Goal: Task Accomplishment & Management: Complete application form

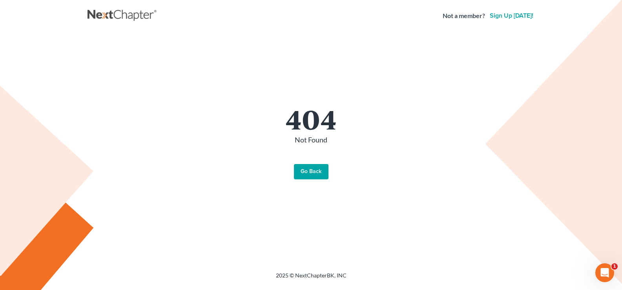
click at [313, 169] on link "Go Back" at bounding box center [311, 172] width 35 height 16
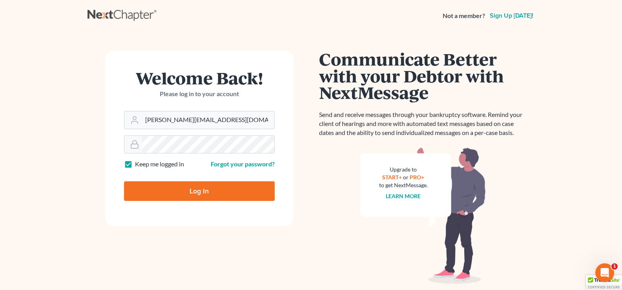
type input "Thinking..."
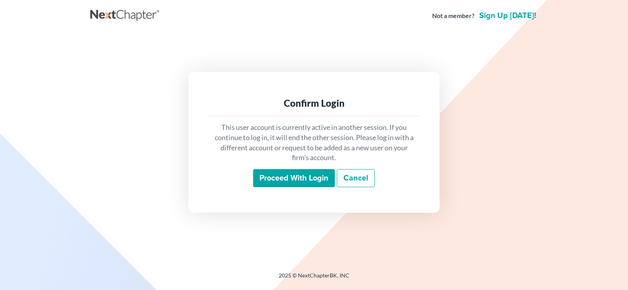
click at [277, 176] on input "Proceed with login" at bounding box center [294, 178] width 82 height 18
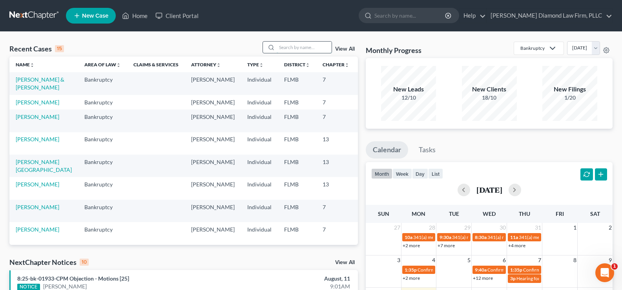
click at [293, 49] on input "search" at bounding box center [303, 47] width 55 height 11
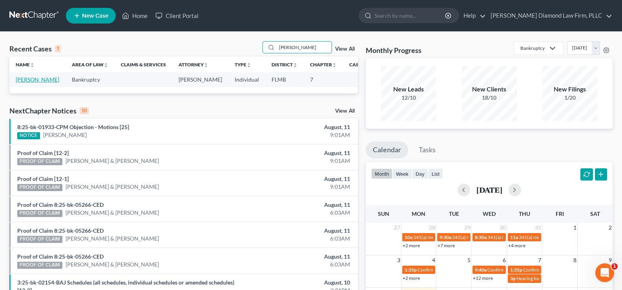
type input "[PERSON_NAME]"
click at [21, 83] on link "[PERSON_NAME]" at bounding box center [38, 79] width 44 height 7
select select "7"
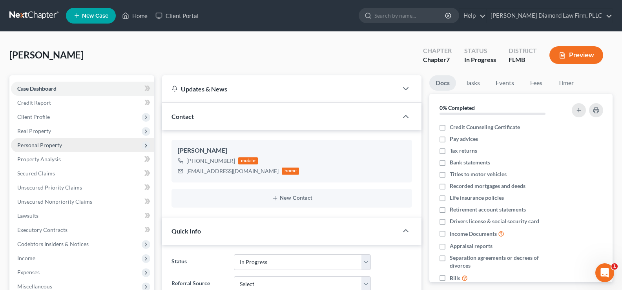
click at [65, 145] on span "Personal Property" at bounding box center [82, 145] width 143 height 14
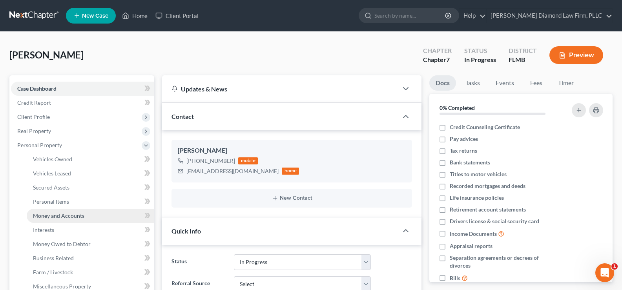
click at [88, 215] on link "Money and Accounts" at bounding box center [90, 216] width 127 height 14
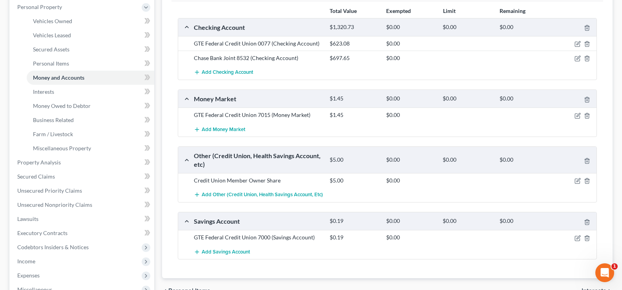
scroll to position [157, 0]
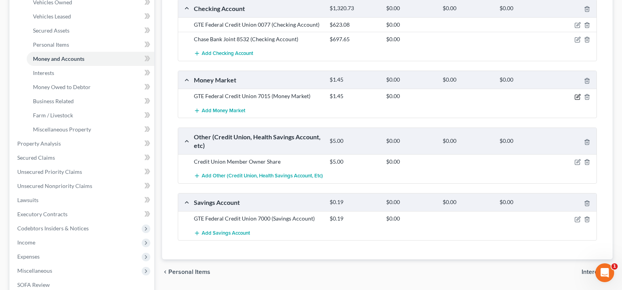
click at [577, 97] on icon "button" at bounding box center [578, 96] width 4 height 4
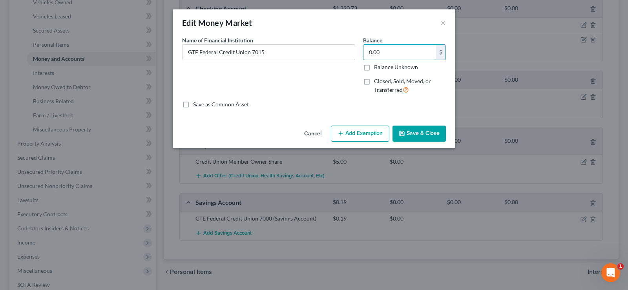
type input "0.00"
click at [435, 134] on button "Save & Close" at bounding box center [418, 134] width 53 height 16
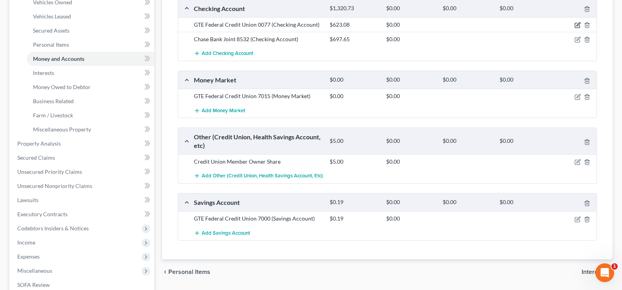
click at [577, 24] on icon "button" at bounding box center [577, 25] width 6 height 6
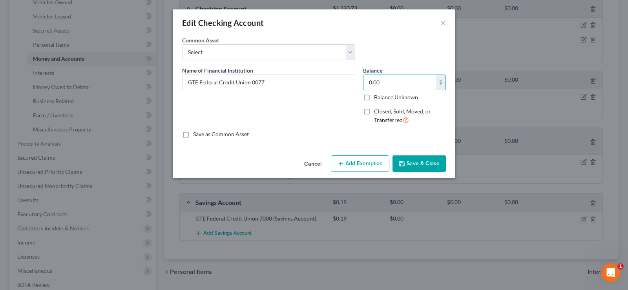
type input "0.00"
click at [431, 164] on button "Save & Close" at bounding box center [418, 163] width 53 height 16
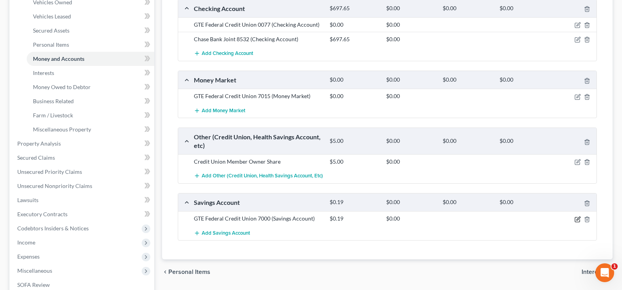
click at [576, 219] on icon "button" at bounding box center [577, 219] width 6 height 6
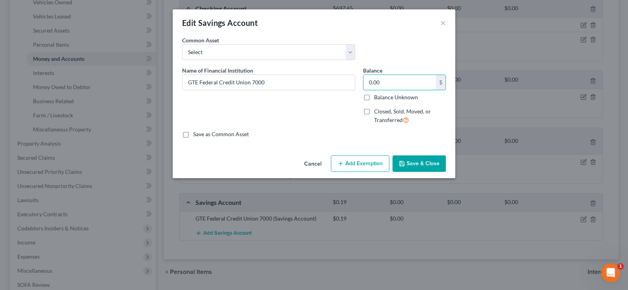
type input "0.00"
click at [435, 162] on button "Save & Close" at bounding box center [418, 163] width 53 height 16
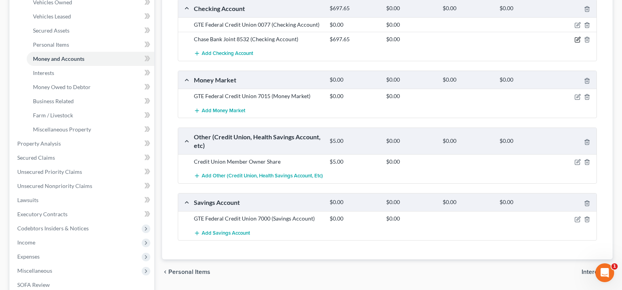
click at [578, 41] on icon "button" at bounding box center [577, 39] width 6 height 6
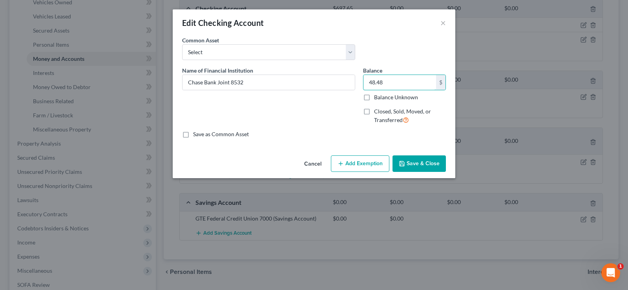
type input "48.48"
click at [433, 162] on button "Save & Close" at bounding box center [418, 163] width 53 height 16
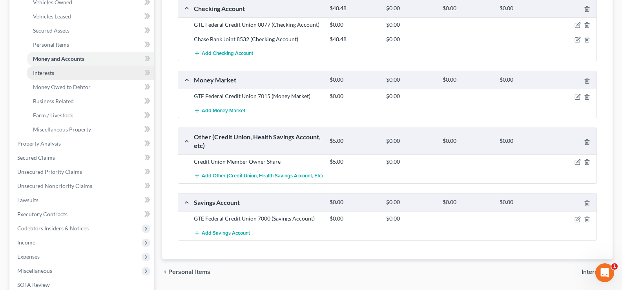
click at [51, 74] on span "Interests" at bounding box center [43, 72] width 21 height 7
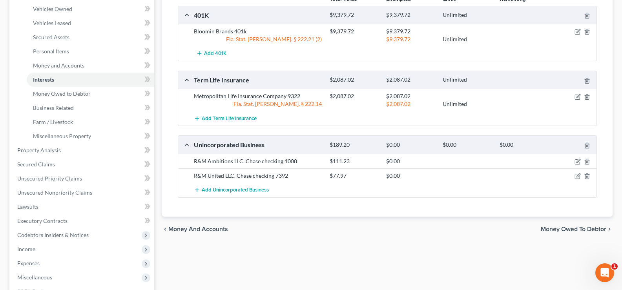
scroll to position [157, 0]
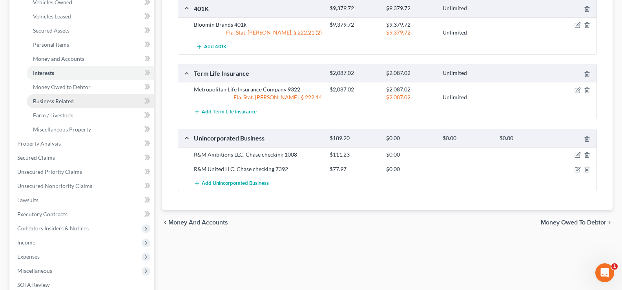
click at [62, 100] on span "Business Related" at bounding box center [53, 101] width 41 height 7
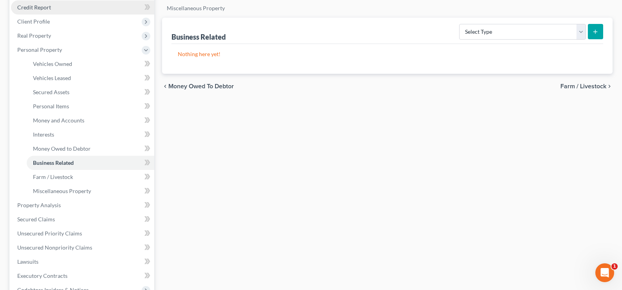
scroll to position [118, 0]
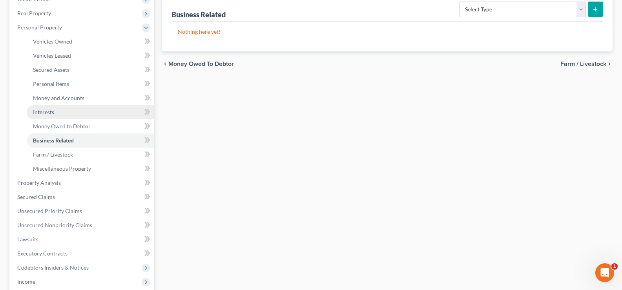
click at [71, 112] on link "Interests" at bounding box center [90, 112] width 127 height 14
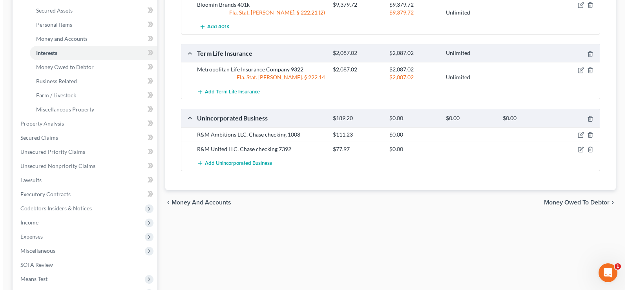
scroll to position [196, 0]
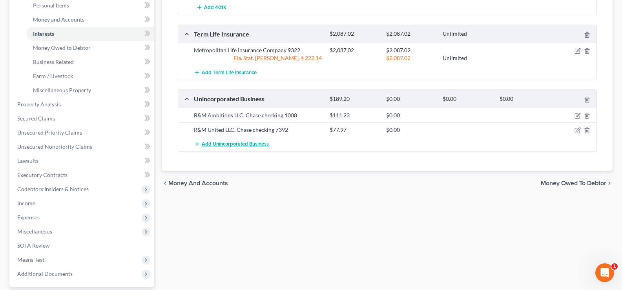
click at [233, 144] on span "Add Unincorporated Business" at bounding box center [235, 144] width 67 height 6
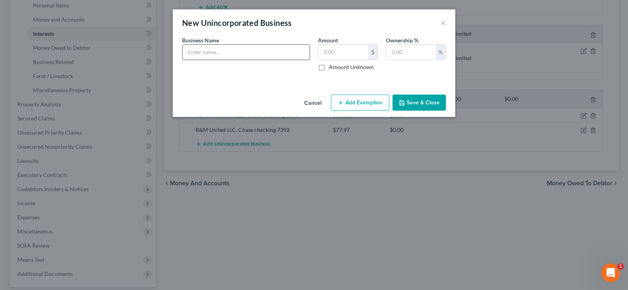
click at [219, 52] on input "text" at bounding box center [245, 52] width 127 height 15
type input "Black Rock Carrollwood LLC:"
click at [342, 54] on input "text" at bounding box center [343, 52] width 50 height 15
click at [420, 51] on input "text" at bounding box center [410, 52] width 49 height 15
type input "20"
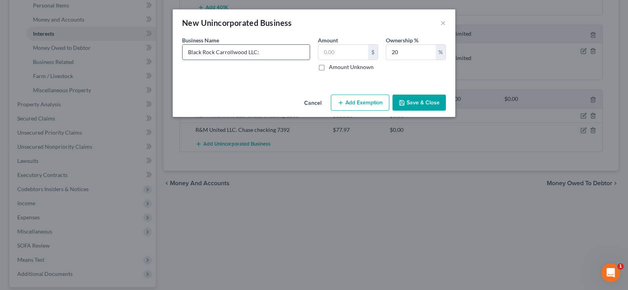
click at [263, 53] on input "Black Rock Carrollwood LLC:" at bounding box center [245, 52] width 127 height 15
type input "Black Rock Carrollwood LLC: officially closed but the business is not dissolved…"
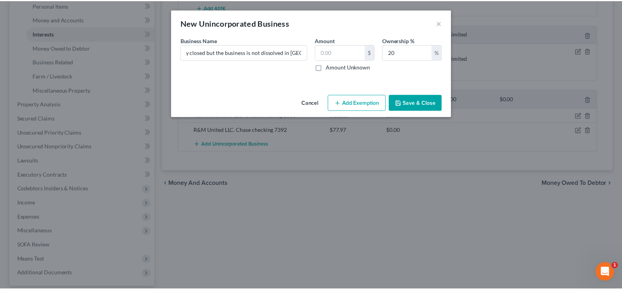
scroll to position [0, 0]
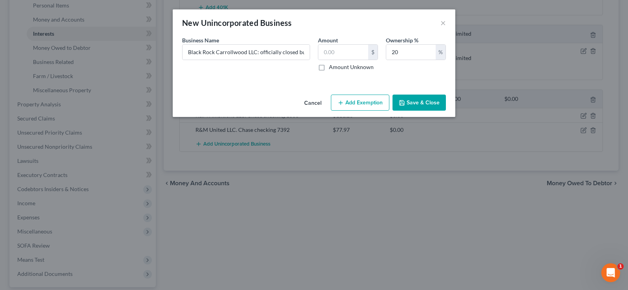
click at [438, 100] on button "Save & Close" at bounding box center [418, 103] width 53 height 16
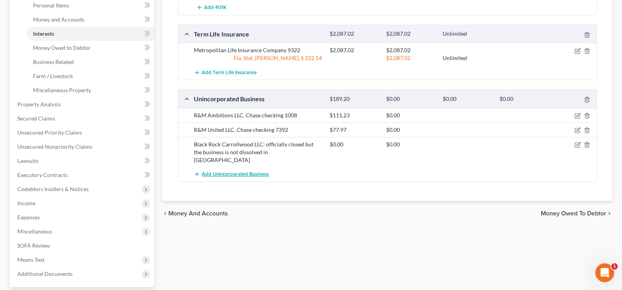
click at [227, 171] on span "Add Unincorporated Business" at bounding box center [235, 174] width 67 height 6
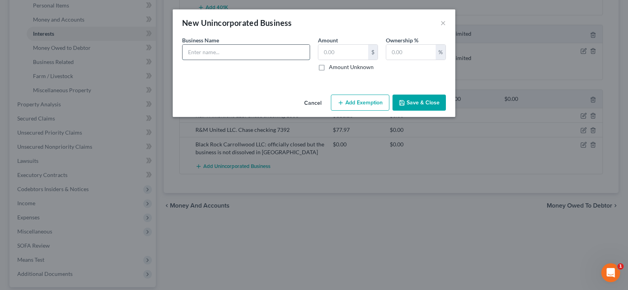
click at [216, 50] on input "text" at bounding box center [245, 52] width 127 height 15
type input "5th Bite of the Apple LLC"
type input "20"
click at [281, 54] on input "5th Bite of the Apple LLC" at bounding box center [245, 52] width 127 height 15
click at [422, 104] on button "Save & Close" at bounding box center [418, 103] width 53 height 16
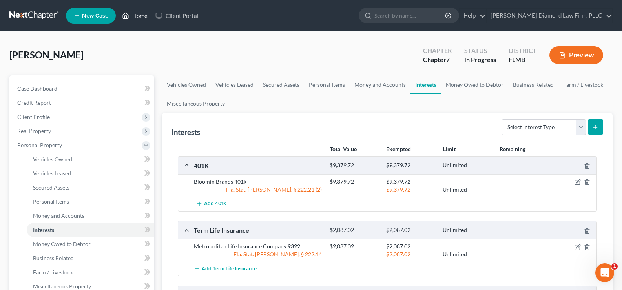
click at [140, 19] on link "Home" at bounding box center [134, 16] width 33 height 14
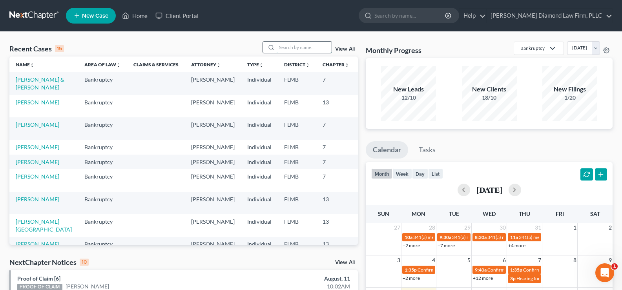
click at [296, 44] on input "search" at bounding box center [303, 47] width 55 height 11
type input "[PERSON_NAME]"
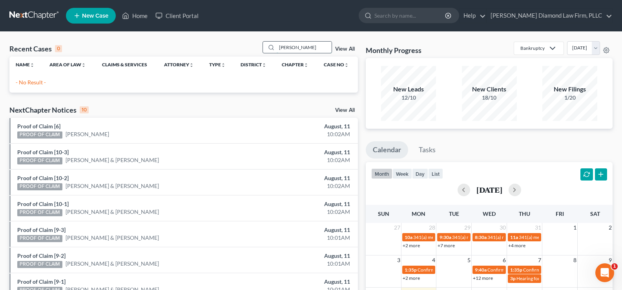
drag, startPoint x: 300, startPoint y: 49, endPoint x: 268, endPoint y: 44, distance: 31.7
click at [268, 44] on div "[PERSON_NAME]" at bounding box center [297, 47] width 70 height 12
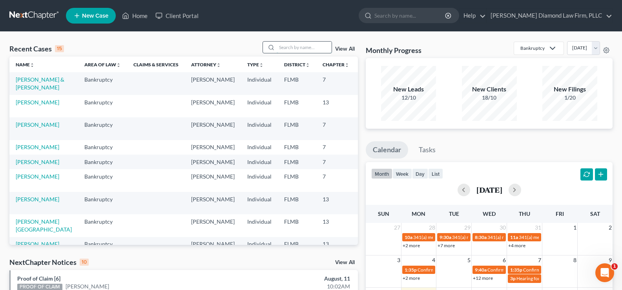
click at [303, 52] on input "search" at bounding box center [303, 47] width 55 height 11
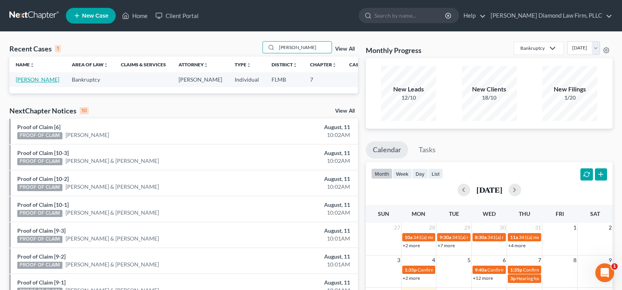
type input "[PERSON_NAME]"
click at [25, 83] on link "[PERSON_NAME]" at bounding box center [38, 79] width 44 height 7
select select "7"
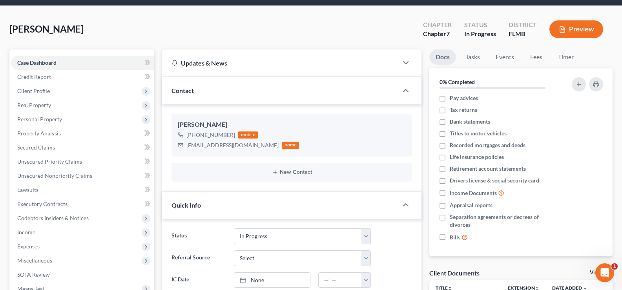
scroll to position [39, 0]
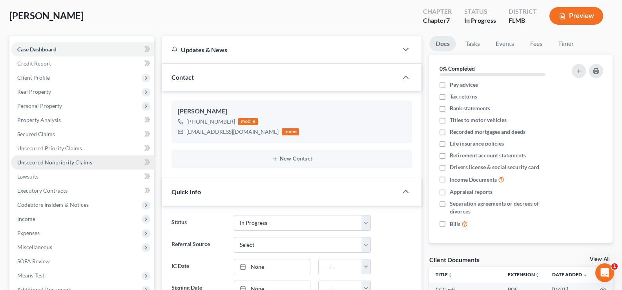
click at [64, 167] on link "Unsecured Nonpriority Claims" at bounding box center [82, 162] width 143 height 14
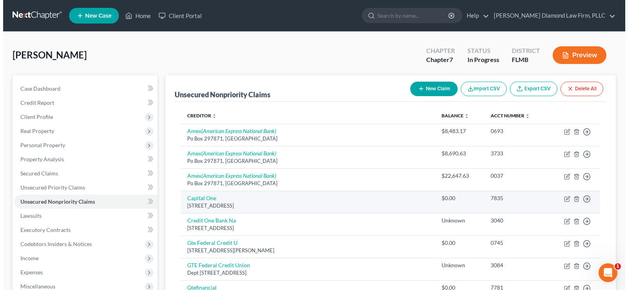
scroll to position [39, 0]
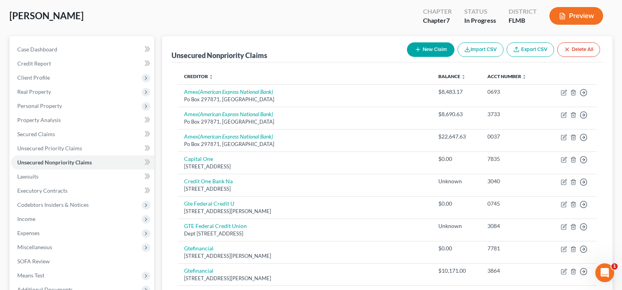
click at [429, 50] on button "New Claim" at bounding box center [430, 49] width 47 height 15
select select "0"
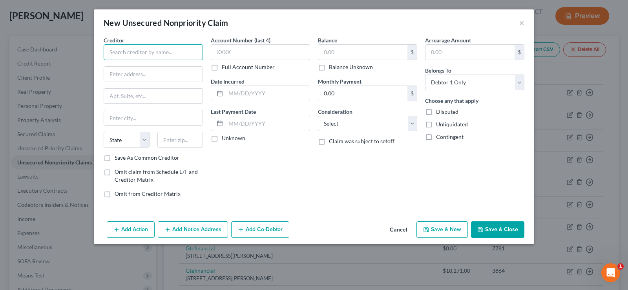
click at [127, 50] on input "text" at bounding box center [153, 52] width 99 height 16
type input "Aramark"
click at [140, 75] on input "text" at bounding box center [153, 74] width 98 height 15
type input "[STREET_ADDRESS]"
type input "19103"
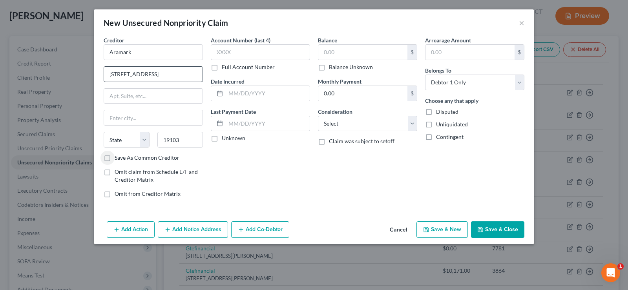
type input "[GEOGRAPHIC_DATA]"
select select "39"
click at [271, 55] on input "text" at bounding box center [260, 52] width 99 height 16
click at [260, 95] on input "text" at bounding box center [268, 93] width 84 height 15
type input "[DATE]"
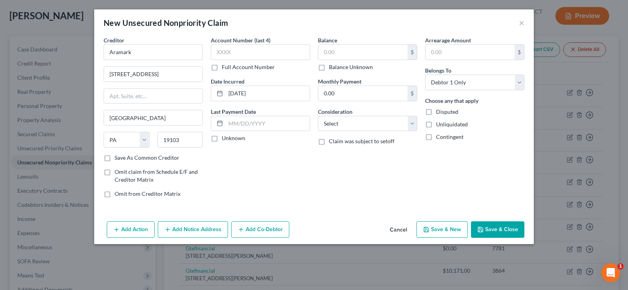
click at [329, 67] on label "Balance Unknown" at bounding box center [351, 67] width 44 height 8
click at [332, 67] on input "Balance Unknown" at bounding box center [334, 65] width 5 height 5
checkbox input "true"
type input "0.00"
click at [366, 126] on select "Select Cable / Satellite Services Collection Agency Credit Card Debt Debt Couns…" at bounding box center [367, 124] width 99 height 16
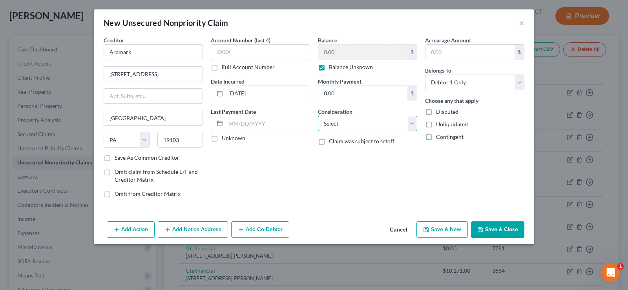
select select "14"
click at [318, 116] on select "Select Cable / Satellite Services Collection Agency Credit Card Debt Debt Couns…" at bounding box center [367, 124] width 99 height 16
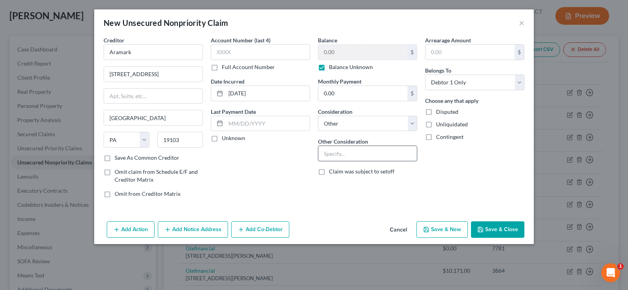
click at [346, 149] on input "text" at bounding box center [367, 153] width 98 height 15
type input "Business debt"
click at [486, 80] on select "Select Debtor 1 Only Debtor 2 Only Debtor 1 And Debtor 2 Only At Least One Of T…" at bounding box center [474, 83] width 99 height 16
select select "3"
click at [425, 75] on select "Select Debtor 1 Only Debtor 2 Only Debtor 1 And Debtor 2 Only At Least One Of T…" at bounding box center [474, 83] width 99 height 16
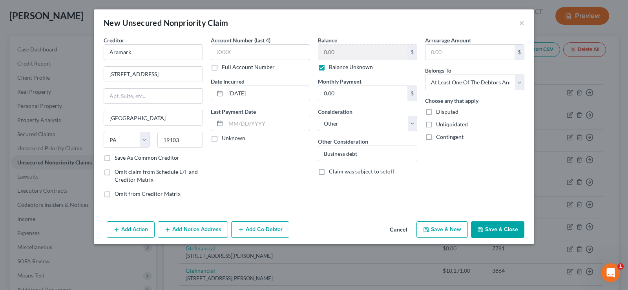
click at [267, 228] on button "Add Co-Debtor" at bounding box center [260, 229] width 58 height 16
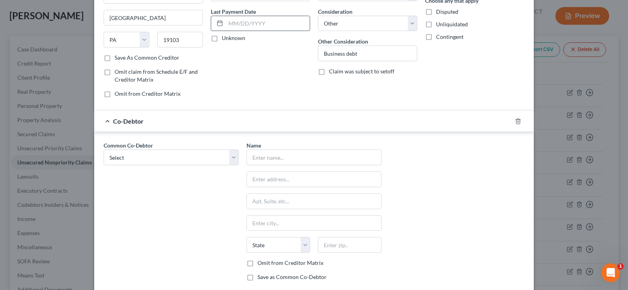
scroll to position [118, 0]
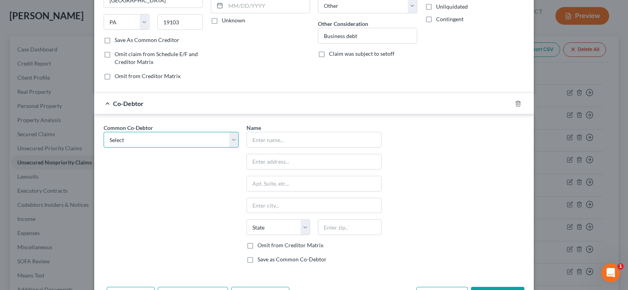
click at [196, 140] on select "Select Black Rock Carrollwood LLC Black Rock Carrollwood LLC 5th Bite of the Ap…" at bounding box center [171, 140] width 135 height 16
select select "0"
click at [104, 132] on select "Select Black Rock Carrollwood LLC Black Rock Carrollwood LLC 5th Bite of the Ap…" at bounding box center [171, 140] width 135 height 16
type input "Black Rock Carrollwood LLC"
type input "[STREET_ADDRESS][PERSON_NAME]"
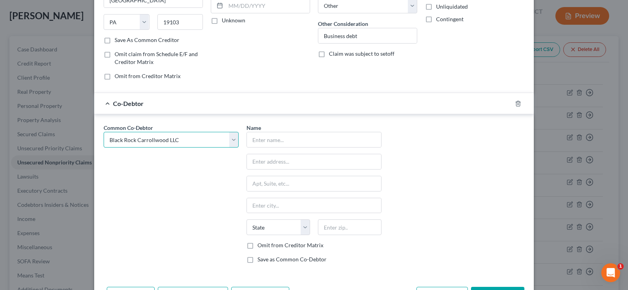
type input "[GEOGRAPHIC_DATA]"
select select "9"
type input "33609"
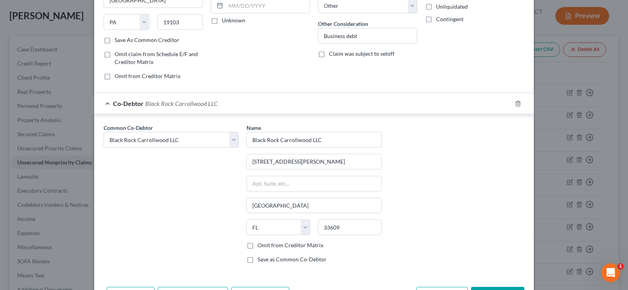
click at [257, 244] on label "Omit from Creditor Matrix" at bounding box center [290, 245] width 66 height 8
click at [260, 244] on input "Omit from Creditor Matrix" at bounding box center [262, 243] width 5 height 5
checkbox input "true"
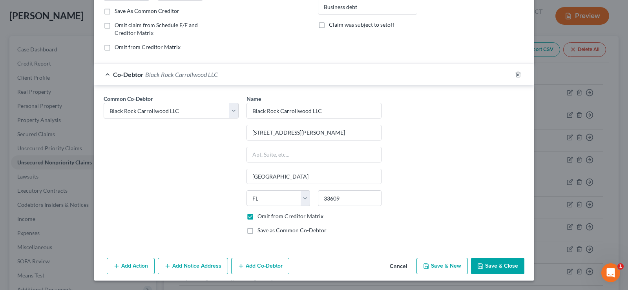
click at [194, 264] on button "Add Notice Address" at bounding box center [193, 266] width 70 height 16
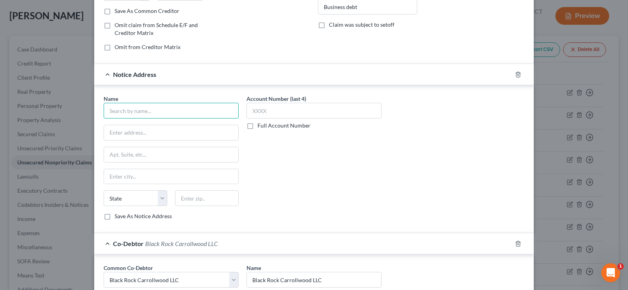
click at [136, 109] on input "text" at bounding box center [171, 111] width 135 height 16
click at [147, 110] on input "text" at bounding box center [171, 111] width 135 height 16
click at [516, 74] on icon "button" at bounding box center [518, 74] width 6 height 6
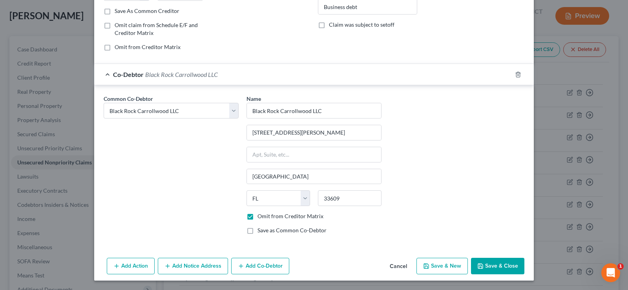
click at [195, 264] on button "Add Notice Address" at bounding box center [193, 266] width 70 height 16
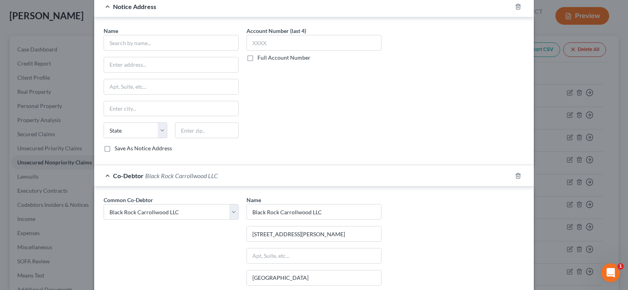
scroll to position [225, 0]
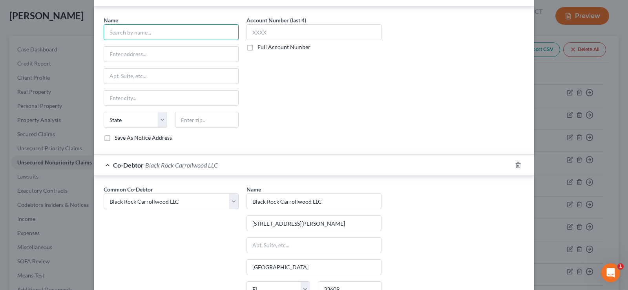
click at [151, 32] on input "text" at bounding box center [171, 32] width 135 height 16
click at [144, 31] on input "text" at bounding box center [171, 32] width 135 height 16
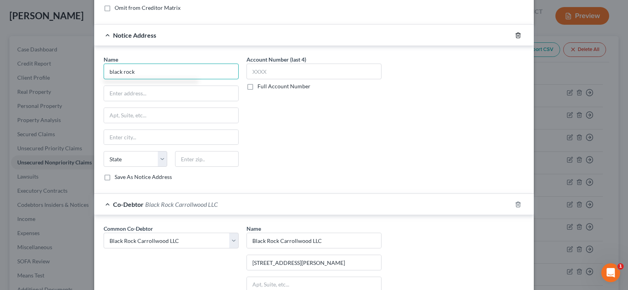
type input "black rock"
click at [518, 35] on line "button" at bounding box center [518, 36] width 0 height 2
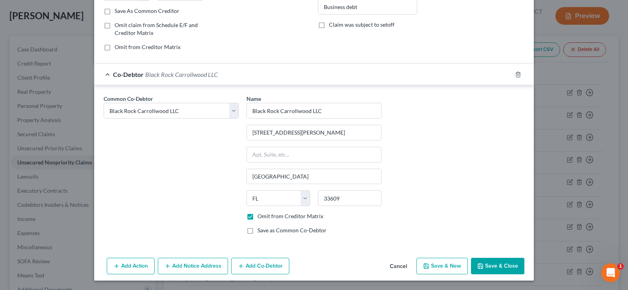
scroll to position [147, 0]
click at [262, 264] on button "Add Co-Debtor" at bounding box center [260, 266] width 58 height 16
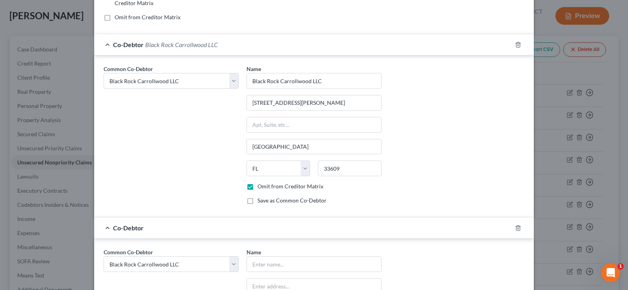
scroll to position [225, 0]
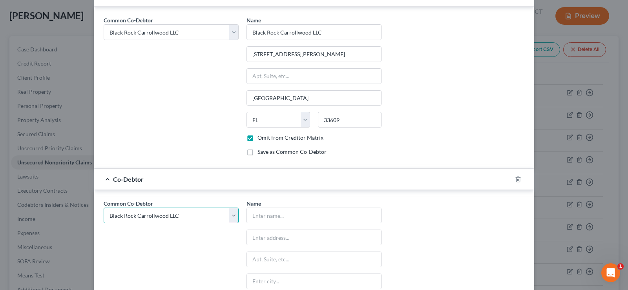
click at [179, 215] on select "Select Black Rock Carrollwood LLC Black Rock Carrollwood LLC 5th Bite of the Ap…" at bounding box center [171, 215] width 135 height 16
select select "3"
click at [104, 207] on select "Select Black Rock Carrollwood LLC Black Rock Carrollwood LLC 5th Bite of the Ap…" at bounding box center [171, 215] width 135 height 16
select select "3"
type input "Black Rock [PERSON_NAME] LLC"
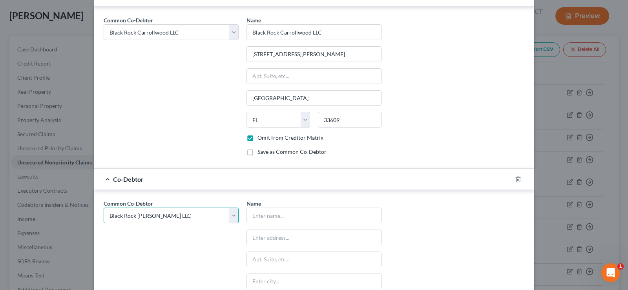
type input "[STREET_ADDRESS][PERSON_NAME]"
type input "[GEOGRAPHIC_DATA]"
select select "9"
type input "33606"
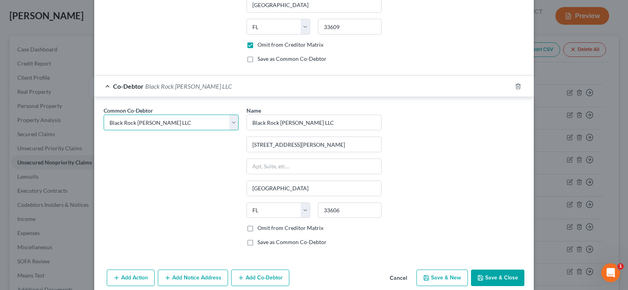
scroll to position [330, 0]
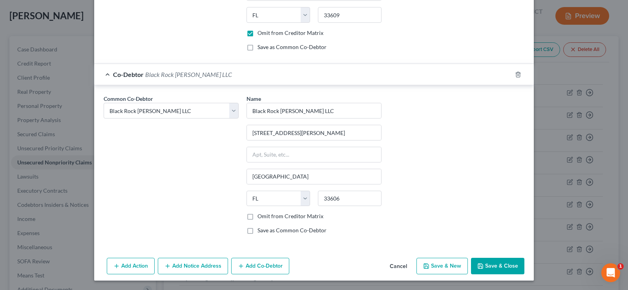
click at [257, 216] on label "Omit from Creditor Matrix" at bounding box center [290, 216] width 66 height 8
click at [260, 216] on input "Omit from Creditor Matrix" at bounding box center [262, 214] width 5 height 5
checkbox input "true"
click at [257, 267] on button "Add Co-Debtor" at bounding box center [260, 266] width 58 height 16
select select "3"
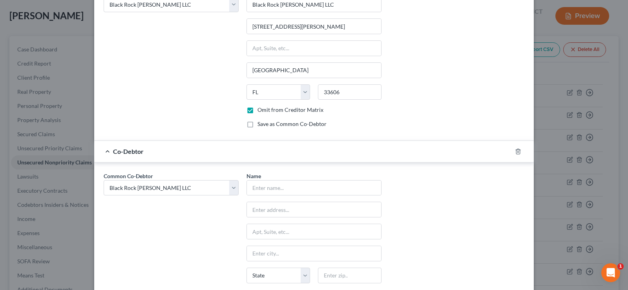
scroll to position [447, 0]
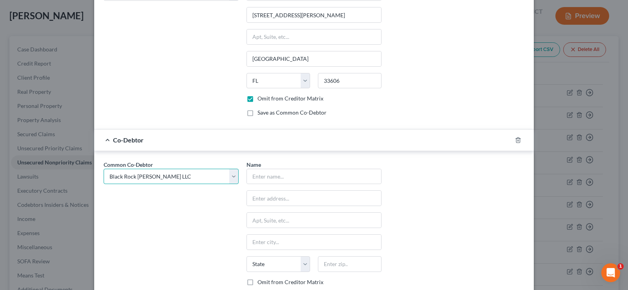
click at [176, 179] on select "Select Black Rock Carrollwood LLC Black Rock Carrollwood LLC 5th Bite of the Ap…" at bounding box center [171, 177] width 135 height 16
click at [306, 178] on input "text" at bounding box center [314, 176] width 134 height 15
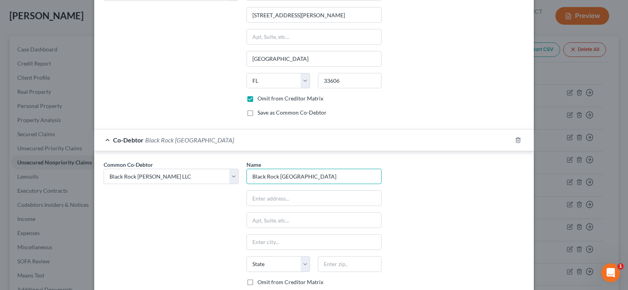
type input "Black Rock [GEOGRAPHIC_DATA]"
click at [273, 195] on input "text" at bounding box center [314, 198] width 134 height 15
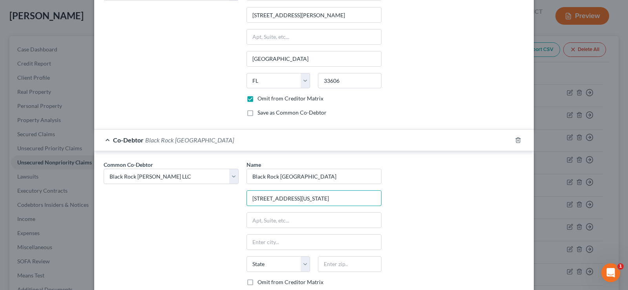
type input "[STREET_ADDRESS][US_STATE]"
type input "Building B"
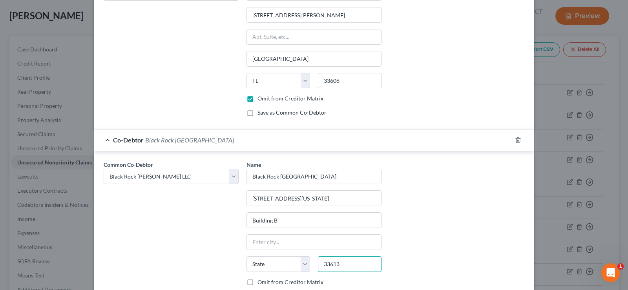
type input "33613"
type input "[GEOGRAPHIC_DATA]"
select select "9"
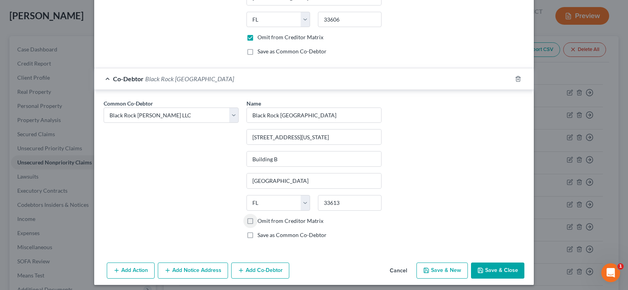
scroll to position [513, 0]
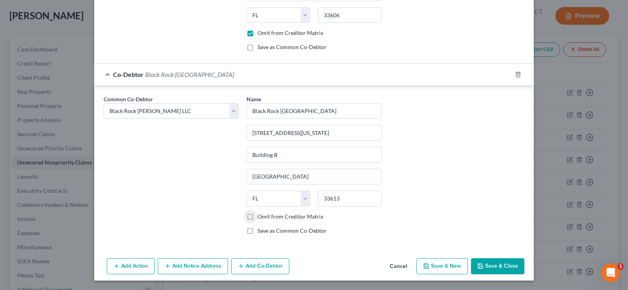
click at [257, 217] on label "Omit from Creditor Matrix" at bounding box center [290, 217] width 66 height 8
click at [260, 217] on input "Omit from Creditor Matrix" at bounding box center [262, 215] width 5 height 5
checkbox input "true"
click at [169, 110] on select "Select Black Rock Carrollwood LLC Black Rock Carrollwood LLC 5th Bite of the Ap…" at bounding box center [171, 111] width 135 height 16
select select
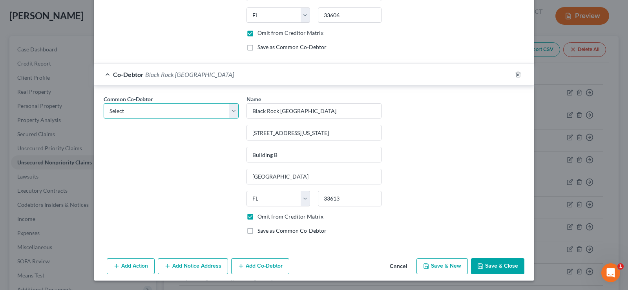
click at [104, 103] on select "Select Black Rock Carrollwood LLC Black Rock Carrollwood LLC 5th Bite of the Ap…" at bounding box center [171, 111] width 135 height 16
select select
click at [173, 114] on select "Select Black Rock Carrollwood LLC Black Rock Carrollwood LLC 5th Bite of the Ap…" at bounding box center [171, 111] width 135 height 16
click at [257, 230] on label "Save as Common Co-Debtor" at bounding box center [291, 231] width 69 height 8
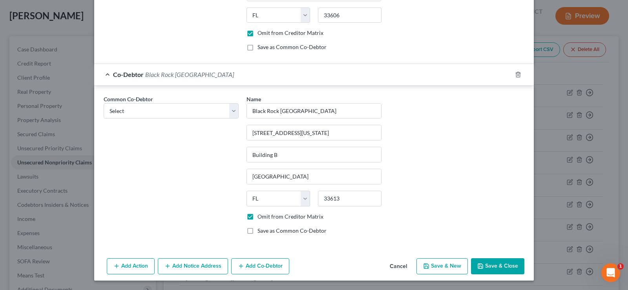
click at [260, 230] on input "Save as Common Co-Debtor" at bounding box center [262, 229] width 5 height 5
click at [257, 231] on label "Save as Common Co-Debtor" at bounding box center [291, 231] width 69 height 8
click at [260, 231] on input "Save as Common Co-Debtor" at bounding box center [262, 229] width 5 height 5
click at [257, 231] on label "Save as Common Co-Debtor" at bounding box center [291, 231] width 69 height 8
click at [260, 231] on input "Save as Common Co-Debtor" at bounding box center [262, 229] width 5 height 5
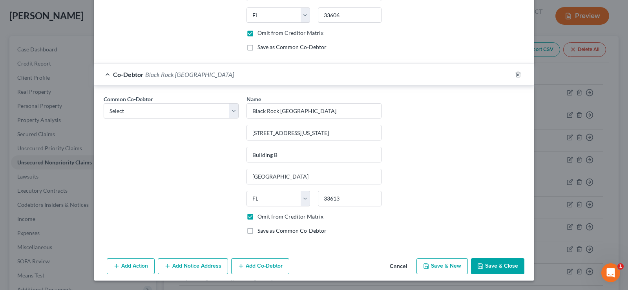
checkbox input "true"
click at [258, 263] on button "Add Co-Debtor" at bounding box center [260, 266] width 58 height 16
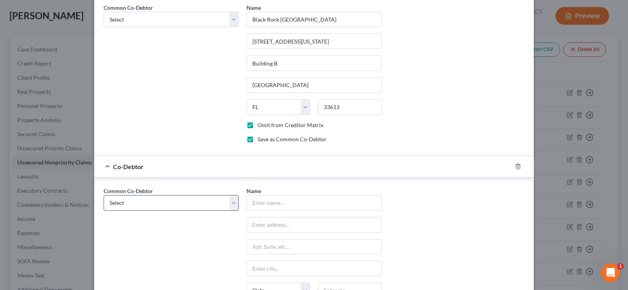
scroll to position [631, 0]
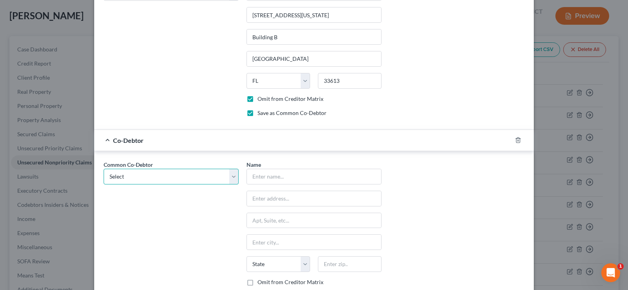
click at [161, 178] on select "Select Black Rock Carrollwood LLC Black Rock Carrollwood LLC 5th Bite of the Ap…" at bounding box center [171, 177] width 135 height 16
select select "2"
click at [104, 169] on select "Select Black Rock Carrollwood LLC Black Rock Carrollwood LLC 5th Bite of the Ap…" at bounding box center [171, 177] width 135 height 16
select select "2"
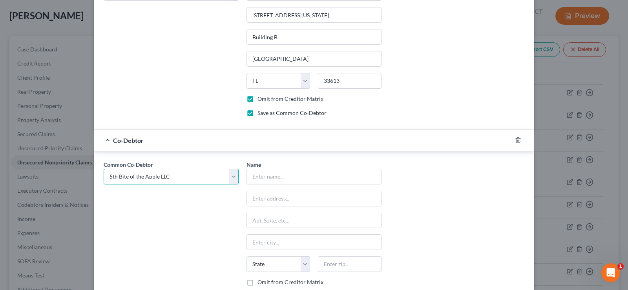
select select "2"
type input "5th Bite of the Apple LLC"
type input "[STREET_ADDRESS]"
type input "[GEOGRAPHIC_DATA]"
select select "9"
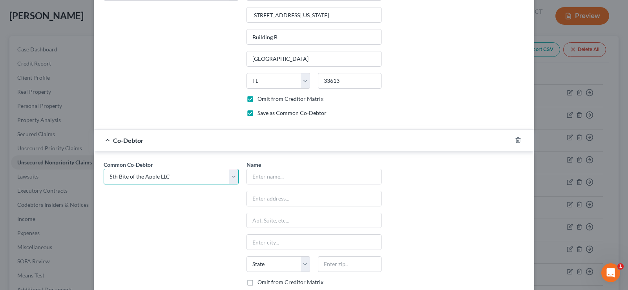
type input "33308"
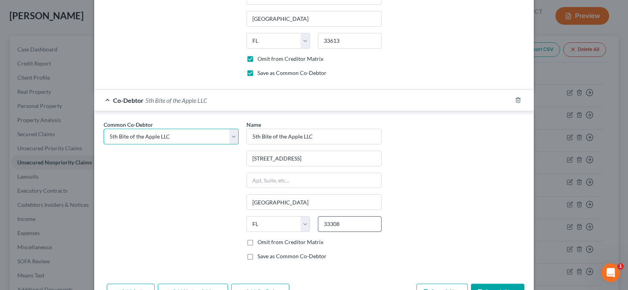
scroll to position [657, 0]
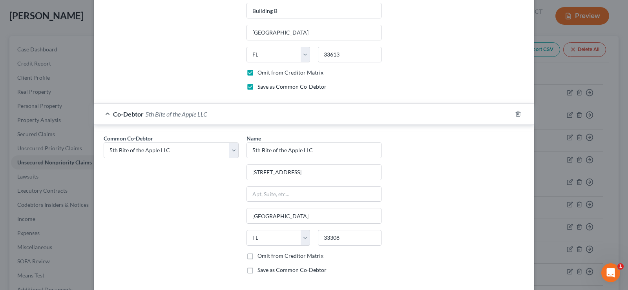
click at [257, 255] on label "Omit from Creditor Matrix" at bounding box center [290, 256] width 66 height 8
click at [260, 255] on input "Omit from Creditor Matrix" at bounding box center [262, 254] width 5 height 5
checkbox input "true"
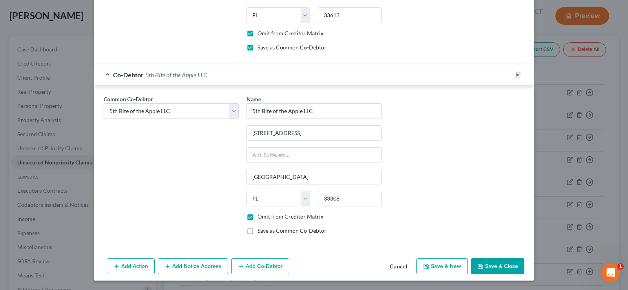
click at [258, 264] on button "Add Co-Debtor" at bounding box center [260, 266] width 58 height 16
select select "2"
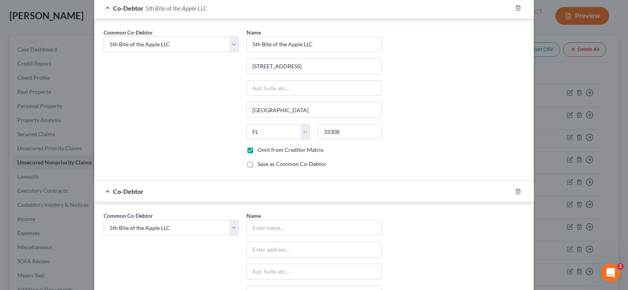
scroll to position [775, 0]
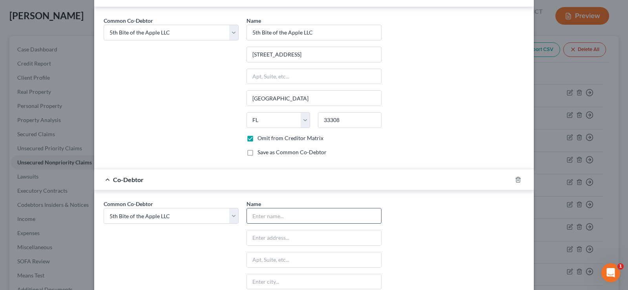
click at [274, 217] on input "text" at bounding box center [314, 215] width 134 height 15
click at [187, 217] on select "Select Black Rock Carrollwood LLC Black Rock Carrollwood LLC 5th Bite of the Ap…" at bounding box center [171, 216] width 135 height 16
click at [322, 217] on input "text" at bounding box center [314, 215] width 134 height 15
type input "Black Rock [GEOGRAPHIC_DATA]"
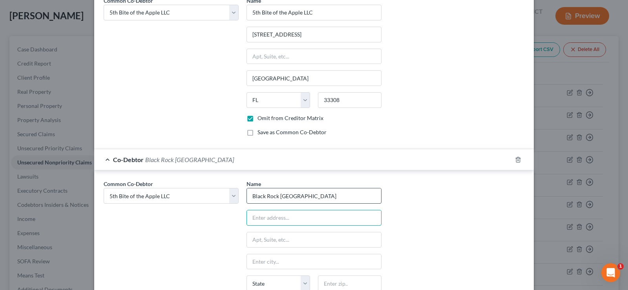
scroll to position [814, 0]
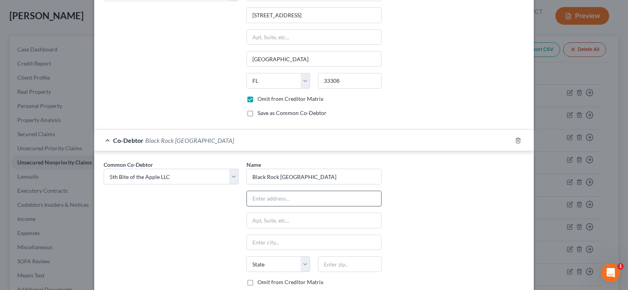
click at [277, 201] on input "text" at bounding box center [314, 198] width 134 height 15
type input "[STREET_ADDRESS][PERSON_NAME]"
type input "33609"
type input "[GEOGRAPHIC_DATA]"
select select "9"
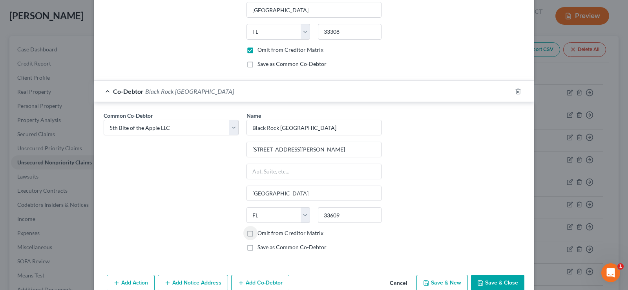
scroll to position [880, 0]
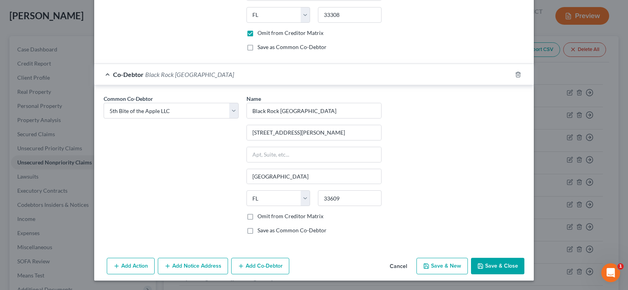
click at [257, 216] on label "Omit from Creditor Matrix" at bounding box center [290, 216] width 66 height 8
click at [260, 216] on input "Omit from Creditor Matrix" at bounding box center [262, 214] width 5 height 5
checkbox input "true"
click at [257, 232] on label "Save as Common Co-Debtor" at bounding box center [291, 230] width 69 height 8
click at [260, 231] on input "Save as Common Co-Debtor" at bounding box center [262, 228] width 5 height 5
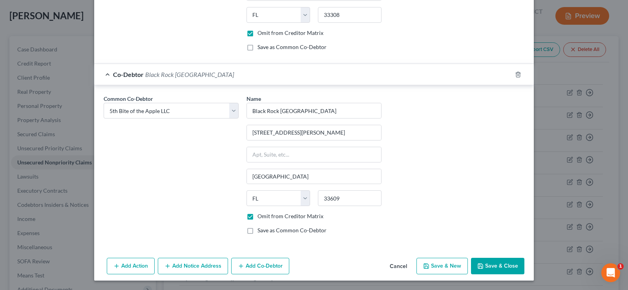
checkbox input "true"
click at [251, 266] on button "Add Co-Debtor" at bounding box center [260, 266] width 58 height 16
select select "2"
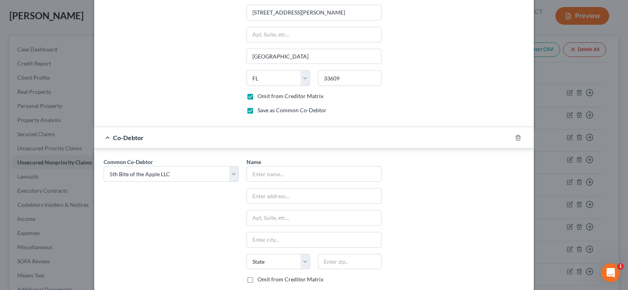
scroll to position [1037, 0]
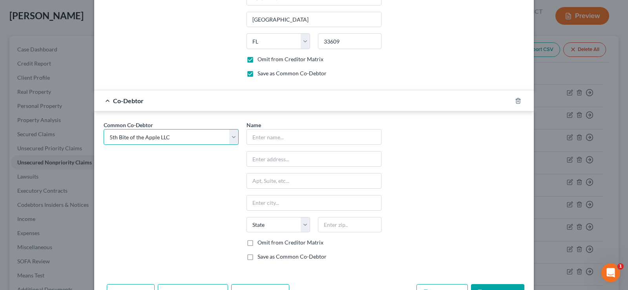
click at [194, 138] on select "Select Black Rock Carrollwood LLC Black Rock Carrollwood LLC 5th Bite of the Ap…" at bounding box center [171, 137] width 135 height 16
click at [286, 143] on input "text" at bounding box center [314, 136] width 134 height 15
click at [314, 135] on input "text" at bounding box center [314, 136] width 134 height 15
type input "7th Bite of The Apple, LLC"
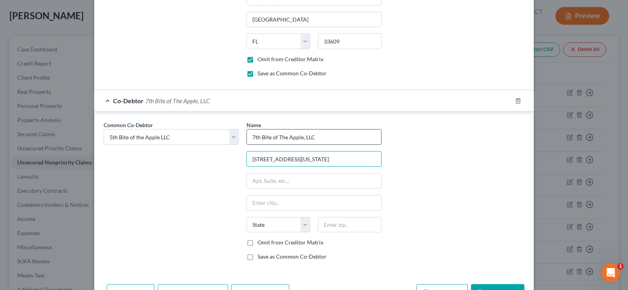
type input "[STREET_ADDRESS][US_STATE]"
type input "33613"
type input "[GEOGRAPHIC_DATA]"
select select "9"
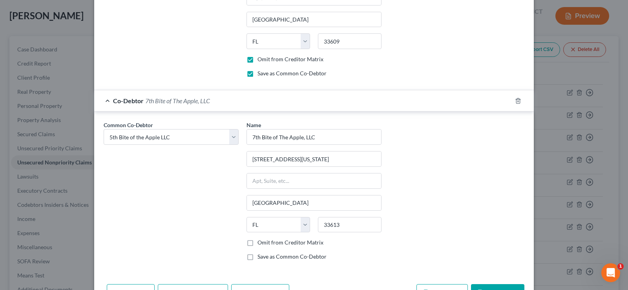
click at [257, 243] on label "Omit from Creditor Matrix" at bounding box center [290, 242] width 66 height 8
click at [260, 243] on input "Omit from Creditor Matrix" at bounding box center [262, 240] width 5 height 5
checkbox input "true"
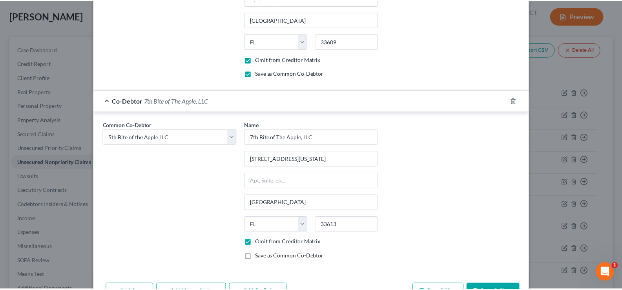
scroll to position [1063, 0]
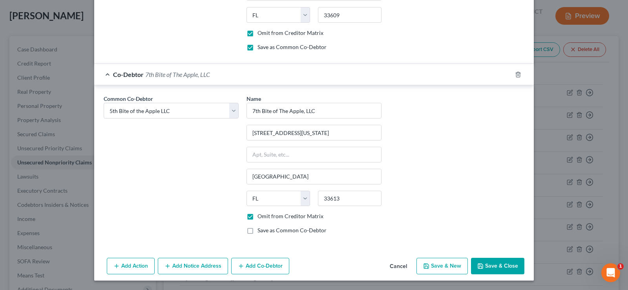
click at [257, 232] on label "Save as Common Co-Debtor" at bounding box center [291, 230] width 69 height 8
click at [260, 231] on input "Save as Common Co-Debtor" at bounding box center [262, 228] width 5 height 5
checkbox input "true"
click at [498, 266] on button "Save & Close" at bounding box center [497, 266] width 53 height 16
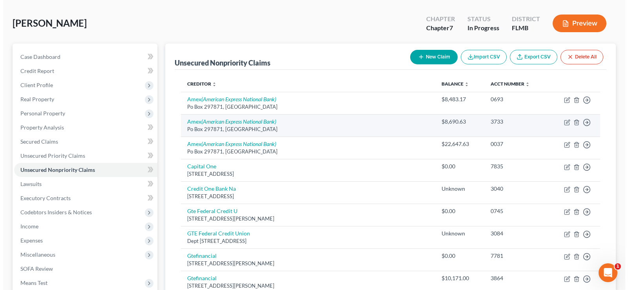
scroll to position [0, 0]
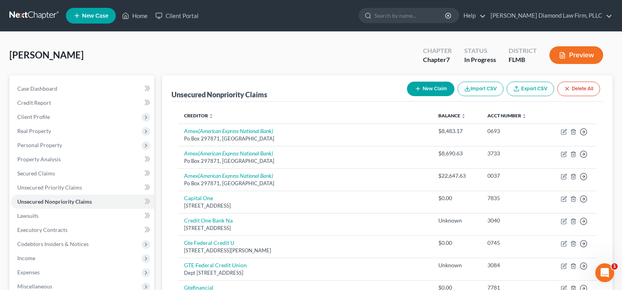
click at [432, 88] on button "New Claim" at bounding box center [430, 89] width 47 height 15
select select "0"
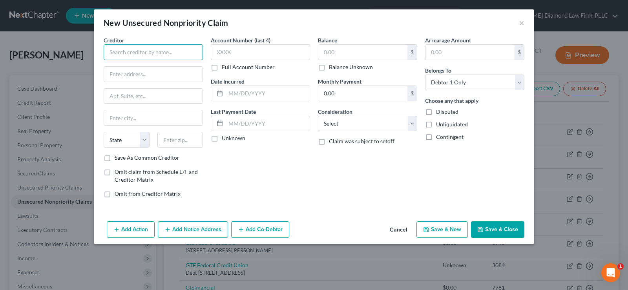
click at [139, 58] on input "text" at bounding box center [153, 52] width 99 height 16
type input "Elavon"
click at [147, 78] on input "text" at bounding box center [153, 74] width 98 height 15
paste input "[STREET_ADDRESS][US_STATE]."
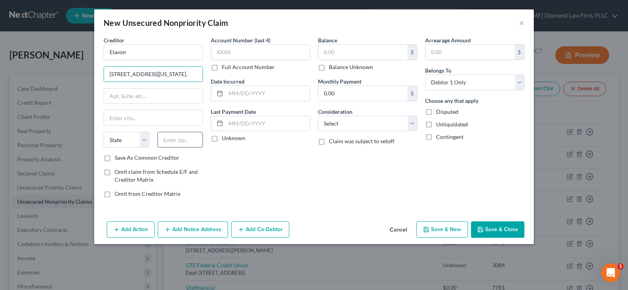
type input "[STREET_ADDRESS][US_STATE]."
click at [175, 137] on input "text" at bounding box center [180, 140] width 46 height 16
type input "30328"
type input "[GEOGRAPHIC_DATA]"
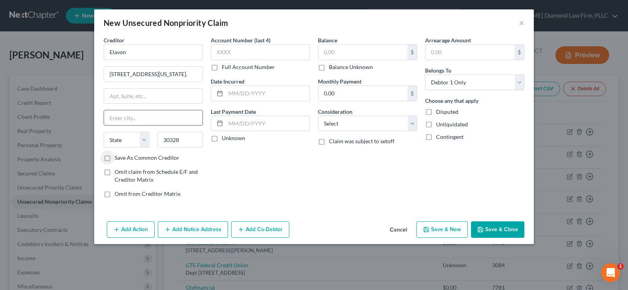
select select "10"
drag, startPoint x: 189, startPoint y: 75, endPoint x: 203, endPoint y: 80, distance: 15.0
click at [203, 80] on div "Creditor * [GEOGRAPHIC_DATA][STREET_ADDRESS][US_STATE]. Atlanta State [US_STATE…" at bounding box center [153, 120] width 107 height 168
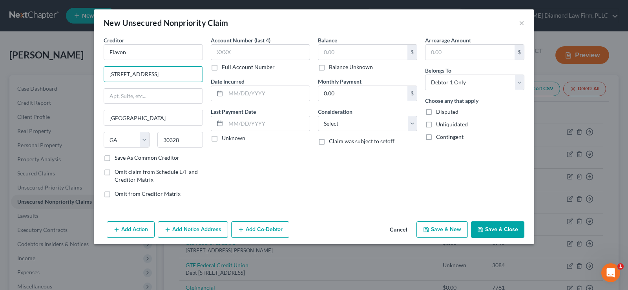
type input "[STREET_ADDRESS]"
click at [240, 94] on input "text" at bounding box center [268, 93] width 84 height 15
type input "12/2023"
click at [384, 56] on input "text" at bounding box center [362, 52] width 89 height 15
click at [329, 68] on label "Balance Unknown" at bounding box center [351, 67] width 44 height 8
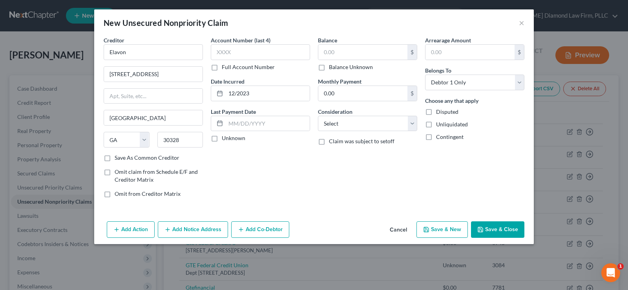
click at [332, 68] on input "Balance Unknown" at bounding box center [334, 65] width 5 height 5
checkbox input "true"
type input "0.00"
click at [368, 125] on select "Select Cable / Satellite Services Collection Agency Credit Card Debt Debt Couns…" at bounding box center [367, 124] width 99 height 16
select select "14"
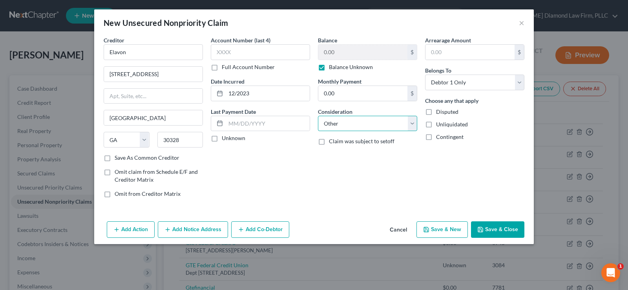
click at [318, 116] on select "Select Cable / Satellite Services Collection Agency Credit Card Debt Debt Couns…" at bounding box center [367, 124] width 99 height 16
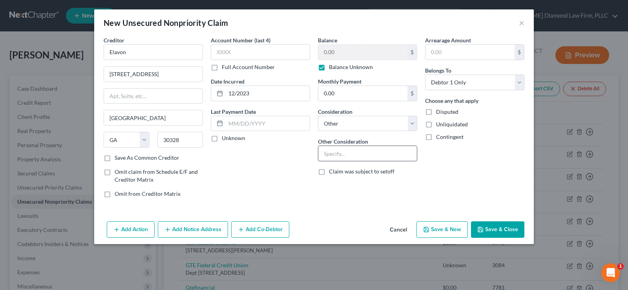
click at [343, 152] on input "text" at bounding box center [367, 153] width 98 height 15
type input "Business debt"
click at [481, 84] on select "Select Debtor 1 Only Debtor 2 Only Debtor 1 And Debtor 2 Only At Least One Of T…" at bounding box center [474, 83] width 99 height 16
select select "3"
click at [425, 75] on select "Select Debtor 1 Only Debtor 2 Only Debtor 1 And Debtor 2 Only At Least One Of T…" at bounding box center [474, 83] width 99 height 16
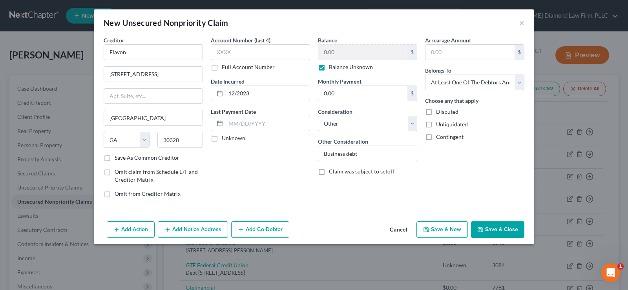
click at [257, 229] on button "Add Co-Debtor" at bounding box center [260, 229] width 58 height 16
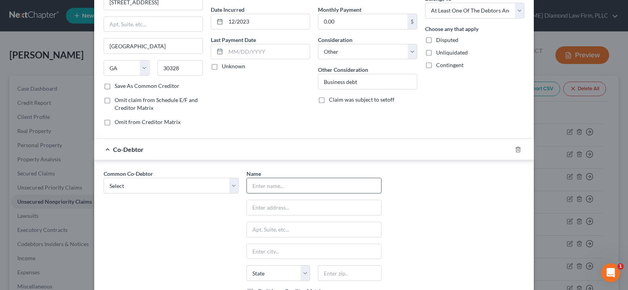
scroll to position [78, 0]
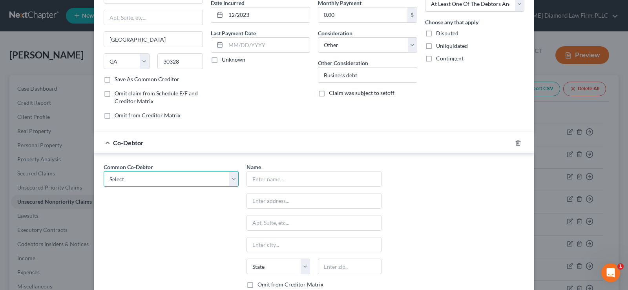
click at [176, 180] on select "Select Black Rock Carrollwood LLC Black Rock Carrollwood LLC 5th Bite of the Ap…" at bounding box center [171, 179] width 135 height 16
select select "0"
click at [104, 171] on select "Select Black Rock Carrollwood LLC Black Rock Carrollwood LLC 5th Bite of the Ap…" at bounding box center [171, 179] width 135 height 16
type input "Black Rock Carrollwood LLC"
type input "[STREET_ADDRESS][PERSON_NAME]"
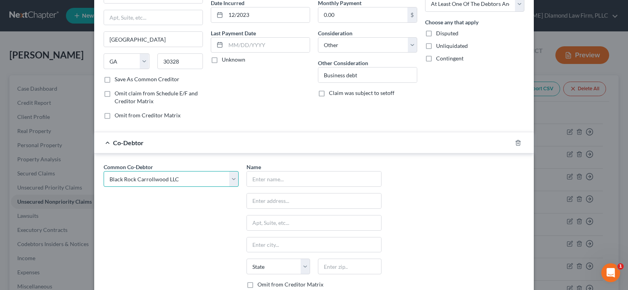
type input "[GEOGRAPHIC_DATA]"
select select "9"
type input "33609"
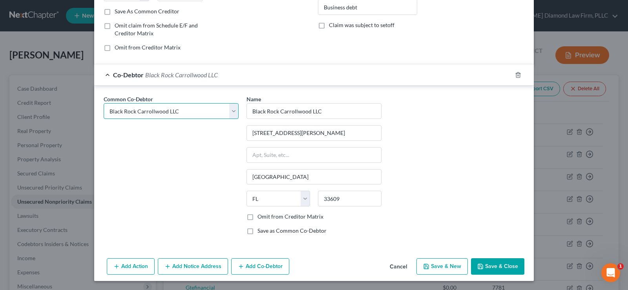
scroll to position [147, 0]
click at [257, 216] on label "Omit from Creditor Matrix" at bounding box center [290, 216] width 66 height 8
click at [260, 216] on input "Omit from Creditor Matrix" at bounding box center [262, 214] width 5 height 5
checkbox input "true"
click at [257, 265] on button "Add Co-Debtor" at bounding box center [260, 266] width 58 height 16
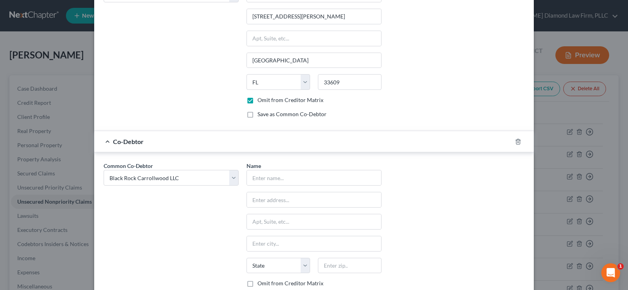
scroll to position [264, 0]
click at [174, 177] on select "Select Black Rock Carrollwood LLC Black Rock Carrollwood LLC 5th Bite of the Ap…" at bounding box center [171, 176] width 135 height 16
select select "3"
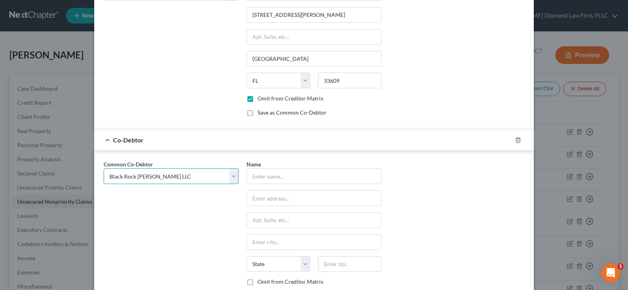
click at [104, 168] on select "Select Black Rock Carrollwood LLC Black Rock Carrollwood LLC 5th Bite of the Ap…" at bounding box center [171, 176] width 135 height 16
select select "3"
type input "Black Rock [PERSON_NAME] LLC"
type input "[STREET_ADDRESS][PERSON_NAME]"
type input "[GEOGRAPHIC_DATA]"
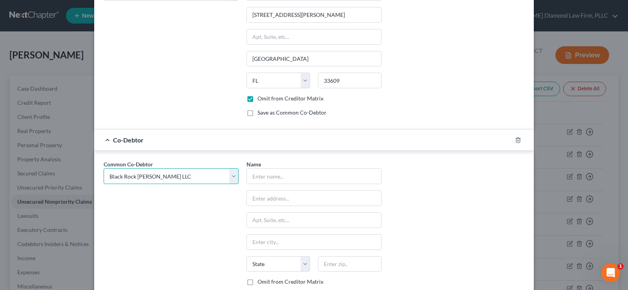
select select "9"
type input "33606"
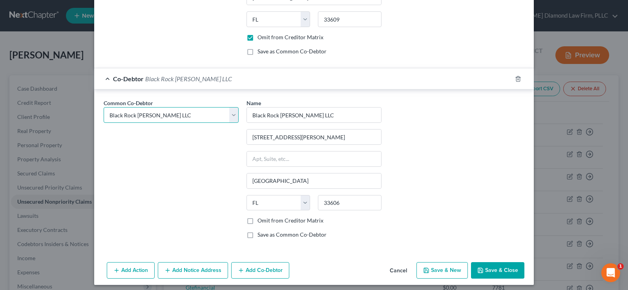
scroll to position [330, 0]
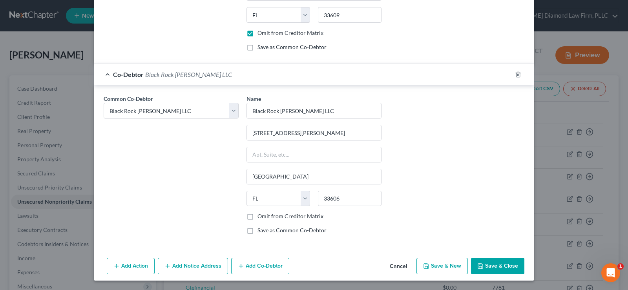
click at [257, 217] on label "Omit from Creditor Matrix" at bounding box center [290, 216] width 66 height 8
click at [260, 217] on input "Omit from Creditor Matrix" at bounding box center [262, 214] width 5 height 5
checkbox input "true"
click at [252, 266] on button "Add Co-Debtor" at bounding box center [260, 266] width 58 height 16
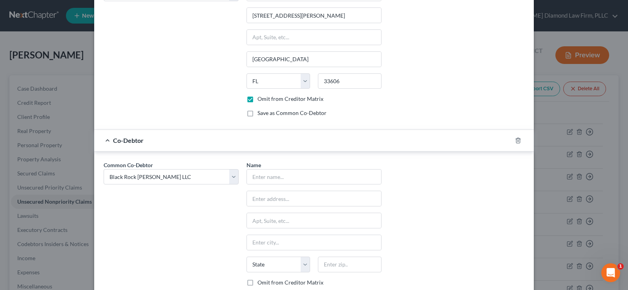
scroll to position [447, 0]
click at [204, 175] on select "Select Black Rock Carrollwood LLC Black Rock Carrollwood LLC 5th Bite of the Ap…" at bounding box center [171, 177] width 135 height 16
select select "4"
click at [104, 169] on select "Select Black Rock Carrollwood LLC Black Rock Carrollwood LLC 5th Bite of the Ap…" at bounding box center [171, 177] width 135 height 16
select select "4"
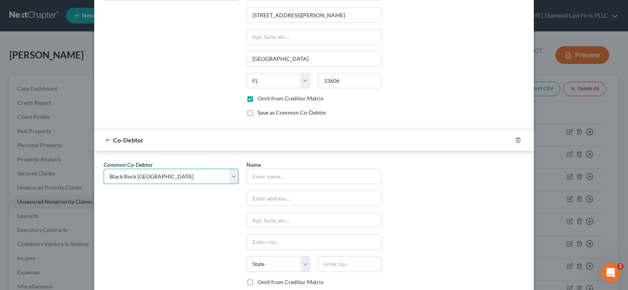
select select "4"
type input "Black Rock [GEOGRAPHIC_DATA]"
type input "[STREET_ADDRESS][US_STATE]"
type input "Building B"
type input "[GEOGRAPHIC_DATA]"
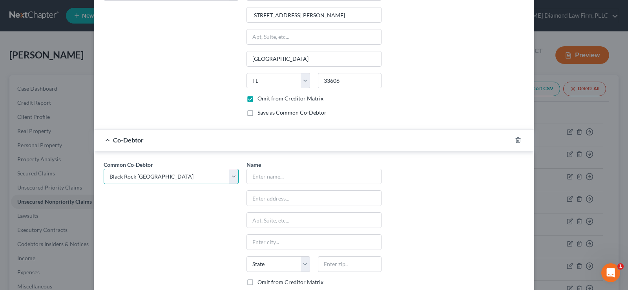
select select "9"
type input "33613"
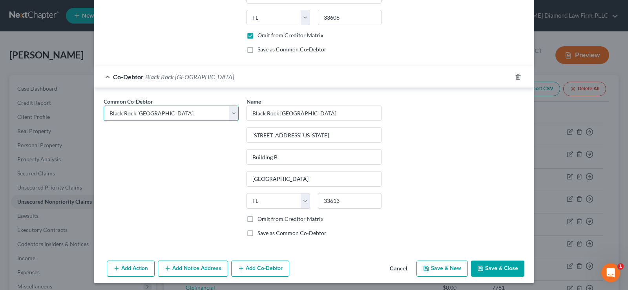
scroll to position [513, 0]
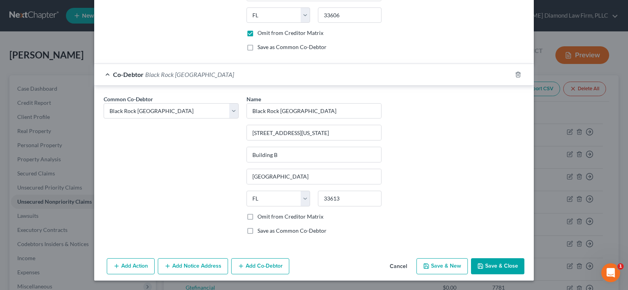
click at [257, 217] on label "Omit from Creditor Matrix" at bounding box center [290, 217] width 66 height 8
click at [260, 217] on input "Omit from Creditor Matrix" at bounding box center [262, 215] width 5 height 5
checkbox input "true"
click at [252, 266] on button "Add Co-Debtor" at bounding box center [260, 266] width 58 height 16
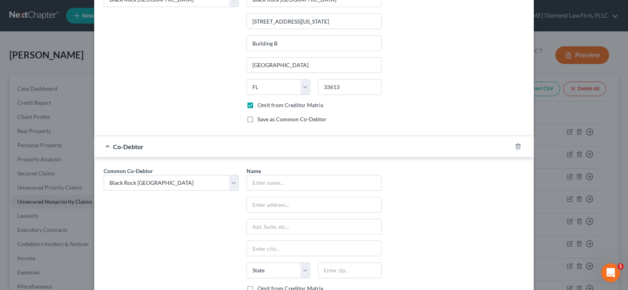
scroll to position [631, 0]
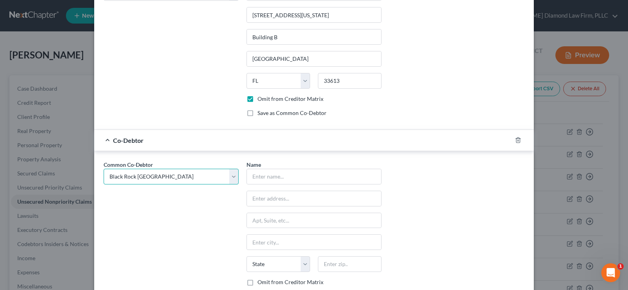
click at [166, 177] on select "Select Black Rock Carrollwood LLC Black Rock Carrollwood LLC 5th Bite of the Ap…" at bounding box center [171, 177] width 135 height 16
select select "2"
click at [104, 169] on select "Select Black Rock Carrollwood LLC Black Rock Carrollwood LLC 5th Bite of the Ap…" at bounding box center [171, 177] width 135 height 16
select select "2"
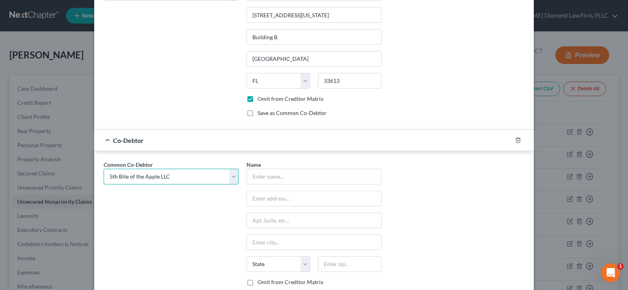
select select "2"
type input "5th Bite of the Apple LLC"
type input "[STREET_ADDRESS]"
type input "[GEOGRAPHIC_DATA]"
select select "9"
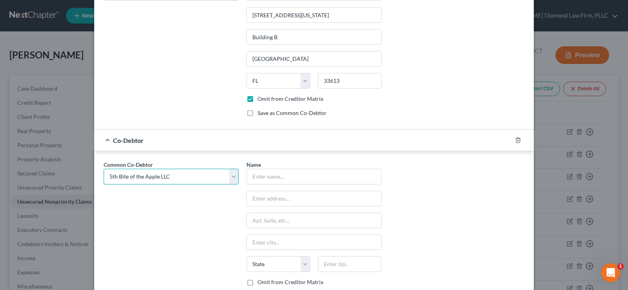
type input "33308"
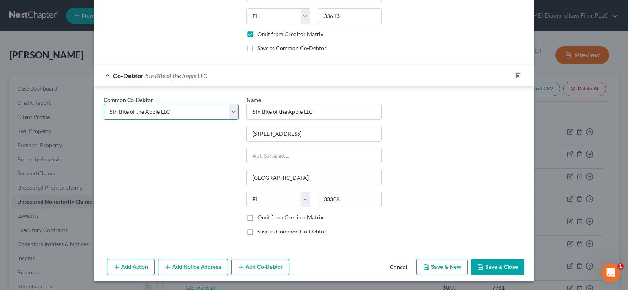
scroll to position [696, 0]
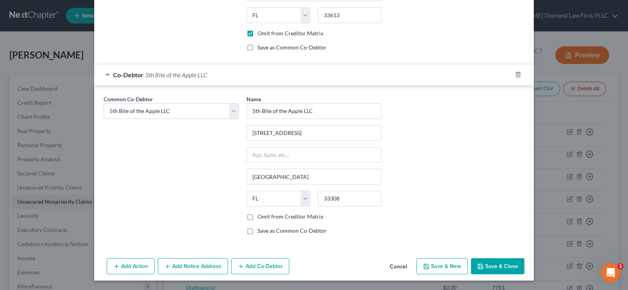
click at [257, 217] on label "Omit from Creditor Matrix" at bounding box center [290, 217] width 66 height 8
click at [260, 217] on input "Omit from Creditor Matrix" at bounding box center [262, 215] width 5 height 5
checkbox input "true"
click at [260, 262] on button "Add Co-Debtor" at bounding box center [260, 266] width 58 height 16
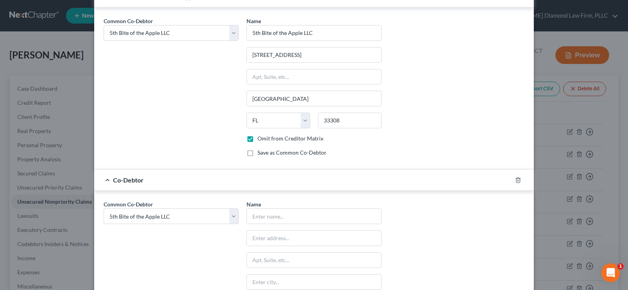
scroll to position [775, 0]
click at [174, 215] on select "Select Black Rock Carrollwood LLC Black Rock Carrollwood LLC 5th Bite of the Ap…" at bounding box center [171, 216] width 135 height 16
select select "5"
click at [104, 208] on select "Select Black Rock Carrollwood LLC Black Rock Carrollwood LLC 5th Bite of the Ap…" at bounding box center [171, 216] width 135 height 16
select select "5"
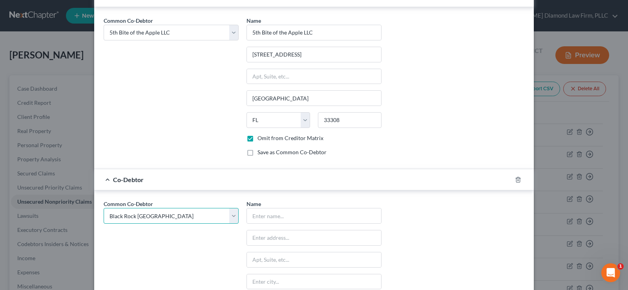
select select "5"
type input "Black Rock [GEOGRAPHIC_DATA]"
type input "[STREET_ADDRESS][PERSON_NAME]"
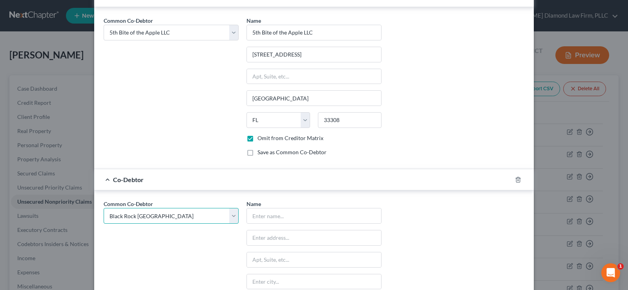
type input "[GEOGRAPHIC_DATA]"
select select "9"
type input "33609"
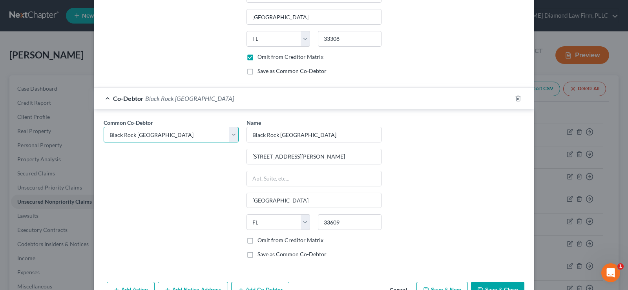
scroll to position [880, 0]
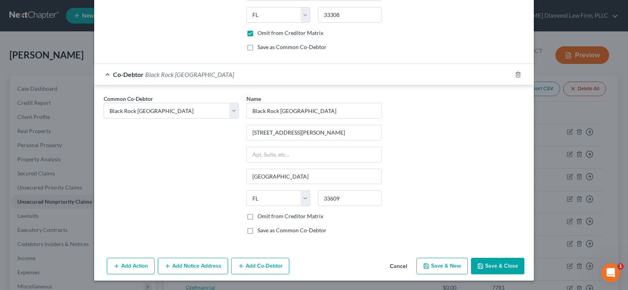
click at [257, 218] on label "Omit from Creditor Matrix" at bounding box center [290, 216] width 66 height 8
click at [260, 217] on input "Omit from Creditor Matrix" at bounding box center [262, 214] width 5 height 5
checkbox input "true"
click at [260, 269] on button "Add Co-Debtor" at bounding box center [260, 266] width 58 height 16
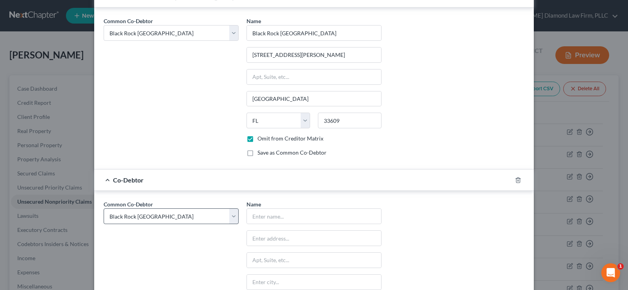
scroll to position [958, 0]
click at [191, 220] on select "Select Black Rock Carrollwood LLC Black Rock Carrollwood LLC 5th Bite of the Ap…" at bounding box center [171, 215] width 135 height 16
select select "6"
click at [104, 207] on select "Select Black Rock Carrollwood LLC Black Rock Carrollwood LLC 5th Bite of the Ap…" at bounding box center [171, 215] width 135 height 16
select select "6"
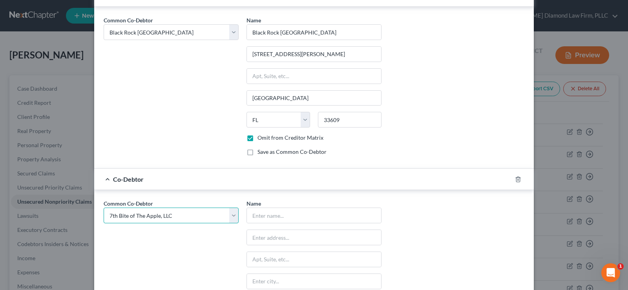
select select "6"
type input "7th Bite of The Apple, LLC"
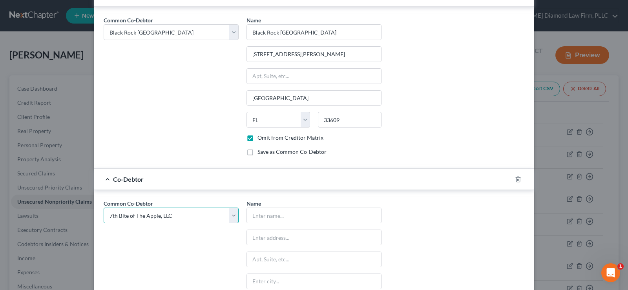
type input "[STREET_ADDRESS][US_STATE]"
type input "[GEOGRAPHIC_DATA]"
select select "9"
type input "33613"
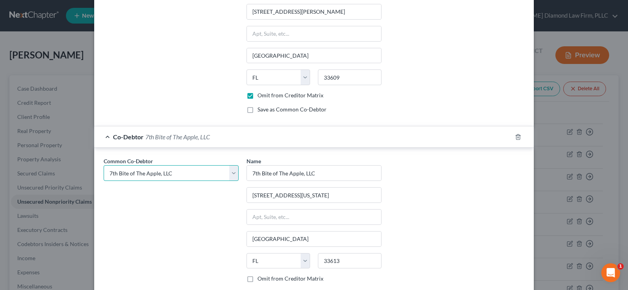
scroll to position [1063, 0]
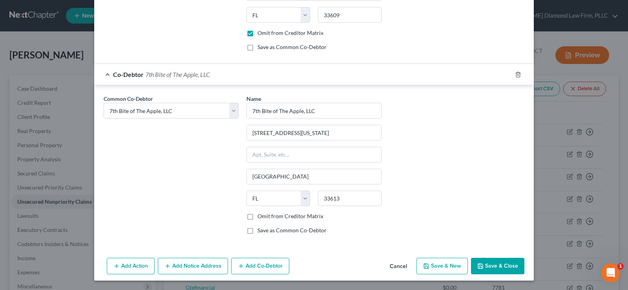
click at [257, 217] on label "Omit from Creditor Matrix" at bounding box center [290, 216] width 66 height 8
click at [260, 217] on input "Omit from Creditor Matrix" at bounding box center [262, 214] width 5 height 5
checkbox input "true"
click at [502, 268] on button "Save & Close" at bounding box center [497, 266] width 53 height 16
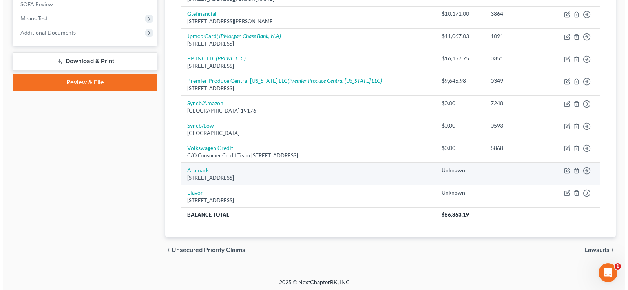
scroll to position [298, 0]
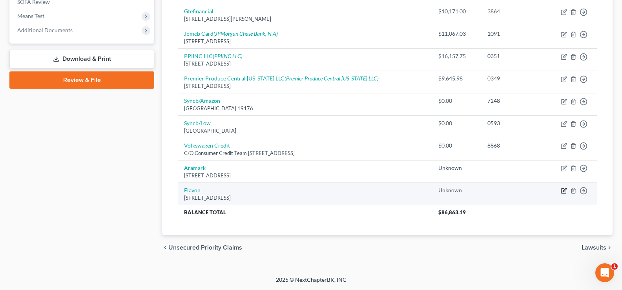
click at [564, 191] on icon "button" at bounding box center [564, 190] width 4 height 4
select select "10"
select select "14"
select select "3"
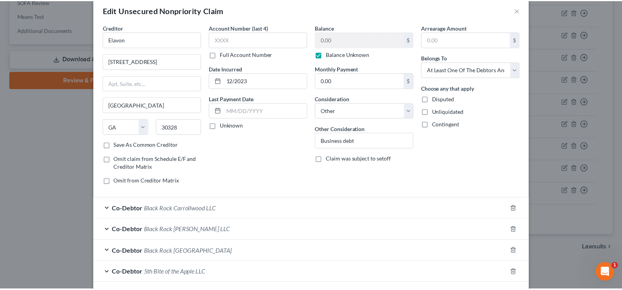
scroll to position [0, 0]
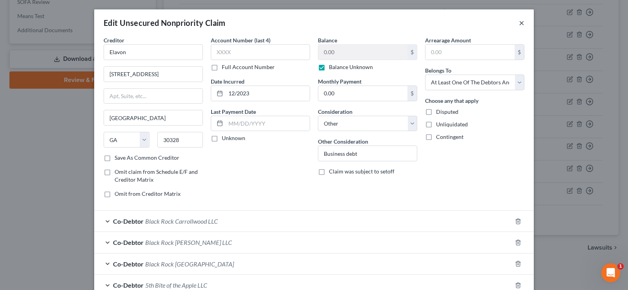
click at [518, 22] on button "×" at bounding box center [520, 22] width 5 height 9
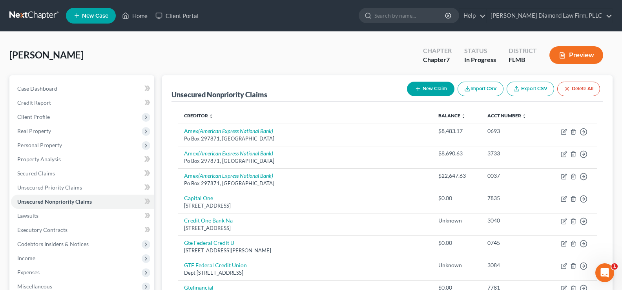
click at [427, 87] on button "New Claim" at bounding box center [430, 89] width 47 height 15
select select "0"
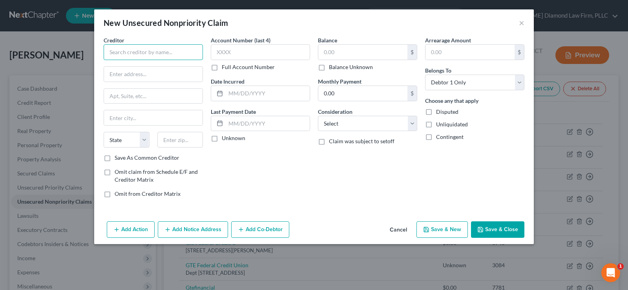
click at [127, 51] on input "text" at bounding box center [153, 52] width 99 height 16
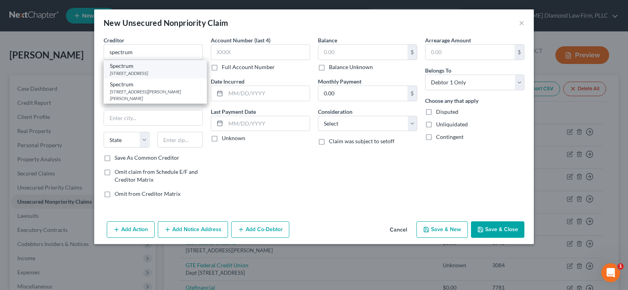
click at [151, 73] on div "[STREET_ADDRESS]" at bounding box center [155, 73] width 91 height 7
type input "Spectrum"
type input "[STREET_ADDRESS]"
type input "Saint Louis"
select select "26"
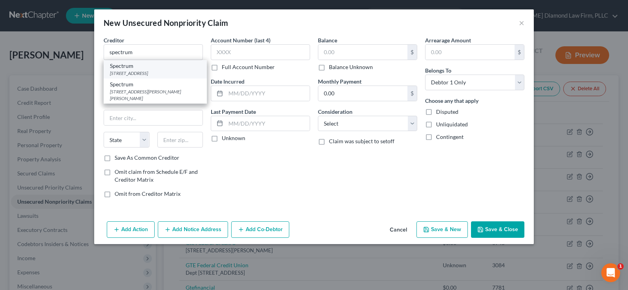
type input "63131"
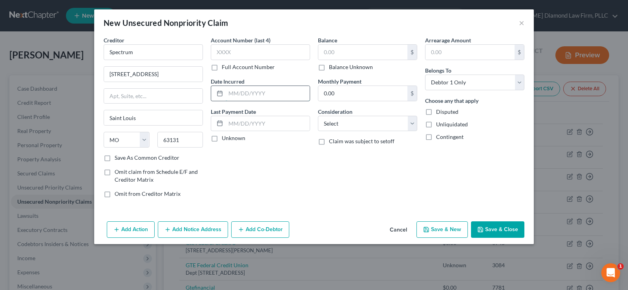
click at [264, 96] on input "text" at bounding box center [268, 93] width 84 height 15
type input "12/2023"
click at [329, 69] on label "Balance Unknown" at bounding box center [351, 67] width 44 height 8
click at [332, 68] on input "Balance Unknown" at bounding box center [334, 65] width 5 height 5
checkbox input "true"
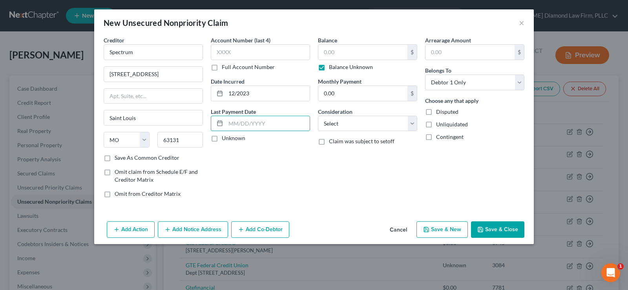
type input "0.00"
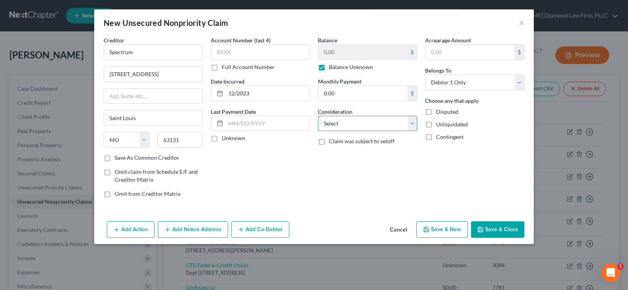
click at [359, 129] on select "Select Cable / Satellite Services Collection Agency Credit Card Debt Debt Couns…" at bounding box center [367, 124] width 99 height 16
select select "14"
click at [318, 116] on select "Select Cable / Satellite Services Collection Agency Credit Card Debt Debt Couns…" at bounding box center [367, 124] width 99 height 16
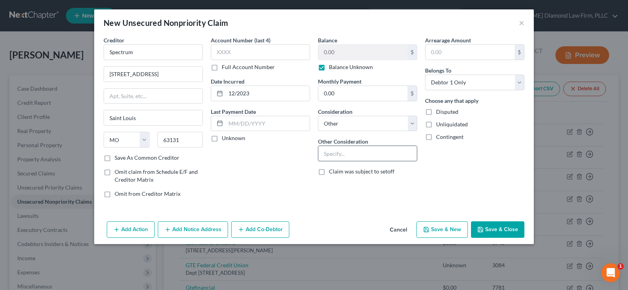
click at [347, 151] on input "text" at bounding box center [367, 153] width 98 height 15
type input "business debt"
click at [496, 84] on select "Select Debtor 1 Only Debtor 2 Only Debtor 1 And Debtor 2 Only At Least One Of T…" at bounding box center [474, 83] width 99 height 16
select select "3"
click at [425, 75] on select "Select Debtor 1 Only Debtor 2 Only Debtor 1 And Debtor 2 Only At Least One Of T…" at bounding box center [474, 83] width 99 height 16
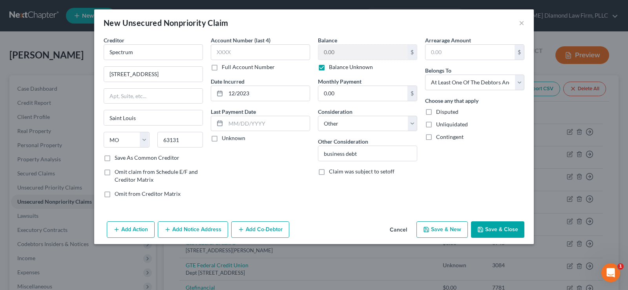
click at [261, 226] on button "Add Co-Debtor" at bounding box center [260, 229] width 58 height 16
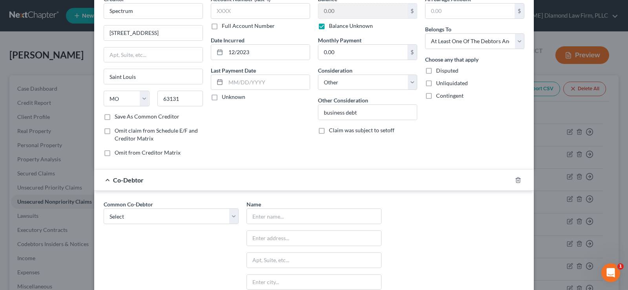
scroll to position [78, 0]
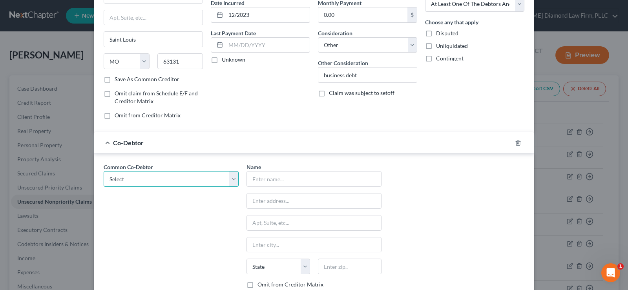
click at [212, 178] on select "Select Black Rock Carrollwood LLC Black Rock Carrollwood LLC 5th Bite of the Ap…" at bounding box center [171, 179] width 135 height 16
select select "0"
click at [104, 171] on select "Select Black Rock Carrollwood LLC Black Rock Carrollwood LLC 5th Bite of the Ap…" at bounding box center [171, 179] width 135 height 16
type input "Black Rock Carrollwood LLC"
type input "[STREET_ADDRESS][PERSON_NAME]"
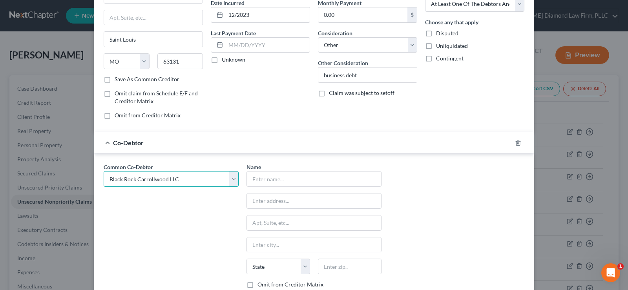
type input "[GEOGRAPHIC_DATA]"
select select "9"
type input "33609"
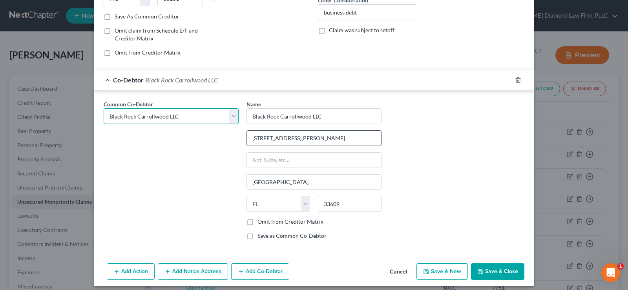
scroll to position [147, 0]
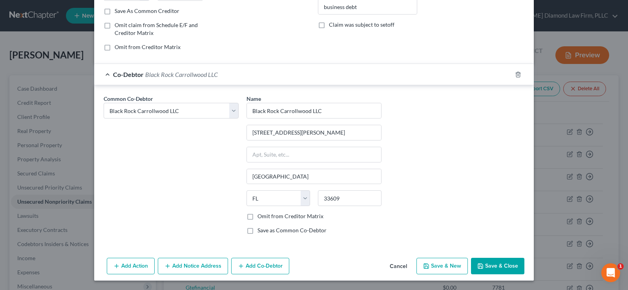
click at [257, 217] on label "Omit from Creditor Matrix" at bounding box center [290, 216] width 66 height 8
click at [260, 217] on input "Omit from Creditor Matrix" at bounding box center [262, 214] width 5 height 5
checkbox input "true"
click at [251, 266] on button "Add Co-Debtor" at bounding box center [260, 266] width 58 height 16
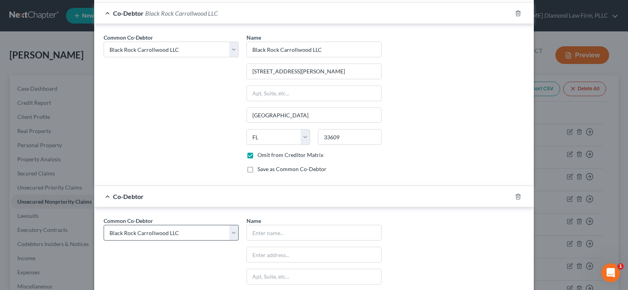
scroll to position [225, 0]
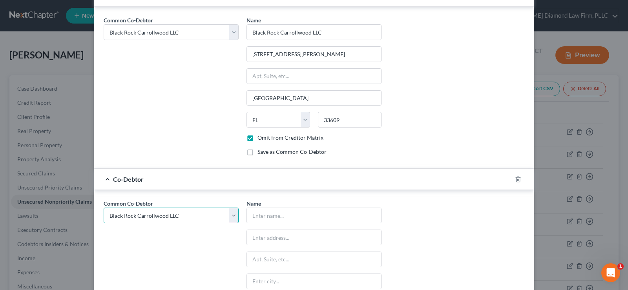
click at [185, 213] on select "Select Black Rock Carrollwood LLC Black Rock Carrollwood LLC 5th Bite of the Ap…" at bounding box center [171, 215] width 135 height 16
select select "3"
click at [104, 207] on select "Select Black Rock Carrollwood LLC Black Rock Carrollwood LLC 5th Bite of the Ap…" at bounding box center [171, 215] width 135 height 16
select select "3"
type input "Black Rock [PERSON_NAME] LLC"
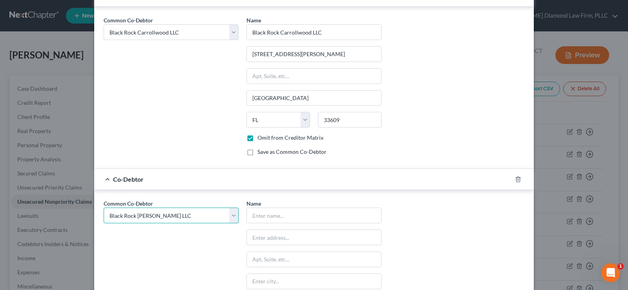
type input "[STREET_ADDRESS][PERSON_NAME]"
type input "[GEOGRAPHIC_DATA]"
select select "9"
type input "33606"
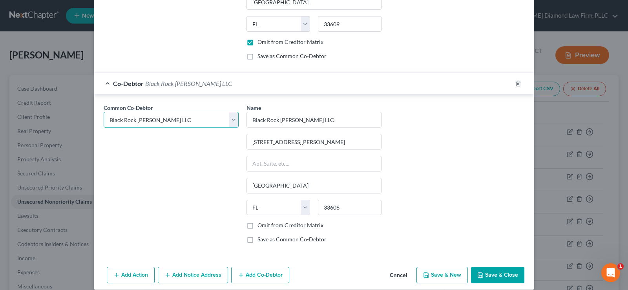
scroll to position [330, 0]
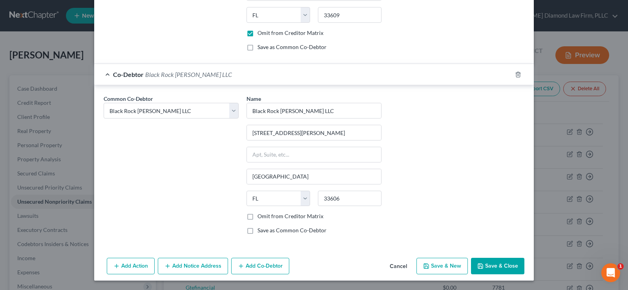
click at [257, 216] on label "Omit from Creditor Matrix" at bounding box center [290, 216] width 66 height 8
click at [260, 216] on input "Omit from Creditor Matrix" at bounding box center [262, 214] width 5 height 5
checkbox input "true"
click at [490, 271] on button "Save & Close" at bounding box center [497, 266] width 53 height 16
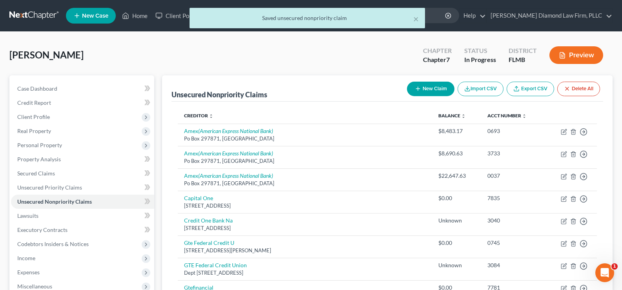
click at [423, 87] on button "New Claim" at bounding box center [430, 89] width 47 height 15
select select "0"
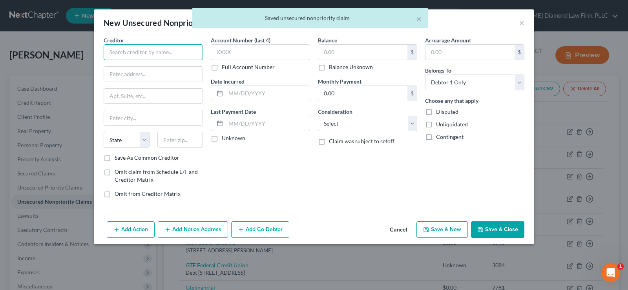
click at [154, 48] on input "text" at bounding box center [153, 52] width 99 height 16
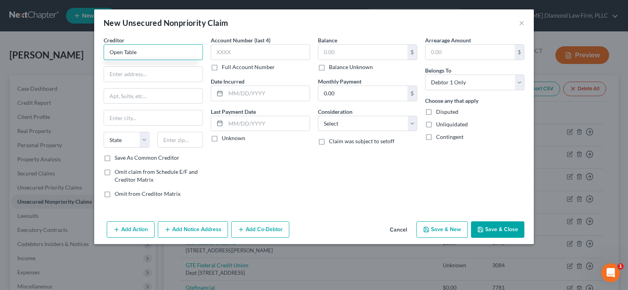
type input "Open Table"
click at [111, 75] on input "text" at bounding box center [153, 74] width 98 height 15
paste input "[STREET_ADDRESS][PERSON_NAME]"
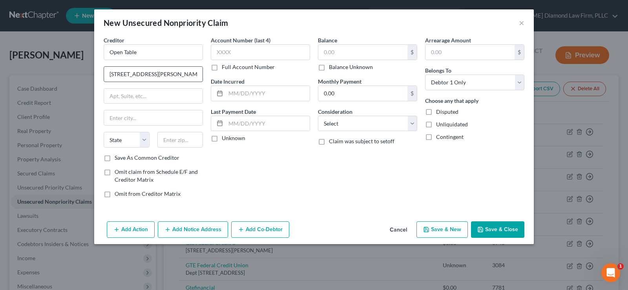
scroll to position [0, 56]
type input "[STREET_ADDRESS][PERSON_NAME]"
click at [174, 138] on input "text" at bounding box center [180, 140] width 46 height 16
type input "94104"
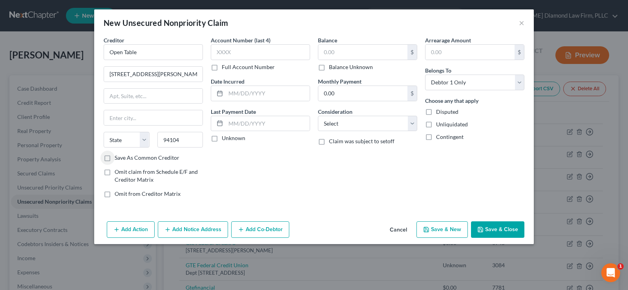
type input "[GEOGRAPHIC_DATA]"
select select "4"
click at [177, 74] on input "[STREET_ADDRESS][PERSON_NAME]" at bounding box center [153, 74] width 98 height 15
drag, startPoint x: 179, startPoint y: 75, endPoint x: 197, endPoint y: 75, distance: 17.7
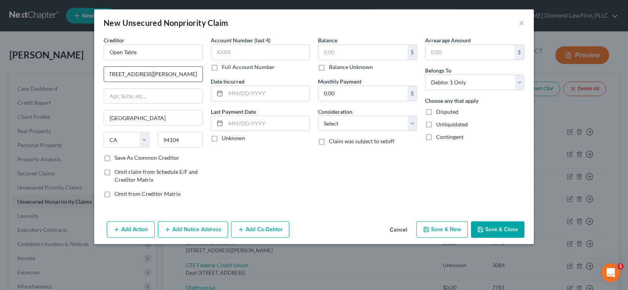
click at [197, 75] on input "[STREET_ADDRESS][PERSON_NAME]" at bounding box center [153, 74] width 98 height 15
type input "[STREET_ADDRESS][PERSON_NAME]"
click at [261, 90] on input "text" at bounding box center [268, 93] width 84 height 15
type input "12/2023"
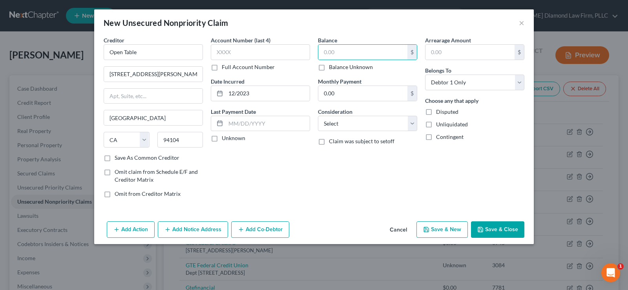
click at [329, 65] on label "Balance Unknown" at bounding box center [351, 67] width 44 height 8
click at [332, 65] on input "Balance Unknown" at bounding box center [334, 65] width 5 height 5
checkbox input "true"
type input "0.00"
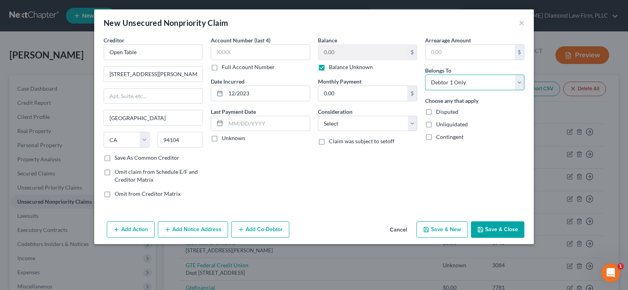
click at [465, 85] on select "Select Debtor 1 Only Debtor 2 Only Debtor 1 And Debtor 2 Only At Least One Of T…" at bounding box center [474, 83] width 99 height 16
select select "3"
click at [425, 75] on select "Select Debtor 1 Only Debtor 2 Only Debtor 1 And Debtor 2 Only At Least One Of T…" at bounding box center [474, 83] width 99 height 16
click at [377, 128] on select "Select Cable / Satellite Services Collection Agency Credit Card Debt Debt Couns…" at bounding box center [367, 124] width 99 height 16
select select "14"
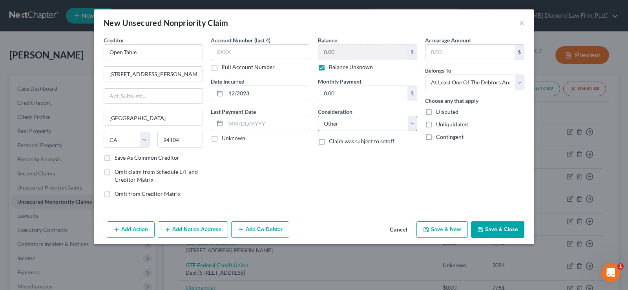
click at [318, 116] on select "Select Cable / Satellite Services Collection Agency Credit Card Debt Debt Couns…" at bounding box center [367, 124] width 99 height 16
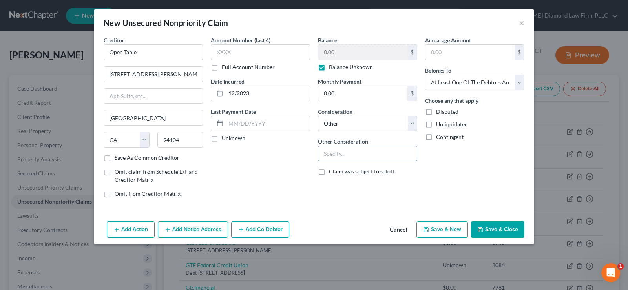
click at [340, 153] on input "text" at bounding box center [367, 153] width 98 height 15
type input "Business debt"
click at [260, 231] on button "Add Co-Debtor" at bounding box center [260, 229] width 58 height 16
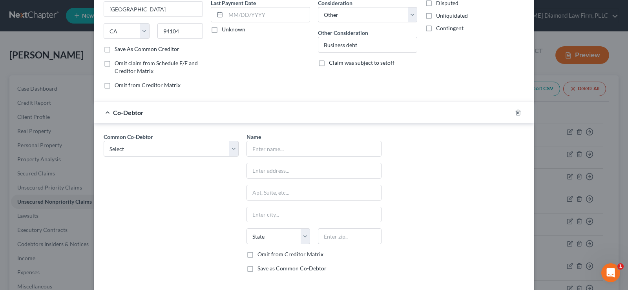
scroll to position [118, 0]
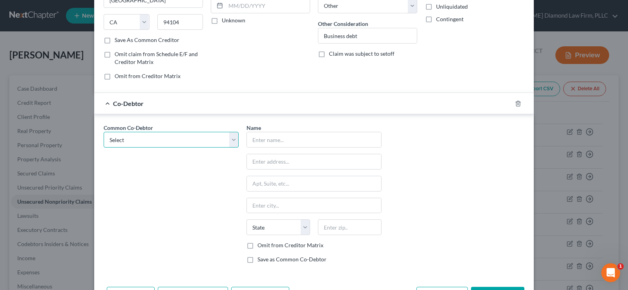
click at [176, 137] on select "Select Black Rock Carrollwood LLC Black Rock Carrollwood LLC 5th Bite of the Ap…" at bounding box center [171, 140] width 135 height 16
select select "0"
click at [104, 132] on select "Select Black Rock Carrollwood LLC Black Rock Carrollwood LLC 5th Bite of the Ap…" at bounding box center [171, 140] width 135 height 16
type input "Black Rock Carrollwood LLC"
type input "[STREET_ADDRESS][PERSON_NAME]"
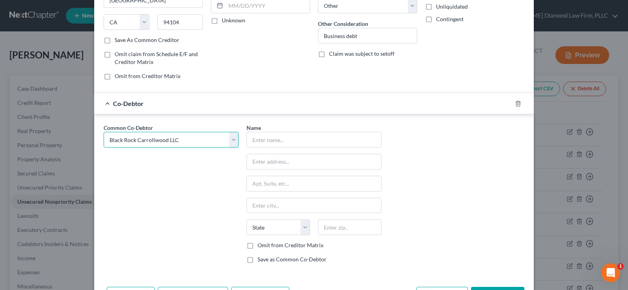
type input "[GEOGRAPHIC_DATA]"
select select "9"
type input "33609"
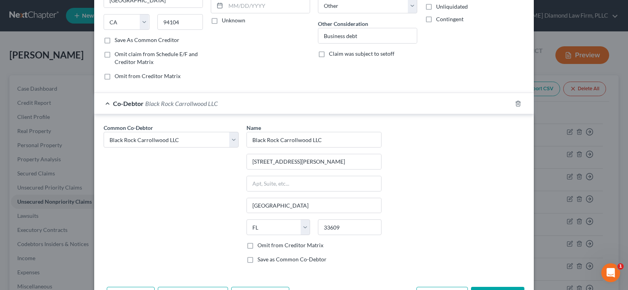
click at [257, 244] on label "Omit from Creditor Matrix" at bounding box center [290, 245] width 66 height 8
click at [260, 244] on input "Omit from Creditor Matrix" at bounding box center [262, 243] width 5 height 5
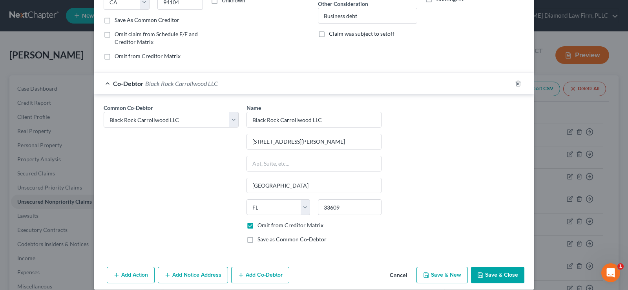
scroll to position [147, 0]
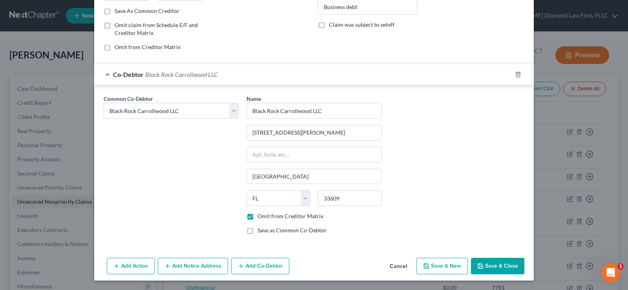
click at [264, 261] on button "Add Co-Debtor" at bounding box center [260, 266] width 58 height 16
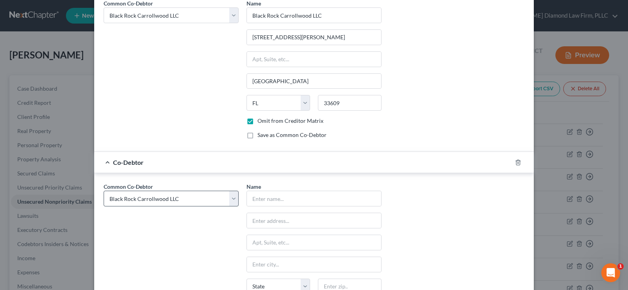
scroll to position [264, 0]
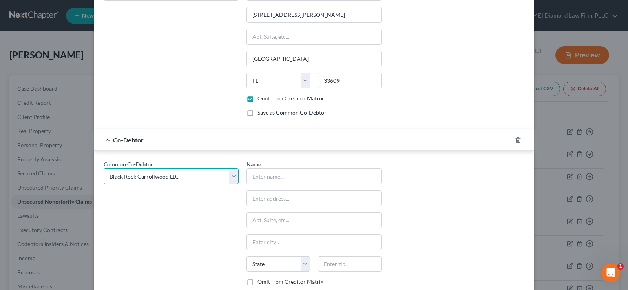
click at [175, 177] on select "Select Black Rock Carrollwood LLC Black Rock Carrollwood LLC 5th Bite of the Ap…" at bounding box center [171, 176] width 135 height 16
click at [104, 168] on select "Select Black Rock Carrollwood LLC Black Rock Carrollwood LLC 5th Bite of the Ap…" at bounding box center [171, 176] width 135 height 16
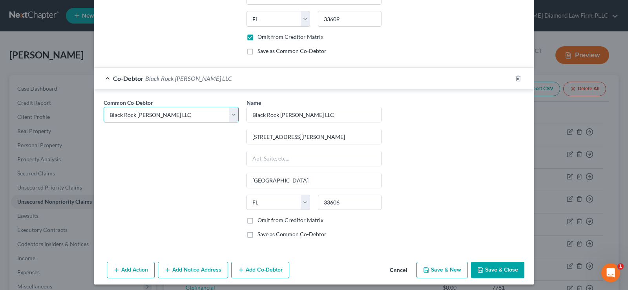
scroll to position [330, 0]
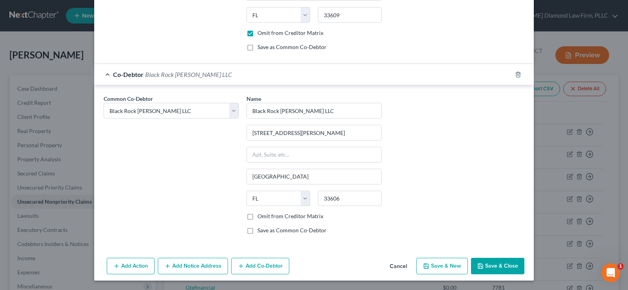
click at [257, 218] on label "Omit from Creditor Matrix" at bounding box center [290, 216] width 66 height 8
click at [260, 217] on input "Omit from Creditor Matrix" at bounding box center [262, 214] width 5 height 5
click at [256, 266] on button "Add Co-Debtor" at bounding box center [260, 266] width 58 height 16
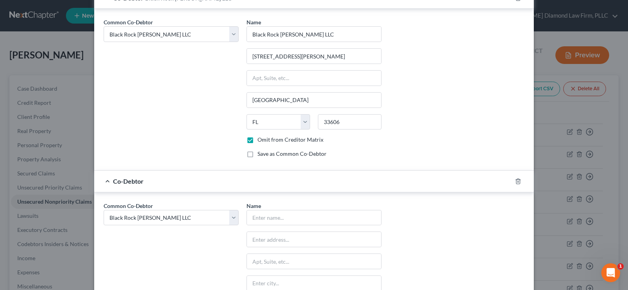
scroll to position [408, 0]
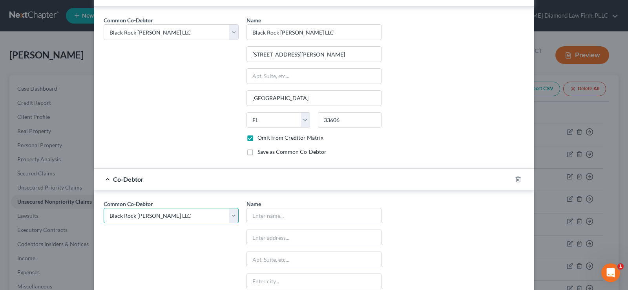
click at [175, 215] on select "Select Black Rock Carrollwood LLC Black Rock Carrollwood LLC 5th Bite of the Ap…" at bounding box center [171, 216] width 135 height 16
click at [104, 208] on select "Select Black Rock Carrollwood LLC Black Rock Carrollwood LLC 5th Bite of the Ap…" at bounding box center [171, 216] width 135 height 16
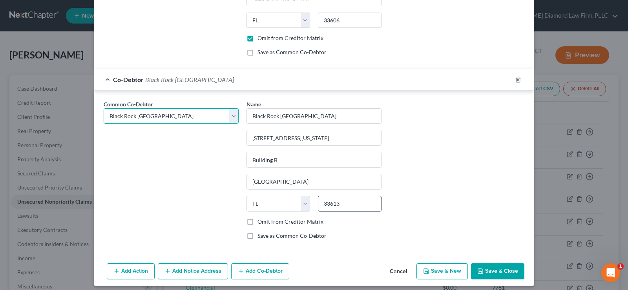
scroll to position [513, 0]
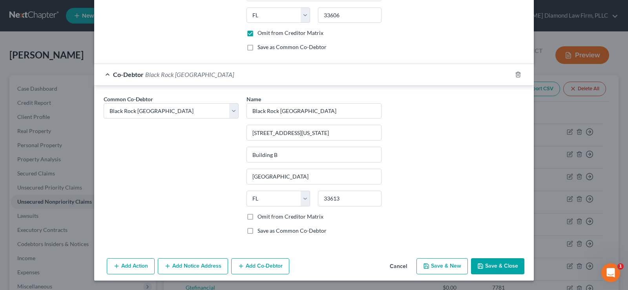
drag, startPoint x: 248, startPoint y: 218, endPoint x: 252, endPoint y: 224, distance: 6.9
click at [257, 219] on label "Omit from Creditor Matrix" at bounding box center [290, 217] width 66 height 8
click at [260, 218] on input "Omit from Creditor Matrix" at bounding box center [262, 215] width 5 height 5
click at [247, 264] on button "Add Co-Debtor" at bounding box center [260, 266] width 58 height 16
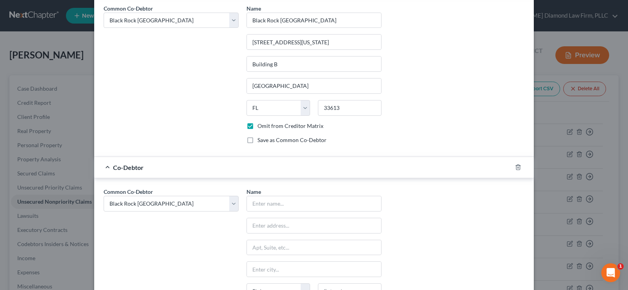
scroll to position [631, 0]
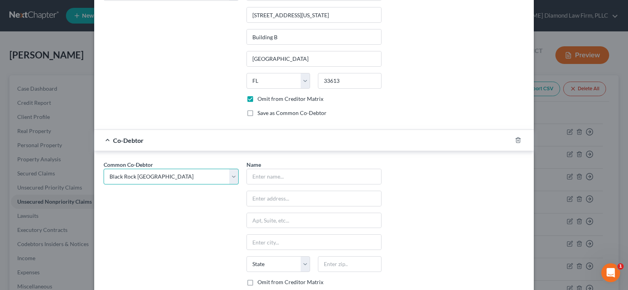
click at [168, 174] on select "Select Black Rock Carrollwood LLC Black Rock Carrollwood LLC 5th Bite of the Ap…" at bounding box center [171, 177] width 135 height 16
click at [104, 169] on select "Select Black Rock Carrollwood LLC Black Rock Carrollwood LLC 5th Bite of the Ap…" at bounding box center [171, 177] width 135 height 16
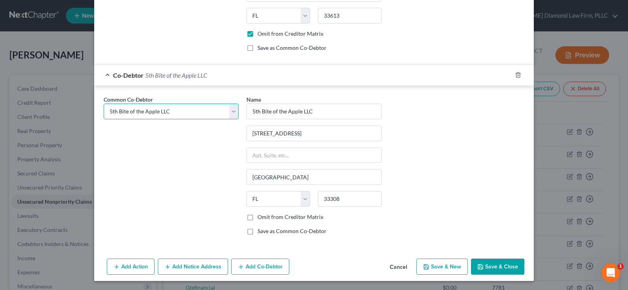
scroll to position [696, 0]
drag, startPoint x: 245, startPoint y: 215, endPoint x: 248, endPoint y: 227, distance: 12.2
click at [257, 216] on label "Omit from Creditor Matrix" at bounding box center [290, 217] width 66 height 8
click at [260, 216] on input "Omit from Creditor Matrix" at bounding box center [262, 215] width 5 height 5
click at [250, 260] on button "Add Co-Debtor" at bounding box center [260, 266] width 58 height 16
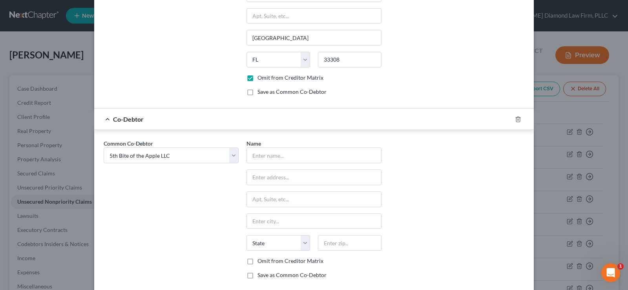
scroll to position [853, 0]
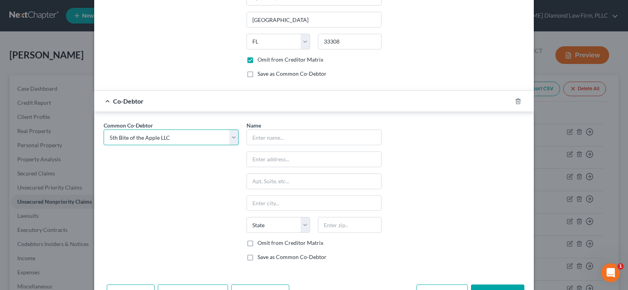
click at [169, 139] on select "Select Black Rock Carrollwood LLC Black Rock Carrollwood LLC 5th Bite of the Ap…" at bounding box center [171, 137] width 135 height 16
click at [104, 129] on select "Select Black Rock Carrollwood LLC Black Rock Carrollwood LLC 5th Bite of the Ap…" at bounding box center [171, 137] width 135 height 16
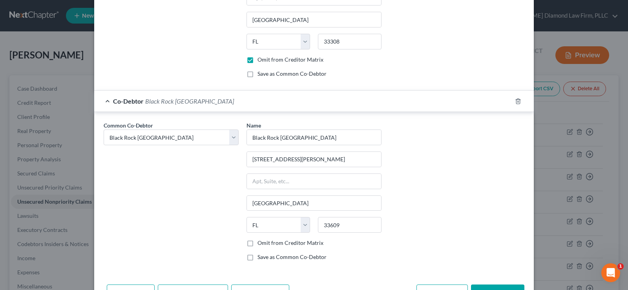
click at [257, 243] on label "Omit from Creditor Matrix" at bounding box center [290, 243] width 66 height 8
click at [260, 243] on input "Omit from Creditor Matrix" at bounding box center [262, 241] width 5 height 5
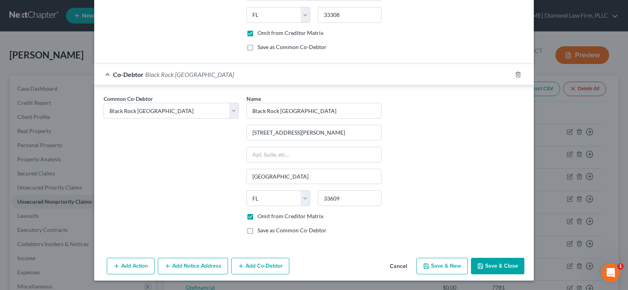
click at [265, 264] on button "Add Co-Debtor" at bounding box center [260, 266] width 58 height 16
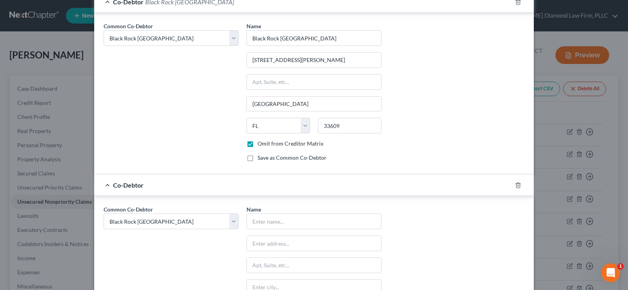
scroll to position [958, 0]
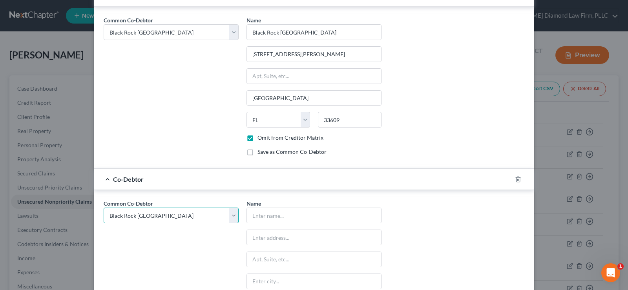
click at [170, 215] on select "Select Black Rock Carrollwood LLC Black Rock Carrollwood LLC 5th Bite of the Ap…" at bounding box center [171, 215] width 135 height 16
click at [104, 207] on select "Select Black Rock Carrollwood LLC Black Rock Carrollwood LLC 5th Bite of the Ap…" at bounding box center [171, 215] width 135 height 16
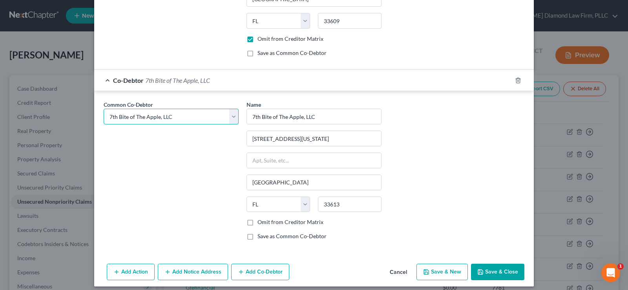
scroll to position [1063, 0]
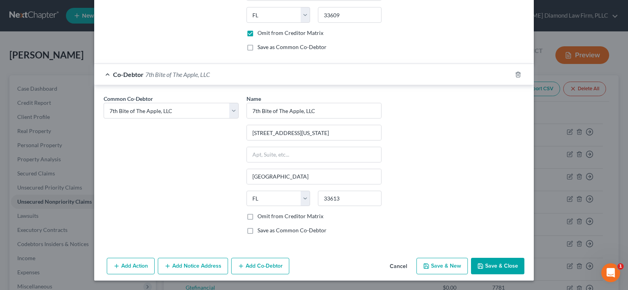
click at [257, 216] on label "Omit from Creditor Matrix" at bounding box center [290, 216] width 66 height 8
click at [260, 216] on input "Omit from Creditor Matrix" at bounding box center [262, 214] width 5 height 5
click at [494, 264] on button "Save & Close" at bounding box center [497, 266] width 53 height 16
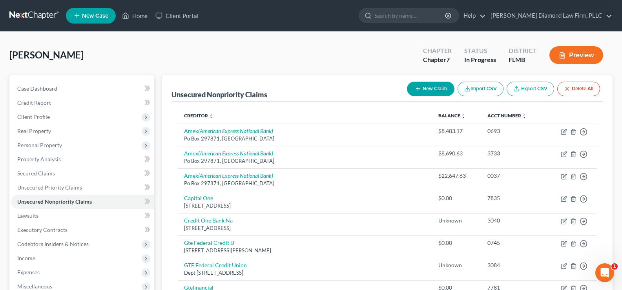
click at [432, 90] on button "New Claim" at bounding box center [430, 89] width 47 height 15
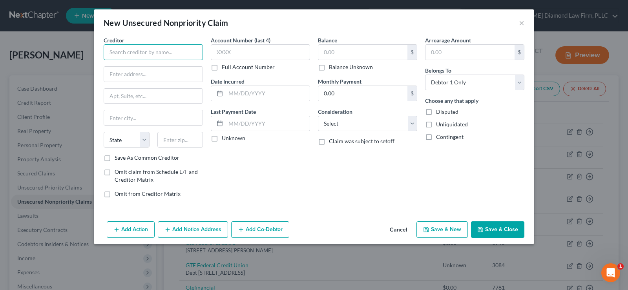
click at [162, 52] on input "text" at bounding box center [153, 52] width 99 height 16
click at [175, 136] on input "text" at bounding box center [180, 140] width 46 height 16
click at [148, 79] on input "text" at bounding box center [153, 74] width 98 height 15
paste input "[STREET_ADDRESS]"
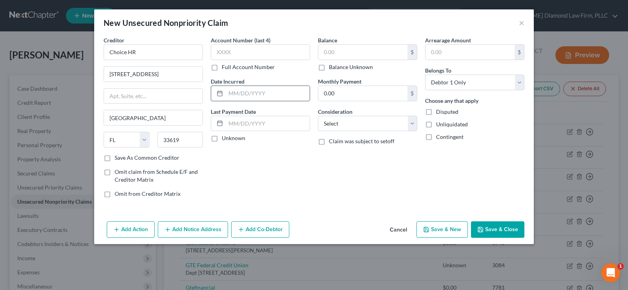
click at [257, 94] on input "text" at bounding box center [268, 93] width 84 height 15
click at [343, 51] on input "text" at bounding box center [362, 52] width 89 height 15
click at [372, 125] on select "Select Cable / Satellite Services Collection Agency Credit Card Debt Debt Couns…" at bounding box center [367, 124] width 99 height 16
click at [318, 116] on select "Select Cable / Satellite Services Collection Agency Credit Card Debt Debt Couns…" at bounding box center [367, 124] width 99 height 16
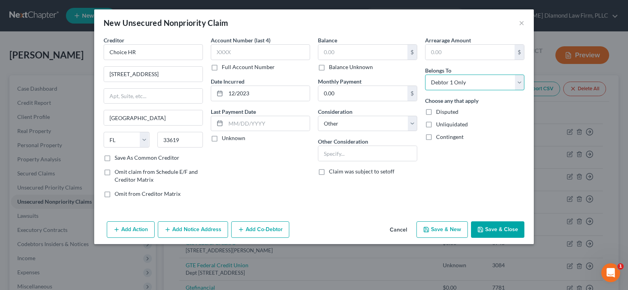
click at [492, 81] on select "Select Debtor 1 Only Debtor 2 Only Debtor 1 And Debtor 2 Only At Least One Of T…" at bounding box center [474, 83] width 99 height 16
click at [425, 75] on select "Select Debtor 1 Only Debtor 2 Only Debtor 1 And Debtor 2 Only At Least One Of T…" at bounding box center [474, 83] width 99 height 16
click at [337, 156] on input "text" at bounding box center [367, 153] width 98 height 15
click at [329, 67] on label "Balance Unknown" at bounding box center [351, 67] width 44 height 8
click at [332, 67] on input "Balance Unknown" at bounding box center [334, 65] width 5 height 5
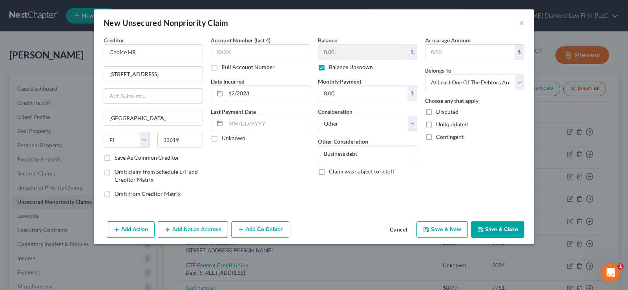
click at [255, 230] on button "Add Co-Debtor" at bounding box center [260, 229] width 58 height 16
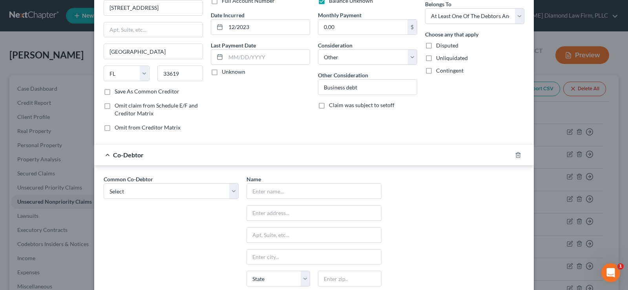
scroll to position [78, 0]
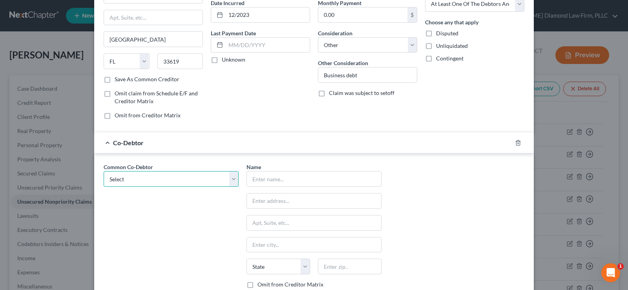
click at [152, 182] on select "Select Black Rock Carrollwood LLC Black Rock Carrollwood LLC 5th Bite of the Ap…" at bounding box center [171, 179] width 135 height 16
click at [104, 171] on select "Select Black Rock Carrollwood LLC Black Rock Carrollwood LLC 5th Bite of the Ap…" at bounding box center [171, 179] width 135 height 16
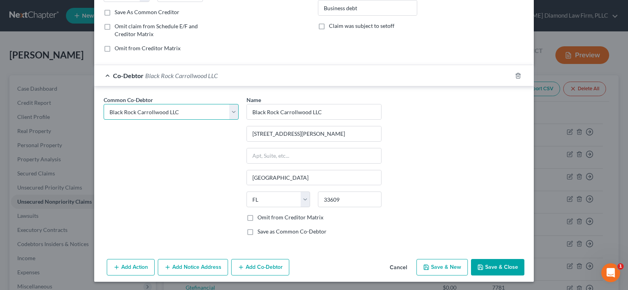
scroll to position [147, 0]
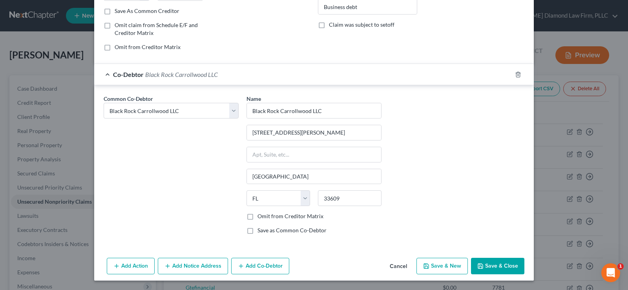
click at [257, 217] on label "Omit from Creditor Matrix" at bounding box center [290, 216] width 66 height 8
click at [260, 217] on input "Omit from Creditor Matrix" at bounding box center [262, 214] width 5 height 5
click at [276, 264] on button "Add Co-Debtor" at bounding box center [260, 266] width 58 height 16
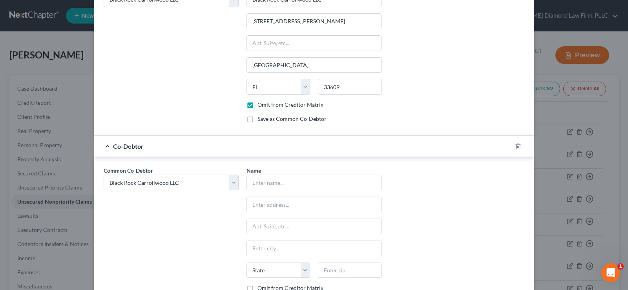
scroll to position [264, 0]
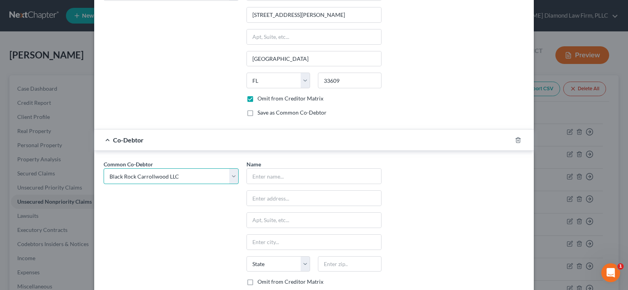
click at [165, 173] on select "Select Black Rock Carrollwood LLC Black Rock Carrollwood LLC 5th Bite of the Ap…" at bounding box center [171, 176] width 135 height 16
click at [104, 168] on select "Select Black Rock Carrollwood LLC Black Rock Carrollwood LLC 5th Bite of the Ap…" at bounding box center [171, 176] width 135 height 16
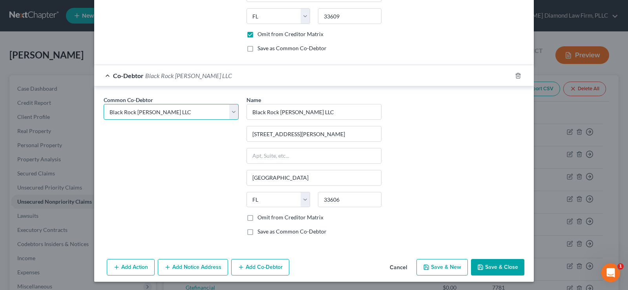
scroll to position [330, 0]
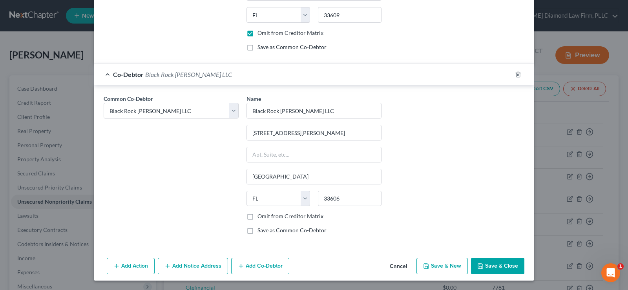
click at [257, 217] on label "Omit from Creditor Matrix" at bounding box center [290, 216] width 66 height 8
click at [260, 217] on input "Omit from Creditor Matrix" at bounding box center [262, 214] width 5 height 5
click at [259, 266] on button "Add Co-Debtor" at bounding box center [260, 266] width 58 height 16
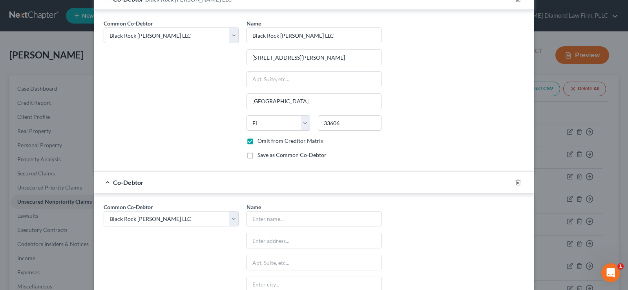
scroll to position [408, 0]
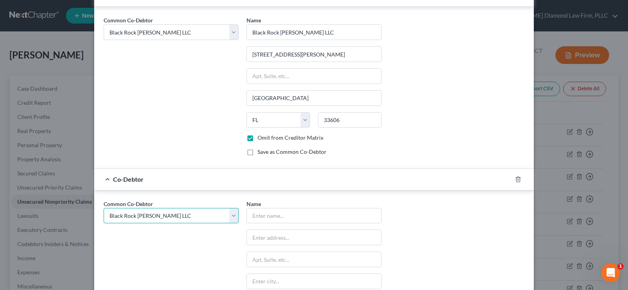
click at [172, 218] on select "Select Black Rock Carrollwood LLC Black Rock Carrollwood LLC 5th Bite of the Ap…" at bounding box center [171, 216] width 135 height 16
click at [104, 208] on select "Select Black Rock Carrollwood LLC Black Rock Carrollwood LLC 5th Bite of the Ap…" at bounding box center [171, 216] width 135 height 16
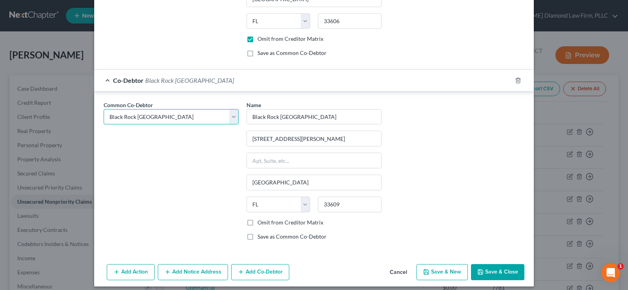
scroll to position [513, 0]
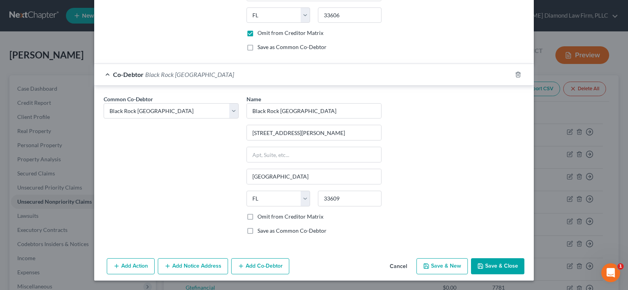
click at [257, 216] on label "Omit from Creditor Matrix" at bounding box center [290, 217] width 66 height 8
click at [260, 216] on input "Omit from Creditor Matrix" at bounding box center [262, 215] width 5 height 5
click at [259, 265] on button "Add Co-Debtor" at bounding box center [260, 266] width 58 height 16
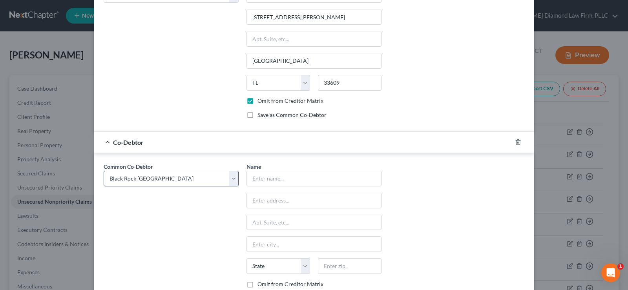
scroll to position [631, 0]
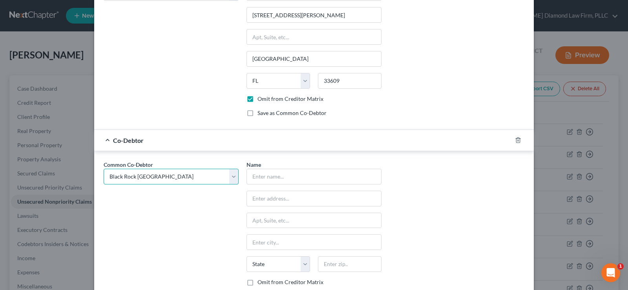
click at [164, 178] on select "Select Black Rock Carrollwood LLC Black Rock Carrollwood LLC 5th Bite of the Ap…" at bounding box center [171, 177] width 135 height 16
click at [104, 169] on select "Select Black Rock Carrollwood LLC Black Rock Carrollwood LLC 5th Bite of the Ap…" at bounding box center [171, 177] width 135 height 16
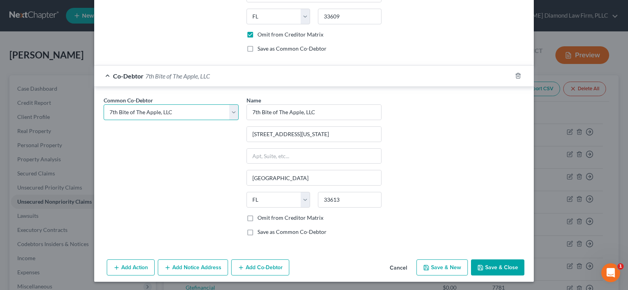
scroll to position [696, 0]
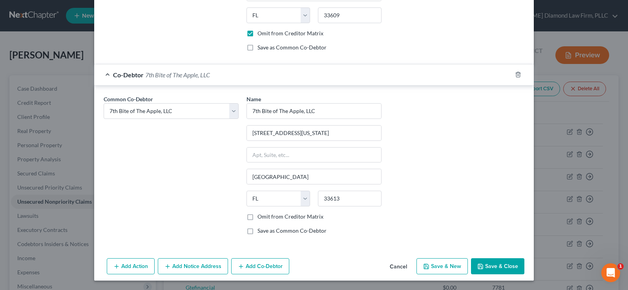
click at [490, 269] on button "Save & Close" at bounding box center [497, 266] width 53 height 16
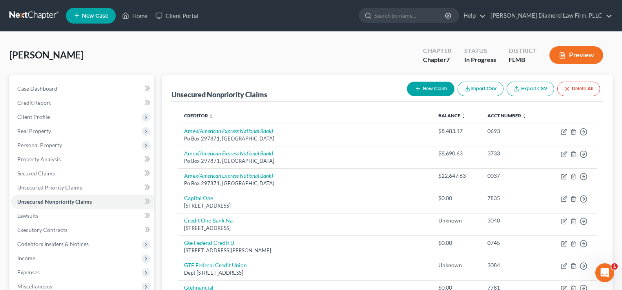
click at [422, 90] on button "New Claim" at bounding box center [430, 89] width 47 height 15
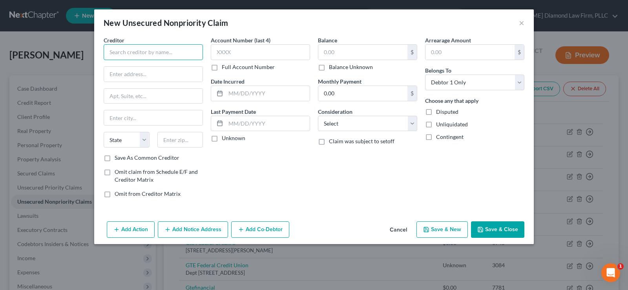
click at [151, 52] on input "text" at bounding box center [153, 52] width 99 height 16
click at [184, 49] on input "Restaurant Technoligies" at bounding box center [153, 52] width 99 height 16
click at [136, 76] on input "text" at bounding box center [153, 74] width 98 height 15
paste input "[STREET_ADDRESS]"
click at [172, 138] on input "text" at bounding box center [180, 140] width 46 height 16
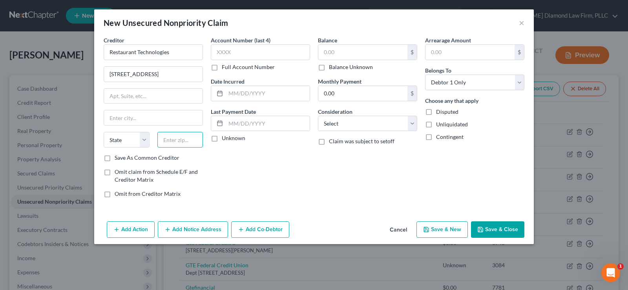
paste input "55120"
click at [258, 92] on input "text" at bounding box center [268, 93] width 84 height 15
click at [329, 70] on label "Balance Unknown" at bounding box center [351, 67] width 44 height 8
click at [332, 68] on input "Balance Unknown" at bounding box center [334, 65] width 5 height 5
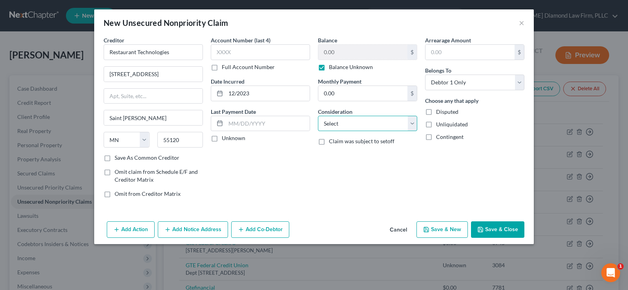
click at [371, 122] on select "Select Cable / Satellite Services Collection Agency Credit Card Debt Debt Couns…" at bounding box center [367, 124] width 99 height 16
click at [318, 116] on select "Select Cable / Satellite Services Collection Agency Credit Card Debt Debt Couns…" at bounding box center [367, 124] width 99 height 16
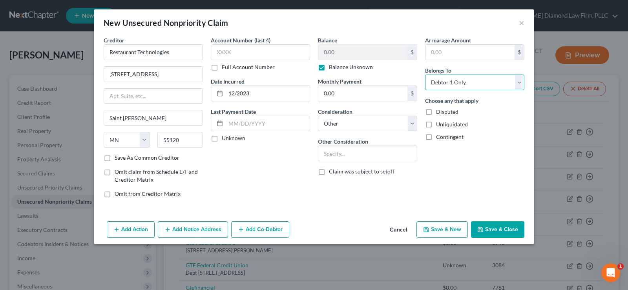
click at [480, 83] on select "Select Debtor 1 Only Debtor 2 Only Debtor 1 And Debtor 2 Only At Least One Of T…" at bounding box center [474, 83] width 99 height 16
click at [425, 75] on select "Select Debtor 1 Only Debtor 2 Only Debtor 1 And Debtor 2 Only At Least One Of T…" at bounding box center [474, 83] width 99 height 16
click at [350, 151] on input "text" at bounding box center [367, 153] width 98 height 15
click at [263, 229] on button "Add Co-Debtor" at bounding box center [260, 229] width 58 height 16
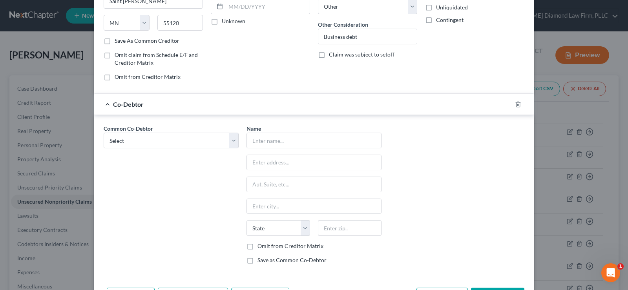
scroll to position [118, 0]
click at [180, 139] on select "Select Black Rock Carrollwood LLC Black Rock Carrollwood LLC 5th Bite of the Ap…" at bounding box center [171, 140] width 135 height 16
click at [104, 132] on select "Select Black Rock Carrollwood LLC Black Rock Carrollwood LLC 5th Bite of the Ap…" at bounding box center [171, 140] width 135 height 16
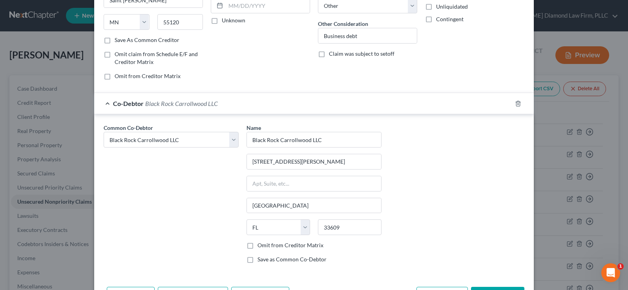
drag, startPoint x: 247, startPoint y: 246, endPoint x: 410, endPoint y: 207, distance: 167.0
click at [257, 246] on label "Omit from Creditor Matrix" at bounding box center [290, 245] width 66 height 8
click at [260, 246] on input "Omit from Creditor Matrix" at bounding box center [262, 243] width 5 height 5
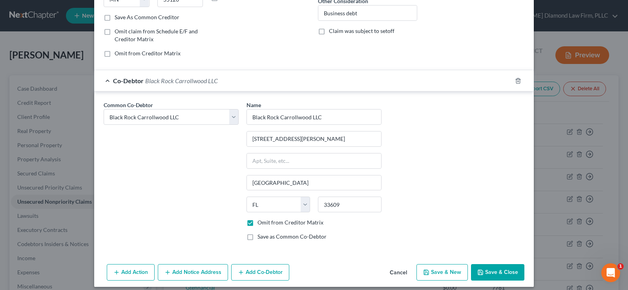
scroll to position [147, 0]
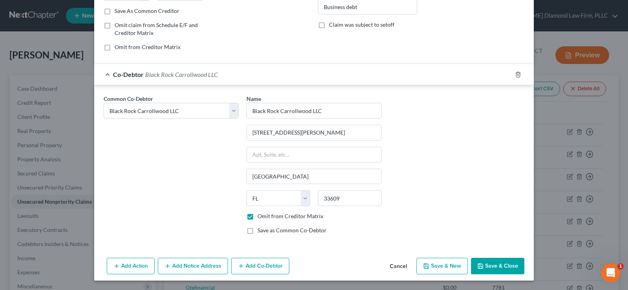
click at [253, 271] on button "Add Co-Debtor" at bounding box center [260, 266] width 58 height 16
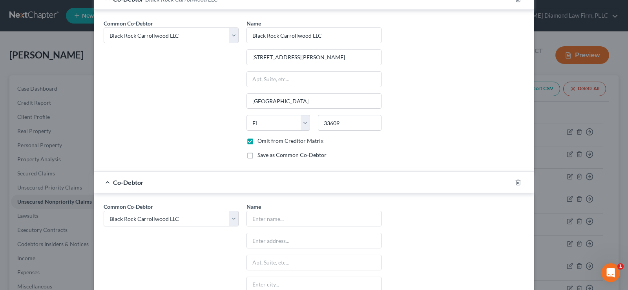
scroll to position [225, 0]
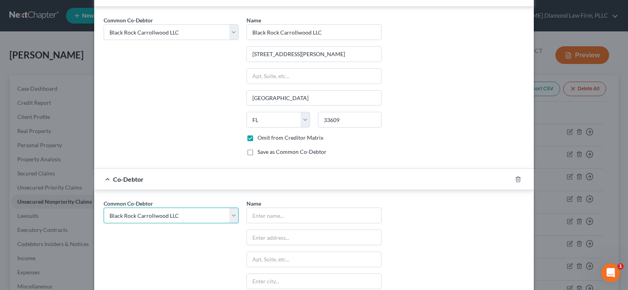
click at [171, 219] on select "Select Black Rock Carrollwood LLC Black Rock Carrollwood LLC 5th Bite of the Ap…" at bounding box center [171, 215] width 135 height 16
click at [104, 207] on select "Select Black Rock Carrollwood LLC Black Rock Carrollwood LLC 5th Bite of the Ap…" at bounding box center [171, 215] width 135 height 16
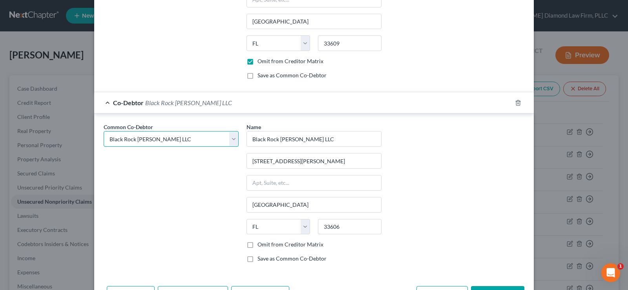
scroll to position [330, 0]
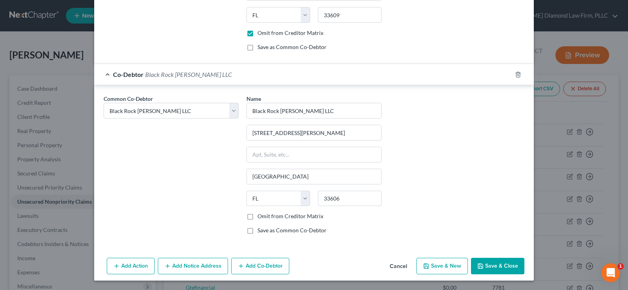
click at [257, 218] on label "Omit from Creditor Matrix" at bounding box center [290, 216] width 66 height 8
click at [260, 217] on input "Omit from Creditor Matrix" at bounding box center [262, 214] width 5 height 5
click at [259, 264] on button "Add Co-Debtor" at bounding box center [260, 266] width 58 height 16
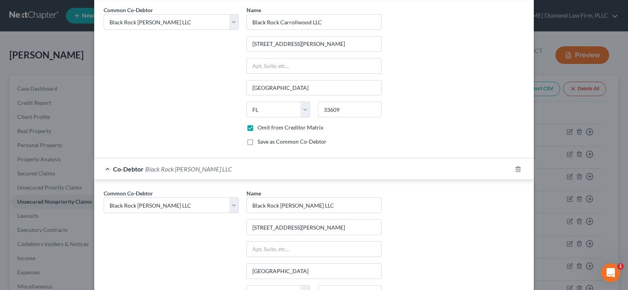
scroll to position [275, 0]
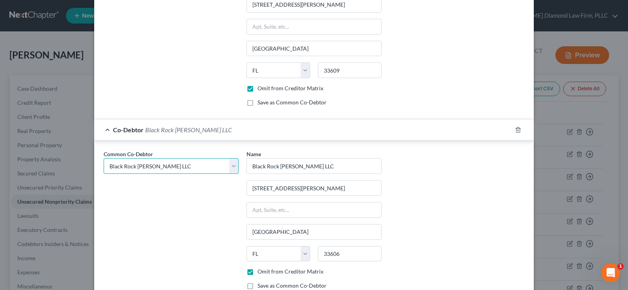
click at [186, 171] on select "Select Black Rock Carrollwood LLC Black Rock Carrollwood LLC 5th Bite of the Ap…" at bounding box center [171, 166] width 135 height 16
click at [104, 158] on select "Select Black Rock Carrollwood LLC Black Rock Carrollwood LLC 5th Bite of the Ap…" at bounding box center [171, 166] width 135 height 16
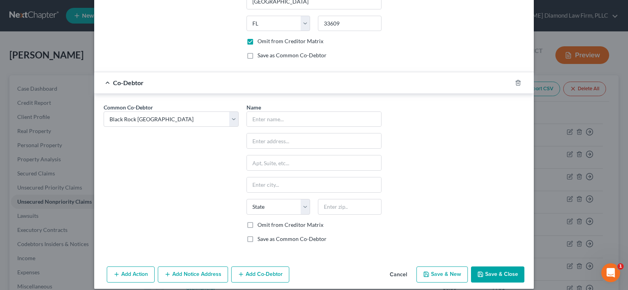
scroll to position [510, 0]
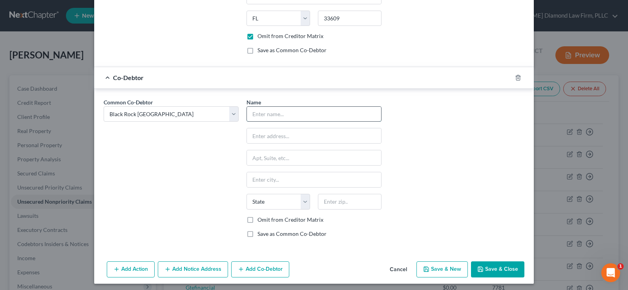
click at [318, 109] on input "text" at bounding box center [314, 114] width 134 height 15
click at [225, 113] on select "Select Black Rock Carrollwood LLC Black Rock Carrollwood LLC 5th Bite of the Ap…" at bounding box center [171, 114] width 135 height 16
click at [104, 106] on select "Select Black Rock Carrollwood LLC Black Rock Carrollwood LLC 5th Bite of the Ap…" at bounding box center [171, 114] width 135 height 16
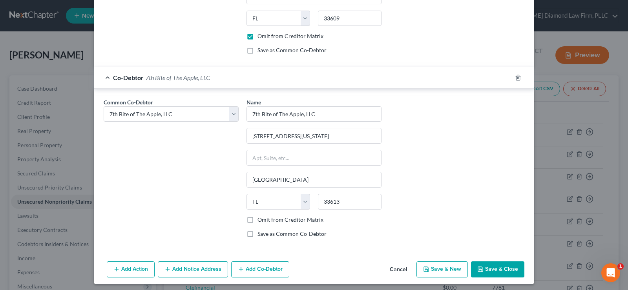
click at [257, 221] on label "Omit from Creditor Matrix" at bounding box center [290, 220] width 66 height 8
click at [260, 221] on input "Omit from Creditor Matrix" at bounding box center [262, 218] width 5 height 5
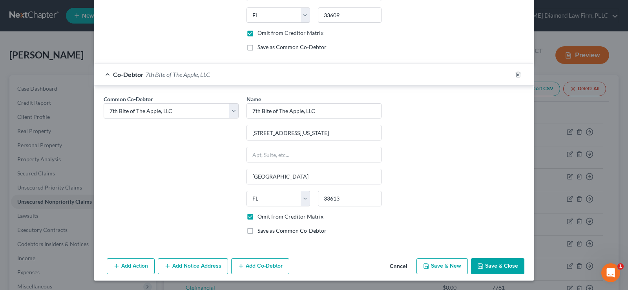
click at [490, 263] on button "Save & Close" at bounding box center [497, 266] width 53 height 16
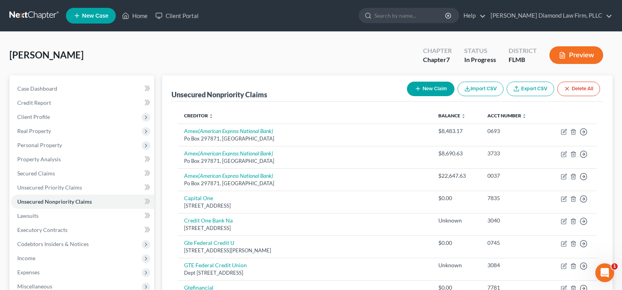
click at [435, 91] on button "New Claim" at bounding box center [430, 89] width 47 height 15
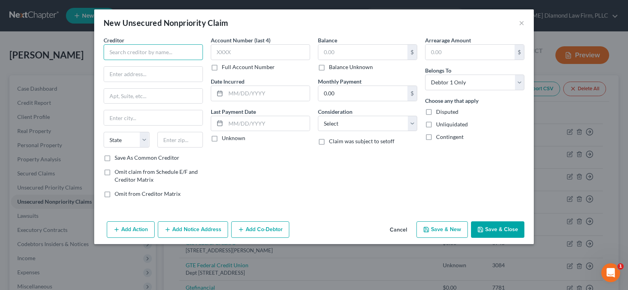
click at [140, 57] on input "text" at bounding box center [153, 52] width 99 height 16
click at [123, 76] on input "text" at bounding box center [153, 74] width 98 height 15
paste input "255 Route 1 & 9"
click at [180, 135] on input "text" at bounding box center [180, 140] width 46 height 16
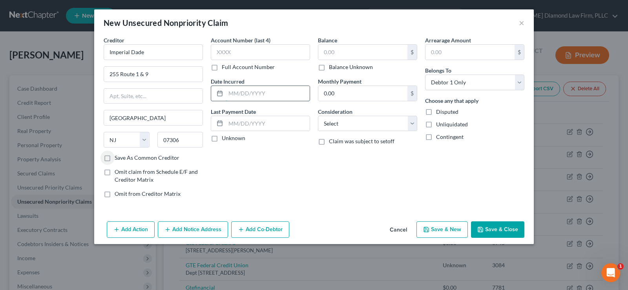
click at [270, 95] on input "text" at bounding box center [268, 93] width 84 height 15
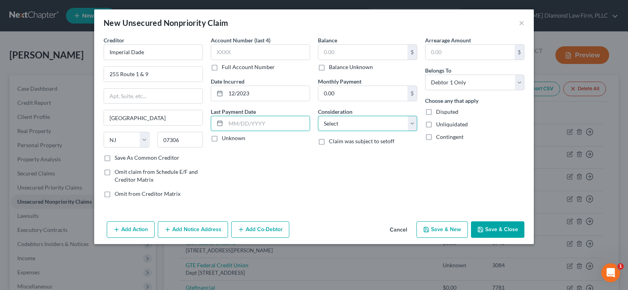
click at [363, 122] on select "Select Cable / Satellite Services Collection Agency Credit Card Debt Debt Couns…" at bounding box center [367, 124] width 99 height 16
click at [318, 116] on select "Select Cable / Satellite Services Collection Agency Credit Card Debt Debt Couns…" at bounding box center [367, 124] width 99 height 16
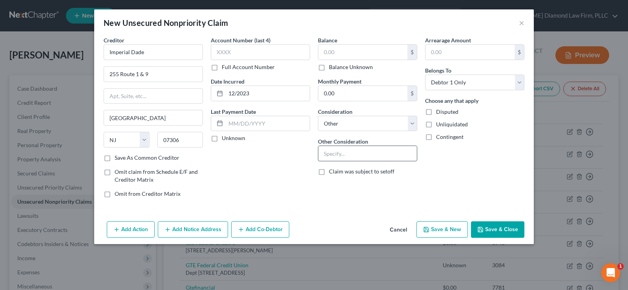
click at [357, 153] on input "text" at bounding box center [367, 153] width 98 height 15
click at [492, 84] on select "Select Debtor 1 Only Debtor 2 Only Debtor 1 And Debtor 2 Only At Least One Of T…" at bounding box center [474, 83] width 99 height 16
click at [425, 75] on select "Select Debtor 1 Only Debtor 2 Only Debtor 1 And Debtor 2 Only At Least One Of T…" at bounding box center [474, 83] width 99 height 16
click at [382, 155] on input "text" at bounding box center [367, 153] width 98 height 15
click at [263, 231] on button "Add Co-Debtor" at bounding box center [260, 229] width 58 height 16
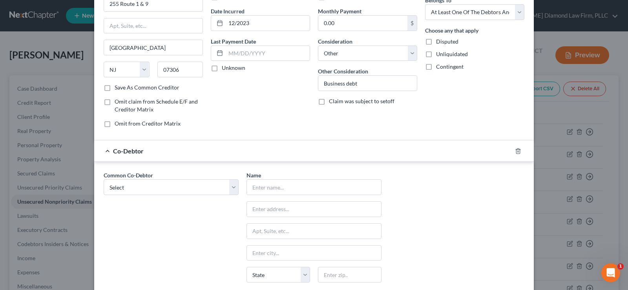
scroll to position [78, 0]
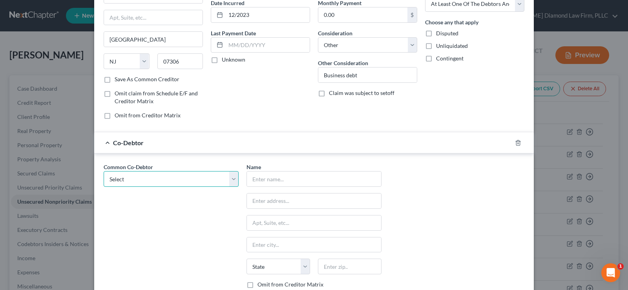
click at [160, 180] on select "Select Black Rock Carrollwood LLC Black Rock Carrollwood LLC 5th Bite of the Ap…" at bounding box center [171, 179] width 135 height 16
click at [104, 171] on select "Select Black Rock Carrollwood LLC Black Rock Carrollwood LLC 5th Bite of the Ap…" at bounding box center [171, 179] width 135 height 16
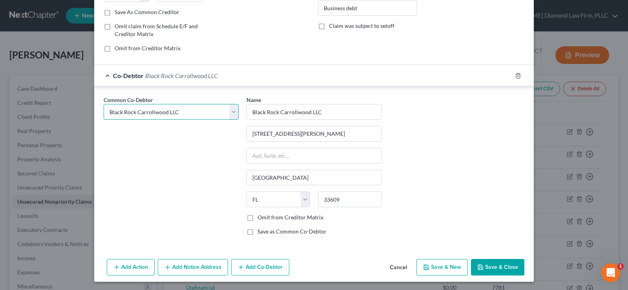
scroll to position [147, 0]
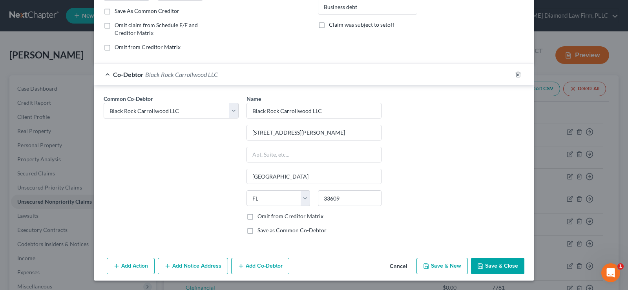
click at [257, 217] on label "Omit from Creditor Matrix" at bounding box center [290, 216] width 66 height 8
click at [260, 217] on input "Omit from Creditor Matrix" at bounding box center [262, 214] width 5 height 5
click at [270, 264] on button "Add Co-Debtor" at bounding box center [260, 266] width 58 height 16
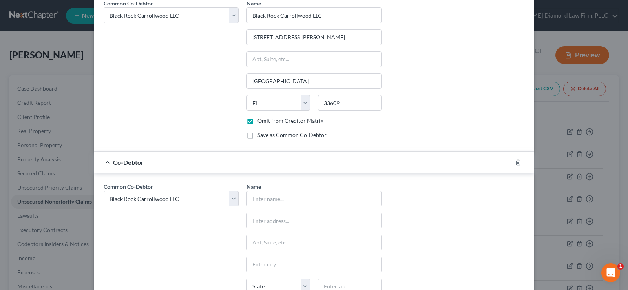
scroll to position [264, 0]
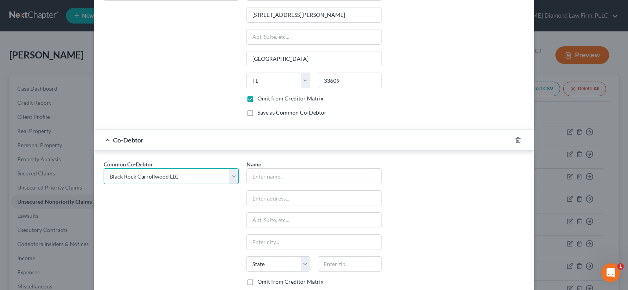
click at [166, 174] on select "Select Black Rock Carrollwood LLC Black Rock Carrollwood LLC 5th Bite of the Ap…" at bounding box center [171, 176] width 135 height 16
click at [104, 168] on select "Select Black Rock Carrollwood LLC Black Rock Carrollwood LLC 5th Bite of the Ap…" at bounding box center [171, 176] width 135 height 16
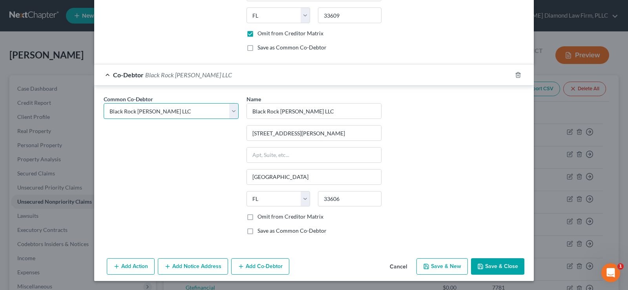
scroll to position [330, 0]
click at [257, 216] on label "Omit from Creditor Matrix" at bounding box center [290, 216] width 66 height 8
click at [260, 216] on input "Omit from Creditor Matrix" at bounding box center [262, 214] width 5 height 5
click at [258, 263] on button "Add Co-Debtor" at bounding box center [260, 266] width 58 height 16
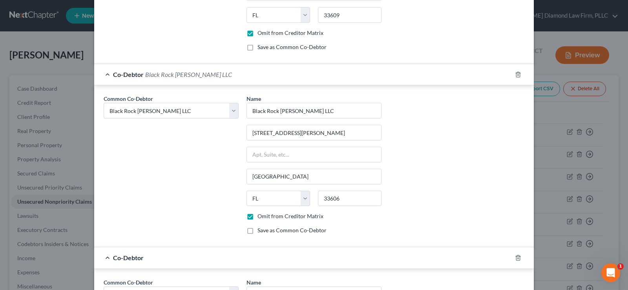
scroll to position [447, 0]
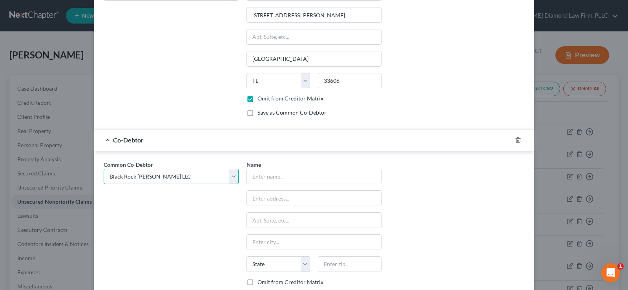
click at [178, 174] on select "Select Black Rock Carrollwood LLC Black Rock Carrollwood LLC 5th Bite of the Ap…" at bounding box center [171, 177] width 135 height 16
click at [104, 169] on select "Select Black Rock Carrollwood LLC Black Rock Carrollwood LLC 5th Bite of the Ap…" at bounding box center [171, 177] width 135 height 16
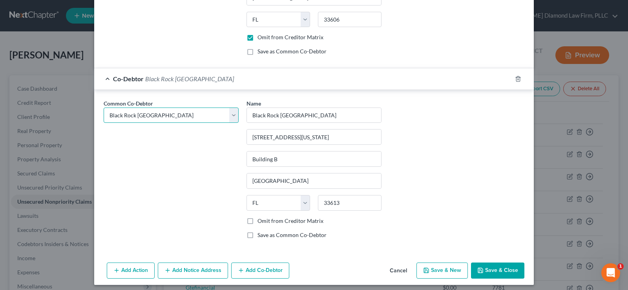
scroll to position [513, 0]
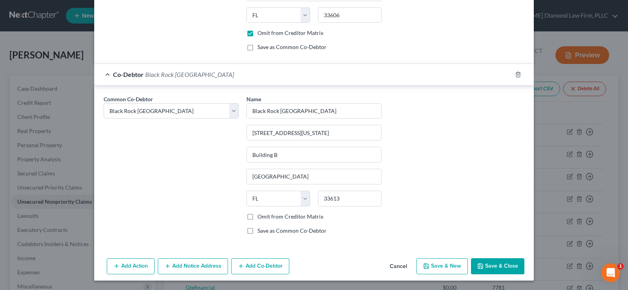
click at [257, 216] on label "Omit from Creditor Matrix" at bounding box center [290, 217] width 66 height 8
click at [260, 216] on input "Omit from Creditor Matrix" at bounding box center [262, 215] width 5 height 5
click at [258, 268] on button "Add Co-Debtor" at bounding box center [260, 266] width 58 height 16
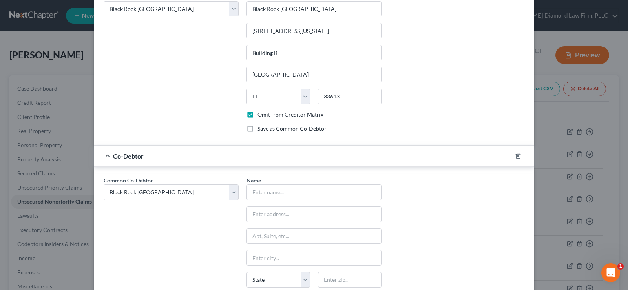
scroll to position [631, 0]
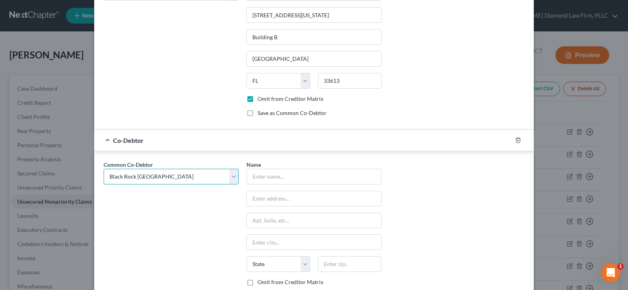
click at [173, 175] on select "Select Black Rock Carrollwood LLC Black Rock Carrollwood LLC 5th Bite of the Ap…" at bounding box center [171, 177] width 135 height 16
click at [104, 169] on select "Select Black Rock Carrollwood LLC Black Rock Carrollwood LLC 5th Bite of the Ap…" at bounding box center [171, 177] width 135 height 16
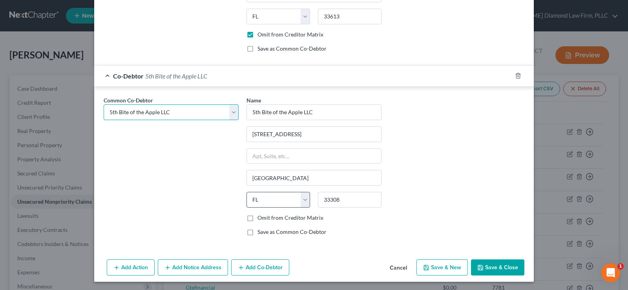
scroll to position [696, 0]
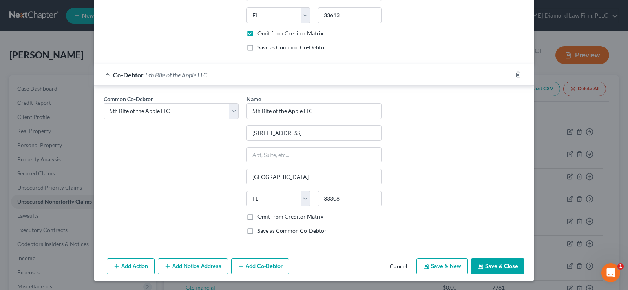
click at [257, 219] on label "Omit from Creditor Matrix" at bounding box center [290, 217] width 66 height 8
click at [260, 218] on input "Omit from Creditor Matrix" at bounding box center [262, 215] width 5 height 5
click at [259, 262] on button "Add Co-Debtor" at bounding box center [260, 266] width 58 height 16
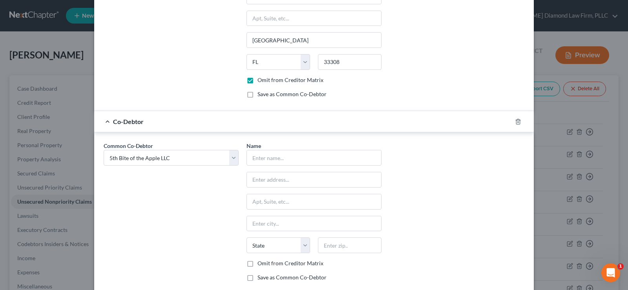
scroll to position [853, 0]
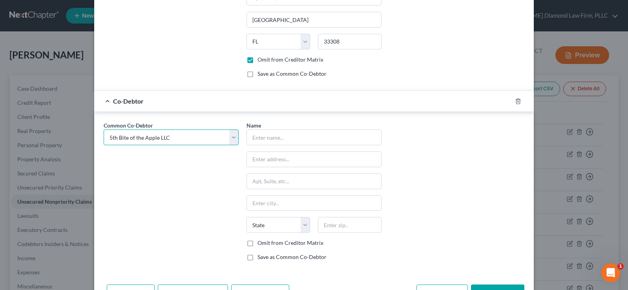
click at [183, 137] on select "Select Black Rock Carrollwood LLC Black Rock Carrollwood LLC 5th Bite of the Ap…" at bounding box center [171, 137] width 135 height 16
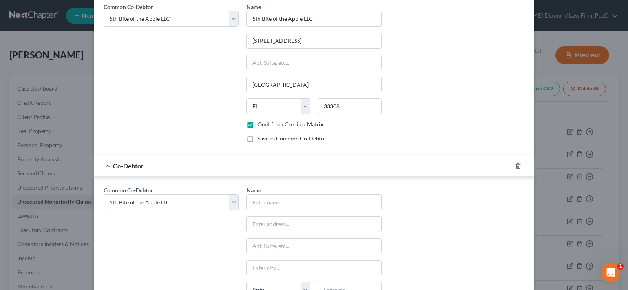
scroll to position [880, 0]
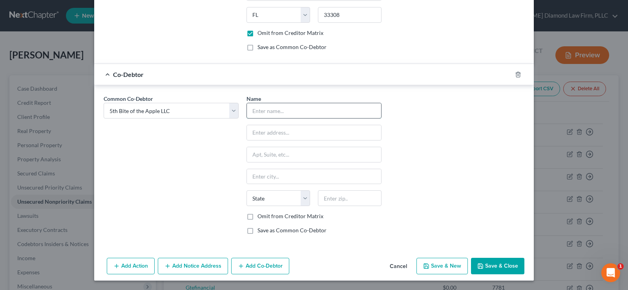
click at [296, 111] on input "text" at bounding box center [314, 110] width 134 height 15
drag, startPoint x: 271, startPoint y: 113, endPoint x: 243, endPoint y: 113, distance: 28.2
click at [246, 113] on div "7th bite" at bounding box center [313, 111] width 135 height 16
click at [198, 112] on select "Select Black Rock Carrollwood LLC Black Rock Carrollwood LLC 5th Bite of the Ap…" at bounding box center [171, 111] width 135 height 16
click at [104, 103] on select "Select Black Rock Carrollwood LLC Black Rock Carrollwood LLC 5th Bite of the Ap…" at bounding box center [171, 111] width 135 height 16
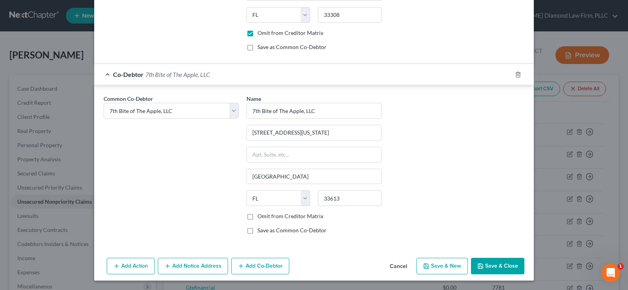
click at [257, 219] on label "Omit from Creditor Matrix" at bounding box center [290, 216] width 66 height 8
click at [260, 217] on input "Omit from Creditor Matrix" at bounding box center [262, 214] width 5 height 5
click at [502, 266] on button "Save & Close" at bounding box center [497, 266] width 53 height 16
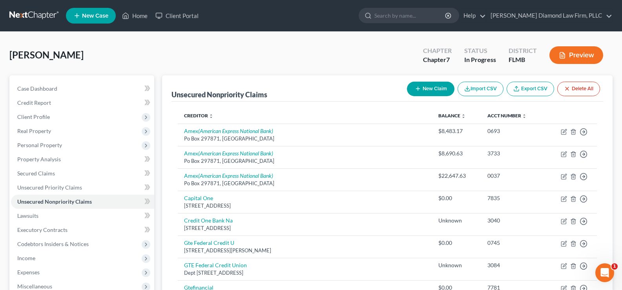
click at [429, 92] on button "New Claim" at bounding box center [430, 89] width 47 height 15
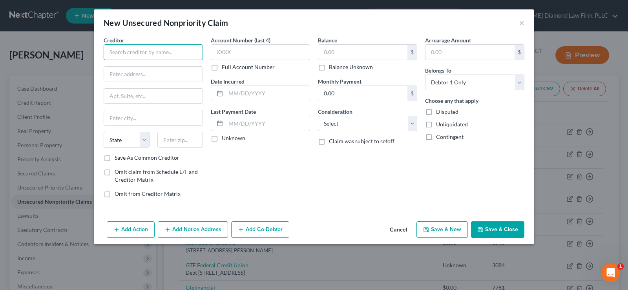
click at [124, 52] on input "text" at bounding box center [153, 52] width 99 height 16
click at [109, 51] on input "jtech" at bounding box center [153, 52] width 99 height 16
click at [143, 53] on input "Jtech" at bounding box center [153, 52] width 99 height 16
click at [142, 67] on input "text" at bounding box center [153, 74] width 98 height 15
click at [141, 75] on input "text" at bounding box center [153, 74] width 98 height 15
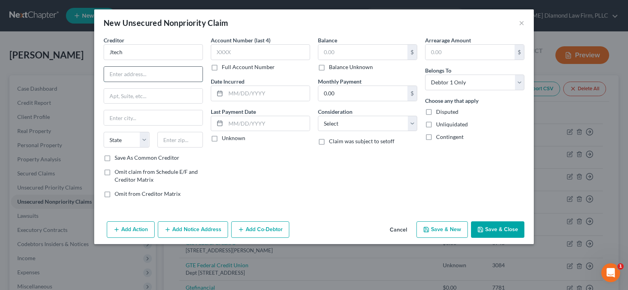
paste input "[STREET_ADDRESS]"
click at [175, 141] on input "text" at bounding box center [180, 140] width 46 height 16
click at [261, 96] on input "text" at bounding box center [268, 93] width 84 height 15
click at [329, 67] on label "Balance Unknown" at bounding box center [351, 67] width 44 height 8
click at [332, 67] on input "Balance Unknown" at bounding box center [334, 65] width 5 height 5
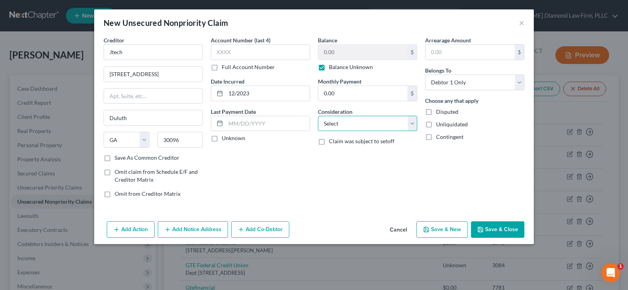
click at [358, 126] on select "Select Cable / Satellite Services Collection Agency Credit Card Debt Debt Couns…" at bounding box center [367, 124] width 99 height 16
click at [318, 116] on select "Select Cable / Satellite Services Collection Agency Credit Card Debt Debt Couns…" at bounding box center [367, 124] width 99 height 16
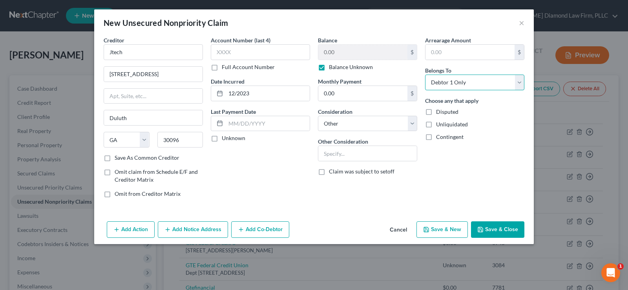
click at [497, 80] on select "Select Debtor 1 Only Debtor 2 Only Debtor 1 And Debtor 2 Only At Least One Of T…" at bounding box center [474, 83] width 99 height 16
click at [425, 75] on select "Select Debtor 1 Only Debtor 2 Only Debtor 1 And Debtor 2 Only At Least One Of T…" at bounding box center [474, 83] width 99 height 16
click at [364, 150] on input "text" at bounding box center [367, 153] width 98 height 15
click at [259, 230] on button "Add Co-Debtor" at bounding box center [260, 229] width 58 height 16
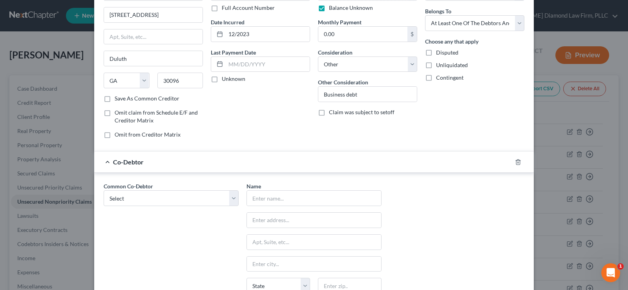
scroll to position [118, 0]
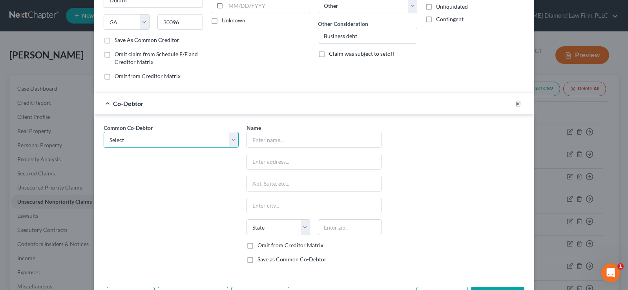
click at [188, 140] on select "Select Black Rock Carrollwood LLC Black Rock Carrollwood LLC 5th Bite of the Ap…" at bounding box center [171, 140] width 135 height 16
click at [104, 132] on select "Select Black Rock Carrollwood LLC Black Rock Carrollwood LLC 5th Bite of the Ap…" at bounding box center [171, 140] width 135 height 16
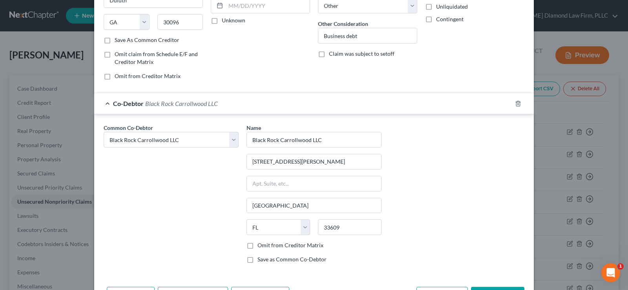
drag, startPoint x: 242, startPoint y: 246, endPoint x: 246, endPoint y: 244, distance: 4.6
click at [257, 245] on label "Omit from Creditor Matrix" at bounding box center [290, 245] width 66 height 8
click at [257, 246] on label "Omit from Creditor Matrix" at bounding box center [290, 245] width 66 height 8
click at [260, 246] on input "Omit from Creditor Matrix" at bounding box center [262, 243] width 5 height 5
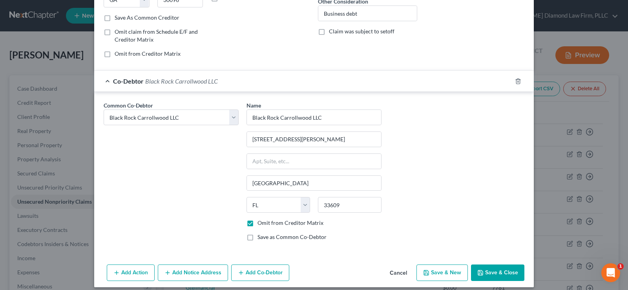
scroll to position [147, 0]
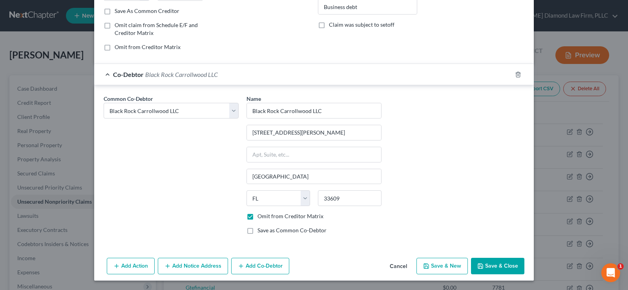
click at [273, 262] on button "Add Co-Debtor" at bounding box center [260, 266] width 58 height 16
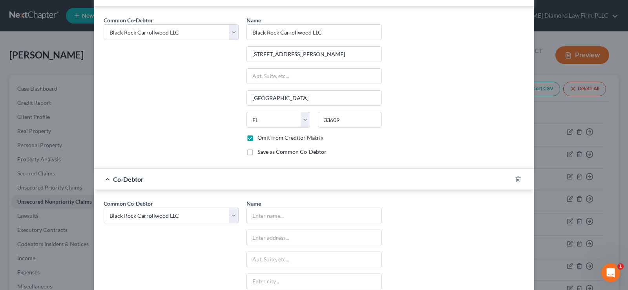
scroll to position [330, 0]
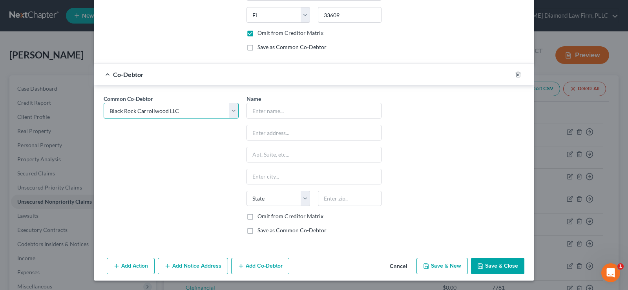
click at [207, 113] on select "Select Black Rock Carrollwood LLC Black Rock Carrollwood LLC 5th Bite of the Ap…" at bounding box center [171, 111] width 135 height 16
click at [104, 103] on select "Select Black Rock Carrollwood LLC Black Rock Carrollwood LLC 5th Bite of the Ap…" at bounding box center [171, 111] width 135 height 16
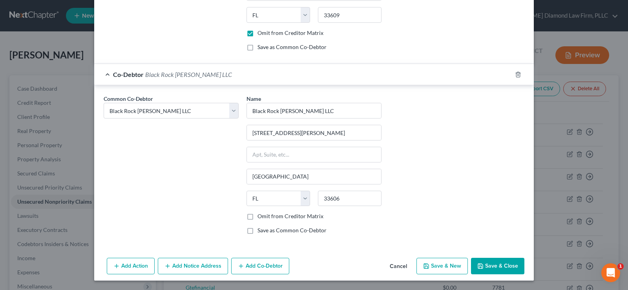
click at [257, 217] on label "Omit from Creditor Matrix" at bounding box center [290, 216] width 66 height 8
click at [260, 217] on input "Omit from Creditor Matrix" at bounding box center [262, 214] width 5 height 5
click at [254, 268] on button "Add Co-Debtor" at bounding box center [260, 266] width 58 height 16
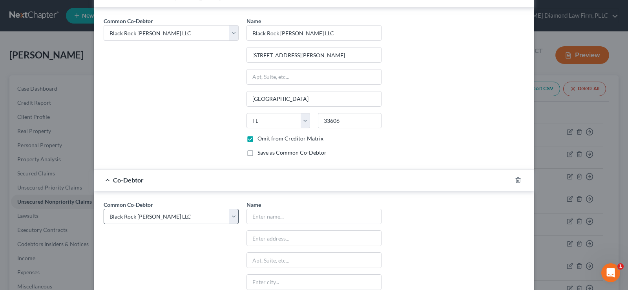
scroll to position [408, 0]
click at [165, 212] on select "Select Black Rock Carrollwood LLC Black Rock Carrollwood LLC 5th Bite of the Ap…" at bounding box center [171, 216] width 135 height 16
click at [104, 208] on select "Select Black Rock Carrollwood LLC Black Rock Carrollwood LLC 5th Bite of the Ap…" at bounding box center [171, 216] width 135 height 16
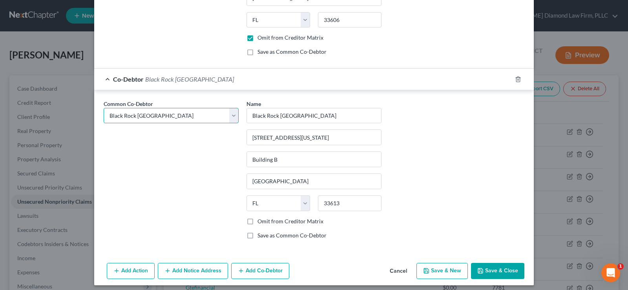
scroll to position [513, 0]
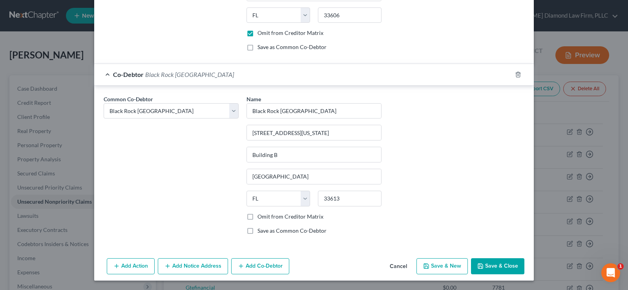
click at [257, 217] on label "Omit from Creditor Matrix" at bounding box center [290, 217] width 66 height 8
click at [260, 217] on input "Omit from Creditor Matrix" at bounding box center [262, 215] width 5 height 5
click at [265, 265] on button "Add Co-Debtor" at bounding box center [260, 266] width 58 height 16
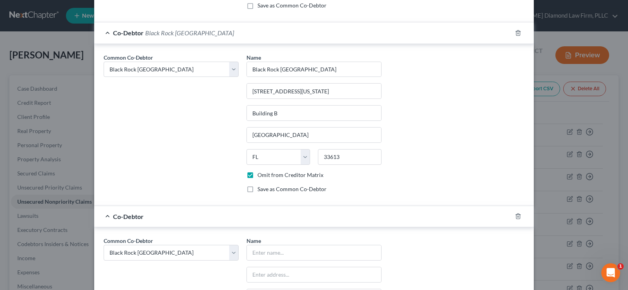
scroll to position [591, 0]
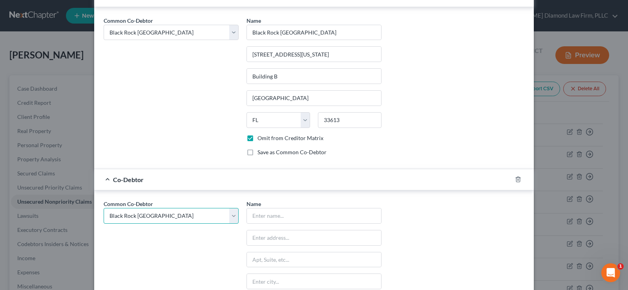
click at [185, 213] on select "Select Black Rock Carrollwood LLC Black Rock Carrollwood LLC 5th Bite of the Ap…" at bounding box center [171, 216] width 135 height 16
click at [104, 208] on select "Select Black Rock Carrollwood LLC Black Rock Carrollwood LLC 5th Bite of the Ap…" at bounding box center [171, 216] width 135 height 16
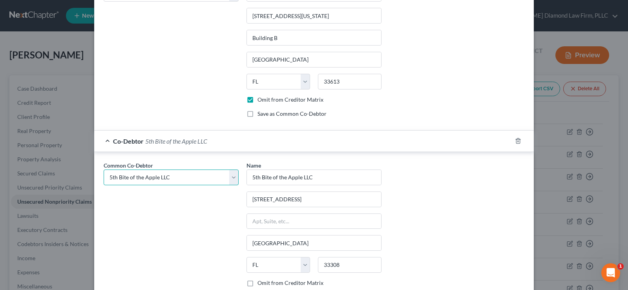
scroll to position [696, 0]
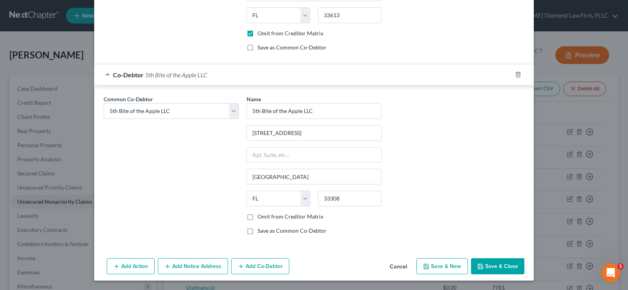
click at [257, 217] on label "Omit from Creditor Matrix" at bounding box center [290, 217] width 66 height 8
click at [260, 217] on input "Omit from Creditor Matrix" at bounding box center [262, 215] width 5 height 5
click at [253, 264] on button "Add Co-Debtor" at bounding box center [260, 266] width 58 height 16
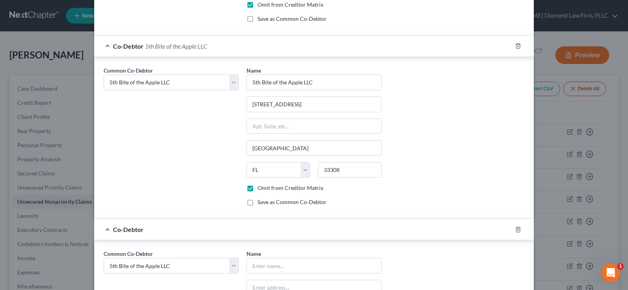
scroll to position [775, 0]
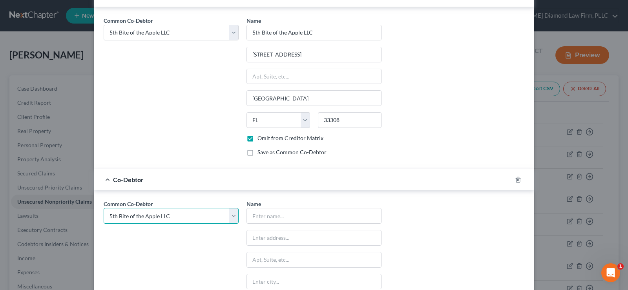
click at [171, 217] on select "Select Black Rock Carrollwood LLC Black Rock Carrollwood LLC 5th Bite of the Ap…" at bounding box center [171, 216] width 135 height 16
click at [104, 208] on select "Select Black Rock Carrollwood LLC Black Rock Carrollwood LLC 5th Bite of the Ap…" at bounding box center [171, 216] width 135 height 16
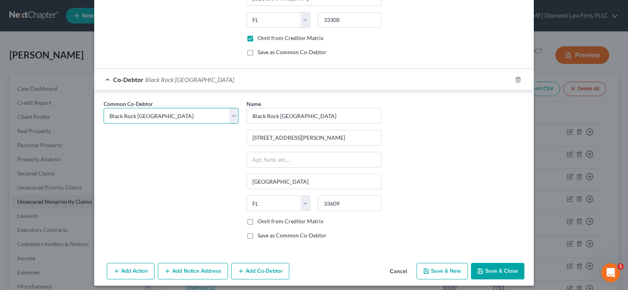
scroll to position [880, 0]
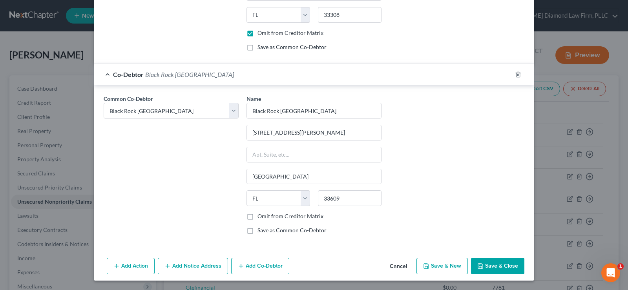
click at [257, 216] on label "Omit from Creditor Matrix" at bounding box center [290, 216] width 66 height 8
click at [260, 216] on input "Omit from Creditor Matrix" at bounding box center [262, 214] width 5 height 5
click at [260, 262] on button "Add Co-Debtor" at bounding box center [260, 266] width 58 height 16
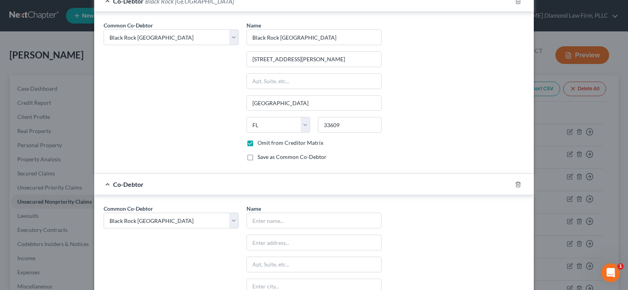
scroll to position [958, 0]
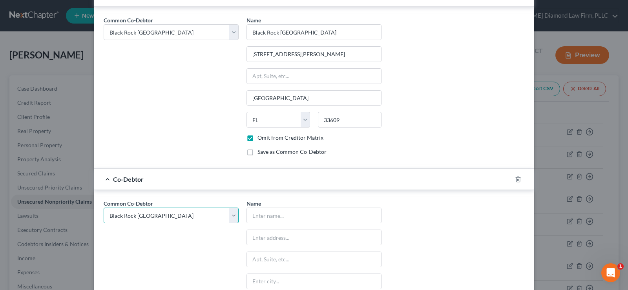
click at [165, 218] on select "Select Black Rock Carrollwood LLC Black Rock Carrollwood LLC 5th Bite of the Ap…" at bounding box center [171, 215] width 135 height 16
click at [104, 207] on select "Select Black Rock Carrollwood LLC Black Rock Carrollwood LLC 5th Bite of the Ap…" at bounding box center [171, 215] width 135 height 16
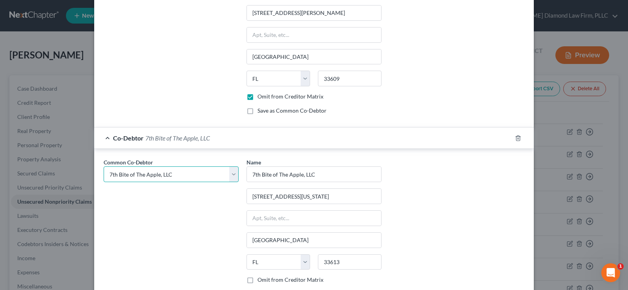
scroll to position [1063, 0]
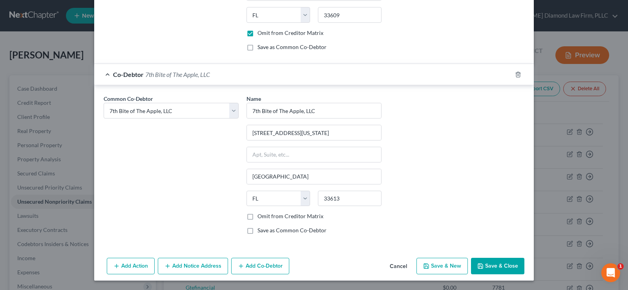
click at [257, 218] on label "Omit from Creditor Matrix" at bounding box center [290, 216] width 66 height 8
click at [260, 217] on input "Omit from Creditor Matrix" at bounding box center [262, 214] width 5 height 5
click at [486, 263] on button "Save & Close" at bounding box center [497, 266] width 53 height 16
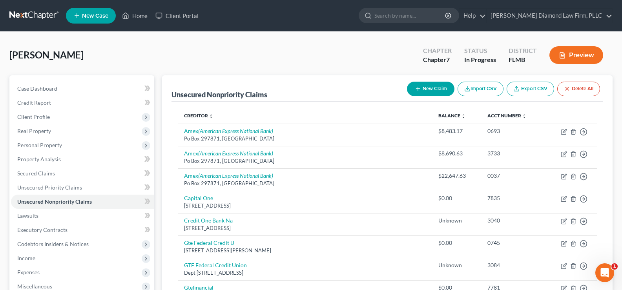
click at [423, 91] on button "New Claim" at bounding box center [430, 89] width 47 height 15
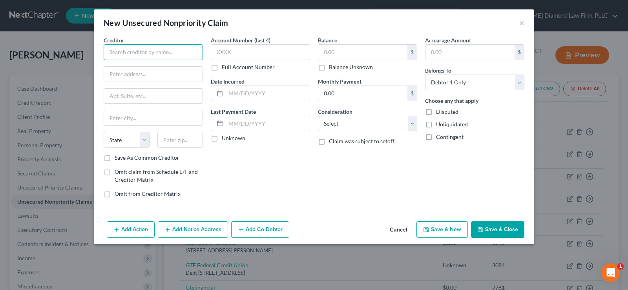
click at [149, 55] on input "text" at bounding box center [153, 52] width 99 height 16
click at [162, 75] on input "text" at bounding box center [153, 74] width 98 height 15
paste input "[STREET_ADDRESS]"
click at [182, 141] on input "text" at bounding box center [180, 140] width 46 height 16
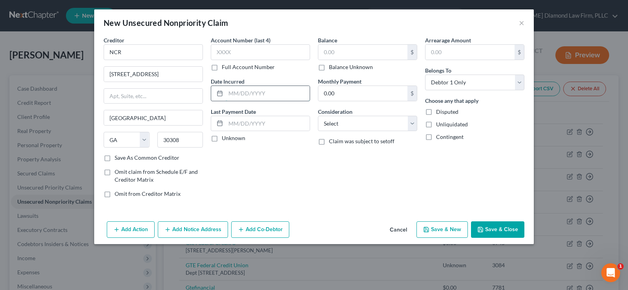
click at [255, 93] on input "text" at bounding box center [268, 93] width 84 height 15
click at [329, 65] on label "Balance Unknown" at bounding box center [351, 67] width 44 height 8
click at [332, 65] on input "Balance Unknown" at bounding box center [334, 65] width 5 height 5
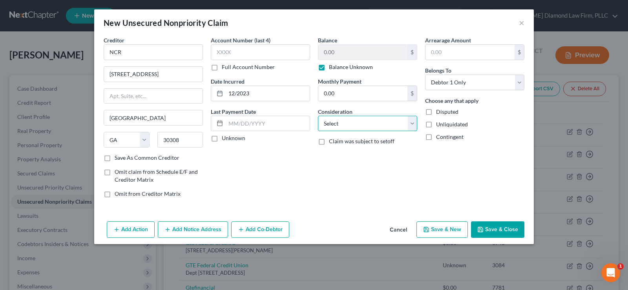
click at [369, 124] on select "Select Cable / Satellite Services Collection Agency Credit Card Debt Debt Couns…" at bounding box center [367, 124] width 99 height 16
click at [318, 116] on select "Select Cable / Satellite Services Collection Agency Credit Card Debt Debt Couns…" at bounding box center [367, 124] width 99 height 16
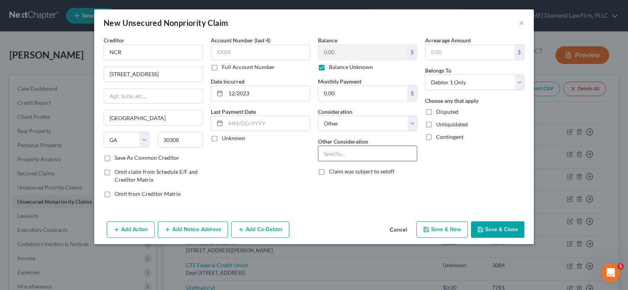
click at [335, 153] on input "text" at bounding box center [367, 153] width 98 height 15
click at [478, 87] on select "Select Debtor 1 Only Debtor 2 Only Debtor 1 And Debtor 2 Only At Least One Of T…" at bounding box center [474, 83] width 99 height 16
click at [425, 75] on select "Select Debtor 1 Only Debtor 2 Only Debtor 1 And Debtor 2 Only At Least One Of T…" at bounding box center [474, 83] width 99 height 16
click at [266, 227] on button "Add Co-Debtor" at bounding box center [260, 229] width 58 height 16
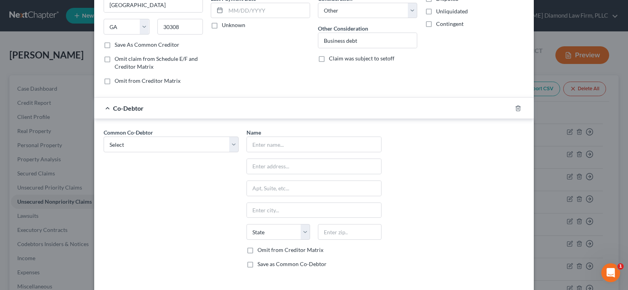
scroll to position [118, 0]
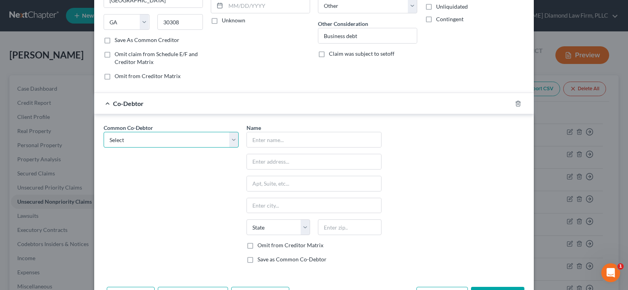
click at [150, 138] on select "Select Black Rock Carrollwood LLC Black Rock Carrollwood LLC 5th Bite of the Ap…" at bounding box center [171, 140] width 135 height 16
click at [104, 132] on select "Select Black Rock Carrollwood LLC Black Rock Carrollwood LLC 5th Bite of the Ap…" at bounding box center [171, 140] width 135 height 16
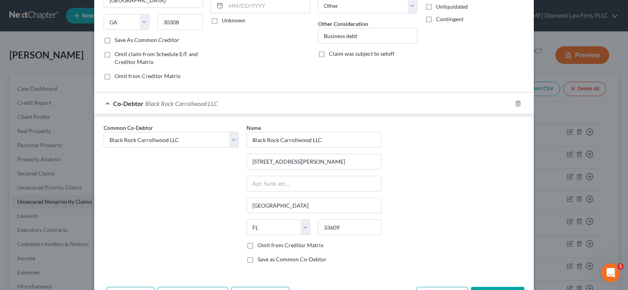
click at [257, 246] on label "Omit from Creditor Matrix" at bounding box center [290, 245] width 66 height 8
click at [260, 246] on input "Omit from Creditor Matrix" at bounding box center [262, 243] width 5 height 5
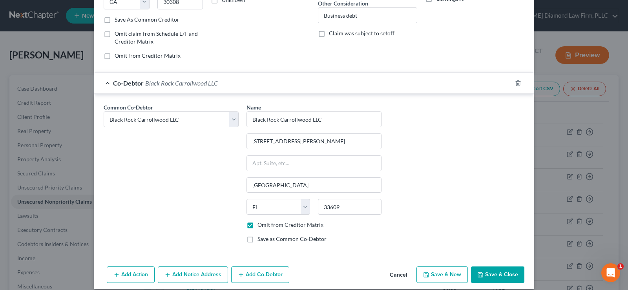
scroll to position [147, 0]
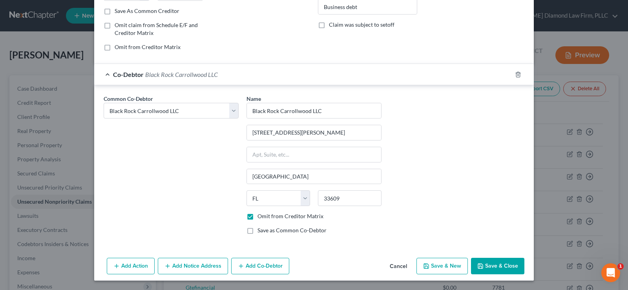
click at [245, 268] on button "Add Co-Debtor" at bounding box center [260, 266] width 58 height 16
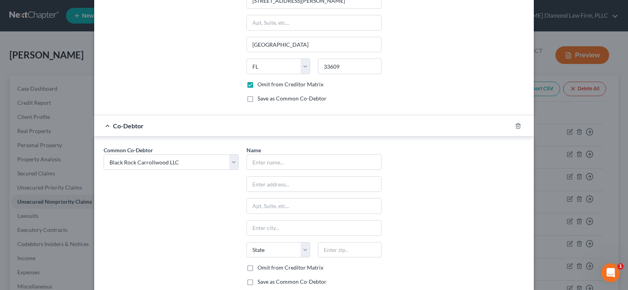
scroll to position [330, 0]
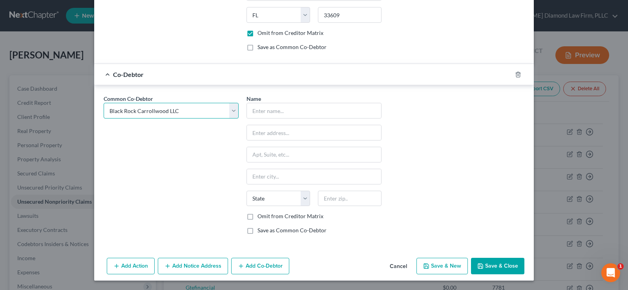
click at [175, 108] on select "Select Black Rock Carrollwood LLC Black Rock Carrollwood LLC 5th Bite of the Ap…" at bounding box center [171, 111] width 135 height 16
click at [104, 103] on select "Select Black Rock Carrollwood LLC Black Rock Carrollwood LLC 5th Bite of the Ap…" at bounding box center [171, 111] width 135 height 16
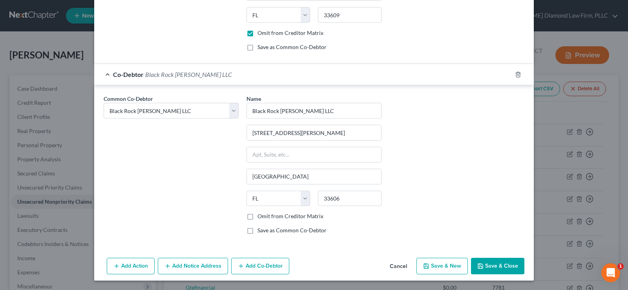
click at [257, 216] on label "Omit from Creditor Matrix" at bounding box center [290, 216] width 66 height 8
click at [260, 216] on input "Omit from Creditor Matrix" at bounding box center [262, 214] width 5 height 5
click at [251, 266] on button "Add Co-Debtor" at bounding box center [260, 266] width 58 height 16
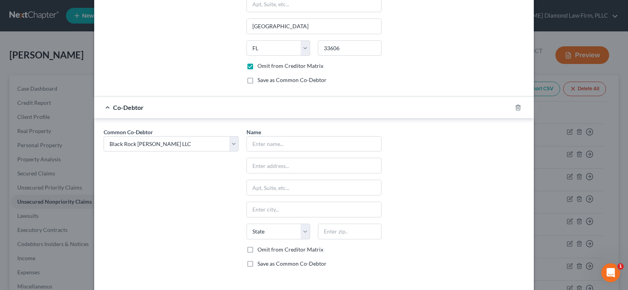
scroll to position [487, 0]
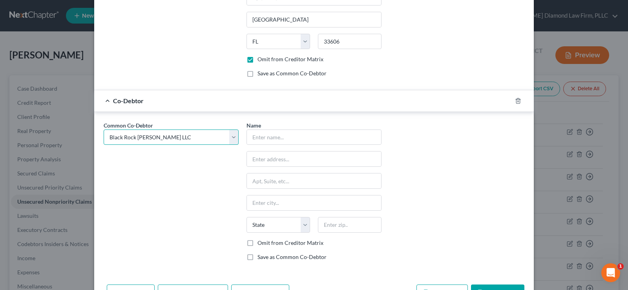
click at [166, 135] on select "Select Black Rock Carrollwood LLC Black Rock Carrollwood LLC 5th Bite of the Ap…" at bounding box center [171, 137] width 135 height 16
click at [104, 129] on select "Select Black Rock Carrollwood LLC Black Rock Carrollwood LLC 5th Bite of the Ap…" at bounding box center [171, 137] width 135 height 16
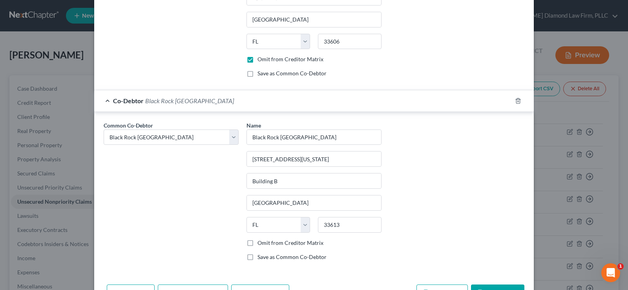
click at [257, 242] on label "Omit from Creditor Matrix" at bounding box center [290, 243] width 66 height 8
click at [260, 242] on input "Omit from Creditor Matrix" at bounding box center [262, 241] width 5 height 5
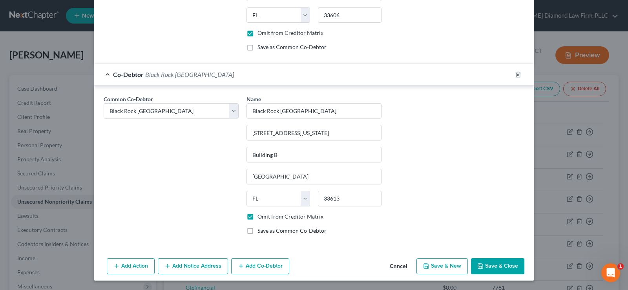
click at [261, 266] on button "Add Co-Debtor" at bounding box center [260, 266] width 58 height 16
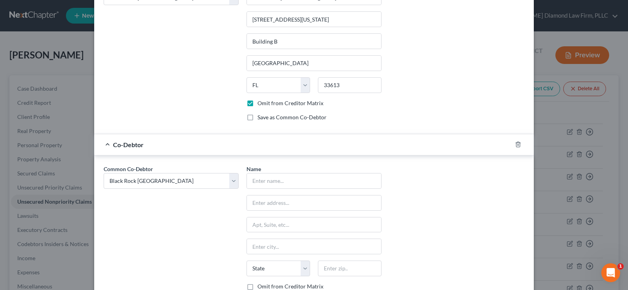
scroll to position [631, 0]
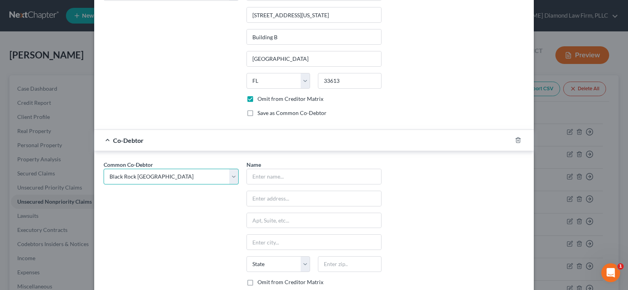
click at [196, 178] on select "Select Black Rock Carrollwood LLC Black Rock Carrollwood LLC 5th Bite of the Ap…" at bounding box center [171, 177] width 135 height 16
click at [104, 169] on select "Select Black Rock Carrollwood LLC Black Rock Carrollwood LLC 5th Bite of the Ap…" at bounding box center [171, 177] width 135 height 16
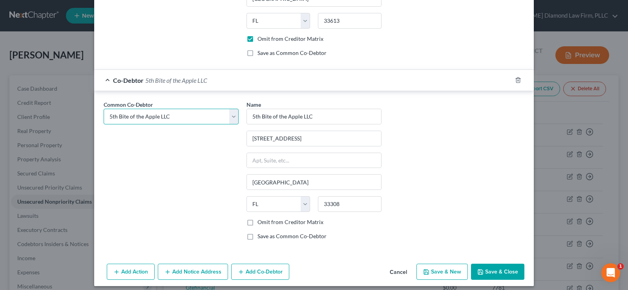
scroll to position [696, 0]
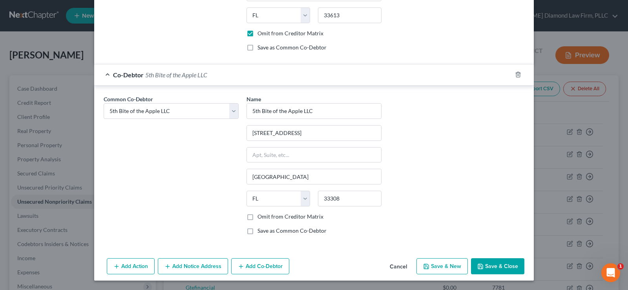
click at [257, 216] on label "Omit from Creditor Matrix" at bounding box center [290, 217] width 66 height 8
click at [260, 216] on input "Omit from Creditor Matrix" at bounding box center [262, 215] width 5 height 5
click at [266, 264] on button "Add Co-Debtor" at bounding box center [260, 266] width 58 height 16
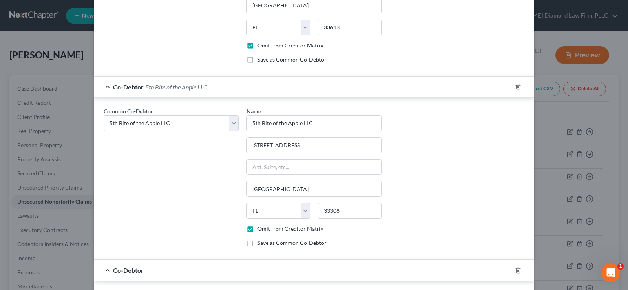
scroll to position [814, 0]
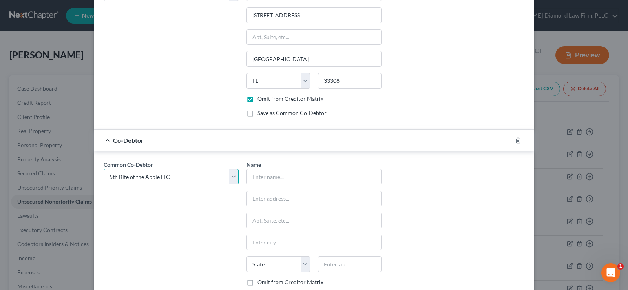
click at [193, 178] on select "Select Black Rock Carrollwood LLC Black Rock Carrollwood LLC 5th Bite of the Ap…" at bounding box center [171, 177] width 135 height 16
click at [104, 169] on select "Select Black Rock Carrollwood LLC Black Rock Carrollwood LLC 5th Bite of the Ap…" at bounding box center [171, 177] width 135 height 16
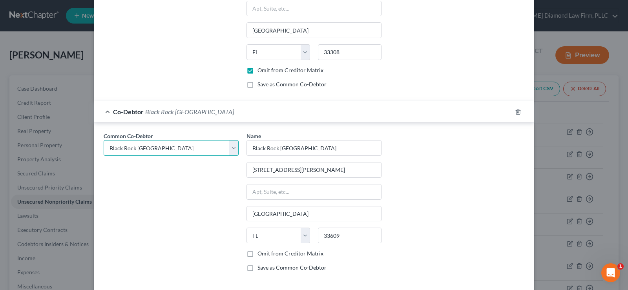
scroll to position [880, 0]
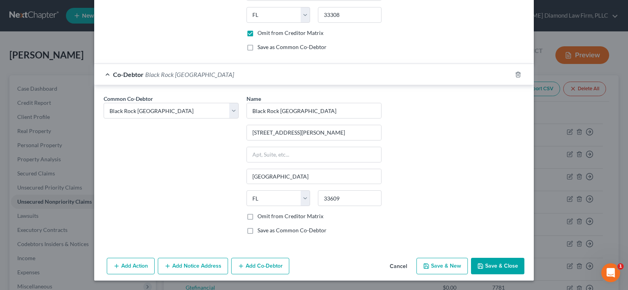
click at [257, 218] on label "Omit from Creditor Matrix" at bounding box center [290, 216] width 66 height 8
click at [260, 217] on input "Omit from Creditor Matrix" at bounding box center [262, 214] width 5 height 5
drag, startPoint x: 267, startPoint y: 264, endPoint x: 257, endPoint y: 242, distance: 23.9
click at [267, 264] on button "Add Co-Debtor" at bounding box center [260, 266] width 58 height 16
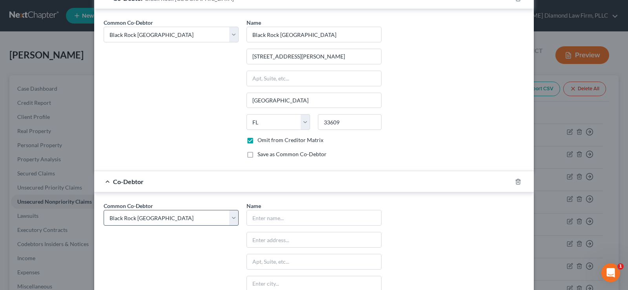
scroll to position [958, 0]
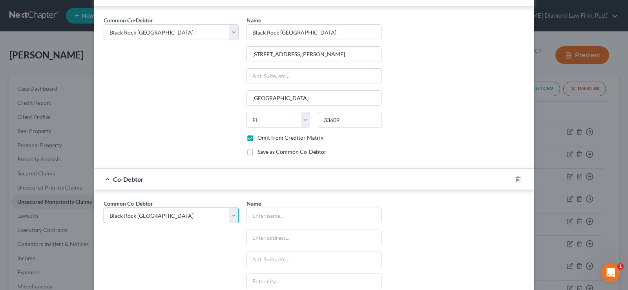
click at [177, 214] on select "Select Black Rock Carrollwood LLC Black Rock Carrollwood LLC 5th Bite of the Ap…" at bounding box center [171, 215] width 135 height 16
click at [104, 207] on select "Select Black Rock Carrollwood LLC Black Rock Carrollwood LLC 5th Bite of the Ap…" at bounding box center [171, 215] width 135 height 16
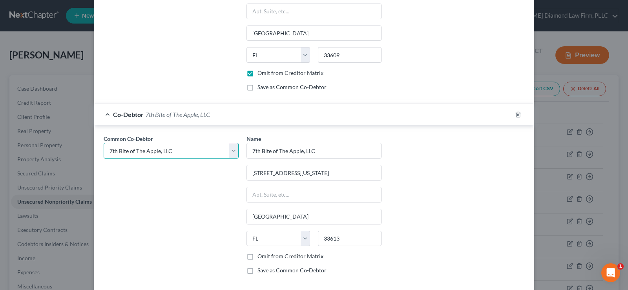
scroll to position [1037, 0]
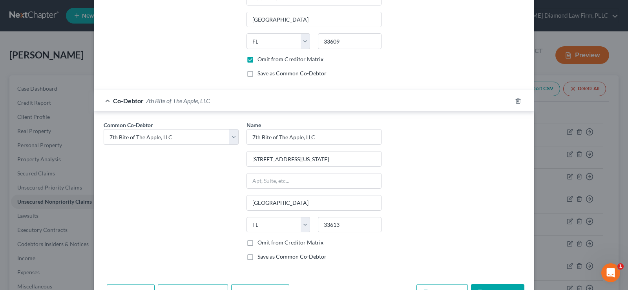
click at [257, 243] on label "Omit from Creditor Matrix" at bounding box center [290, 242] width 66 height 8
click at [260, 243] on input "Omit from Creditor Matrix" at bounding box center [262, 240] width 5 height 5
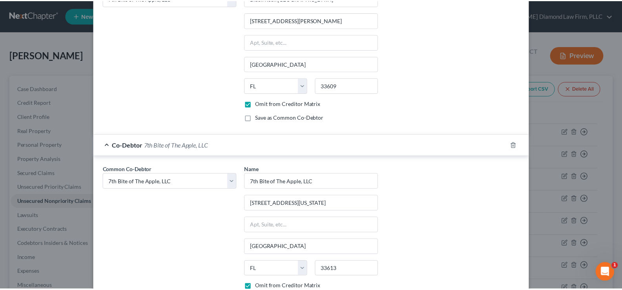
scroll to position [1063, 0]
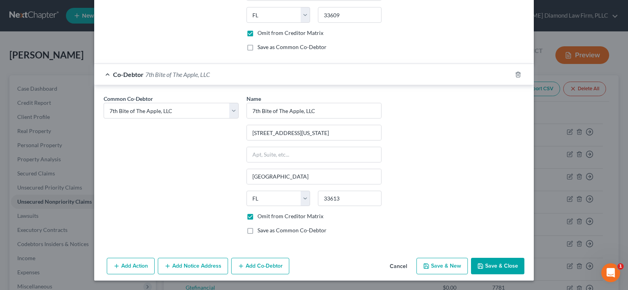
click at [495, 265] on button "Save & Close" at bounding box center [497, 266] width 53 height 16
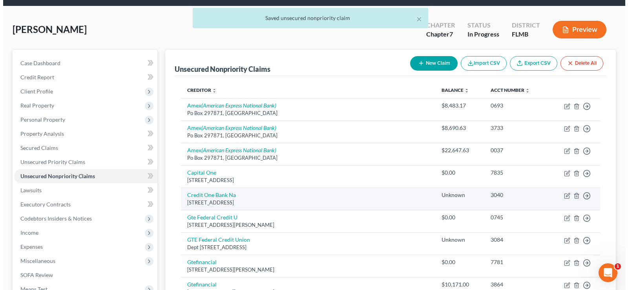
scroll to position [39, 0]
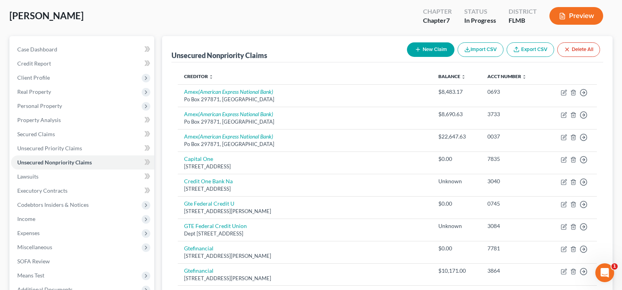
click at [420, 52] on button "New Claim" at bounding box center [430, 49] width 47 height 15
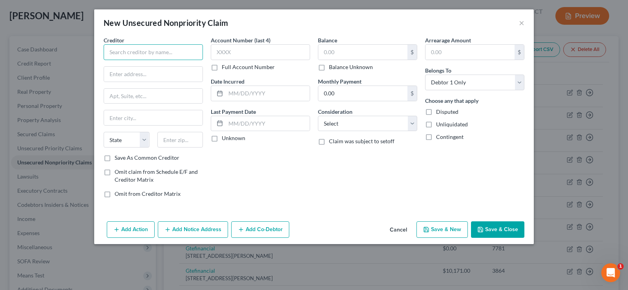
click at [167, 47] on input "text" at bounding box center [153, 52] width 99 height 16
click at [178, 138] on input "text" at bounding box center [180, 140] width 46 height 16
click at [158, 72] on input "text" at bounding box center [153, 74] width 98 height 15
paste input "[STREET_ADDRESS]"
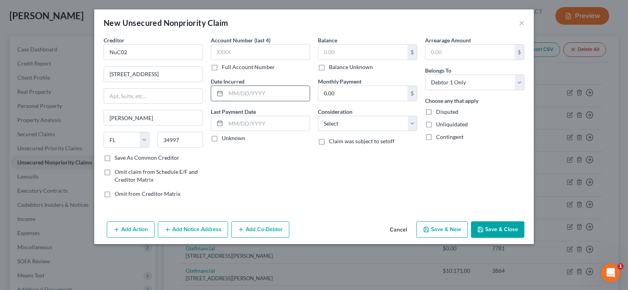
click at [248, 90] on input "text" at bounding box center [268, 93] width 84 height 15
click at [355, 121] on select "Select Cable / Satellite Services Collection Agency Credit Card Debt Debt Couns…" at bounding box center [367, 124] width 99 height 16
click at [318, 116] on select "Select Cable / Satellite Services Collection Agency Credit Card Debt Debt Couns…" at bounding box center [367, 124] width 99 height 16
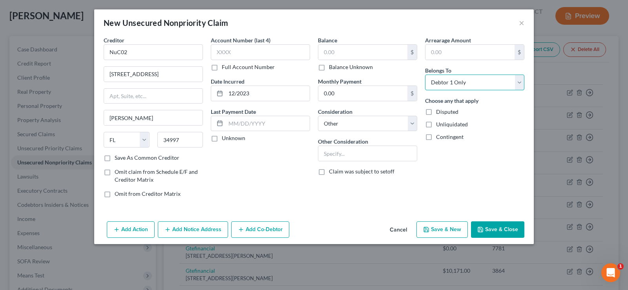
click at [482, 81] on select "Select Debtor 1 Only Debtor 2 Only Debtor 1 And Debtor 2 Only At Least One Of T…" at bounding box center [474, 83] width 99 height 16
click at [425, 75] on select "Select Debtor 1 Only Debtor 2 Only Debtor 1 And Debtor 2 Only At Least One Of T…" at bounding box center [474, 83] width 99 height 16
click at [341, 151] on input "text" at bounding box center [367, 153] width 98 height 15
click at [272, 230] on button "Add Co-Debtor" at bounding box center [260, 229] width 58 height 16
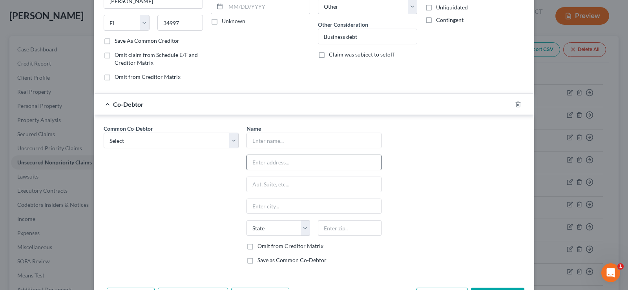
scroll to position [118, 0]
click at [172, 142] on select "Select Black Rock Carrollwood LLC Black Rock Carrollwood LLC 5th Bite of the Ap…" at bounding box center [171, 140] width 135 height 16
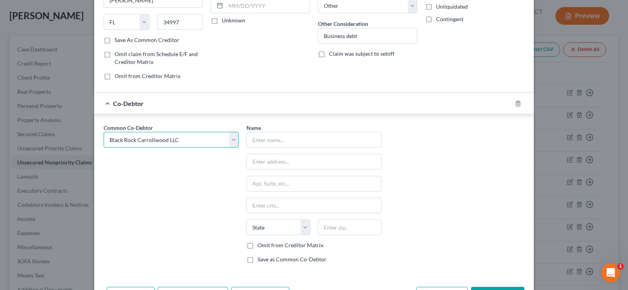
click at [104, 132] on select "Select Black Rock Carrollwood LLC Black Rock Carrollwood LLC 5th Bite of the Ap…" at bounding box center [171, 140] width 135 height 16
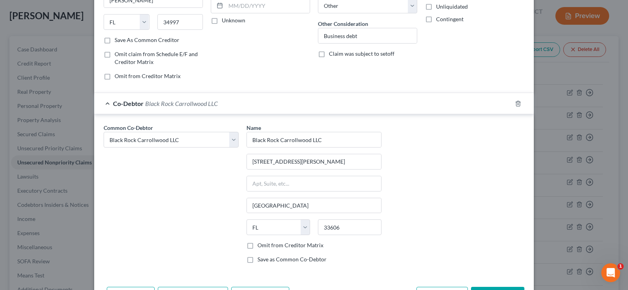
click at [257, 246] on label "Omit from Creditor Matrix" at bounding box center [290, 245] width 66 height 8
click at [260, 246] on input "Omit from Creditor Matrix" at bounding box center [262, 243] width 5 height 5
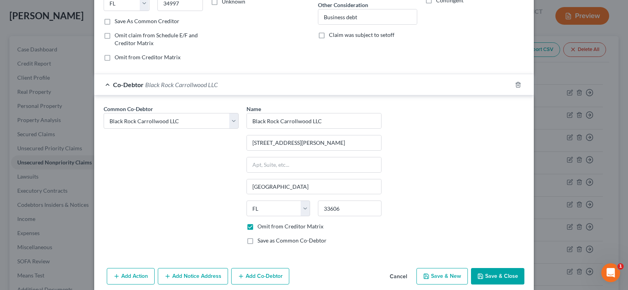
scroll to position [147, 0]
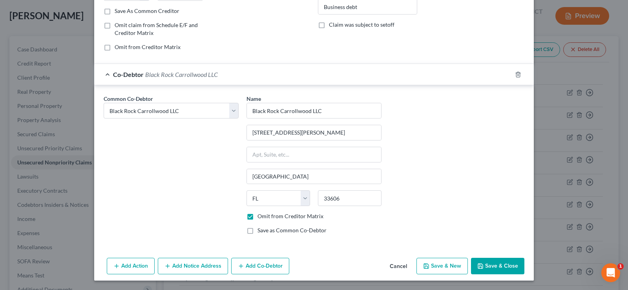
click at [259, 266] on button "Add Co-Debtor" at bounding box center [260, 266] width 58 height 16
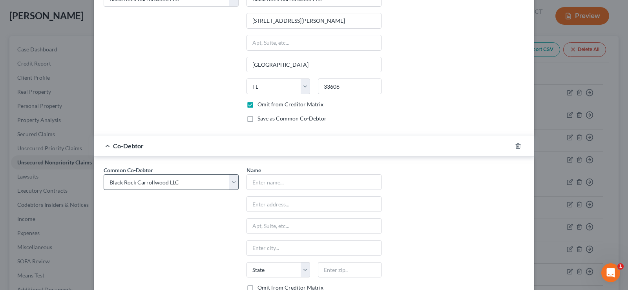
scroll to position [264, 0]
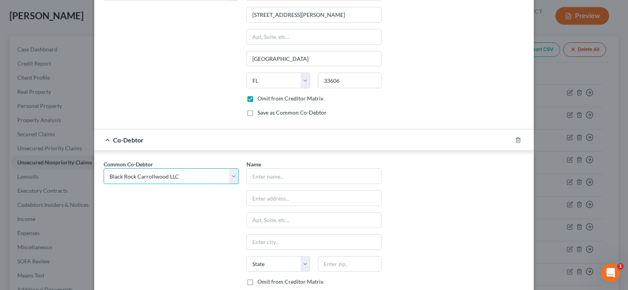
click at [189, 175] on select "Select Black Rock Carrollwood LLC Black Rock Carrollwood LLC 5th Bite of the Ap…" at bounding box center [171, 176] width 135 height 16
click at [104, 168] on select "Select Black Rock Carrollwood LLC Black Rock Carrollwood LLC 5th Bite of the Ap…" at bounding box center [171, 176] width 135 height 16
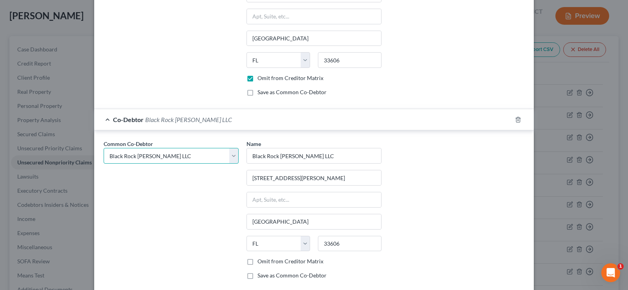
scroll to position [304, 0]
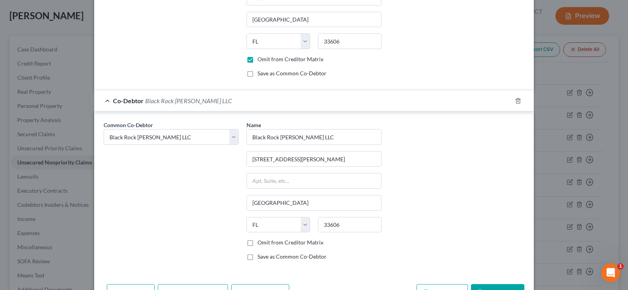
click at [257, 240] on label "Omit from Creditor Matrix" at bounding box center [290, 242] width 66 height 8
click at [260, 240] on input "Omit from Creditor Matrix" at bounding box center [262, 240] width 5 height 5
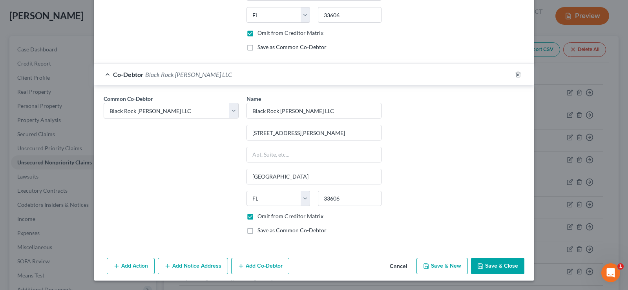
click at [265, 264] on button "Add Co-Debtor" at bounding box center [260, 266] width 58 height 16
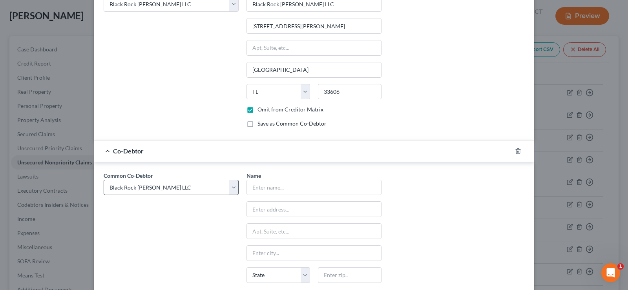
scroll to position [447, 0]
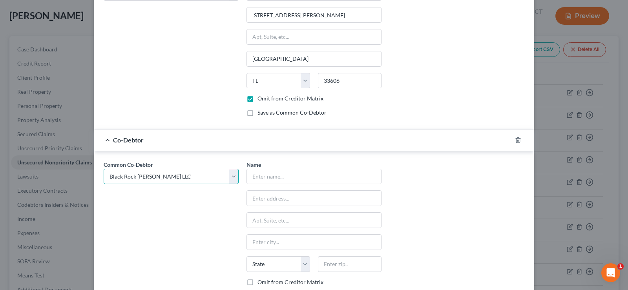
click at [173, 177] on select "Select Black Rock Carrollwood LLC Black Rock Carrollwood LLC 5th Bite of the Ap…" at bounding box center [171, 177] width 135 height 16
click at [104, 169] on select "Select Black Rock Carrollwood LLC Black Rock Carrollwood LLC 5th Bite of the Ap…" at bounding box center [171, 177] width 135 height 16
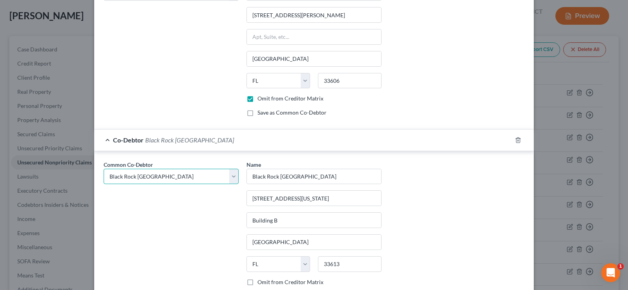
scroll to position [513, 0]
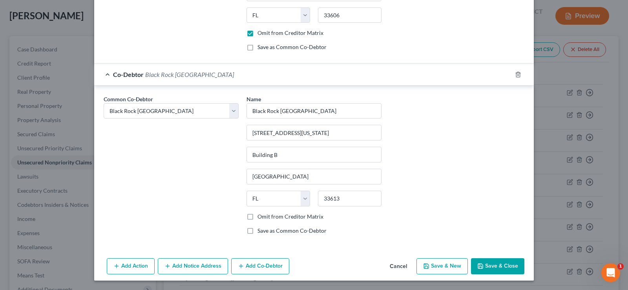
click at [257, 218] on label "Omit from Creditor Matrix" at bounding box center [290, 217] width 66 height 8
click at [260, 218] on input "Omit from Creditor Matrix" at bounding box center [262, 215] width 5 height 5
click at [257, 269] on button "Add Co-Debtor" at bounding box center [260, 266] width 58 height 16
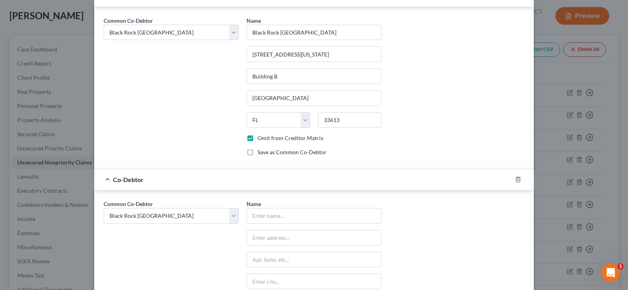
scroll to position [631, 0]
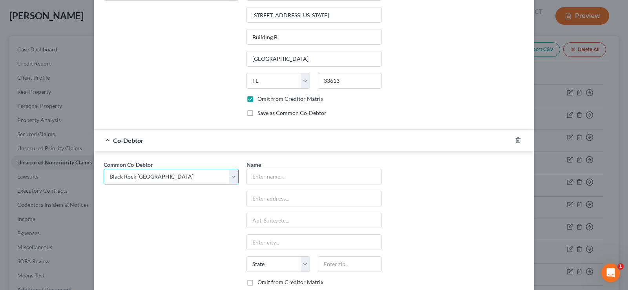
click at [190, 175] on select "Select Black Rock Carrollwood LLC Black Rock Carrollwood LLC 5th Bite of the Ap…" at bounding box center [171, 177] width 135 height 16
click at [104, 169] on select "Select Black Rock Carrollwood LLC Black Rock Carrollwood LLC 5th Bite of the Ap…" at bounding box center [171, 177] width 135 height 16
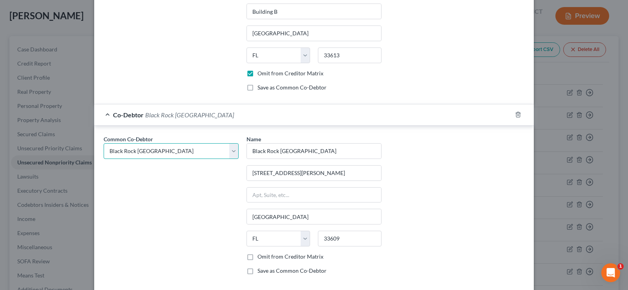
scroll to position [670, 0]
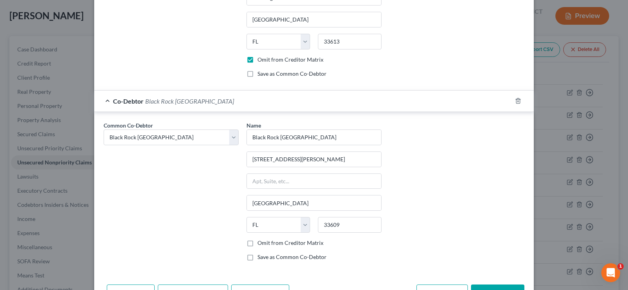
click at [257, 242] on label "Omit from Creditor Matrix" at bounding box center [290, 243] width 66 height 8
click at [260, 242] on input "Omit from Creditor Matrix" at bounding box center [262, 241] width 5 height 5
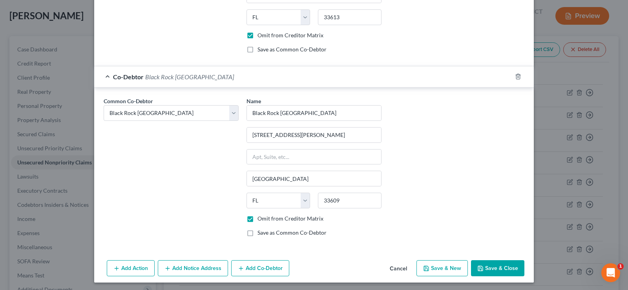
scroll to position [696, 0]
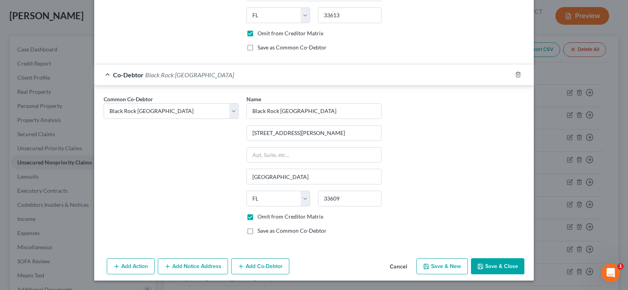
click at [264, 270] on button "Add Co-Debtor" at bounding box center [260, 266] width 58 height 16
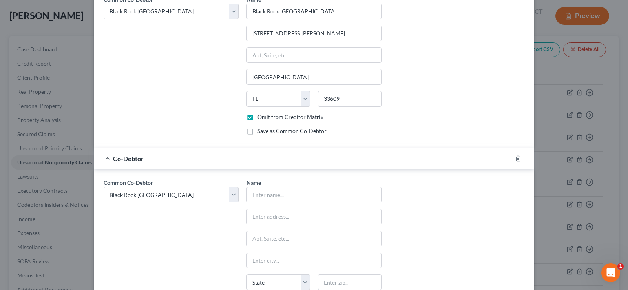
scroll to position [814, 0]
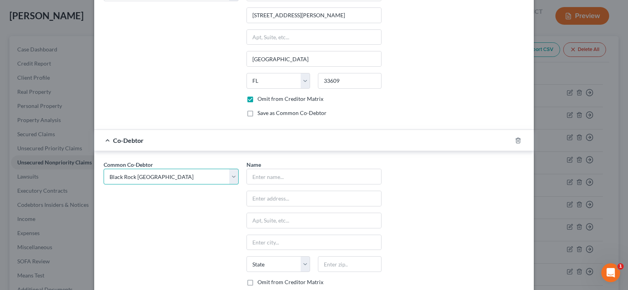
click at [178, 173] on select "Select Black Rock Carrollwood LLC Black Rock Carrollwood LLC 5th Bite of the Ap…" at bounding box center [171, 177] width 135 height 16
click at [104, 169] on select "Select Black Rock Carrollwood LLC Black Rock Carrollwood LLC 5th Bite of the Ap…" at bounding box center [171, 177] width 135 height 16
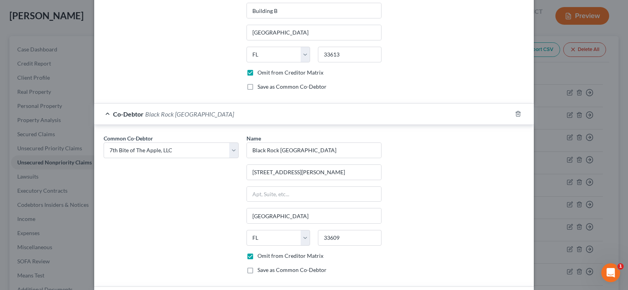
scroll to position [880, 0]
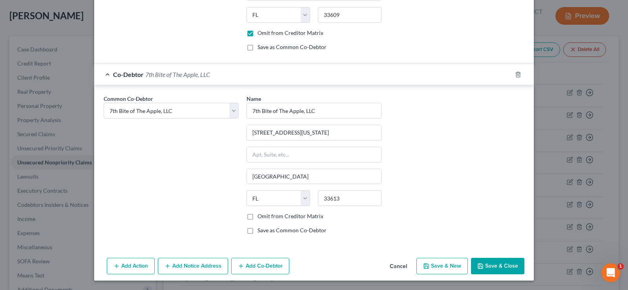
click at [493, 267] on button "Save & Close" at bounding box center [497, 266] width 53 height 16
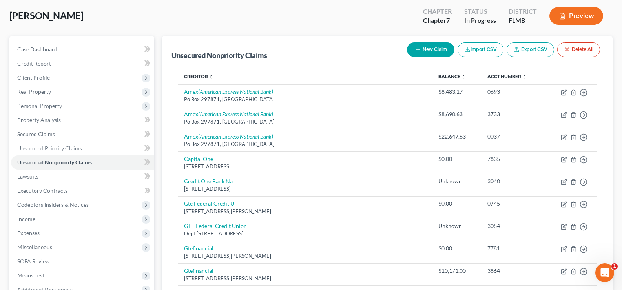
click at [434, 49] on button "New Claim" at bounding box center [430, 49] width 47 height 15
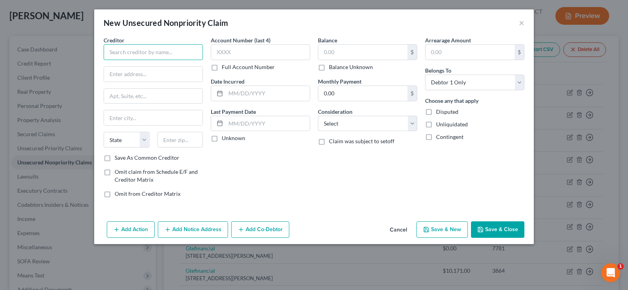
click at [124, 49] on input "text" at bounding box center [153, 52] width 99 height 16
click at [149, 75] on input "text" at bounding box center [153, 74] width 98 height 15
paste input "[STREET_ADDRESS]"
click at [180, 136] on input "text" at bounding box center [180, 140] width 46 height 16
paste input "19703"
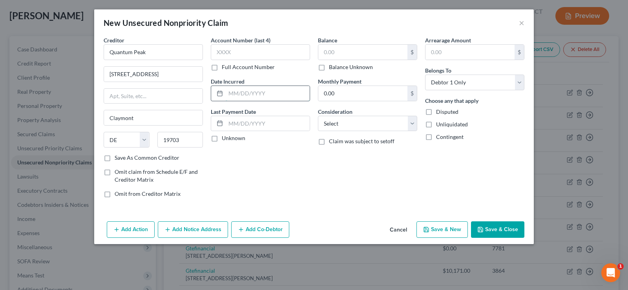
click at [245, 91] on input "text" at bounding box center [268, 93] width 84 height 15
click at [359, 124] on select "Select Cable / Satellite Services Collection Agency Credit Card Debt Debt Couns…" at bounding box center [367, 124] width 99 height 16
click at [318, 116] on select "Select Cable / Satellite Services Collection Agency Credit Card Debt Debt Couns…" at bounding box center [367, 124] width 99 height 16
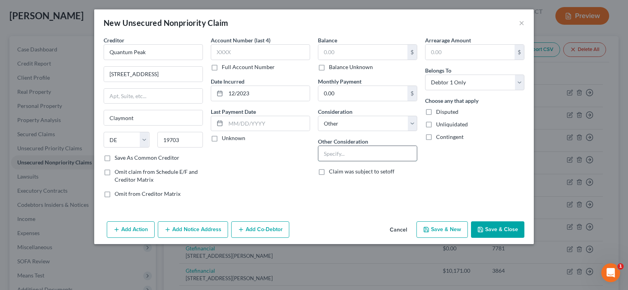
click at [335, 151] on input "text" at bounding box center [367, 153] width 98 height 15
click at [507, 85] on select "Select Debtor 1 Only Debtor 2 Only Debtor 1 And Debtor 2 Only At Least One Of T…" at bounding box center [474, 83] width 99 height 16
click at [425, 75] on select "Select Debtor 1 Only Debtor 2 Only Debtor 1 And Debtor 2 Only At Least One Of T…" at bounding box center [474, 83] width 99 height 16
click at [268, 226] on button "Add Co-Debtor" at bounding box center [260, 229] width 58 height 16
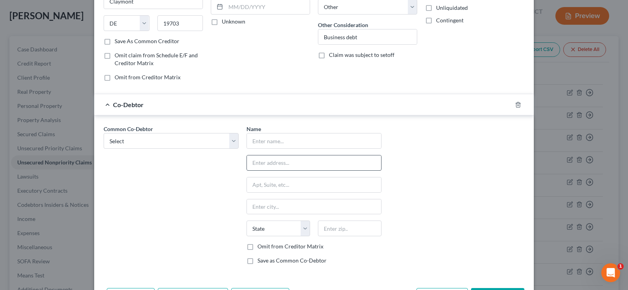
scroll to position [118, 0]
click at [170, 138] on select "Select Black Rock Carrollwood LLC Black Rock Carrollwood LLC 5th Bite of the Ap…" at bounding box center [171, 140] width 135 height 16
click at [174, 142] on select "Select Black Rock Carrollwood LLC Black Rock Carrollwood LLC 5th Bite of the Ap…" at bounding box center [171, 140] width 135 height 16
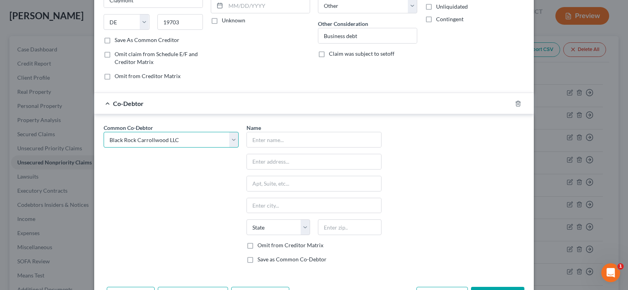
click at [104, 132] on select "Select Black Rock Carrollwood LLC Black Rock Carrollwood LLC 5th Bite of the Ap…" at bounding box center [171, 140] width 135 height 16
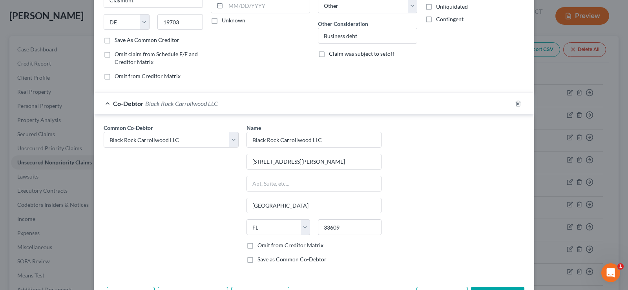
click at [257, 245] on label "Omit from Creditor Matrix" at bounding box center [290, 245] width 66 height 8
click at [260, 245] on input "Omit from Creditor Matrix" at bounding box center [262, 243] width 5 height 5
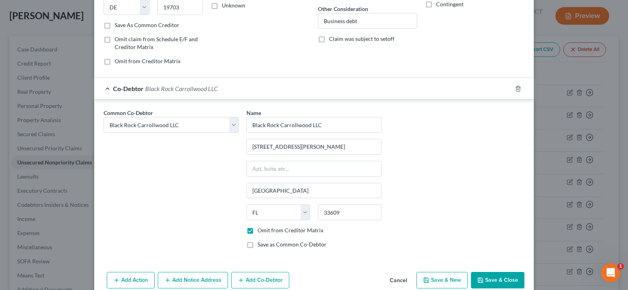
scroll to position [147, 0]
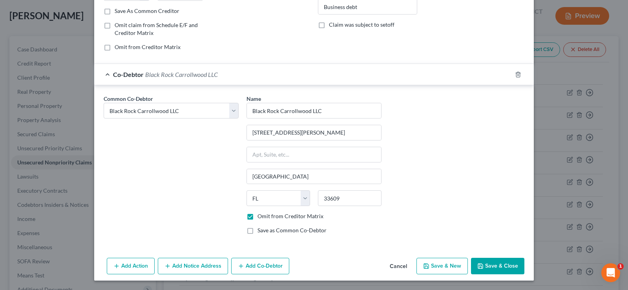
click at [262, 270] on button "Add Co-Debtor" at bounding box center [260, 266] width 58 height 16
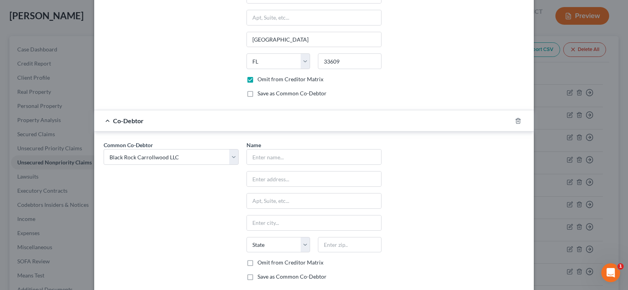
scroll to position [304, 0]
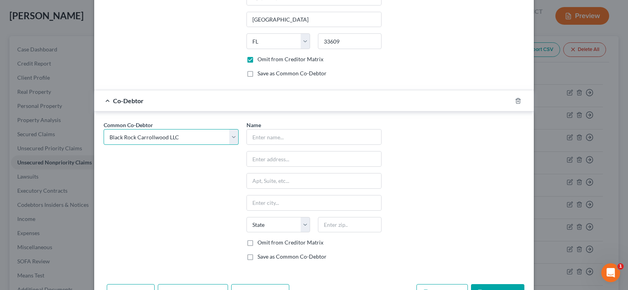
click at [181, 136] on select "Select Black Rock Carrollwood LLC Black Rock Carrollwood LLC 5th Bite of the Ap…" at bounding box center [171, 137] width 135 height 16
click at [104, 129] on select "Select Black Rock Carrollwood LLC Black Rock Carrollwood LLC 5th Bite of the Ap…" at bounding box center [171, 137] width 135 height 16
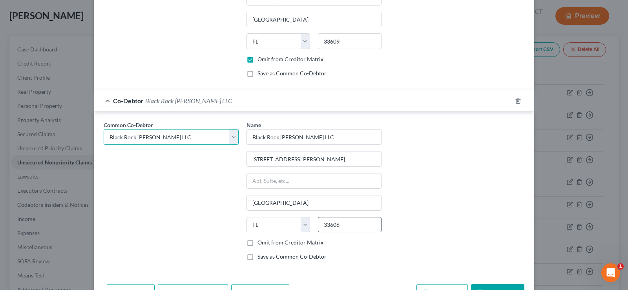
scroll to position [330, 0]
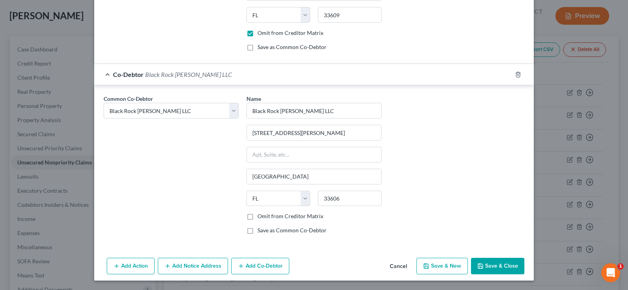
click at [257, 216] on label "Omit from Creditor Matrix" at bounding box center [290, 216] width 66 height 8
click at [260, 216] on input "Omit from Creditor Matrix" at bounding box center [262, 214] width 5 height 5
click at [257, 266] on button "Add Co-Debtor" at bounding box center [260, 266] width 58 height 16
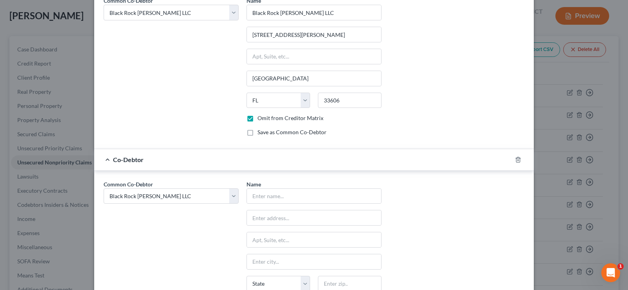
scroll to position [447, 0]
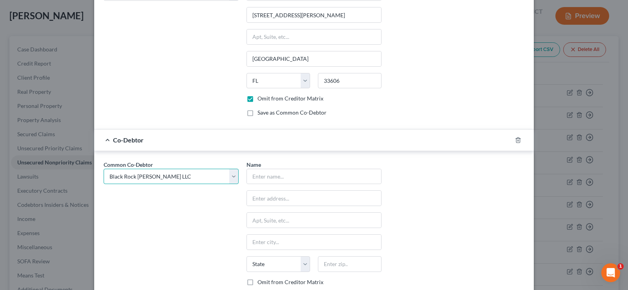
click at [175, 175] on select "Select Black Rock Carrollwood LLC Black Rock Carrollwood LLC 5th Bite of the Ap…" at bounding box center [171, 177] width 135 height 16
click at [104, 169] on select "Select Black Rock Carrollwood LLC Black Rock Carrollwood LLC 5th Bite of the Ap…" at bounding box center [171, 177] width 135 height 16
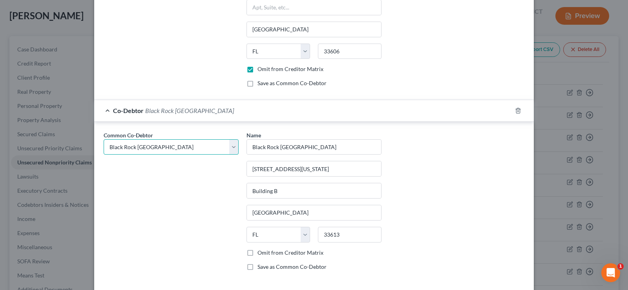
scroll to position [513, 0]
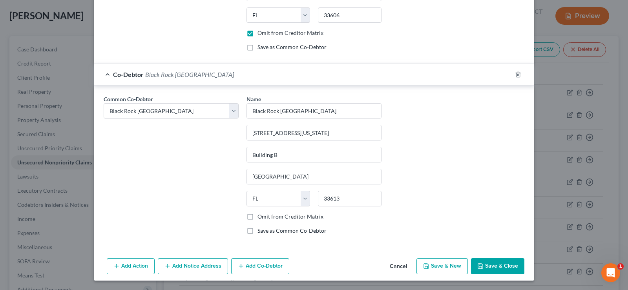
click at [257, 217] on label "Omit from Creditor Matrix" at bounding box center [290, 217] width 66 height 8
click at [260, 217] on input "Omit from Creditor Matrix" at bounding box center [262, 215] width 5 height 5
click at [262, 266] on button "Add Co-Debtor" at bounding box center [260, 266] width 58 height 16
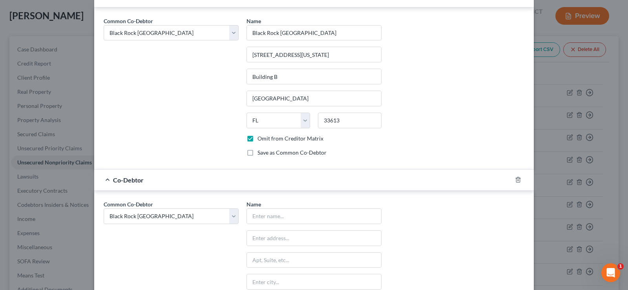
scroll to position [591, 0]
click at [166, 213] on select "Select Black Rock Carrollwood LLC Black Rock Carrollwood LLC 5th Bite of the Ap…" at bounding box center [171, 216] width 135 height 16
click at [104, 208] on select "Select Black Rock Carrollwood LLC Black Rock Carrollwood LLC 5th Bite of the Ap…" at bounding box center [171, 216] width 135 height 16
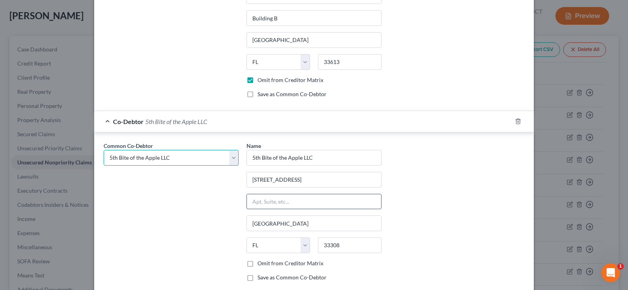
scroll to position [696, 0]
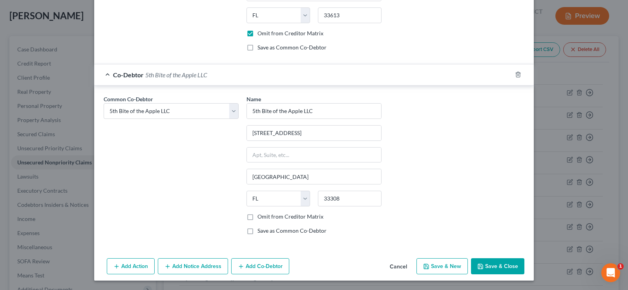
click at [257, 215] on label "Omit from Creditor Matrix" at bounding box center [290, 217] width 66 height 8
click at [260, 215] on input "Omit from Creditor Matrix" at bounding box center [262, 215] width 5 height 5
click at [258, 264] on button "Add Co-Debtor" at bounding box center [260, 266] width 58 height 16
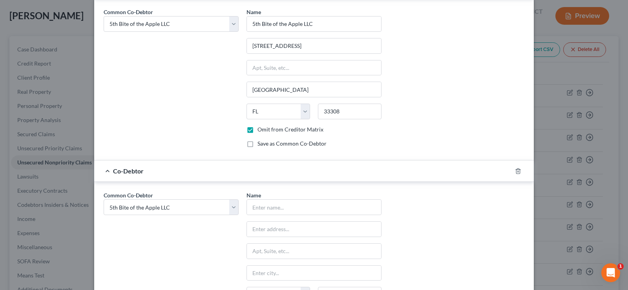
scroll to position [814, 0]
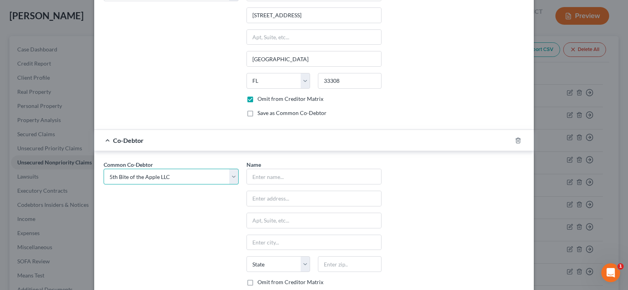
click at [147, 173] on select "Select Black Rock Carrollwood LLC Black Rock Carrollwood LLC 5th Bite of the Ap…" at bounding box center [171, 177] width 135 height 16
click at [104, 169] on select "Select Black Rock Carrollwood LLC Black Rock Carrollwood LLC 5th Bite of the Ap…" at bounding box center [171, 177] width 135 height 16
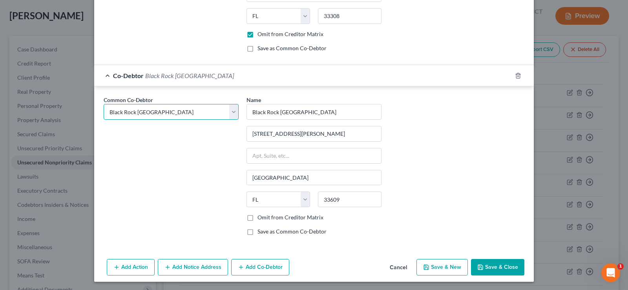
scroll to position [880, 0]
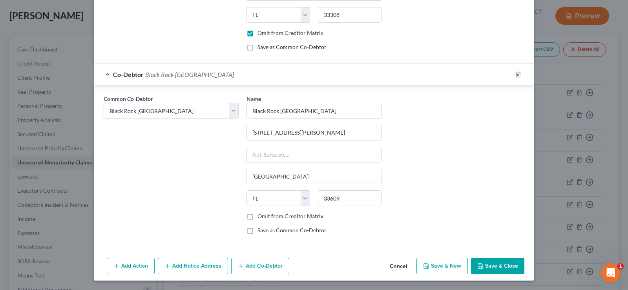
click at [257, 214] on label "Omit from Creditor Matrix" at bounding box center [290, 216] width 66 height 8
click at [260, 214] on input "Omit from Creditor Matrix" at bounding box center [262, 214] width 5 height 5
click at [258, 264] on button "Add Co-Debtor" at bounding box center [260, 266] width 58 height 16
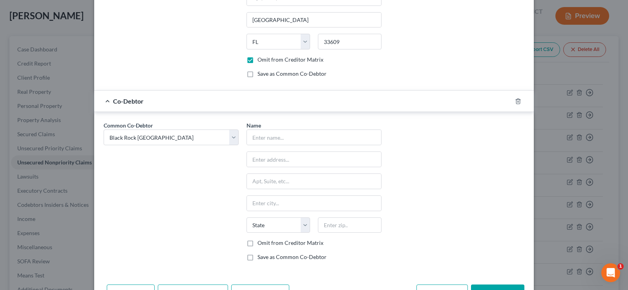
scroll to position [1037, 0]
click at [154, 135] on select "Select Black Rock Carrollwood LLC Black Rock Carrollwood LLC 5th Bite of the Ap…" at bounding box center [171, 137] width 135 height 16
click at [104, 129] on select "Select Black Rock Carrollwood LLC Black Rock Carrollwood LLC 5th Bite of the Ap…" at bounding box center [171, 137] width 135 height 16
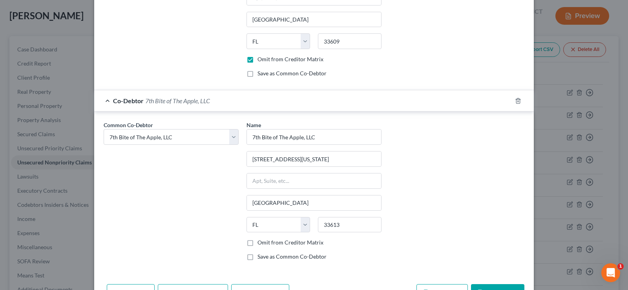
click at [257, 243] on label "Omit from Creditor Matrix" at bounding box center [290, 242] width 66 height 8
click at [260, 243] on input "Omit from Creditor Matrix" at bounding box center [262, 240] width 5 height 5
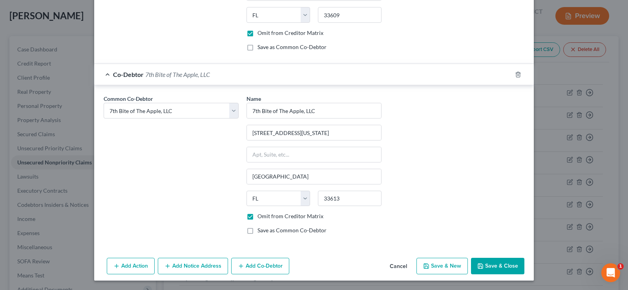
click at [495, 266] on button "Save & Close" at bounding box center [497, 266] width 53 height 16
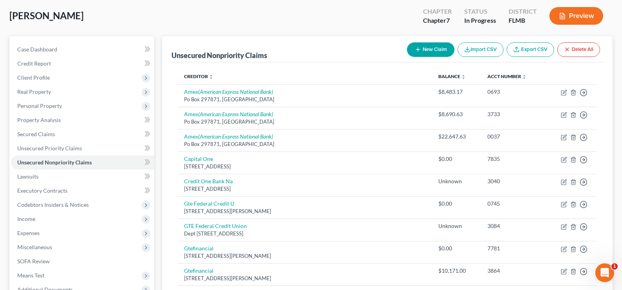
click at [432, 48] on button "New Claim" at bounding box center [430, 49] width 47 height 15
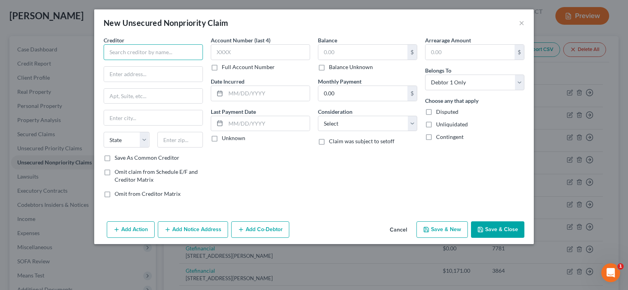
click at [171, 56] on input "text" at bounding box center [153, 52] width 99 height 16
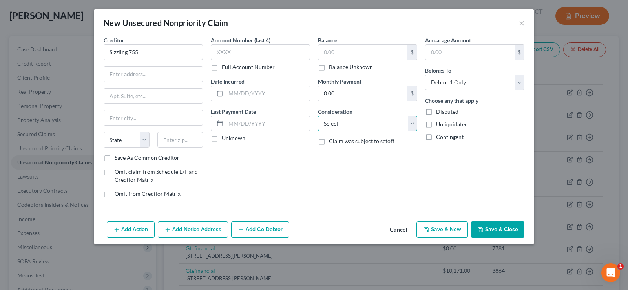
click at [368, 126] on select "Select Cable / Satellite Services Collection Agency Credit Card Debt Debt Couns…" at bounding box center [367, 124] width 99 height 16
click at [318, 116] on select "Select Cable / Satellite Services Collection Agency Credit Card Debt Debt Couns…" at bounding box center [367, 124] width 99 height 16
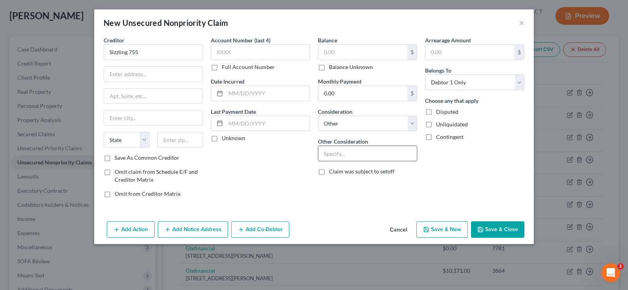
click at [338, 152] on input "text" at bounding box center [367, 153] width 98 height 15
click at [483, 79] on select "Select Debtor 1 Only Debtor 2 Only Debtor 1 And Debtor 2 Only At Least One Of T…" at bounding box center [474, 83] width 99 height 16
click at [425, 75] on select "Select Debtor 1 Only Debtor 2 Only Debtor 1 And Debtor 2 Only At Least One Of T…" at bounding box center [474, 83] width 99 height 16
click at [329, 70] on label "Balance Unknown" at bounding box center [351, 67] width 44 height 8
click at [332, 68] on input "Balance Unknown" at bounding box center [334, 65] width 5 height 5
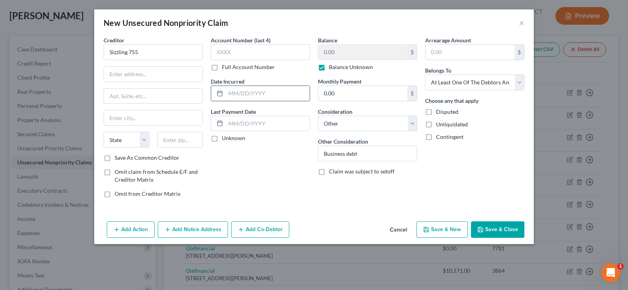
click at [260, 98] on input "text" at bounding box center [268, 93] width 84 height 15
click at [261, 225] on button "Add Co-Debtor" at bounding box center [260, 229] width 58 height 16
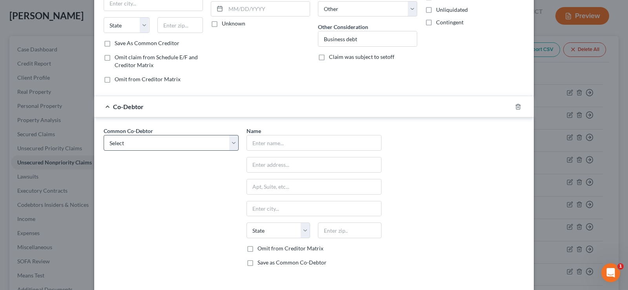
scroll to position [118, 0]
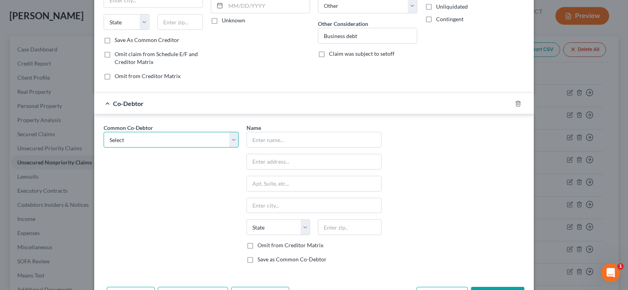
click at [176, 138] on select "Select Black Rock Carrollwood LLC Black Rock Carrollwood LLC 5th Bite of the Ap…" at bounding box center [171, 140] width 135 height 16
click at [104, 132] on select "Select Black Rock Carrollwood LLC Black Rock Carrollwood LLC 5th Bite of the Ap…" at bounding box center [171, 140] width 135 height 16
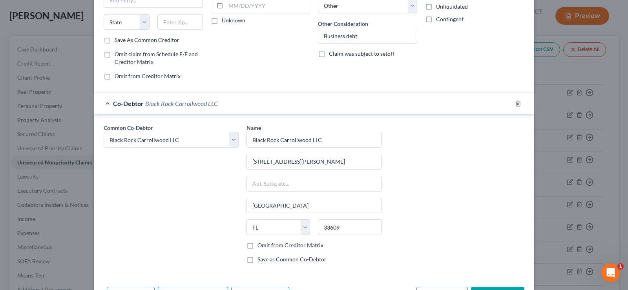
click at [257, 246] on label "Omit from Creditor Matrix" at bounding box center [290, 245] width 66 height 8
click at [260, 246] on input "Omit from Creditor Matrix" at bounding box center [262, 243] width 5 height 5
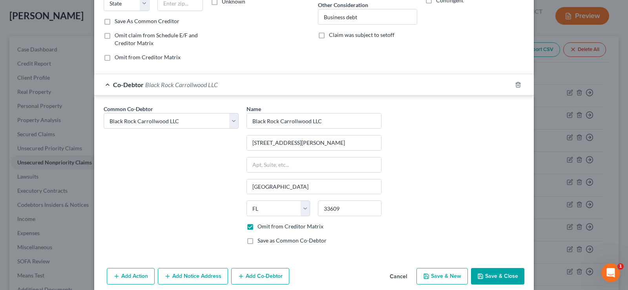
scroll to position [147, 0]
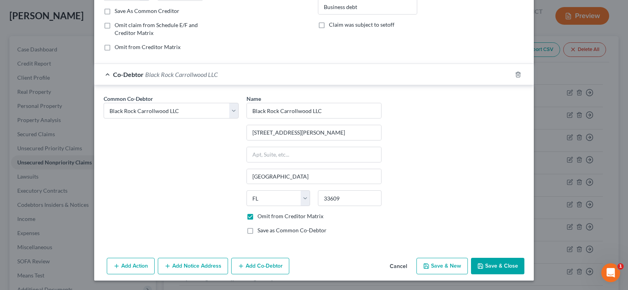
click at [262, 267] on button "Add Co-Debtor" at bounding box center [260, 266] width 58 height 16
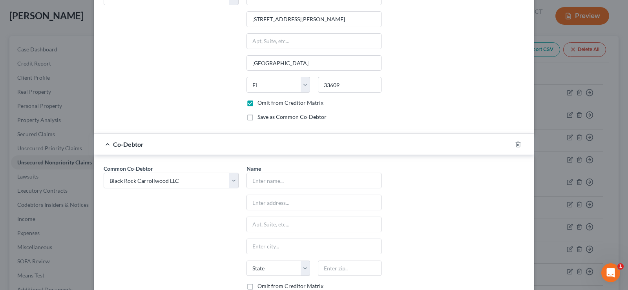
scroll to position [264, 0]
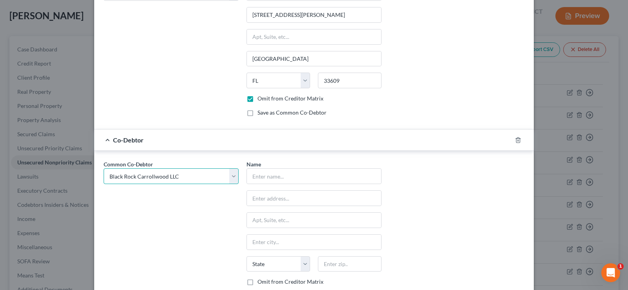
click at [164, 178] on select "Select Black Rock Carrollwood LLC Black Rock Carrollwood LLC 5th Bite of the Ap…" at bounding box center [171, 176] width 135 height 16
click at [104, 168] on select "Select Black Rock Carrollwood LLC Black Rock Carrollwood LLC 5th Bite of the Ap…" at bounding box center [171, 176] width 135 height 16
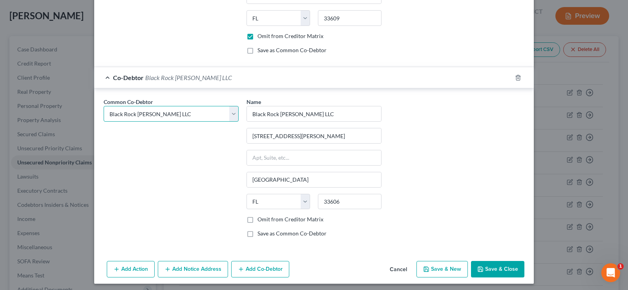
scroll to position [330, 0]
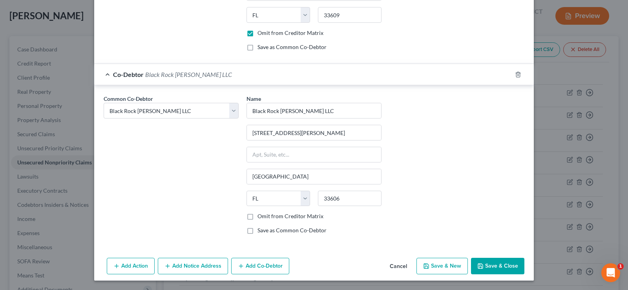
click at [257, 216] on label "Omit from Creditor Matrix" at bounding box center [290, 216] width 66 height 8
click at [260, 216] on input "Omit from Creditor Matrix" at bounding box center [262, 214] width 5 height 5
click at [261, 265] on button "Add Co-Debtor" at bounding box center [260, 266] width 58 height 16
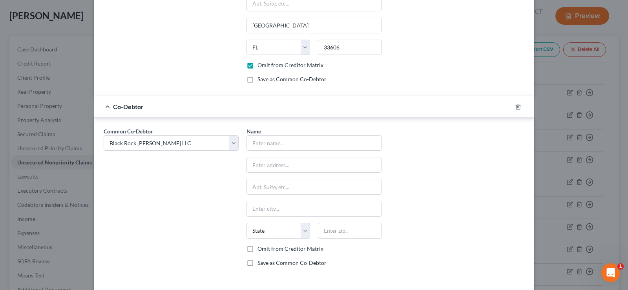
scroll to position [487, 0]
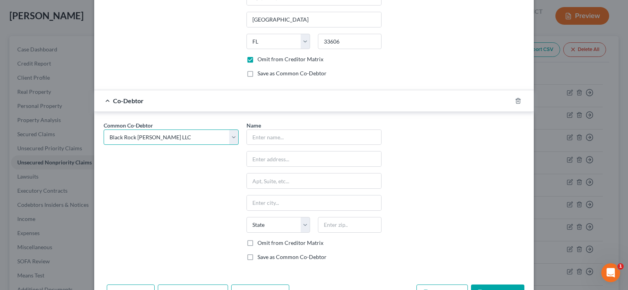
click at [174, 138] on select "Select Black Rock Carrollwood LLC Black Rock Carrollwood LLC 5th Bite of the Ap…" at bounding box center [171, 137] width 135 height 16
click at [104, 129] on select "Select Black Rock Carrollwood LLC Black Rock Carrollwood LLC 5th Bite of the Ap…" at bounding box center [171, 137] width 135 height 16
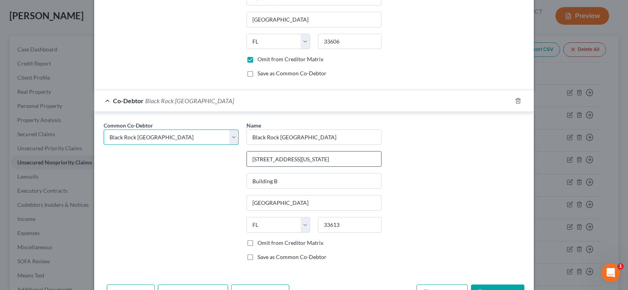
scroll to position [513, 0]
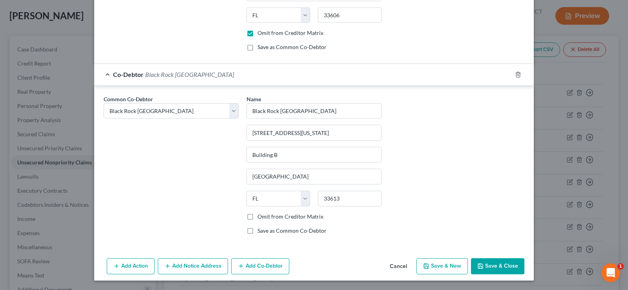
click at [257, 216] on label "Omit from Creditor Matrix" at bounding box center [290, 217] width 66 height 8
click at [260, 216] on input "Omit from Creditor Matrix" at bounding box center [262, 215] width 5 height 5
click at [254, 266] on button "Add Co-Debtor" at bounding box center [260, 266] width 58 height 16
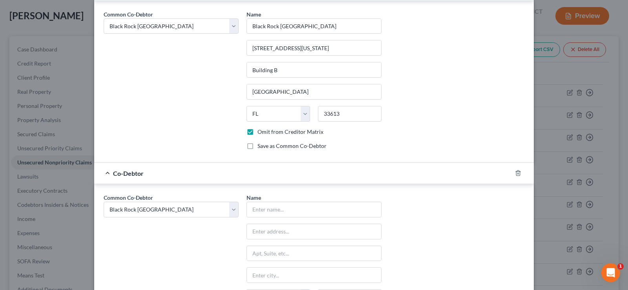
scroll to position [631, 0]
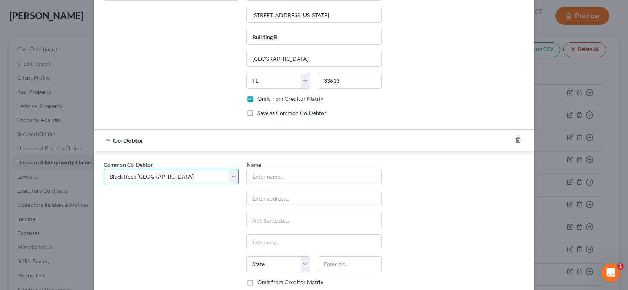
click at [180, 180] on select "Select Black Rock Carrollwood LLC Black Rock Carrollwood LLC 5th Bite of the Ap…" at bounding box center [171, 177] width 135 height 16
click at [104, 169] on select "Select Black Rock Carrollwood LLC Black Rock Carrollwood LLC 5th Bite of the Ap…" at bounding box center [171, 177] width 135 height 16
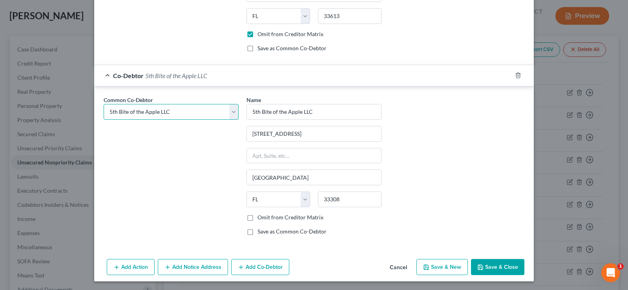
scroll to position [696, 0]
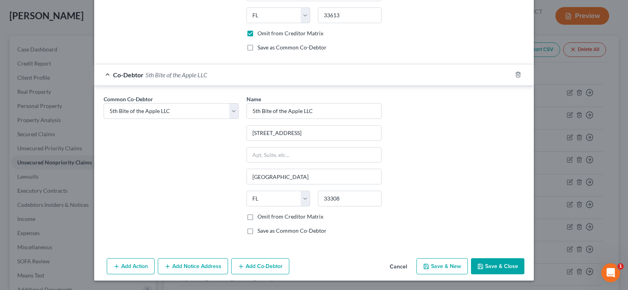
click at [257, 214] on label "Omit from Creditor Matrix" at bounding box center [290, 217] width 66 height 8
click at [260, 214] on input "Omit from Creditor Matrix" at bounding box center [262, 215] width 5 height 5
click at [260, 268] on button "Add Co-Debtor" at bounding box center [260, 266] width 58 height 16
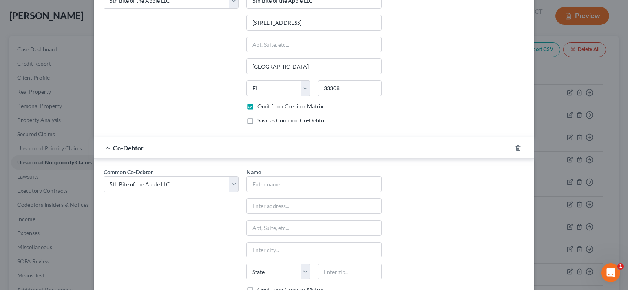
scroll to position [814, 0]
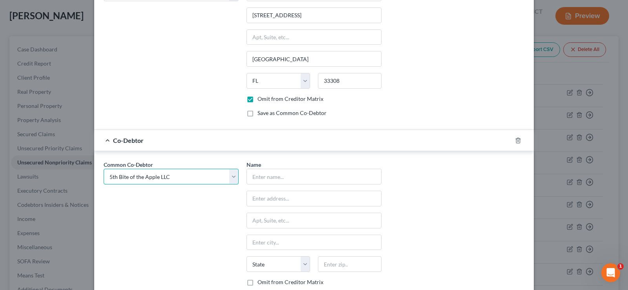
click at [176, 176] on select "Select Black Rock Carrollwood LLC Black Rock Carrollwood LLC 5th Bite of the Ap…" at bounding box center [171, 177] width 135 height 16
click at [104, 169] on select "Select Black Rock Carrollwood LLC Black Rock Carrollwood LLC 5th Bite of the Ap…" at bounding box center [171, 177] width 135 height 16
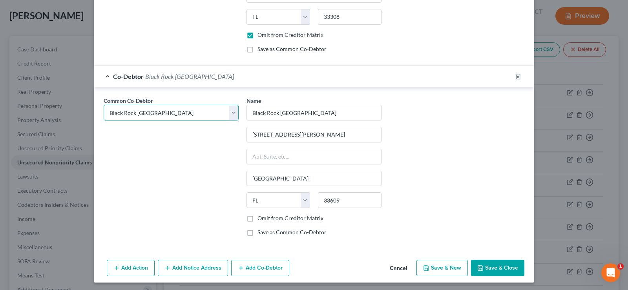
scroll to position [880, 0]
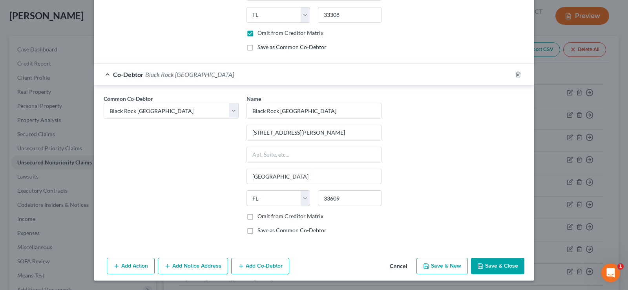
click at [257, 217] on label "Omit from Creditor Matrix" at bounding box center [290, 216] width 66 height 8
click at [260, 217] on input "Omit from Creditor Matrix" at bounding box center [262, 214] width 5 height 5
click at [255, 268] on button "Add Co-Debtor" at bounding box center [260, 266] width 58 height 16
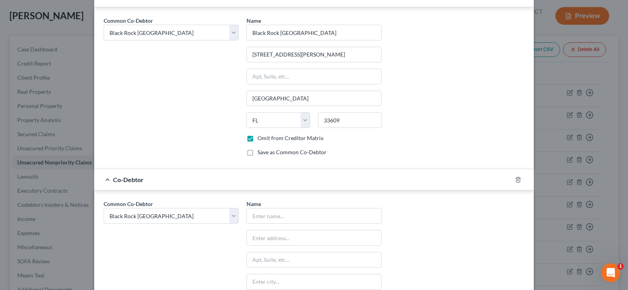
scroll to position [958, 0]
click at [182, 213] on select "Select Black Rock Carrollwood LLC Black Rock Carrollwood LLC 5th Bite of the Ap…" at bounding box center [171, 215] width 135 height 16
click at [104, 207] on select "Select Black Rock Carrollwood LLC Black Rock Carrollwood LLC 5th Bite of the Ap…" at bounding box center [171, 215] width 135 height 16
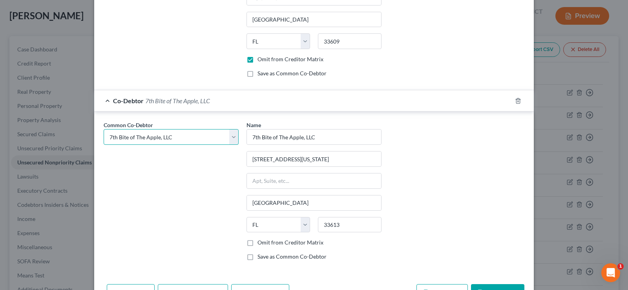
scroll to position [1063, 0]
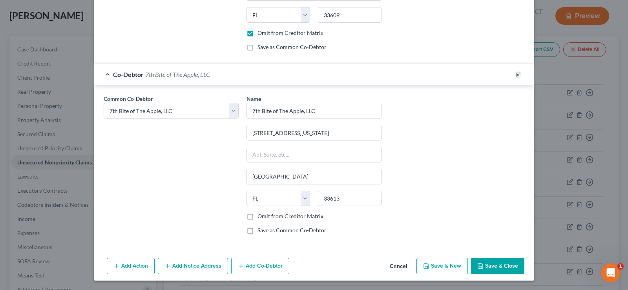
click at [257, 218] on label "Omit from Creditor Matrix" at bounding box center [290, 216] width 66 height 8
click at [260, 217] on input "Omit from Creditor Matrix" at bounding box center [262, 214] width 5 height 5
click at [497, 264] on button "Save & Close" at bounding box center [497, 266] width 53 height 16
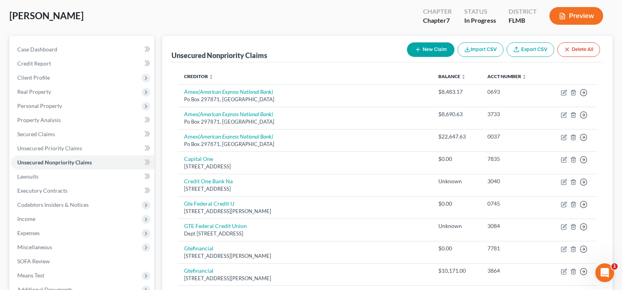
click at [426, 49] on button "New Claim" at bounding box center [430, 49] width 47 height 15
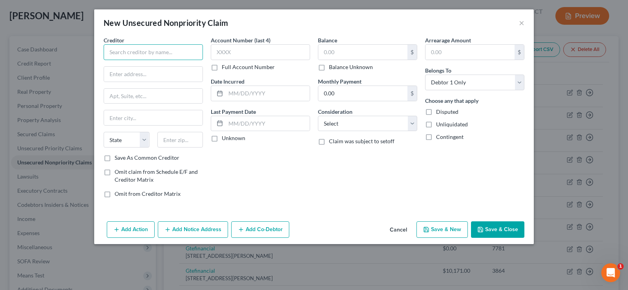
click at [145, 52] on input "text" at bounding box center [153, 52] width 99 height 16
click at [126, 72] on input "text" at bounding box center [153, 74] width 98 height 15
paste input "[STREET_ADDRESS][PERSON_NAME]"
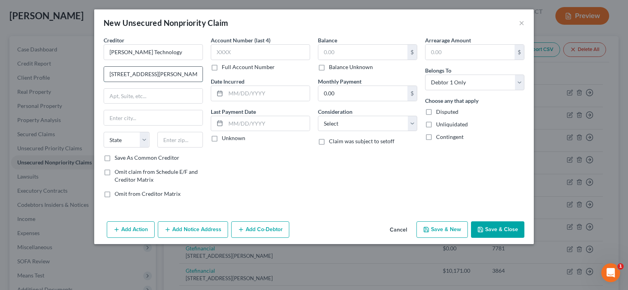
drag, startPoint x: 194, startPoint y: 73, endPoint x: 166, endPoint y: 75, distance: 27.9
click at [166, 75] on input "[STREET_ADDRESS][PERSON_NAME]" at bounding box center [153, 74] width 98 height 15
click at [185, 142] on input "text" at bounding box center [180, 140] width 46 height 16
click at [183, 140] on input "text" at bounding box center [180, 140] width 46 height 16
click at [241, 94] on input "text" at bounding box center [268, 93] width 84 height 15
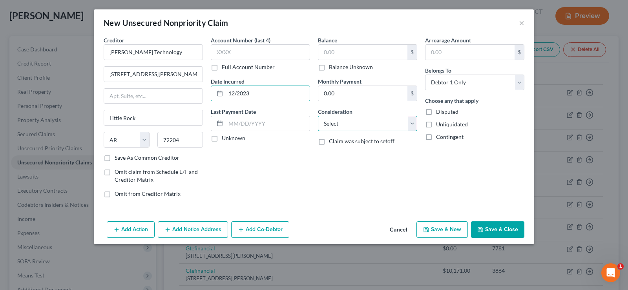
click at [348, 127] on select "Select Cable / Satellite Services Collection Agency Credit Card Debt Debt Couns…" at bounding box center [367, 124] width 99 height 16
click at [318, 116] on select "Select Cable / Satellite Services Collection Agency Credit Card Debt Debt Couns…" at bounding box center [367, 124] width 99 height 16
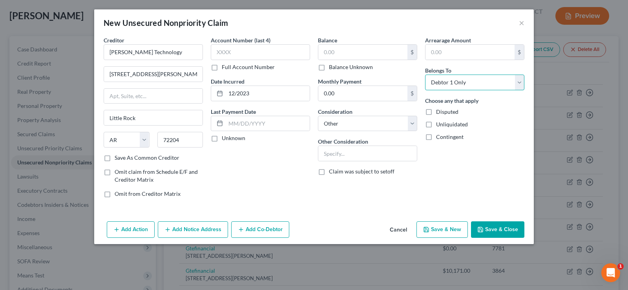
click at [484, 84] on select "Select Debtor 1 Only Debtor 2 Only Debtor 1 And Debtor 2 Only At Least One Of T…" at bounding box center [474, 83] width 99 height 16
click at [425, 75] on select "Select Debtor 1 Only Debtor 2 Only Debtor 1 And Debtor 2 Only At Least One Of T…" at bounding box center [474, 83] width 99 height 16
click at [340, 155] on input "text" at bounding box center [367, 153] width 98 height 15
click at [329, 67] on label "Balance Unknown" at bounding box center [351, 67] width 44 height 8
click at [332, 67] on input "Balance Unknown" at bounding box center [334, 65] width 5 height 5
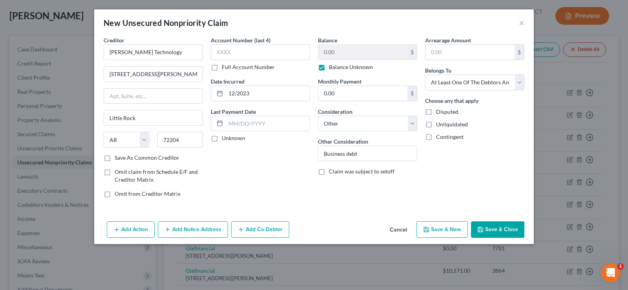
click at [261, 226] on button "Add Co-Debtor" at bounding box center [260, 229] width 58 height 16
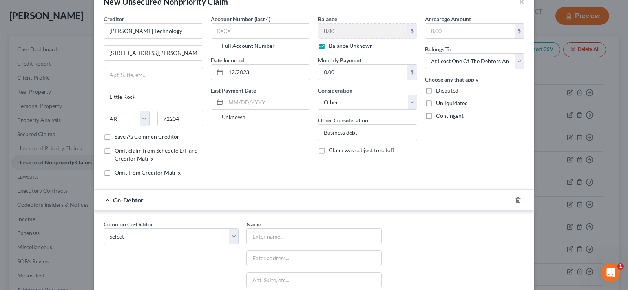
scroll to position [39, 0]
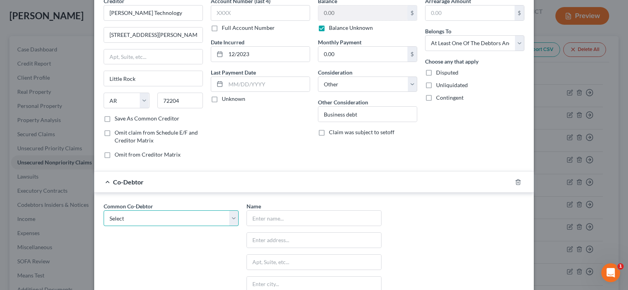
click at [150, 216] on select "Select Black Rock Carrollwood LLC Black Rock Carrollwood LLC 5th Bite of the Ap…" at bounding box center [171, 218] width 135 height 16
click at [104, 210] on select "Select Black Rock Carrollwood LLC Black Rock Carrollwood LLC 5th Bite of the Ap…" at bounding box center [171, 218] width 135 height 16
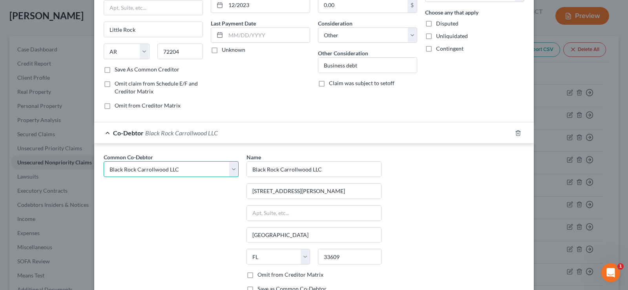
scroll to position [147, 0]
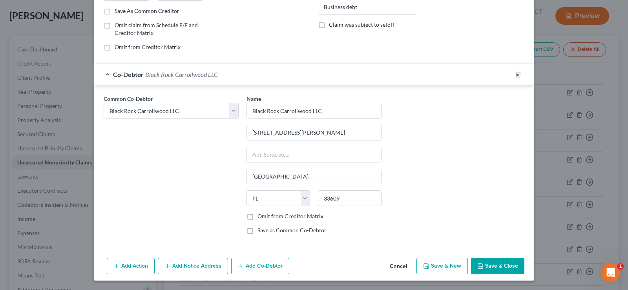
click at [257, 216] on label "Omit from Creditor Matrix" at bounding box center [290, 216] width 66 height 8
click at [260, 216] on input "Omit from Creditor Matrix" at bounding box center [262, 214] width 5 height 5
click at [264, 264] on button "Add Co-Debtor" at bounding box center [260, 266] width 58 height 16
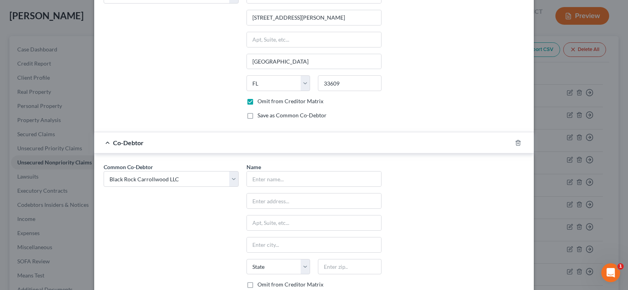
scroll to position [264, 0]
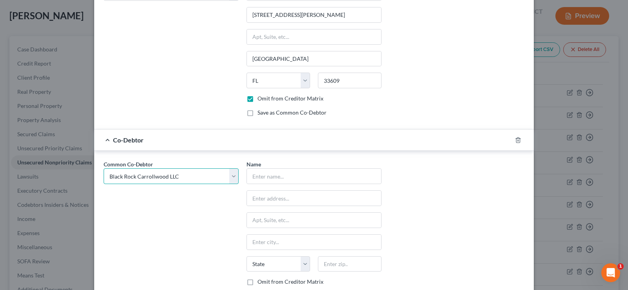
click at [180, 174] on select "Select Black Rock Carrollwood LLC Black Rock Carrollwood LLC 5th Bite of the Ap…" at bounding box center [171, 176] width 135 height 16
click at [104, 168] on select "Select Black Rock Carrollwood LLC Black Rock Carrollwood LLC 5th Bite of the Ap…" at bounding box center [171, 176] width 135 height 16
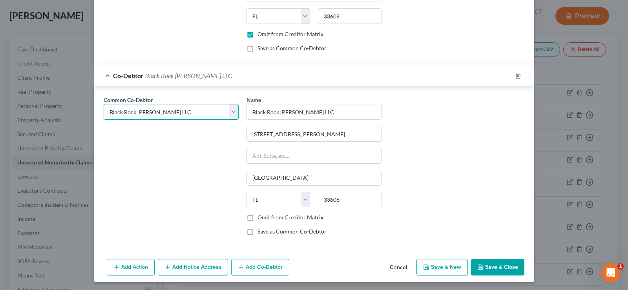
scroll to position [330, 0]
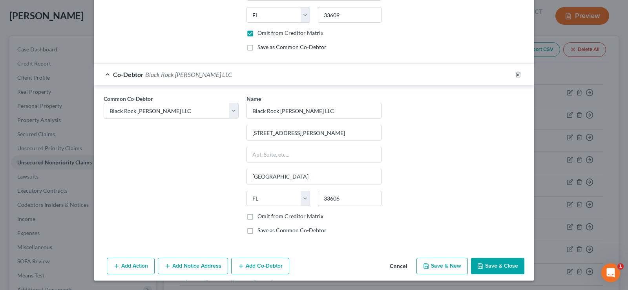
click at [257, 216] on label "Omit from Creditor Matrix" at bounding box center [290, 216] width 66 height 8
click at [260, 216] on input "Omit from Creditor Matrix" at bounding box center [262, 214] width 5 height 5
click at [263, 260] on button "Add Co-Debtor" at bounding box center [260, 266] width 58 height 16
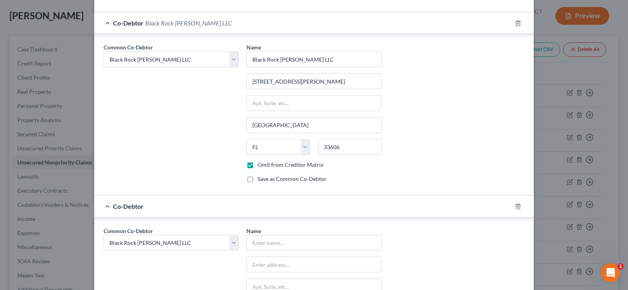
scroll to position [447, 0]
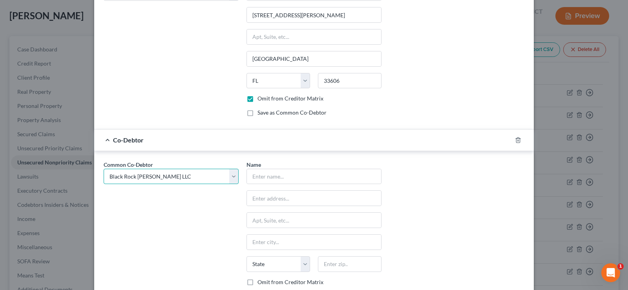
click at [177, 178] on select "Select Black Rock Carrollwood LLC Black Rock Carrollwood LLC 5th Bite of the Ap…" at bounding box center [171, 177] width 135 height 16
click at [104, 169] on select "Select Black Rock Carrollwood LLC Black Rock Carrollwood LLC 5th Bite of the Ap…" at bounding box center [171, 177] width 135 height 16
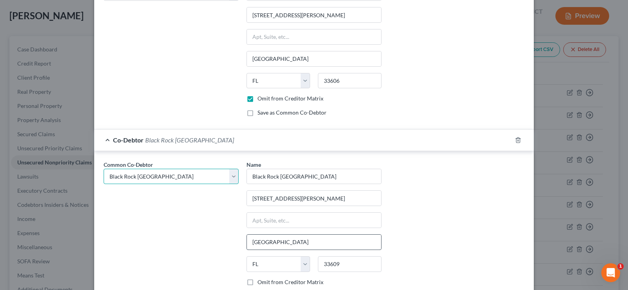
scroll to position [513, 0]
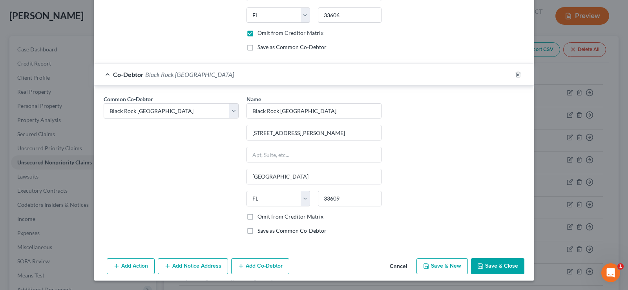
click at [257, 217] on label "Omit from Creditor Matrix" at bounding box center [290, 217] width 66 height 8
click at [260, 217] on input "Omit from Creditor Matrix" at bounding box center [262, 215] width 5 height 5
click at [260, 265] on button "Add Co-Debtor" at bounding box center [260, 266] width 58 height 16
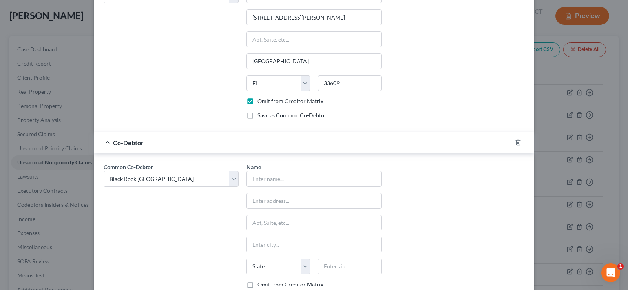
scroll to position [631, 0]
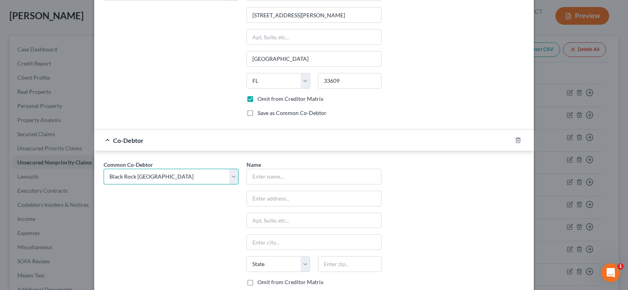
click at [190, 179] on select "Select Black Rock Carrollwood LLC Black Rock Carrollwood LLC 5th Bite of the Ap…" at bounding box center [171, 177] width 135 height 16
click at [104, 169] on select "Select Black Rock Carrollwood LLC Black Rock Carrollwood LLC 5th Bite of the Ap…" at bounding box center [171, 177] width 135 height 16
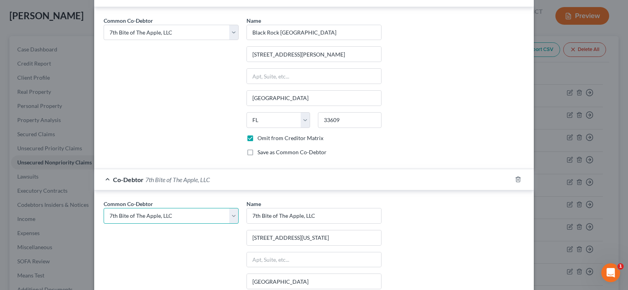
scroll to position [696, 0]
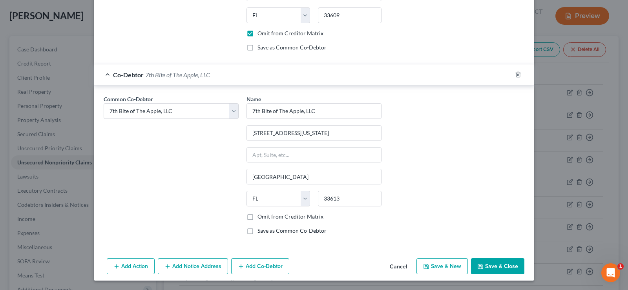
click at [486, 264] on button "Save & Close" at bounding box center [497, 266] width 53 height 16
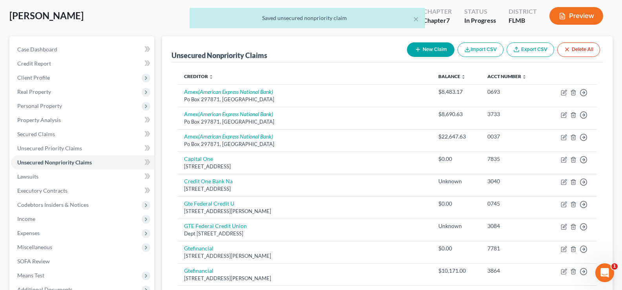
click at [433, 50] on button "New Claim" at bounding box center [430, 49] width 47 height 15
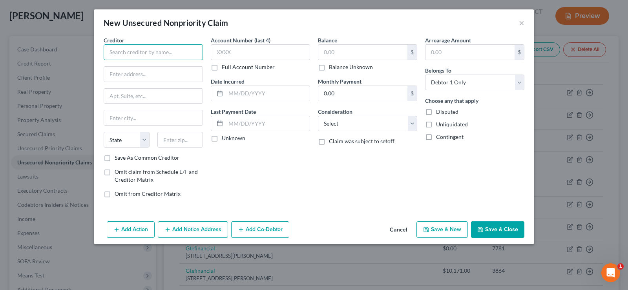
click at [176, 48] on input "text" at bounding box center [153, 52] width 99 height 16
click at [151, 51] on input "United Fire" at bounding box center [153, 52] width 99 height 16
paste input "[STREET_ADDRESS]"
click at [186, 138] on input "text" at bounding box center [180, 140] width 46 height 16
click at [182, 120] on input "text" at bounding box center [153, 117] width 98 height 15
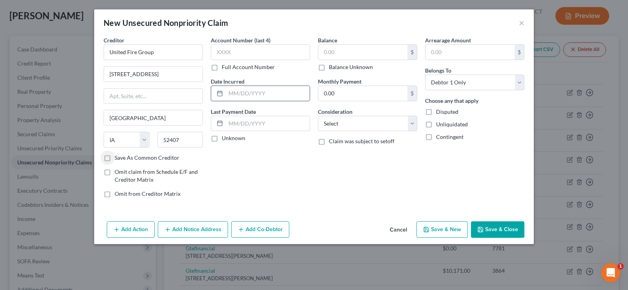
click at [234, 96] on input "text" at bounding box center [268, 93] width 84 height 15
click at [392, 129] on select "Select Cable / Satellite Services Collection Agency Credit Card Debt Debt Couns…" at bounding box center [367, 124] width 99 height 16
click at [318, 116] on select "Select Cable / Satellite Services Collection Agency Credit Card Debt Debt Couns…" at bounding box center [367, 124] width 99 height 16
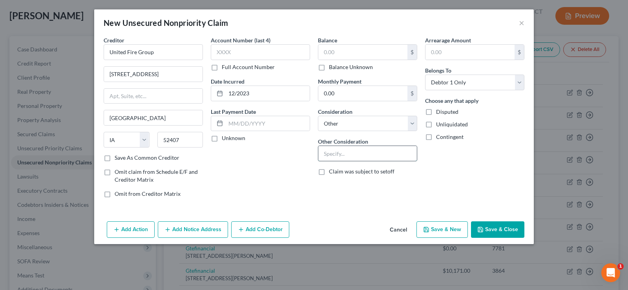
click at [340, 155] on input "text" at bounding box center [367, 153] width 98 height 15
click at [476, 87] on select "Select Debtor 1 Only Debtor 2 Only Debtor 1 And Debtor 2 Only At Least One Of T…" at bounding box center [474, 83] width 99 height 16
click at [425, 75] on select "Select Debtor 1 Only Debtor 2 Only Debtor 1 And Debtor 2 Only At Least One Of T…" at bounding box center [474, 83] width 99 height 16
click at [329, 65] on label "Balance Unknown" at bounding box center [351, 67] width 44 height 8
click at [332, 65] on input "Balance Unknown" at bounding box center [334, 65] width 5 height 5
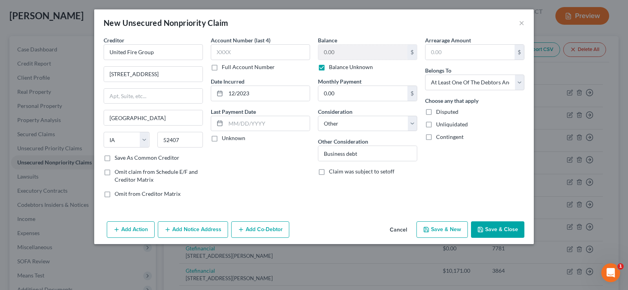
click at [262, 225] on button "Add Co-Debtor" at bounding box center [260, 229] width 58 height 16
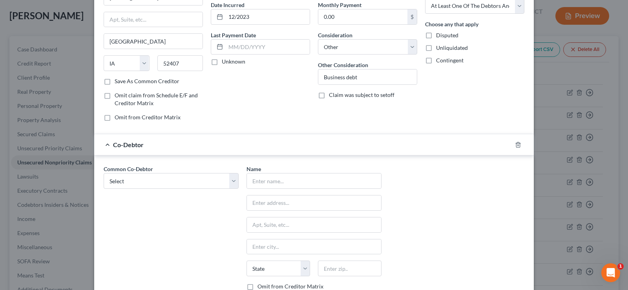
scroll to position [78, 0]
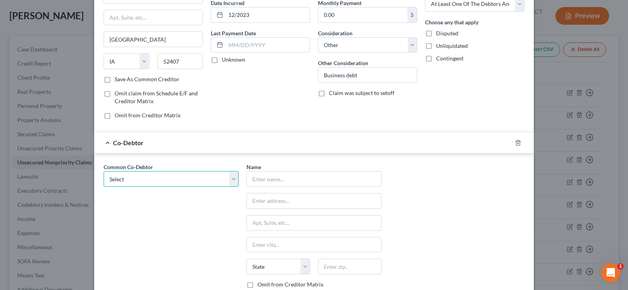
click at [173, 180] on select "Select Black Rock Carrollwood LLC Black Rock Carrollwood LLC 5th Bite of the Ap…" at bounding box center [171, 179] width 135 height 16
click at [104, 171] on select "Select Black Rock Carrollwood LLC Black Rock Carrollwood LLC 5th Bite of the Ap…" at bounding box center [171, 179] width 135 height 16
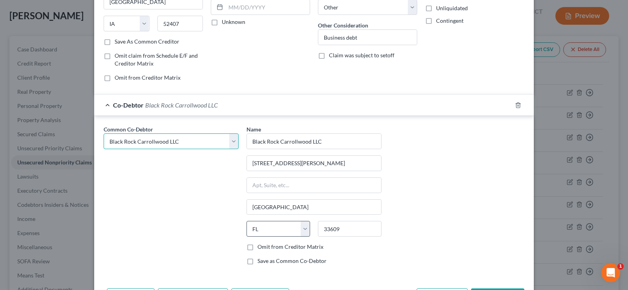
scroll to position [147, 0]
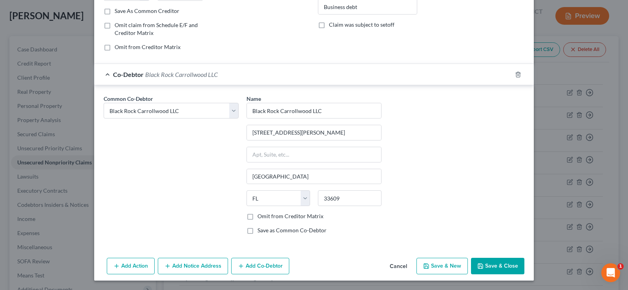
click at [257, 217] on label "Omit from Creditor Matrix" at bounding box center [290, 216] width 66 height 8
click at [260, 217] on input "Omit from Creditor Matrix" at bounding box center [262, 214] width 5 height 5
click at [252, 267] on button "Add Co-Debtor" at bounding box center [260, 266] width 58 height 16
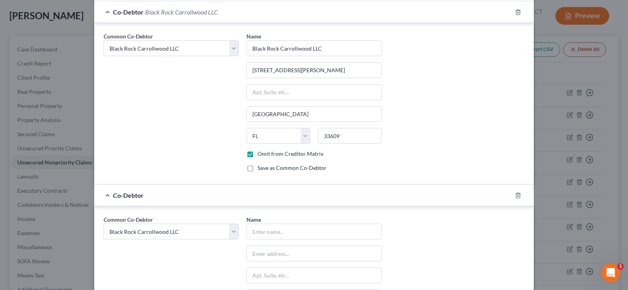
scroll to position [264, 0]
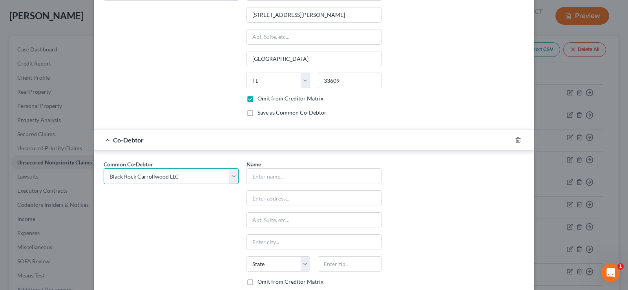
click at [169, 178] on select "Select Black Rock Carrollwood LLC Black Rock Carrollwood LLC 5th Bite of the Ap…" at bounding box center [171, 176] width 135 height 16
click at [104, 168] on select "Select Black Rock Carrollwood LLC Black Rock Carrollwood LLC 5th Bite of the Ap…" at bounding box center [171, 176] width 135 height 16
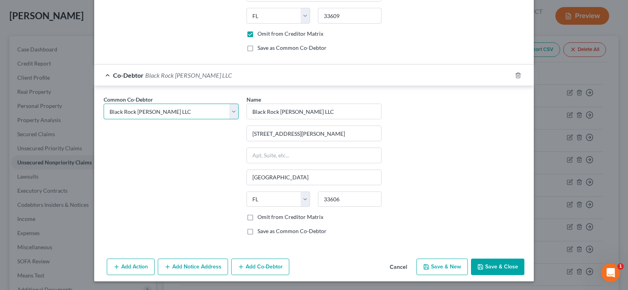
scroll to position [330, 0]
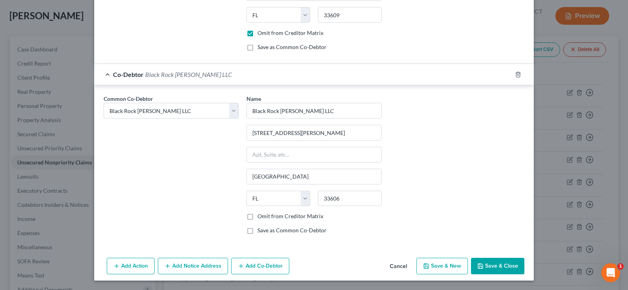
click at [257, 218] on label "Omit from Creditor Matrix" at bounding box center [290, 216] width 66 height 8
click at [260, 217] on input "Omit from Creditor Matrix" at bounding box center [262, 214] width 5 height 5
click at [489, 262] on button "Save & Close" at bounding box center [497, 266] width 53 height 16
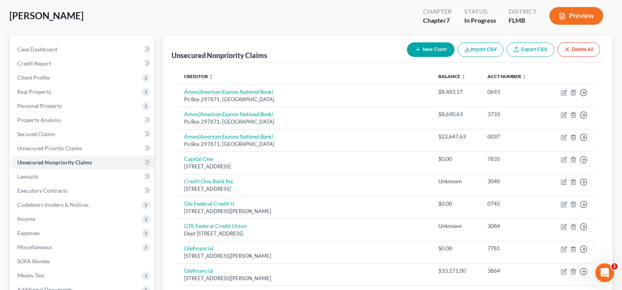
click at [434, 47] on button "New Claim" at bounding box center [430, 49] width 47 height 15
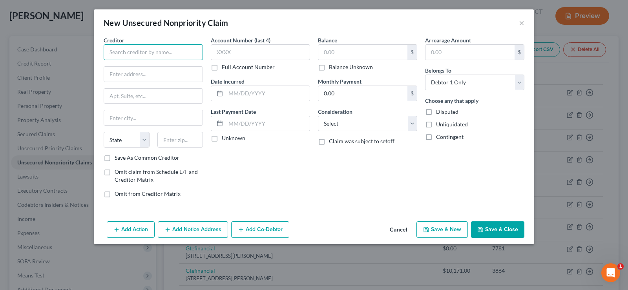
click at [171, 52] on input "text" at bounding box center [153, 52] width 99 height 16
click at [176, 143] on input "text" at bounding box center [180, 140] width 46 height 16
click at [160, 75] on input "text" at bounding box center [153, 74] width 98 height 15
paste input "[STREET_ADDRESS]"
click at [272, 98] on input "text" at bounding box center [268, 93] width 84 height 15
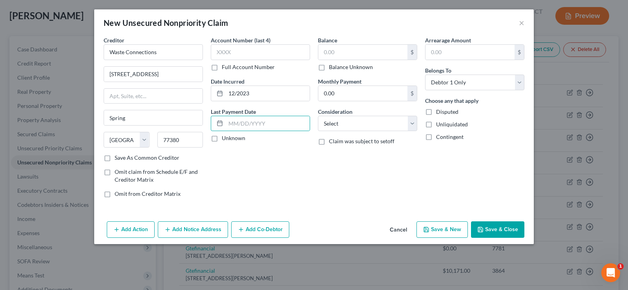
click at [329, 67] on label "Balance Unknown" at bounding box center [351, 67] width 44 height 8
click at [332, 67] on input "Balance Unknown" at bounding box center [334, 65] width 5 height 5
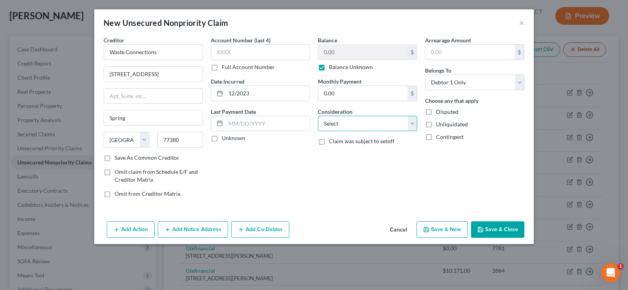
click at [364, 124] on select "Select Cable / Satellite Services Collection Agency Credit Card Debt Debt Couns…" at bounding box center [367, 124] width 99 height 16
click at [318, 116] on select "Select Cable / Satellite Services Collection Agency Credit Card Debt Debt Couns…" at bounding box center [367, 124] width 99 height 16
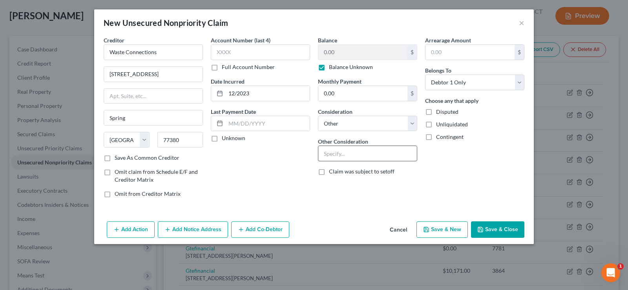
click at [333, 154] on input "text" at bounding box center [367, 153] width 98 height 15
click at [499, 81] on select "Select Debtor 1 Only Debtor 2 Only Debtor 1 And Debtor 2 Only At Least One Of T…" at bounding box center [474, 83] width 99 height 16
click at [425, 75] on select "Select Debtor 1 Only Debtor 2 Only Debtor 1 And Debtor 2 Only At Least One Of T…" at bounding box center [474, 83] width 99 height 16
click at [260, 230] on button "Add Co-Debtor" at bounding box center [260, 229] width 58 height 16
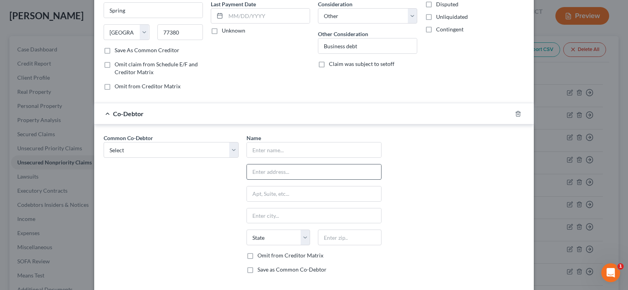
scroll to position [118, 0]
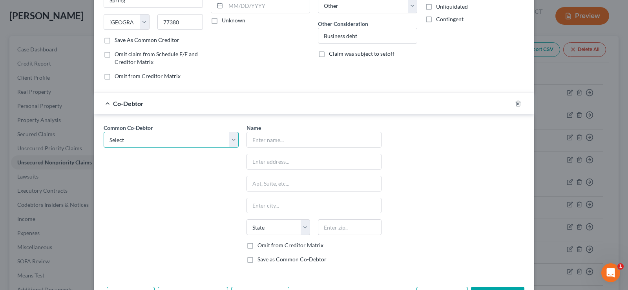
click at [204, 144] on select "Select Black Rock Carrollwood LLC Black Rock Carrollwood LLC 5th Bite of the Ap…" at bounding box center [171, 140] width 135 height 16
click at [104, 132] on select "Select Black Rock Carrollwood LLC Black Rock Carrollwood LLC 5th Bite of the Ap…" at bounding box center [171, 140] width 135 height 16
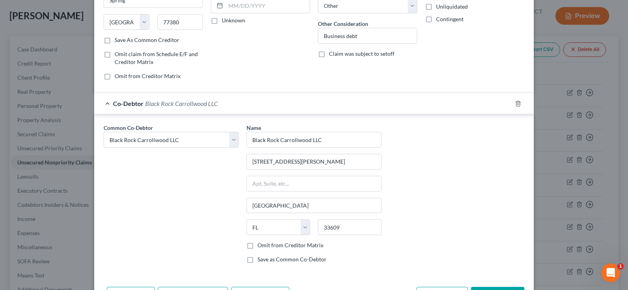
click at [257, 246] on label "Omit from Creditor Matrix" at bounding box center [290, 245] width 66 height 8
click at [260, 246] on input "Omit from Creditor Matrix" at bounding box center [262, 243] width 5 height 5
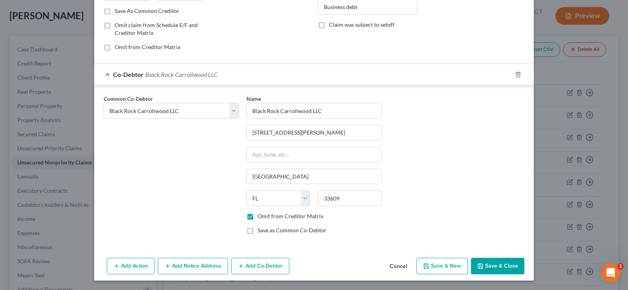
click at [271, 267] on button "Add Co-Debtor" at bounding box center [260, 266] width 58 height 16
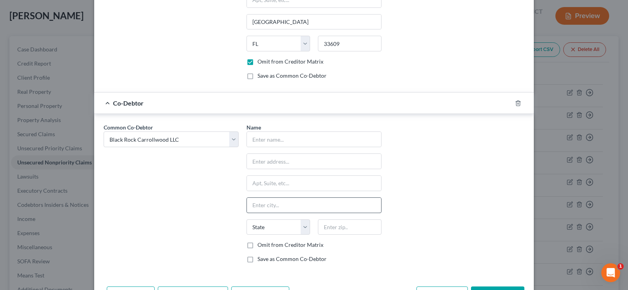
scroll to position [304, 0]
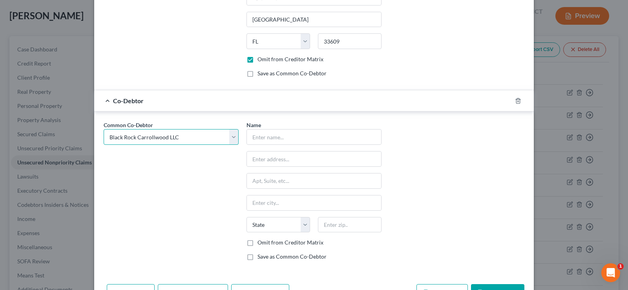
click at [165, 135] on select "Select Black Rock Carrollwood LLC Black Rock Carrollwood LLC 5th Bite of the Ap…" at bounding box center [171, 137] width 135 height 16
click at [104, 129] on select "Select Black Rock Carrollwood LLC Black Rock Carrollwood LLC 5th Bite of the Ap…" at bounding box center [171, 137] width 135 height 16
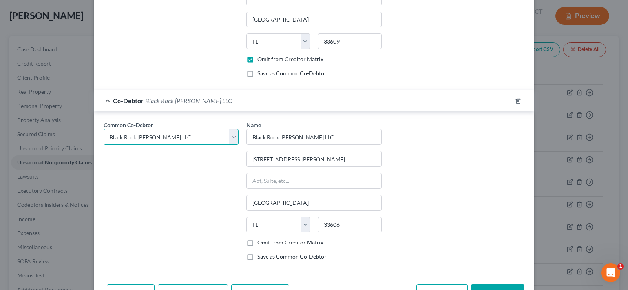
scroll to position [330, 0]
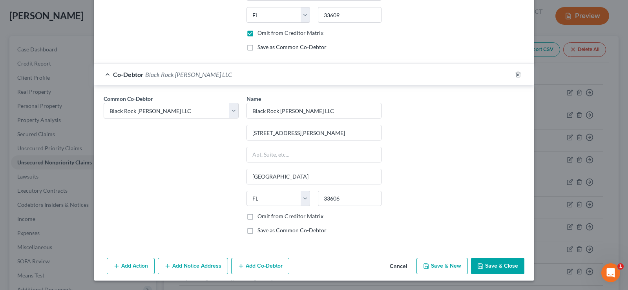
click at [257, 216] on label "Omit from Creditor Matrix" at bounding box center [290, 216] width 66 height 8
click at [260, 216] on input "Omit from Creditor Matrix" at bounding box center [262, 214] width 5 height 5
click at [507, 266] on button "Save & Close" at bounding box center [497, 266] width 53 height 16
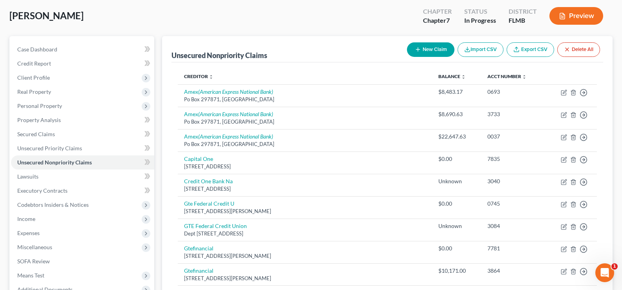
click at [425, 47] on button "New Claim" at bounding box center [430, 49] width 47 height 15
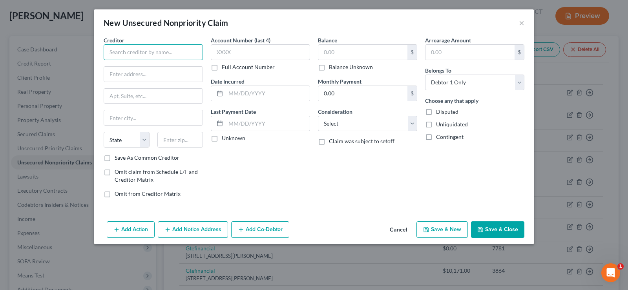
click at [145, 53] on input "text" at bounding box center [153, 52] width 99 height 16
click at [246, 94] on input "text" at bounding box center [268, 93] width 84 height 15
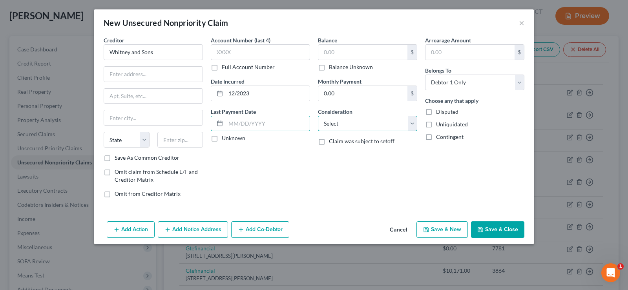
drag, startPoint x: 391, startPoint y: 125, endPoint x: 392, endPoint y: 130, distance: 5.5
click at [392, 130] on select "Select Cable / Satellite Services Collection Agency Credit Card Debt Debt Couns…" at bounding box center [367, 124] width 99 height 16
click at [318, 116] on select "Select Cable / Satellite Services Collection Agency Credit Card Debt Debt Couns…" at bounding box center [367, 124] width 99 height 16
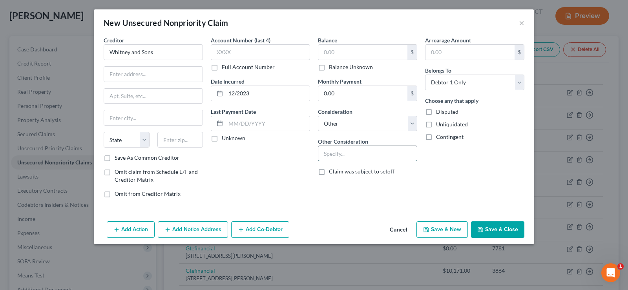
click at [357, 147] on input "text" at bounding box center [367, 153] width 98 height 15
click at [493, 85] on select "Select Debtor 1 Only Debtor 2 Only Debtor 1 And Debtor 2 Only At Least One Of T…" at bounding box center [474, 83] width 99 height 16
click at [425, 75] on select "Select Debtor 1 Only Debtor 2 Only Debtor 1 And Debtor 2 Only At Least One Of T…" at bounding box center [474, 83] width 99 height 16
click at [329, 66] on label "Balance Unknown" at bounding box center [351, 67] width 44 height 8
click at [332, 66] on input "Balance Unknown" at bounding box center [334, 65] width 5 height 5
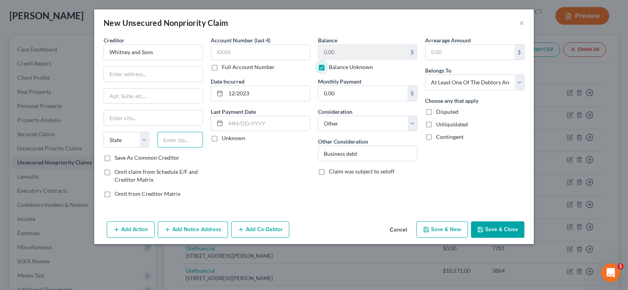
click at [182, 139] on input "text" at bounding box center [180, 140] width 46 height 16
click at [155, 72] on input "text" at bounding box center [153, 74] width 98 height 15
paste input "[STREET_ADDRESS][PERSON_NAME]"
click at [256, 230] on button "Add Co-Debtor" at bounding box center [260, 229] width 58 height 16
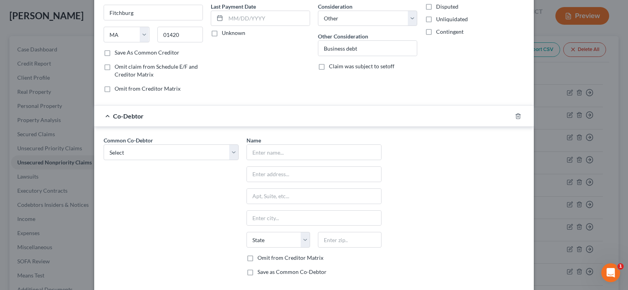
scroll to position [147, 0]
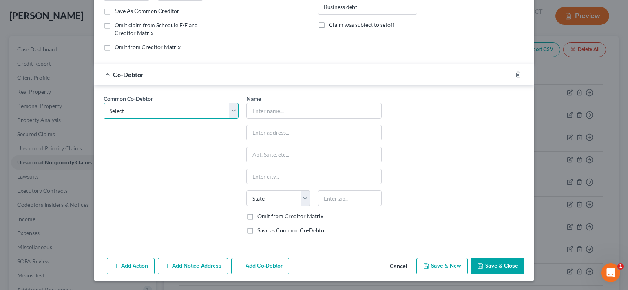
click at [182, 106] on select "Select Black Rock Carrollwood LLC Black Rock Carrollwood LLC 5th Bite of the Ap…" at bounding box center [171, 111] width 135 height 16
click at [104, 103] on select "Select Black Rock Carrollwood LLC Black Rock Carrollwood LLC 5th Bite of the Ap…" at bounding box center [171, 111] width 135 height 16
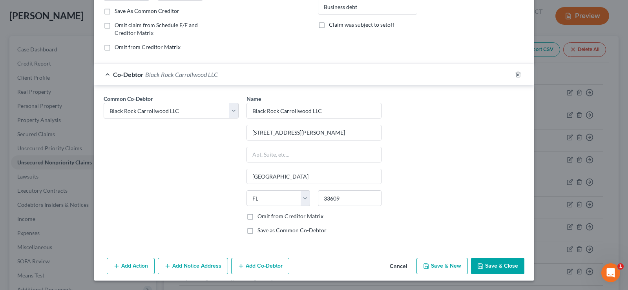
click at [257, 216] on label "Omit from Creditor Matrix" at bounding box center [290, 216] width 66 height 8
click at [260, 216] on input "Omit from Creditor Matrix" at bounding box center [262, 214] width 5 height 5
click at [261, 271] on button "Add Co-Debtor" at bounding box center [260, 266] width 58 height 16
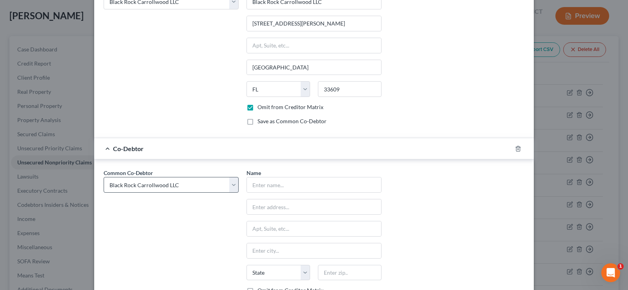
scroll to position [264, 0]
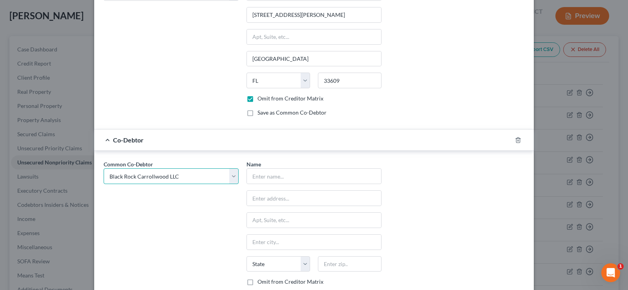
click at [167, 177] on select "Select Black Rock Carrollwood LLC Black Rock Carrollwood LLC 5th Bite of the Ap…" at bounding box center [171, 176] width 135 height 16
click at [104, 168] on select "Select Black Rock Carrollwood LLC Black Rock Carrollwood LLC 5th Bite of the Ap…" at bounding box center [171, 176] width 135 height 16
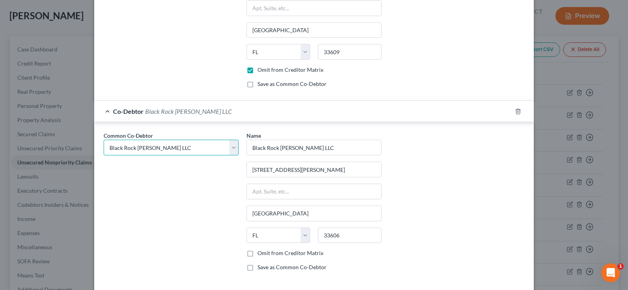
scroll to position [330, 0]
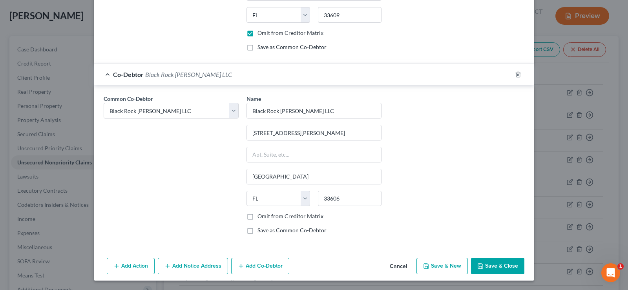
click at [257, 215] on label "Omit from Creditor Matrix" at bounding box center [290, 216] width 66 height 8
click at [260, 215] on input "Omit from Creditor Matrix" at bounding box center [262, 214] width 5 height 5
click at [502, 271] on button "Save & Close" at bounding box center [497, 266] width 53 height 16
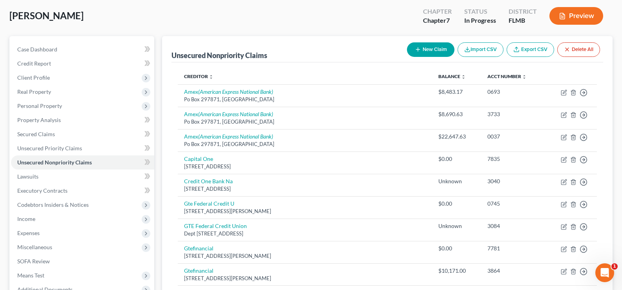
click at [422, 52] on button "New Claim" at bounding box center [430, 49] width 47 height 15
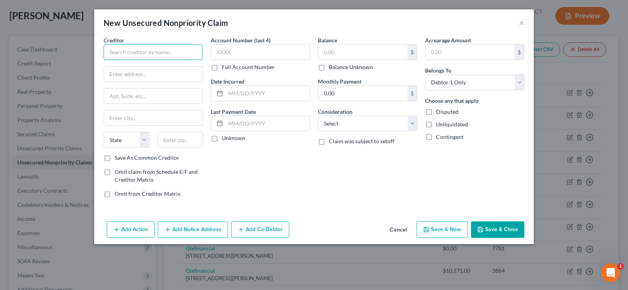
click at [143, 52] on input "text" at bounding box center [153, 52] width 99 height 16
paste input "[STREET_ADDRESS]"
click at [188, 139] on input "text" at bounding box center [180, 140] width 46 height 16
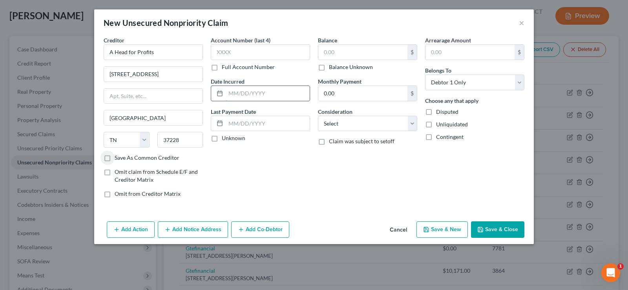
click at [242, 100] on input "text" at bounding box center [268, 93] width 84 height 15
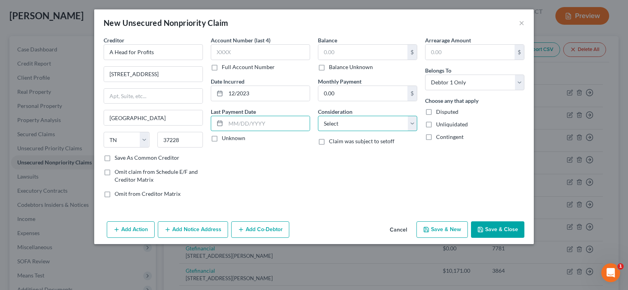
click at [362, 125] on select "Select Cable / Satellite Services Collection Agency Credit Card Debt Debt Couns…" at bounding box center [367, 124] width 99 height 16
click at [318, 116] on select "Select Cable / Satellite Services Collection Agency Credit Card Debt Debt Couns…" at bounding box center [367, 124] width 99 height 16
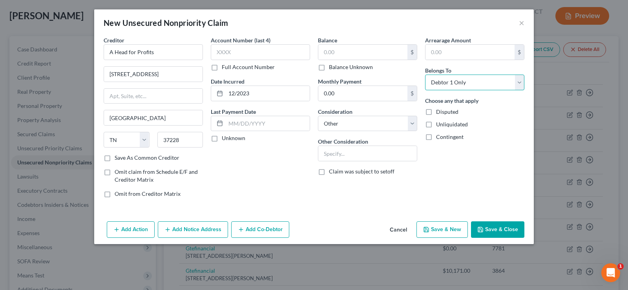
click at [501, 84] on select "Select Debtor 1 Only Debtor 2 Only Debtor 1 And Debtor 2 Only At Least One Of T…" at bounding box center [474, 83] width 99 height 16
click at [425, 75] on select "Select Debtor 1 Only Debtor 2 Only Debtor 1 And Debtor 2 Only At Least One Of T…" at bounding box center [474, 83] width 99 height 16
click at [256, 229] on button "Add Co-Debtor" at bounding box center [260, 229] width 58 height 16
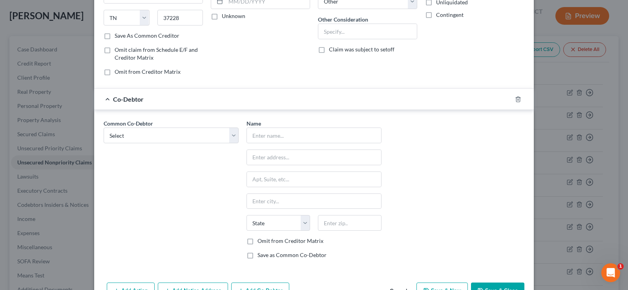
scroll to position [147, 0]
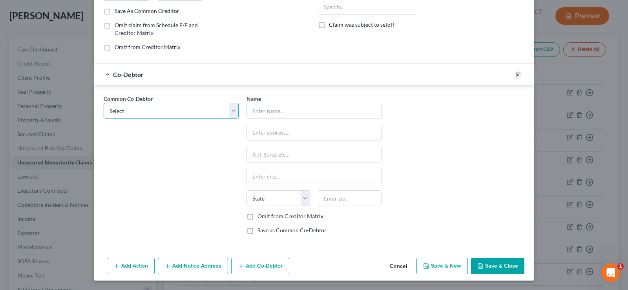
click at [151, 106] on select "Select Black Rock Carrollwood LLC Black Rock Carrollwood LLC 5th Bite of the Ap…" at bounding box center [171, 111] width 135 height 16
click at [104, 103] on select "Select Black Rock Carrollwood LLC Black Rock Carrollwood LLC 5th Bite of the Ap…" at bounding box center [171, 111] width 135 height 16
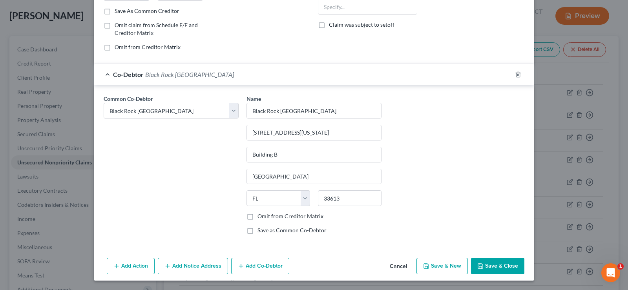
click at [257, 216] on label "Omit from Creditor Matrix" at bounding box center [290, 216] width 66 height 8
click at [260, 216] on input "Omit from Creditor Matrix" at bounding box center [262, 214] width 5 height 5
click at [269, 265] on button "Add Co-Debtor" at bounding box center [260, 266] width 58 height 16
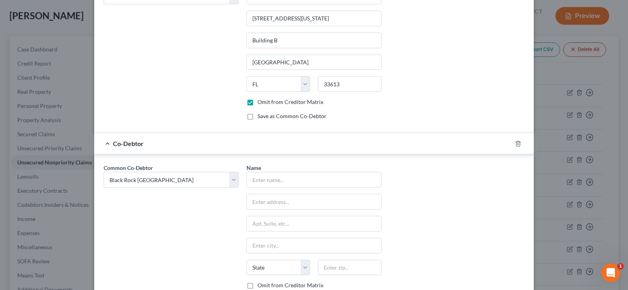
scroll to position [304, 0]
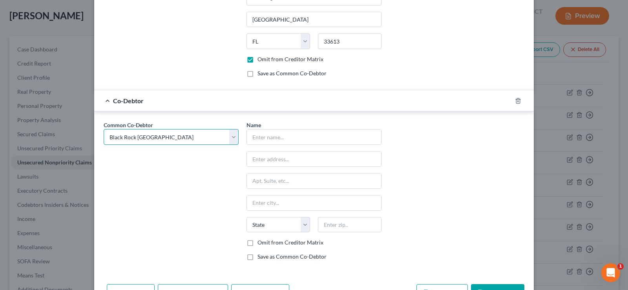
click at [166, 133] on select "Select Black Rock Carrollwood LLC Black Rock Carrollwood LLC 5th Bite of the Ap…" at bounding box center [171, 137] width 135 height 16
click at [104, 129] on select "Select Black Rock Carrollwood LLC Black Rock Carrollwood LLC 5th Bite of the Ap…" at bounding box center [171, 137] width 135 height 16
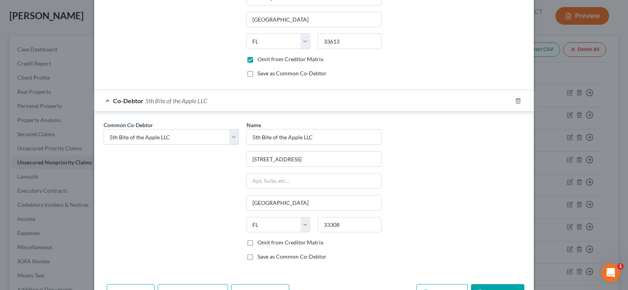
click at [257, 244] on label "Omit from Creditor Matrix" at bounding box center [290, 242] width 66 height 8
click at [260, 244] on input "Omit from Creditor Matrix" at bounding box center [262, 240] width 5 height 5
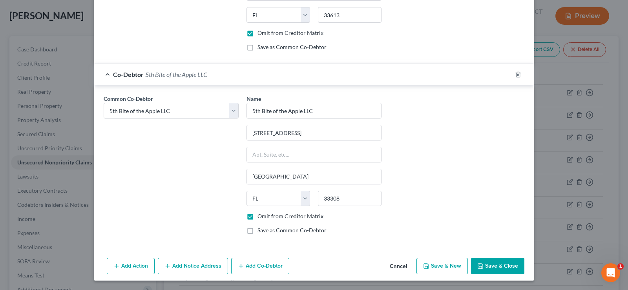
click at [264, 265] on button "Add Co-Debtor" at bounding box center [260, 266] width 58 height 16
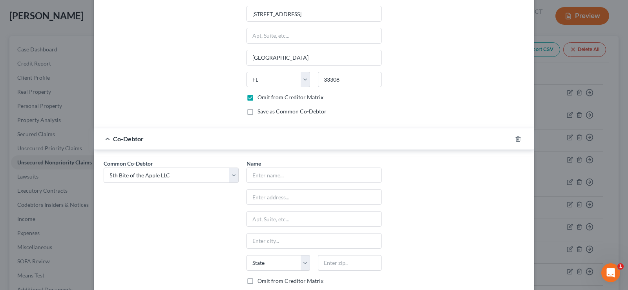
scroll to position [487, 0]
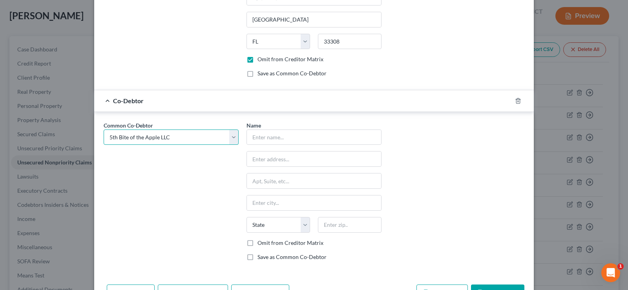
click at [152, 138] on select "Select Black Rock Carrollwood LLC Black Rock Carrollwood LLC 5th Bite of the Ap…" at bounding box center [171, 137] width 135 height 16
click at [104, 129] on select "Select Black Rock Carrollwood LLC Black Rock Carrollwood LLC 5th Bite of the Ap…" at bounding box center [171, 137] width 135 height 16
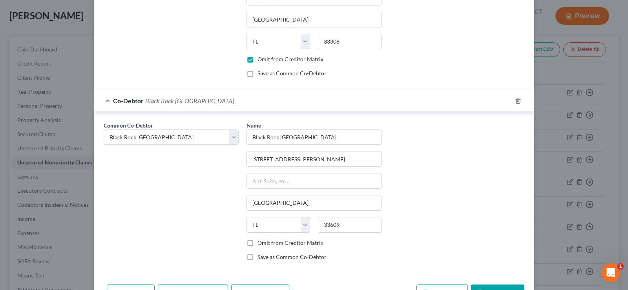
click at [257, 243] on label "Omit from Creditor Matrix" at bounding box center [290, 243] width 66 height 8
click at [260, 243] on input "Omit from Creditor Matrix" at bounding box center [262, 241] width 5 height 5
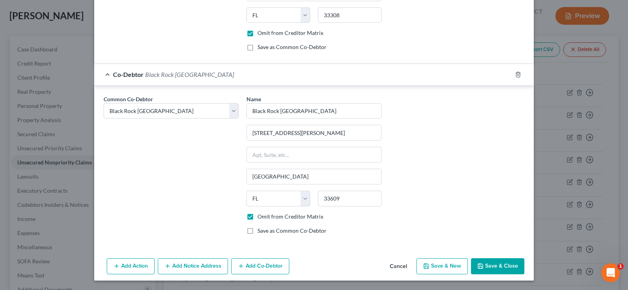
click at [270, 264] on button "Add Co-Debtor" at bounding box center [260, 266] width 58 height 16
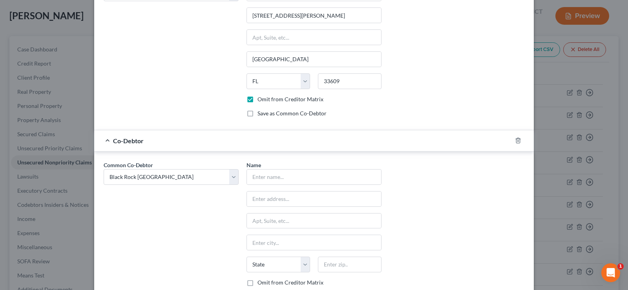
scroll to position [631, 0]
click at [149, 179] on select "Select Black Rock Carrollwood LLC Black Rock Carrollwood LLC 5th Bite of the Ap…" at bounding box center [171, 177] width 135 height 16
click at [104, 169] on select "Select Black Rock Carrollwood LLC Black Rock Carrollwood LLC 5th Bite of the Ap…" at bounding box center [171, 177] width 135 height 16
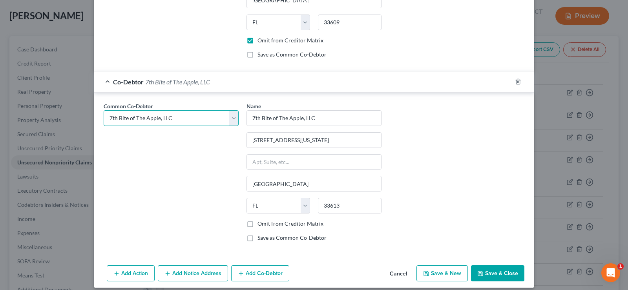
scroll to position [696, 0]
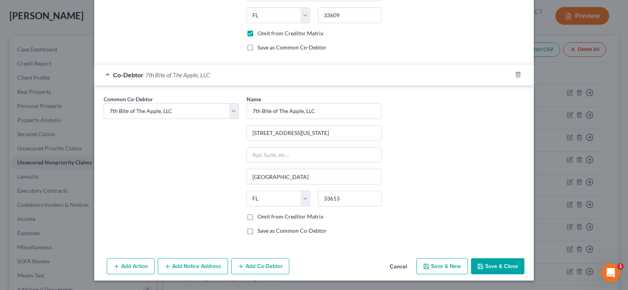
click at [257, 216] on label "Omit from Creditor Matrix" at bounding box center [290, 217] width 66 height 8
click at [260, 216] on input "Omit from Creditor Matrix" at bounding box center [262, 215] width 5 height 5
click at [498, 269] on button "Save & Close" at bounding box center [497, 266] width 53 height 16
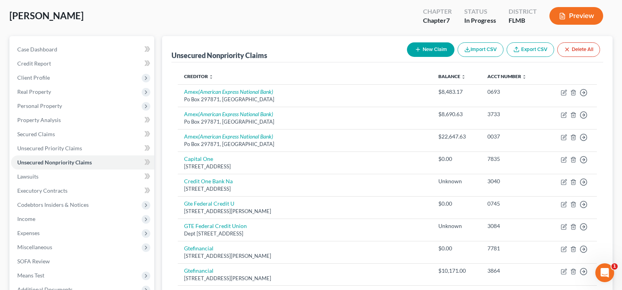
click at [433, 50] on button "New Claim" at bounding box center [430, 49] width 47 height 15
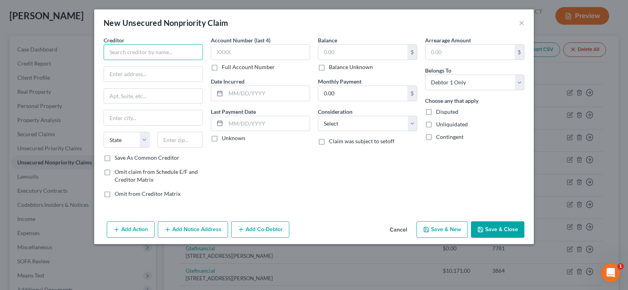
click at [126, 56] on input "text" at bounding box center [153, 52] width 99 height 16
click at [181, 141] on input "text" at bounding box center [180, 140] width 46 height 16
click at [147, 73] on input "text" at bounding box center [153, 74] width 98 height 15
paste input "[STREET_ADDRESS]"
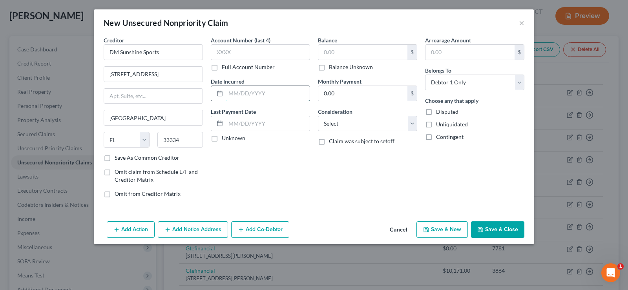
click at [249, 94] on input "text" at bounding box center [268, 93] width 84 height 15
click at [390, 124] on select "Select Cable / Satellite Services Collection Agency Credit Card Debt Debt Couns…" at bounding box center [367, 124] width 99 height 16
click at [318, 116] on select "Select Cable / Satellite Services Collection Agency Credit Card Debt Debt Couns…" at bounding box center [367, 124] width 99 height 16
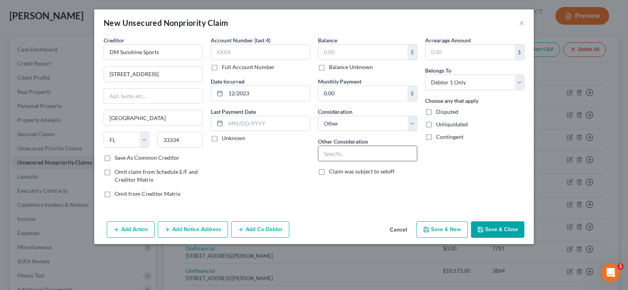
click at [349, 154] on input "text" at bounding box center [367, 153] width 98 height 15
click at [469, 84] on select "Select Debtor 1 Only Debtor 2 Only Debtor 1 And Debtor 2 Only At Least One Of T…" at bounding box center [474, 83] width 99 height 16
click at [425, 75] on select "Select Debtor 1 Only Debtor 2 Only Debtor 1 And Debtor 2 Only At Least One Of T…" at bounding box center [474, 83] width 99 height 16
click at [258, 233] on button "Add Co-Debtor" at bounding box center [260, 229] width 58 height 16
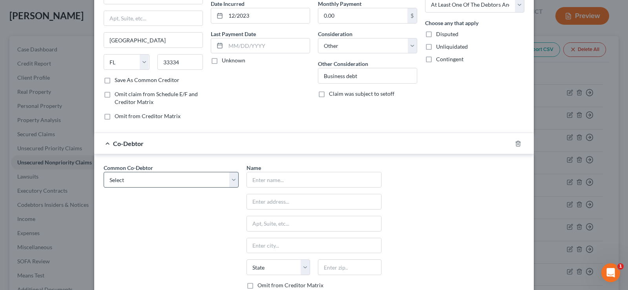
scroll to position [78, 0]
click at [166, 177] on select "Select Black Rock Carrollwood LLC Black Rock Carrollwood LLC 5th Bite of the Ap…" at bounding box center [171, 179] width 135 height 16
click at [104, 171] on select "Select Black Rock Carrollwood LLC Black Rock Carrollwood LLC 5th Bite of the Ap…" at bounding box center [171, 179] width 135 height 16
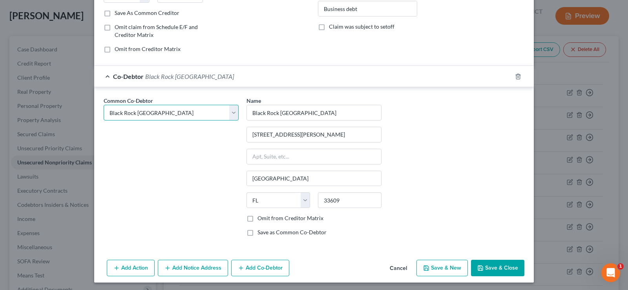
scroll to position [147, 0]
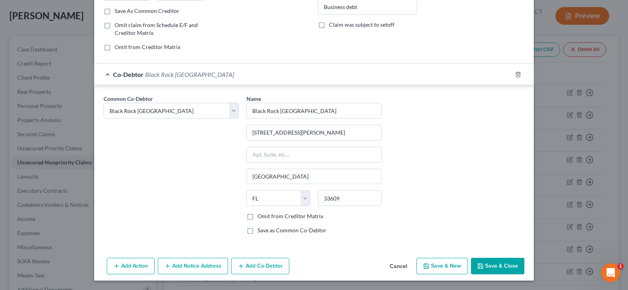
click at [257, 216] on label "Omit from Creditor Matrix" at bounding box center [290, 216] width 66 height 8
click at [260, 216] on input "Omit from Creditor Matrix" at bounding box center [262, 214] width 5 height 5
click at [269, 266] on button "Add Co-Debtor" at bounding box center [260, 266] width 58 height 16
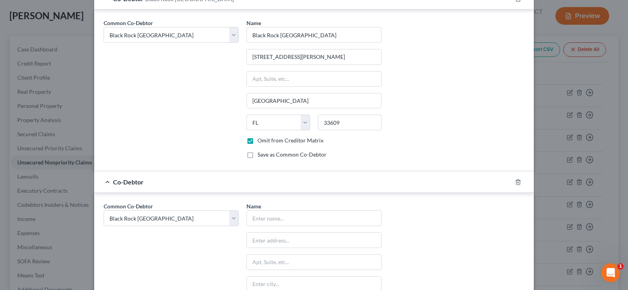
scroll to position [225, 0]
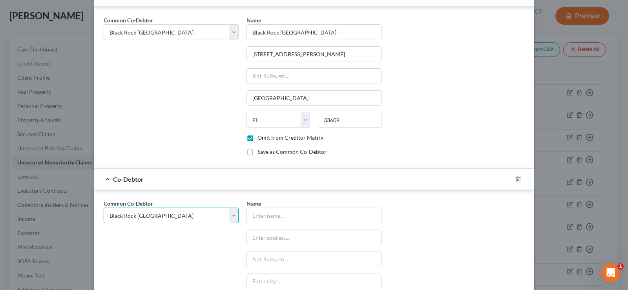
click at [190, 216] on select "Select Black Rock Carrollwood LLC Black Rock Carrollwood LLC 5th Bite of the Ap…" at bounding box center [171, 215] width 135 height 16
click at [104, 207] on select "Select Black Rock Carrollwood LLC Black Rock Carrollwood LLC 5th Bite of the Ap…" at bounding box center [171, 215] width 135 height 16
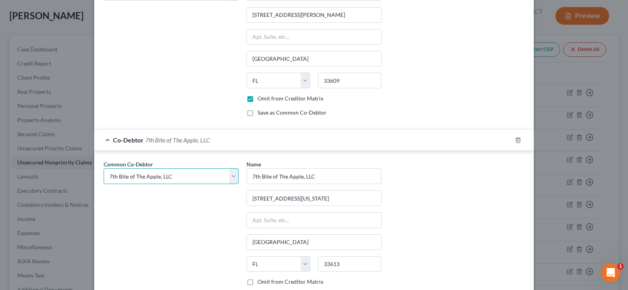
scroll to position [304, 0]
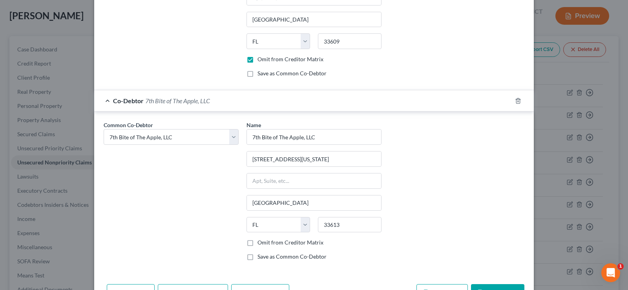
click at [257, 242] on label "Omit from Creditor Matrix" at bounding box center [290, 242] width 66 height 8
click at [260, 242] on input "Omit from Creditor Matrix" at bounding box center [262, 240] width 5 height 5
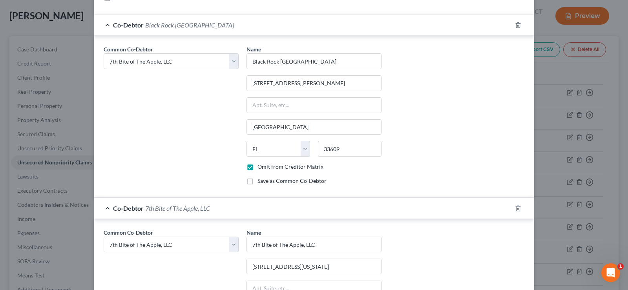
scroll to position [0, 0]
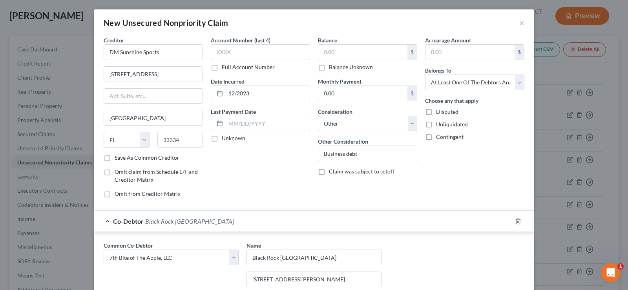
click at [329, 67] on label "Balance Unknown" at bounding box center [351, 67] width 44 height 8
click at [332, 67] on input "Balance Unknown" at bounding box center [334, 65] width 5 height 5
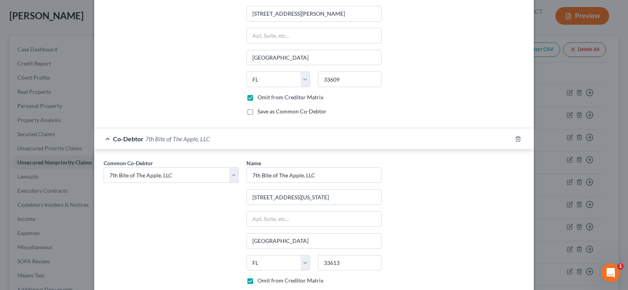
scroll to position [330, 0]
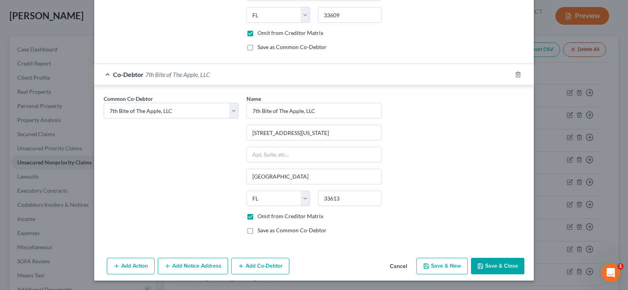
click at [500, 266] on button "Save & Close" at bounding box center [497, 266] width 53 height 16
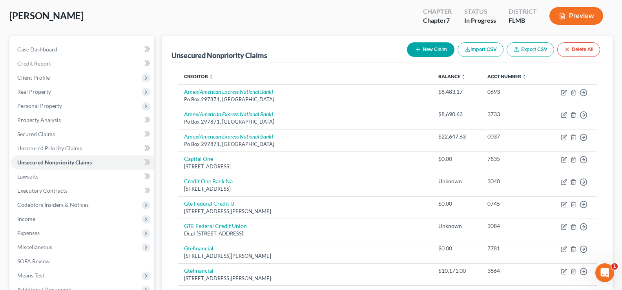
click at [430, 48] on button "New Claim" at bounding box center [430, 49] width 47 height 15
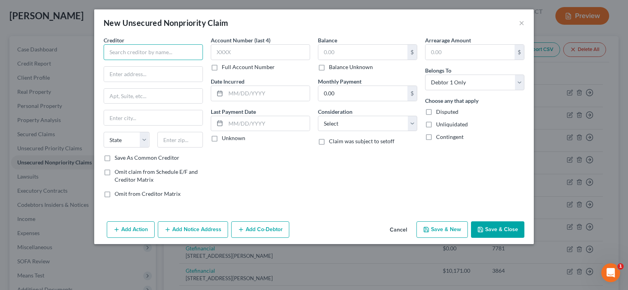
click at [127, 53] on input "text" at bounding box center [153, 52] width 99 height 16
click at [184, 136] on input "text" at bounding box center [180, 140] width 46 height 16
click at [136, 78] on input "text" at bounding box center [153, 74] width 98 height 15
paste input "[STREET_ADDRESS]"
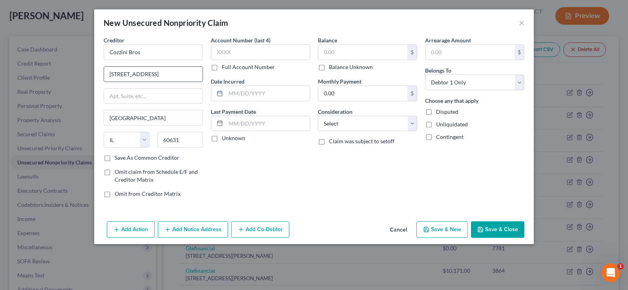
scroll to position [0, 12]
click at [175, 75] on input "[STREET_ADDRESS]" at bounding box center [153, 74] width 98 height 15
click at [259, 93] on input "text" at bounding box center [268, 93] width 84 height 15
click at [355, 119] on select "Select Cable / Satellite Services Collection Agency Credit Card Debt Debt Couns…" at bounding box center [367, 124] width 99 height 16
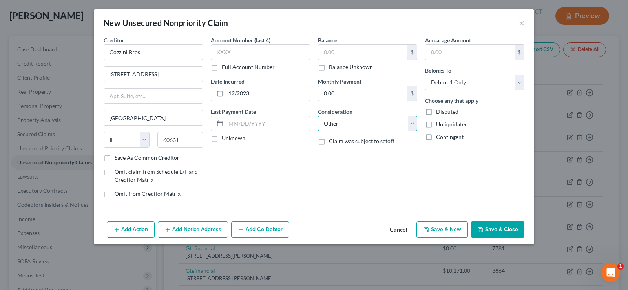
click at [318, 116] on select "Select Cable / Satellite Services Collection Agency Credit Card Debt Debt Couns…" at bounding box center [367, 124] width 99 height 16
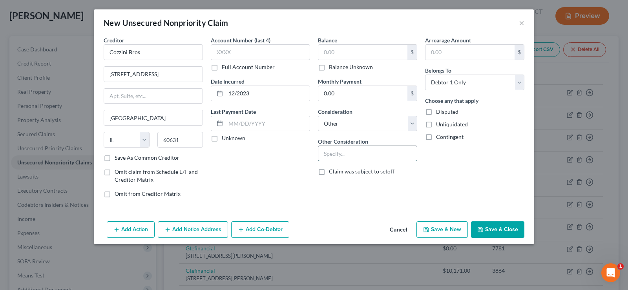
click at [342, 151] on input "text" at bounding box center [367, 153] width 98 height 15
drag, startPoint x: 480, startPoint y: 87, endPoint x: 484, endPoint y: 83, distance: 5.0
click at [480, 87] on select "Select Debtor 1 Only Debtor 2 Only Debtor 1 And Debtor 2 Only At Least One Of T…" at bounding box center [474, 83] width 99 height 16
click at [425, 75] on select "Select Debtor 1 Only Debtor 2 Only Debtor 1 And Debtor 2 Only At Least One Of T…" at bounding box center [474, 83] width 99 height 16
click at [262, 229] on button "Add Co-Debtor" at bounding box center [260, 229] width 58 height 16
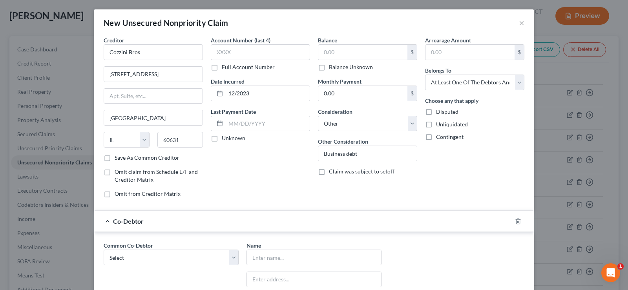
scroll to position [78, 0]
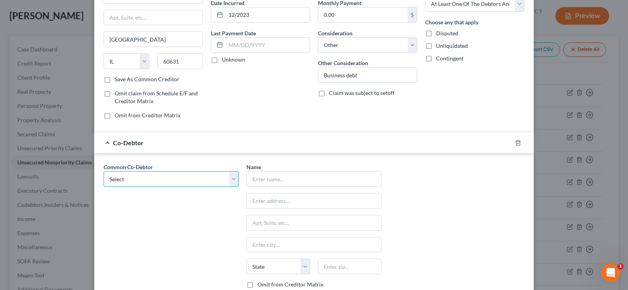
click at [168, 183] on select "Select Black Rock Carrollwood LLC Black Rock Carrollwood LLC 5th Bite of the Ap…" at bounding box center [171, 179] width 135 height 16
click at [104, 171] on select "Select Black Rock Carrollwood LLC Black Rock Carrollwood LLC 5th Bite of the Ap…" at bounding box center [171, 179] width 135 height 16
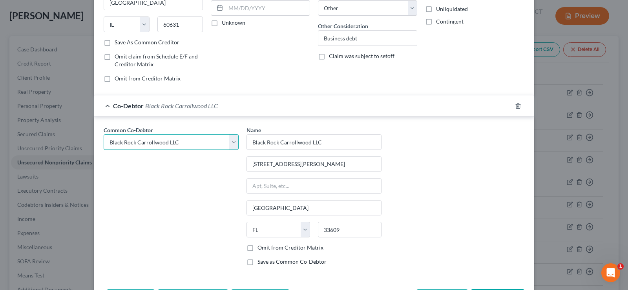
scroll to position [147, 0]
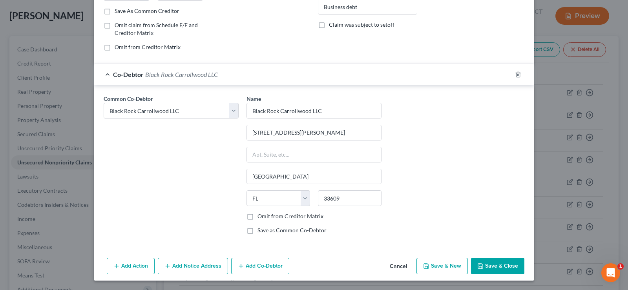
click at [257, 215] on label "Omit from Creditor Matrix" at bounding box center [290, 216] width 66 height 8
click at [260, 215] on input "Omit from Creditor Matrix" at bounding box center [262, 214] width 5 height 5
click at [275, 266] on button "Add Co-Debtor" at bounding box center [260, 266] width 58 height 16
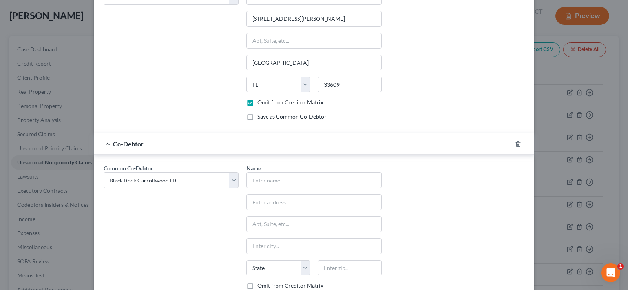
scroll to position [264, 0]
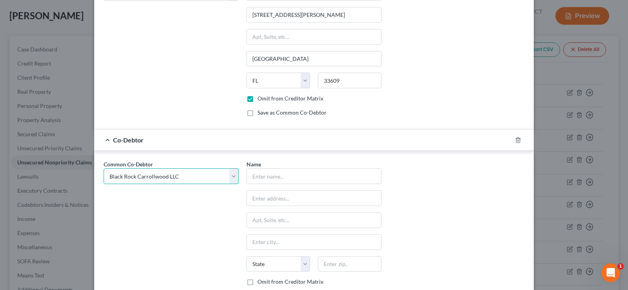
click at [169, 181] on select "Select Black Rock Carrollwood LLC Black Rock Carrollwood LLC 5th Bite of the Ap…" at bounding box center [171, 176] width 135 height 16
click at [104, 168] on select "Select Black Rock Carrollwood LLC Black Rock Carrollwood LLC 5th Bite of the Ap…" at bounding box center [171, 176] width 135 height 16
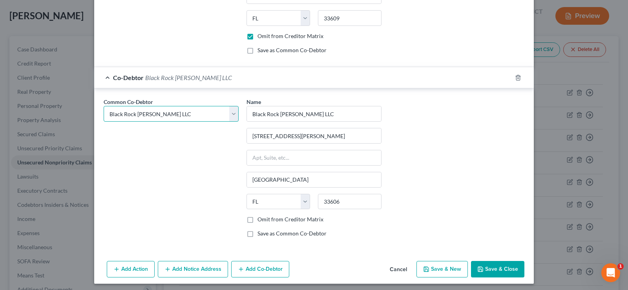
scroll to position [330, 0]
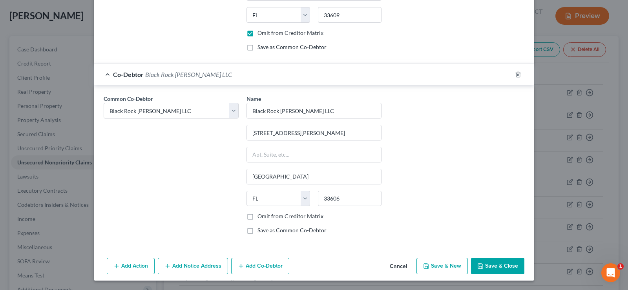
click at [257, 215] on label "Omit from Creditor Matrix" at bounding box center [290, 216] width 66 height 8
click at [260, 215] on input "Omit from Creditor Matrix" at bounding box center [262, 214] width 5 height 5
click at [255, 267] on button "Add Co-Debtor" at bounding box center [260, 266] width 58 height 16
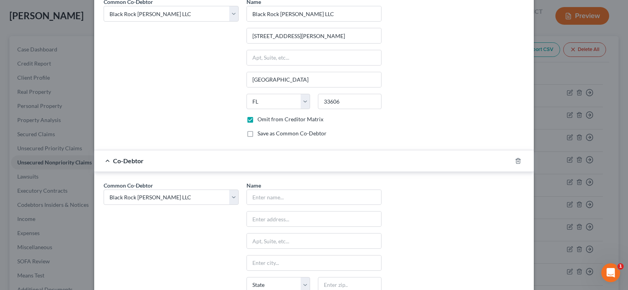
scroll to position [447, 0]
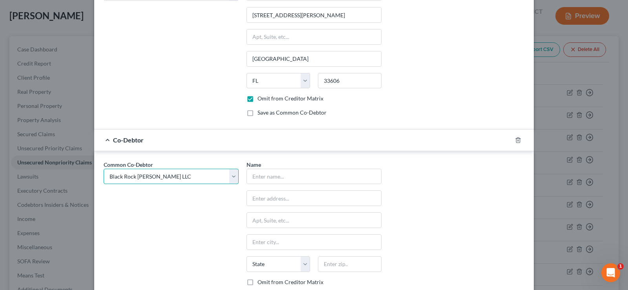
click at [162, 178] on select "Select Black Rock Carrollwood LLC Black Rock Carrollwood LLC 5th Bite of the Ap…" at bounding box center [171, 177] width 135 height 16
click at [104, 169] on select "Select Black Rock Carrollwood LLC Black Rock Carrollwood LLC 5th Bite of the Ap…" at bounding box center [171, 177] width 135 height 16
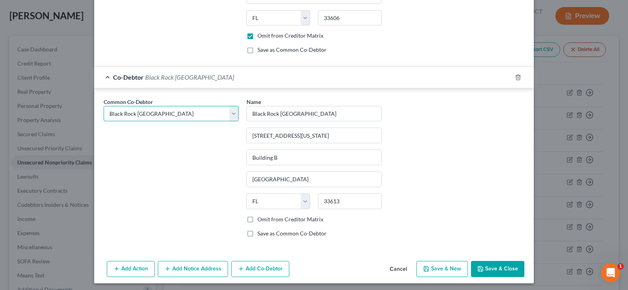
scroll to position [513, 0]
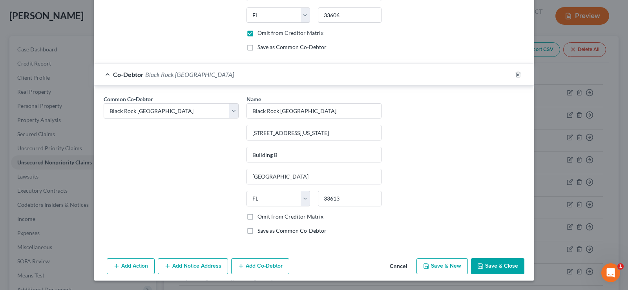
click at [257, 215] on label "Omit from Creditor Matrix" at bounding box center [290, 217] width 66 height 8
click at [260, 215] on input "Omit from Creditor Matrix" at bounding box center [262, 215] width 5 height 5
click at [255, 265] on button "Add Co-Debtor" at bounding box center [260, 266] width 58 height 16
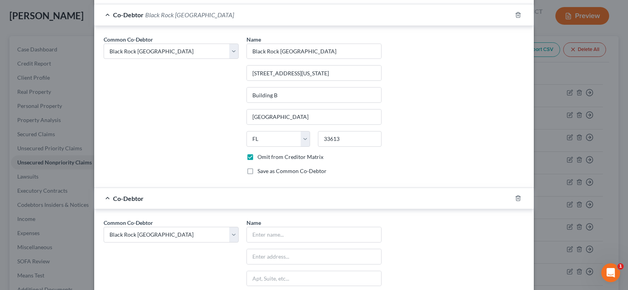
scroll to position [591, 0]
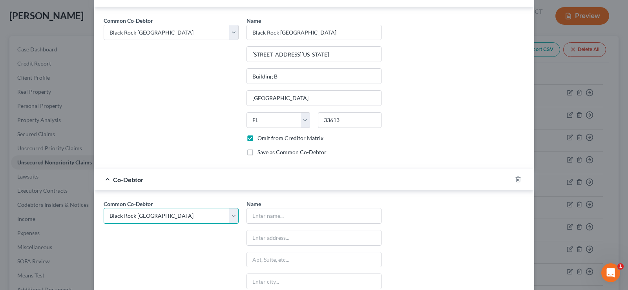
click at [190, 217] on select "Select Black Rock Carrollwood LLC Black Rock Carrollwood LLC 5th Bite of the Ap…" at bounding box center [171, 216] width 135 height 16
click at [104, 208] on select "Select Black Rock Carrollwood LLC Black Rock Carrollwood LLC 5th Bite of the Ap…" at bounding box center [171, 216] width 135 height 16
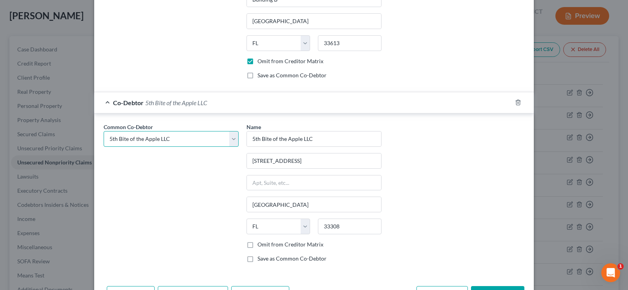
scroll to position [670, 0]
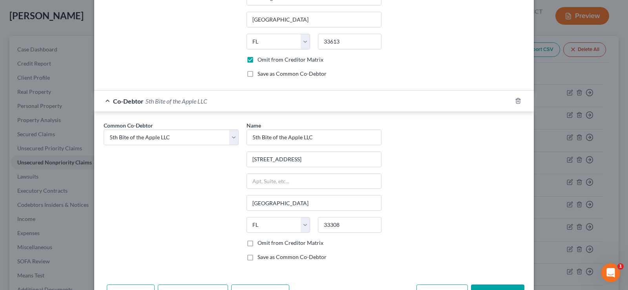
click at [257, 243] on label "Omit from Creditor Matrix" at bounding box center [290, 243] width 66 height 8
click at [260, 243] on input "Omit from Creditor Matrix" at bounding box center [262, 241] width 5 height 5
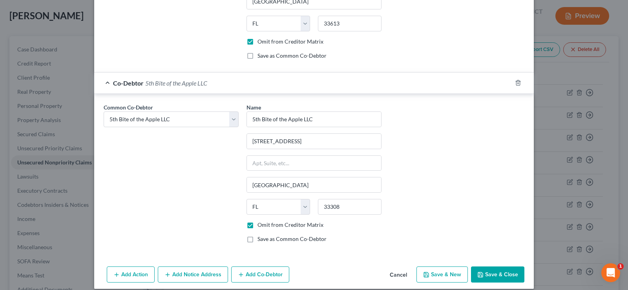
scroll to position [696, 0]
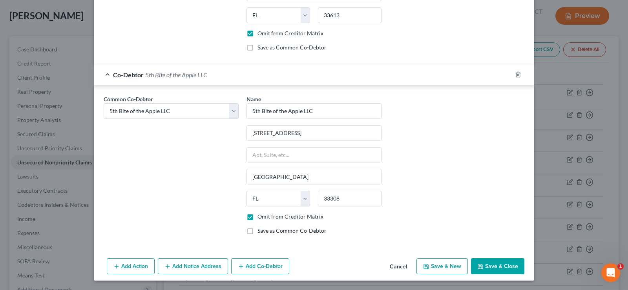
click at [253, 263] on button "Add Co-Debtor" at bounding box center [260, 266] width 58 height 16
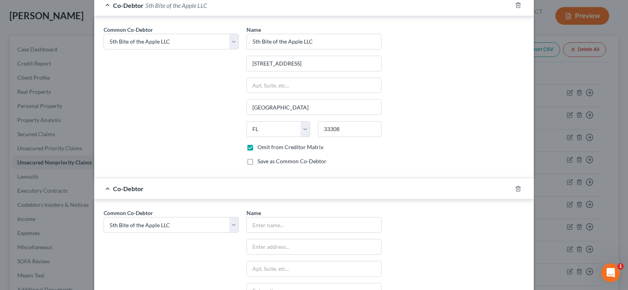
scroll to position [814, 0]
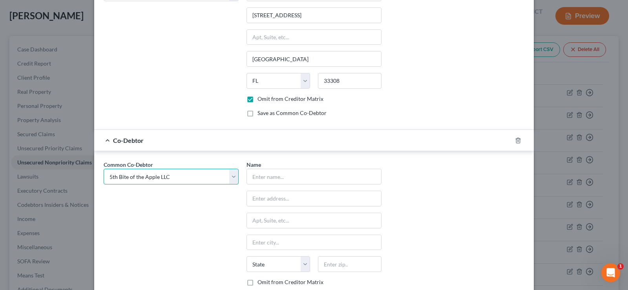
click at [191, 178] on select "Select Black Rock Carrollwood LLC Black Rock Carrollwood LLC 5th Bite of the Ap…" at bounding box center [171, 177] width 135 height 16
click at [104, 169] on select "Select Black Rock Carrollwood LLC Black Rock Carrollwood LLC 5th Bite of the Ap…" at bounding box center [171, 177] width 135 height 16
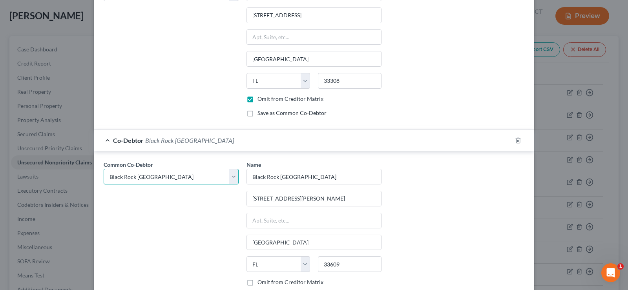
scroll to position [853, 0]
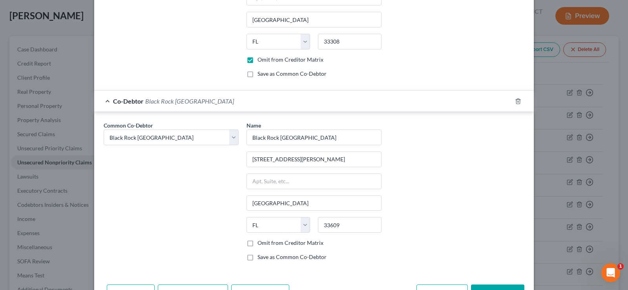
click at [257, 244] on label "Omit from Creditor Matrix" at bounding box center [290, 243] width 66 height 8
click at [260, 244] on input "Omit from Creditor Matrix" at bounding box center [262, 241] width 5 height 5
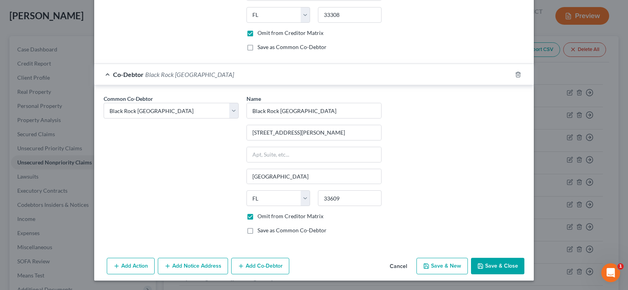
click at [268, 266] on button "Add Co-Debtor" at bounding box center [260, 266] width 58 height 16
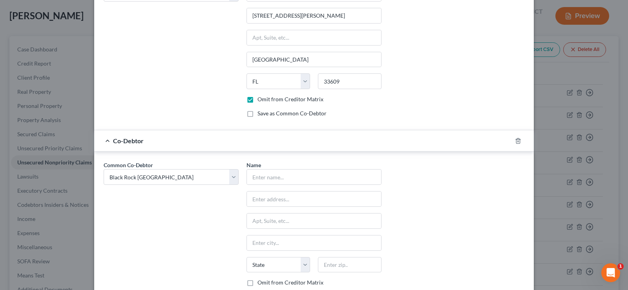
scroll to position [997, 0]
click at [175, 178] on select "Select Black Rock Carrollwood LLC Black Rock Carrollwood LLC 5th Bite of the Ap…" at bounding box center [171, 176] width 135 height 16
click at [104, 168] on select "Select Black Rock Carrollwood LLC Black Rock Carrollwood LLC 5th Bite of the Ap…" at bounding box center [171, 176] width 135 height 16
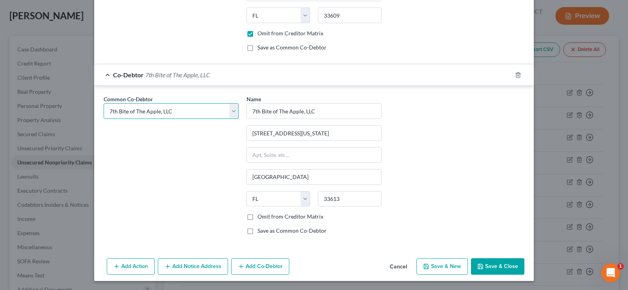
scroll to position [1063, 0]
click at [257, 216] on label "Omit from Creditor Matrix" at bounding box center [290, 216] width 66 height 8
click at [260, 216] on input "Omit from Creditor Matrix" at bounding box center [262, 214] width 5 height 5
click at [500, 266] on button "Save & Close" at bounding box center [497, 266] width 53 height 16
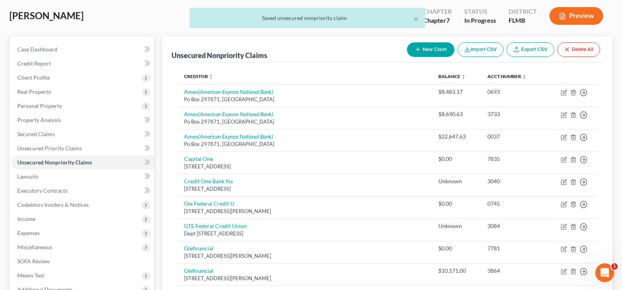
click at [436, 52] on button "New Claim" at bounding box center [430, 49] width 47 height 15
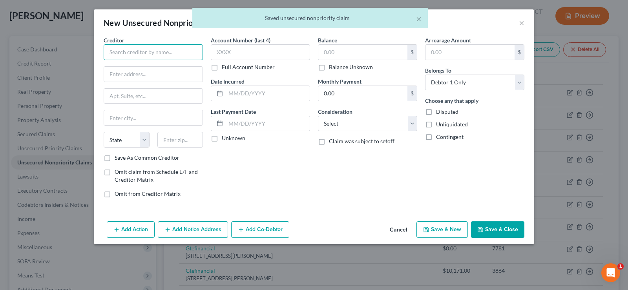
click at [128, 50] on input "text" at bounding box center [153, 52] width 99 height 16
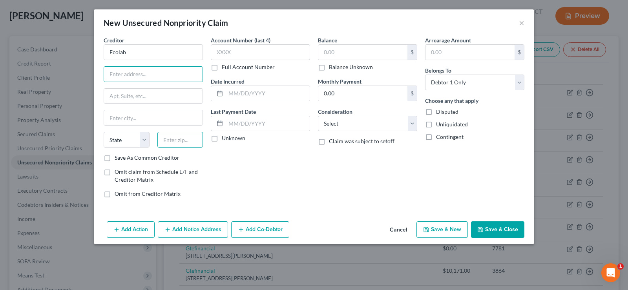
click at [178, 135] on input "text" at bounding box center [180, 140] width 46 height 16
click at [150, 76] on input "text" at bounding box center [153, 74] width 98 height 15
paste input "1 Ecolab Place"
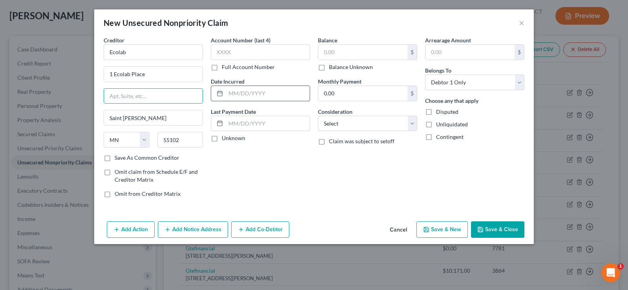
click at [259, 87] on input "text" at bounding box center [268, 93] width 84 height 15
click at [329, 67] on label "Balance Unknown" at bounding box center [351, 67] width 44 height 8
click at [332, 67] on input "Balance Unknown" at bounding box center [334, 65] width 5 height 5
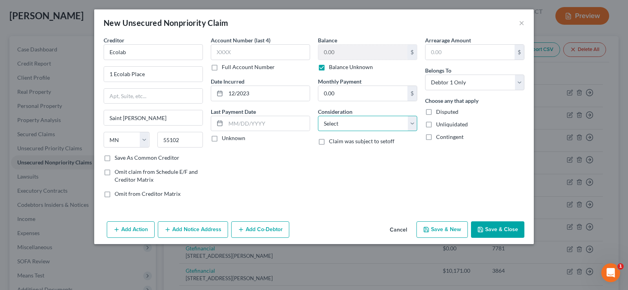
click at [357, 126] on select "Select Cable / Satellite Services Collection Agency Credit Card Debt Debt Couns…" at bounding box center [367, 124] width 99 height 16
click at [318, 116] on select "Select Cable / Satellite Services Collection Agency Credit Card Debt Debt Couns…" at bounding box center [367, 124] width 99 height 16
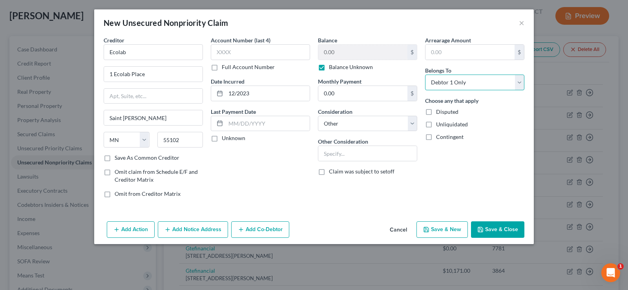
click at [479, 82] on select "Select Debtor 1 Only Debtor 2 Only Debtor 1 And Debtor 2 Only At Least One Of T…" at bounding box center [474, 83] width 99 height 16
click at [425, 75] on select "Select Debtor 1 Only Debtor 2 Only Debtor 1 And Debtor 2 Only At Least One Of T…" at bounding box center [474, 83] width 99 height 16
click at [353, 149] on input "text" at bounding box center [367, 153] width 98 height 15
click at [250, 234] on button "Add Co-Debtor" at bounding box center [260, 229] width 58 height 16
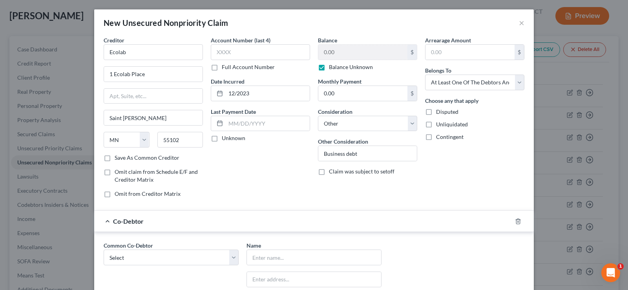
scroll to position [78, 0]
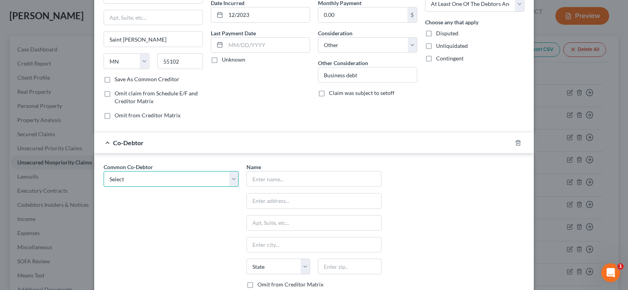
click at [148, 179] on select "Select Black Rock Carrollwood LLC Black Rock Carrollwood LLC 5th Bite of the Ap…" at bounding box center [171, 179] width 135 height 16
click at [104, 171] on select "Select Black Rock Carrollwood LLC Black Rock Carrollwood LLC 5th Bite of the Ap…" at bounding box center [171, 179] width 135 height 16
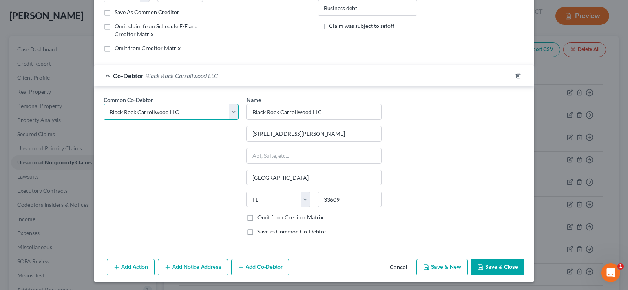
scroll to position [147, 0]
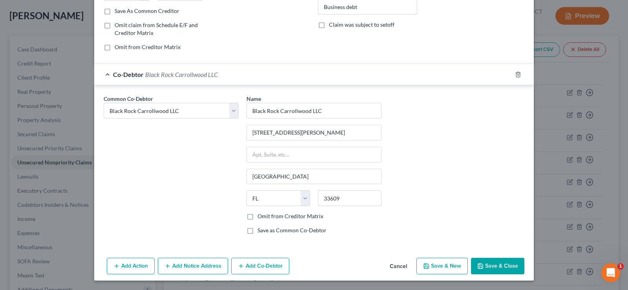
click at [257, 217] on label "Omit from Creditor Matrix" at bounding box center [290, 216] width 66 height 8
click at [260, 217] on input "Omit from Creditor Matrix" at bounding box center [262, 214] width 5 height 5
click at [267, 261] on button "Add Co-Debtor" at bounding box center [260, 266] width 58 height 16
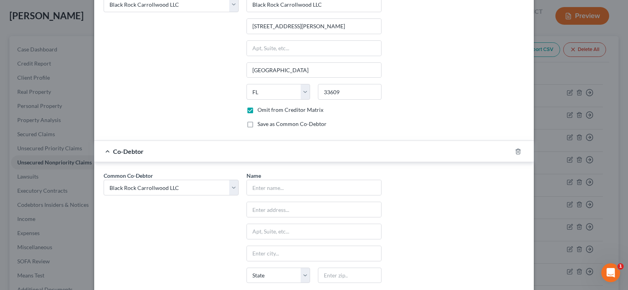
scroll to position [264, 0]
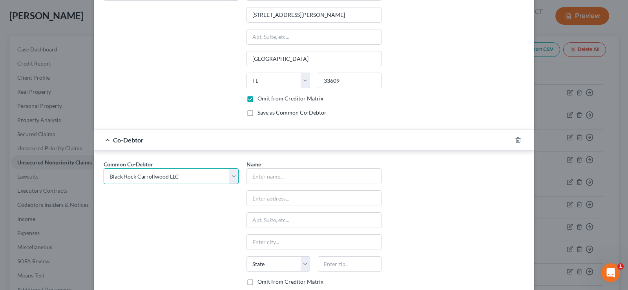
click at [160, 176] on select "Select Black Rock Carrollwood LLC Black Rock Carrollwood LLC 5th Bite of the Ap…" at bounding box center [171, 176] width 135 height 16
click at [104, 168] on select "Select Black Rock Carrollwood LLC Black Rock Carrollwood LLC 5th Bite of the Ap…" at bounding box center [171, 176] width 135 height 16
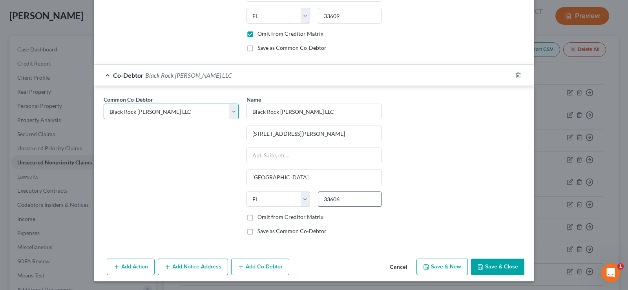
scroll to position [330, 0]
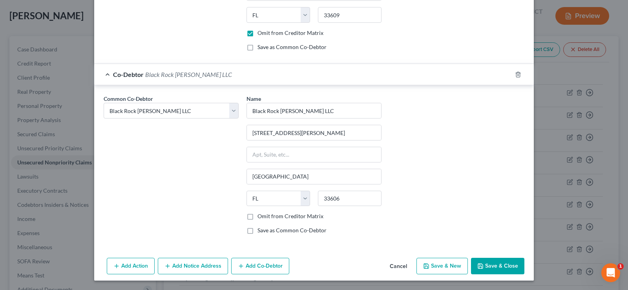
drag, startPoint x: 244, startPoint y: 216, endPoint x: 264, endPoint y: 226, distance: 23.3
click at [257, 216] on label "Omit from Creditor Matrix" at bounding box center [290, 216] width 66 height 8
click at [260, 216] on input "Omit from Creditor Matrix" at bounding box center [262, 214] width 5 height 5
click at [256, 265] on button "Add Co-Debtor" at bounding box center [260, 266] width 58 height 16
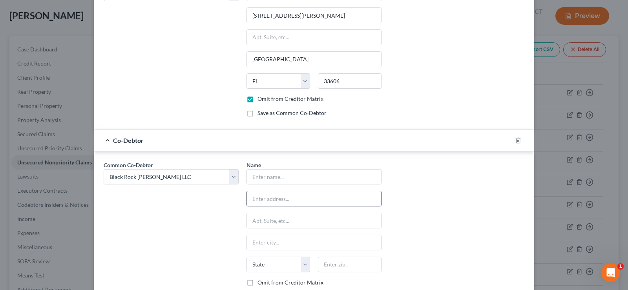
scroll to position [447, 0]
click at [168, 176] on select "Select Black Rock Carrollwood LLC Black Rock Carrollwood LLC 5th Bite of the Ap…" at bounding box center [171, 177] width 135 height 16
click at [104, 169] on select "Select Black Rock Carrollwood LLC Black Rock Carrollwood LLC 5th Bite of the Ap…" at bounding box center [171, 177] width 135 height 16
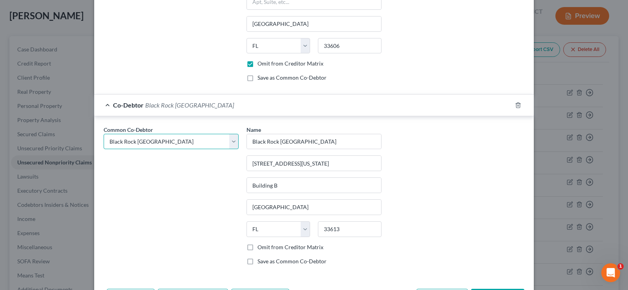
scroll to position [513, 0]
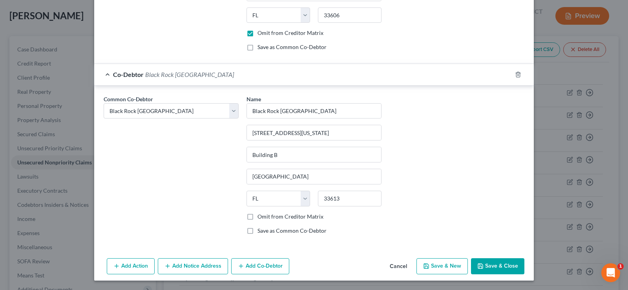
click at [257, 218] on label "Omit from Creditor Matrix" at bounding box center [290, 217] width 66 height 8
click at [260, 218] on input "Omit from Creditor Matrix" at bounding box center [262, 215] width 5 height 5
click at [263, 268] on button "Add Co-Debtor" at bounding box center [260, 266] width 58 height 16
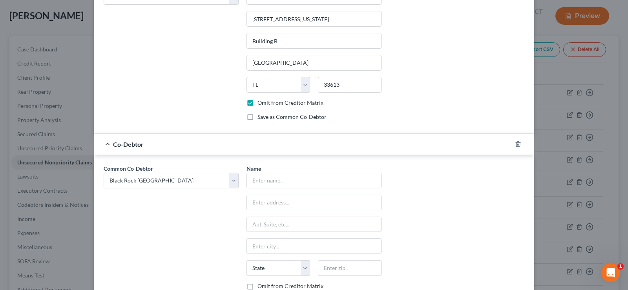
scroll to position [631, 0]
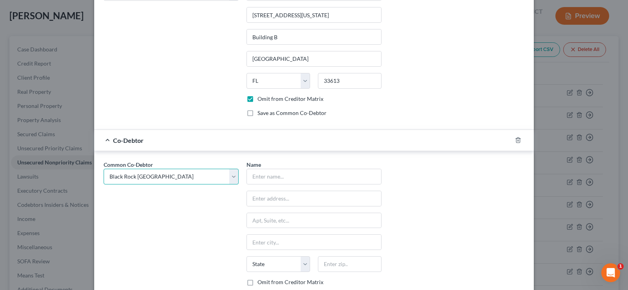
click at [151, 177] on select "Select Black Rock Carrollwood LLC Black Rock Carrollwood LLC 5th Bite of the Ap…" at bounding box center [171, 177] width 135 height 16
click at [104, 169] on select "Select Black Rock Carrollwood LLC Black Rock Carrollwood LLC 5th Bite of the Ap…" at bounding box center [171, 177] width 135 height 16
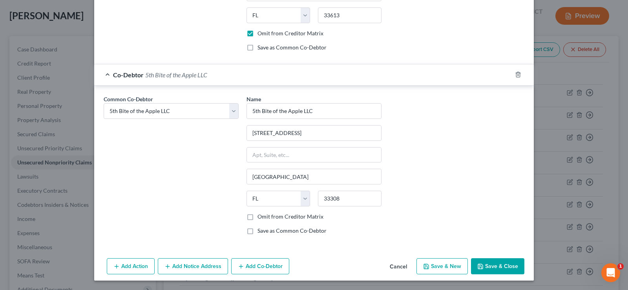
click at [257, 216] on label "Omit from Creditor Matrix" at bounding box center [290, 217] width 66 height 8
click at [260, 216] on input "Omit from Creditor Matrix" at bounding box center [262, 215] width 5 height 5
click at [251, 264] on button "Add Co-Debtor" at bounding box center [260, 266] width 58 height 16
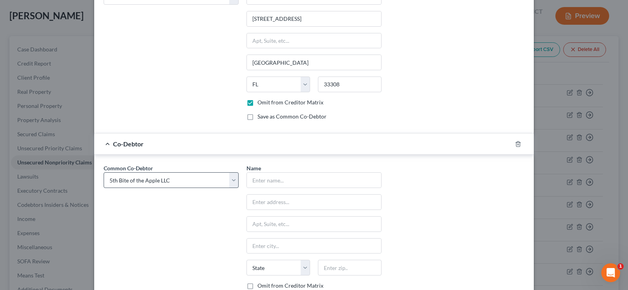
scroll to position [814, 0]
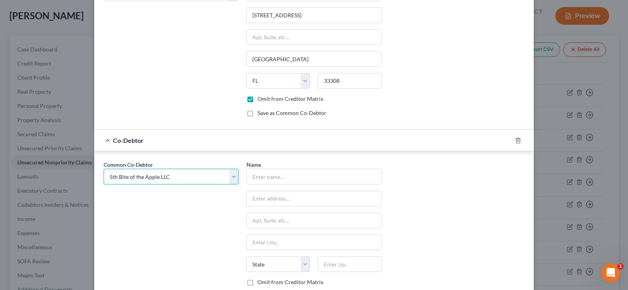
click at [164, 179] on select "Select Black Rock Carrollwood LLC Black Rock Carrollwood LLC 5th Bite of the Ap…" at bounding box center [171, 177] width 135 height 16
click at [104, 169] on select "Select Black Rock Carrollwood LLC Black Rock Carrollwood LLC 5th Bite of the Ap…" at bounding box center [171, 177] width 135 height 16
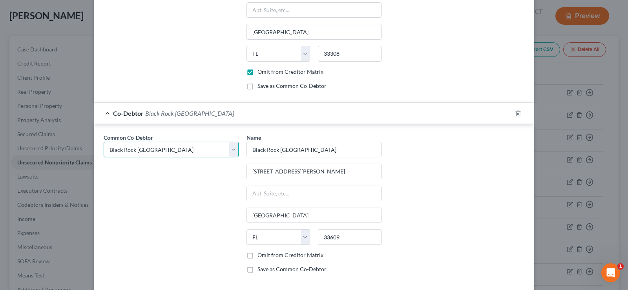
scroll to position [880, 0]
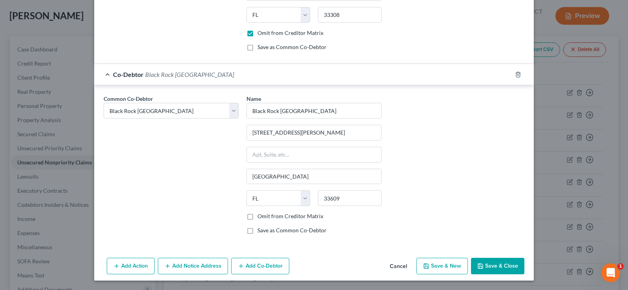
click at [257, 216] on label "Omit from Creditor Matrix" at bounding box center [290, 216] width 66 height 8
click at [260, 216] on input "Omit from Creditor Matrix" at bounding box center [262, 214] width 5 height 5
click at [252, 266] on button "Add Co-Debtor" at bounding box center [260, 266] width 58 height 16
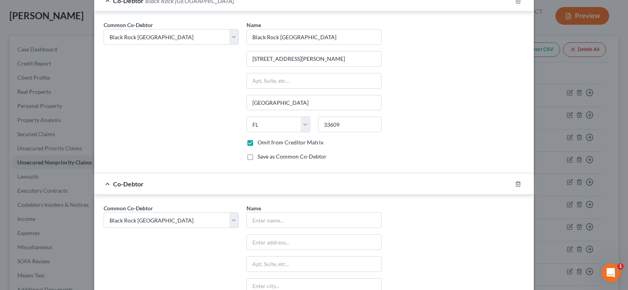
scroll to position [958, 0]
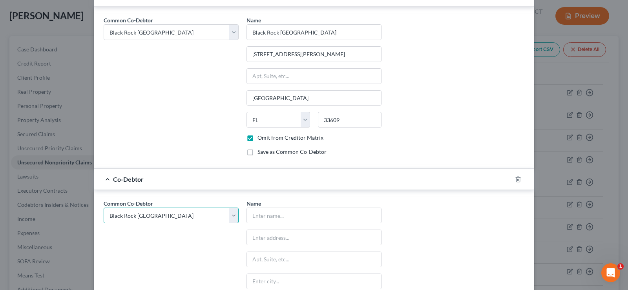
click at [162, 218] on select "Select Black Rock Carrollwood LLC Black Rock Carrollwood LLC 5th Bite of the Ap…" at bounding box center [171, 215] width 135 height 16
click at [104, 207] on select "Select Black Rock Carrollwood LLC Black Rock Carrollwood LLC 5th Bite of the Ap…" at bounding box center [171, 215] width 135 height 16
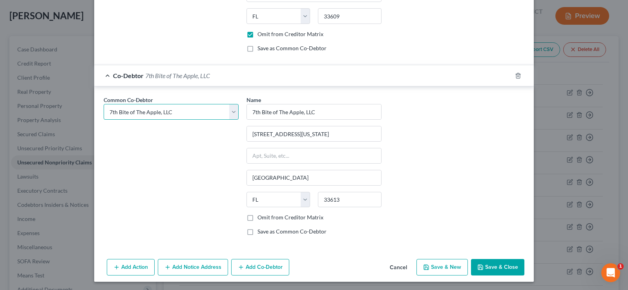
scroll to position [1063, 0]
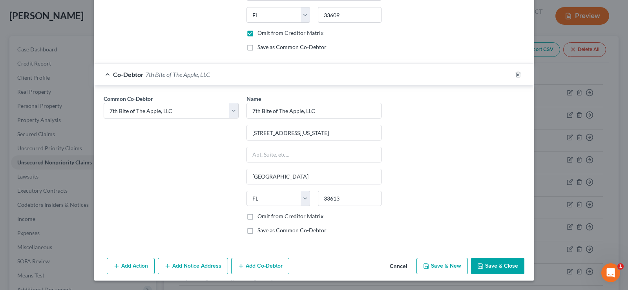
click at [257, 216] on label "Omit from Creditor Matrix" at bounding box center [290, 216] width 66 height 8
click at [260, 216] on input "Omit from Creditor Matrix" at bounding box center [262, 214] width 5 height 5
click at [507, 264] on button "Save & Close" at bounding box center [497, 266] width 53 height 16
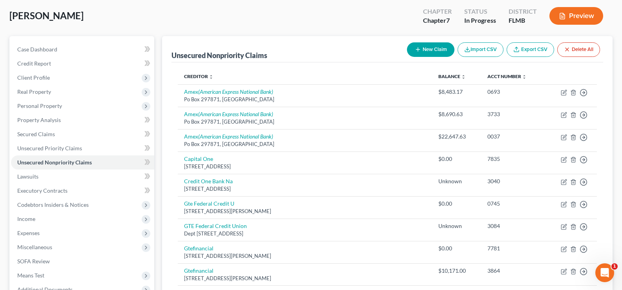
click at [419, 51] on icon "button" at bounding box center [418, 49] width 6 height 6
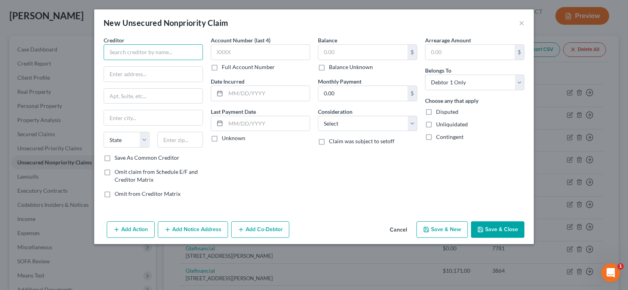
click at [171, 51] on input "text" at bounding box center [153, 52] width 99 height 16
click at [135, 74] on input "text" at bounding box center [153, 74] width 98 height 15
paste input "[STREET_ADDRESS]"
click at [169, 138] on input "text" at bounding box center [180, 140] width 46 height 16
click at [172, 139] on input "3229" at bounding box center [180, 140] width 46 height 16
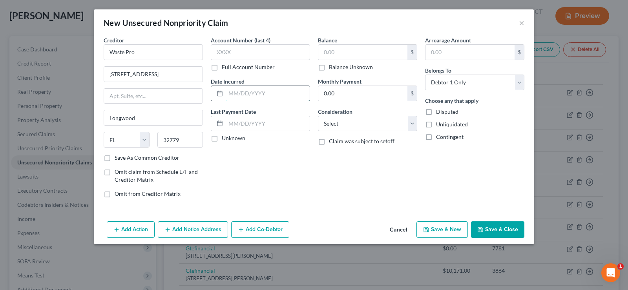
click at [242, 92] on input "text" at bounding box center [268, 93] width 84 height 15
click at [250, 48] on input "text" at bounding box center [260, 52] width 99 height 16
click at [222, 67] on label "Full Account Number" at bounding box center [248, 67] width 53 height 8
click at [225, 67] on input "Full Account Number" at bounding box center [227, 65] width 5 height 5
click at [220, 54] on input "text" at bounding box center [260, 52] width 99 height 16
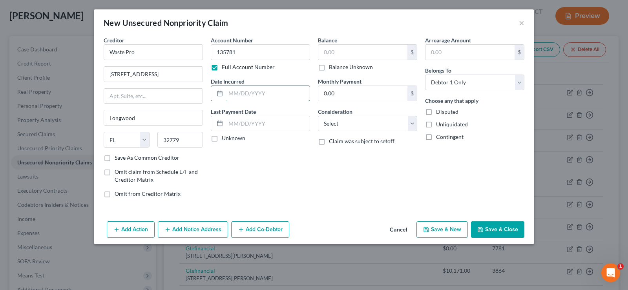
click at [267, 96] on input "text" at bounding box center [268, 93] width 84 height 15
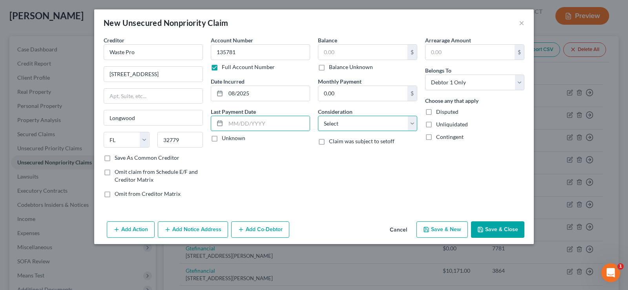
click at [354, 131] on select "Select Cable / Satellite Services Collection Agency Credit Card Debt Debt Couns…" at bounding box center [367, 124] width 99 height 16
click at [318, 116] on select "Select Cable / Satellite Services Collection Agency Credit Card Debt Debt Couns…" at bounding box center [367, 124] width 99 height 16
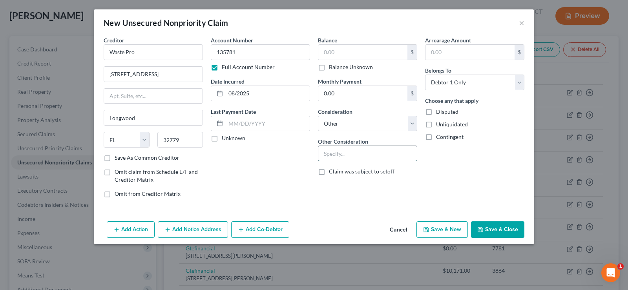
click at [342, 148] on input "text" at bounding box center [367, 153] width 98 height 15
click at [491, 80] on select "Select Debtor 1 Only Debtor 2 Only Debtor 1 And Debtor 2 Only At Least One Of T…" at bounding box center [474, 83] width 99 height 16
click at [425, 75] on select "Select Debtor 1 Only Debtor 2 Only Debtor 1 And Debtor 2 Only At Least One Of T…" at bounding box center [474, 83] width 99 height 16
click at [329, 66] on label "Balance Unknown" at bounding box center [351, 67] width 44 height 8
click at [332, 66] on input "Balance Unknown" at bounding box center [334, 65] width 5 height 5
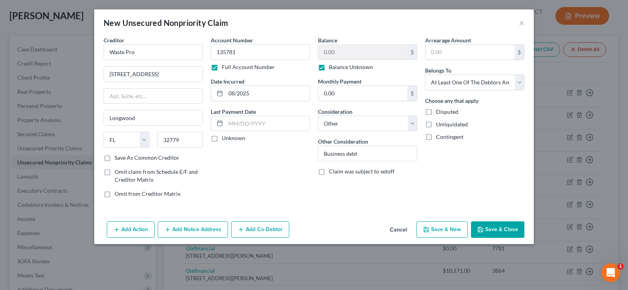
click at [260, 231] on button "Add Co-Debtor" at bounding box center [260, 229] width 58 height 16
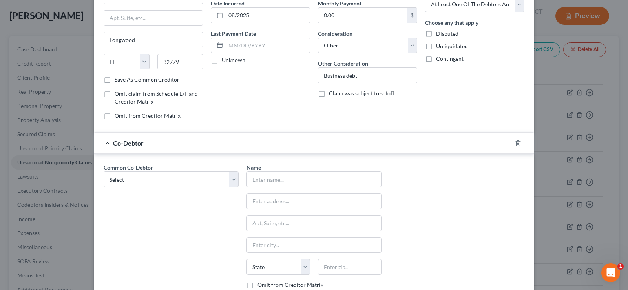
scroll to position [78, 0]
click at [178, 178] on select "Select Black Rock Carrollwood LLC Black Rock Carrollwood LLC 5th Bite of the Ap…" at bounding box center [171, 179] width 135 height 16
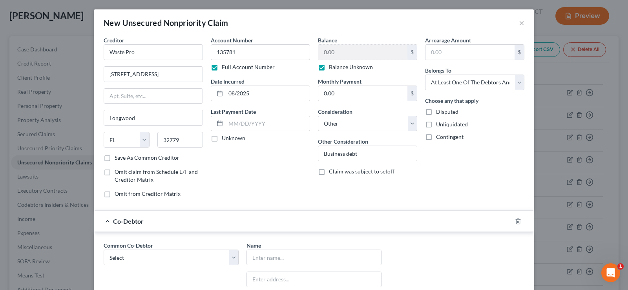
click at [329, 68] on label "Balance Unknown" at bounding box center [351, 67] width 44 height 8
click at [332, 68] on input "Balance Unknown" at bounding box center [334, 65] width 5 height 5
click at [359, 49] on input "0.00" at bounding box center [362, 52] width 89 height 15
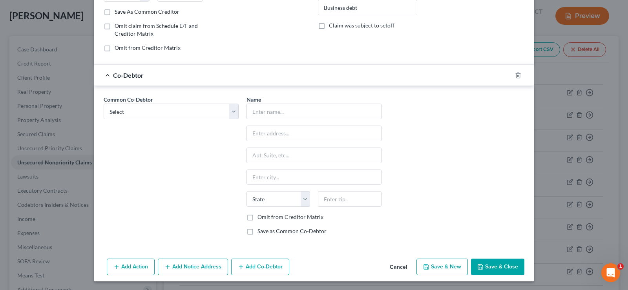
scroll to position [147, 0]
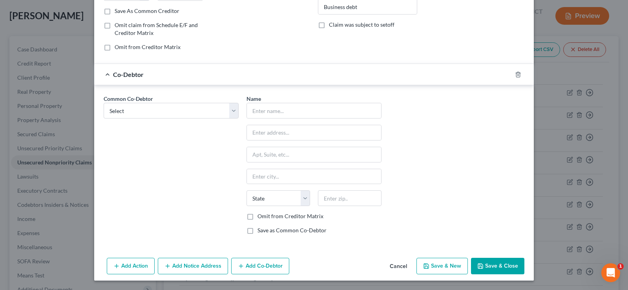
click at [505, 268] on button "Save & Close" at bounding box center [497, 266] width 53 height 16
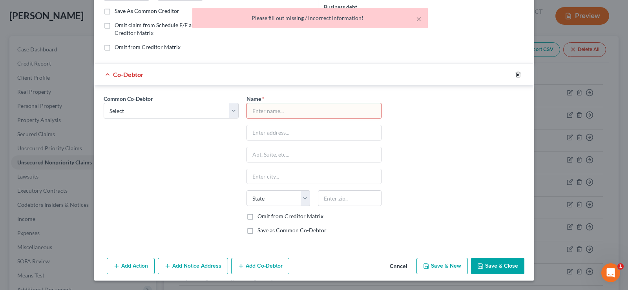
click at [515, 75] on icon "button" at bounding box center [518, 74] width 6 height 6
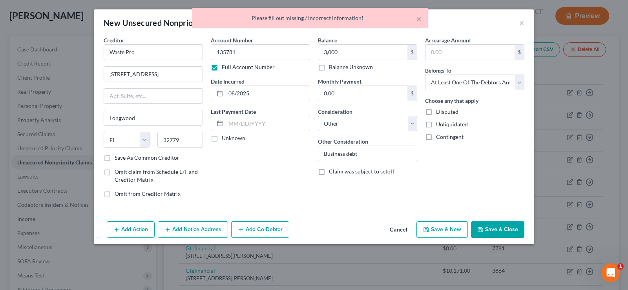
scroll to position [0, 0]
click at [502, 233] on button "Save & Close" at bounding box center [497, 229] width 53 height 16
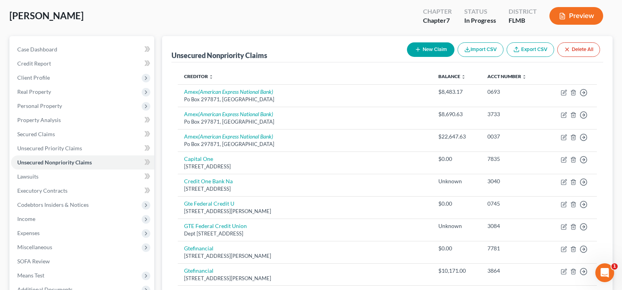
click at [431, 50] on button "New Claim" at bounding box center [430, 49] width 47 height 15
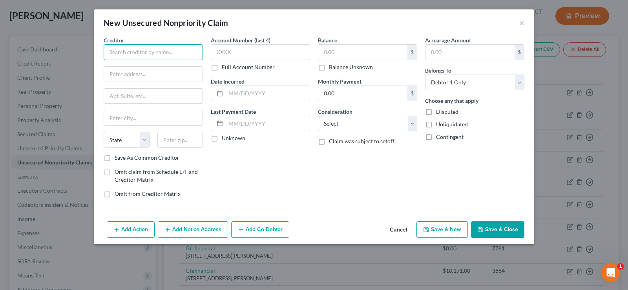
click at [149, 51] on input "text" at bounding box center [153, 52] width 99 height 16
click at [175, 142] on input "text" at bounding box center [180, 140] width 46 height 16
click at [142, 82] on div at bounding box center [153, 74] width 99 height 16
click at [140, 79] on input "text" at bounding box center [153, 74] width 98 height 15
paste input "[STREET_ADDRESS]"
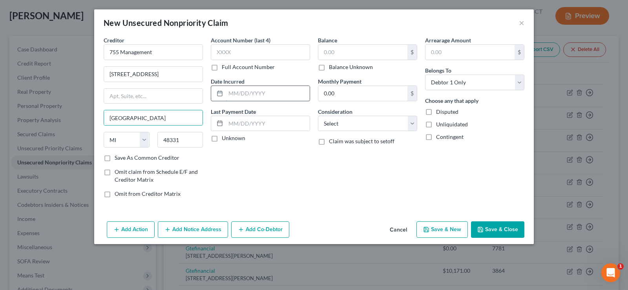
click at [259, 95] on input "text" at bounding box center [268, 93] width 84 height 15
click at [373, 124] on select "Select Cable / Satellite Services Collection Agency Credit Card Debt Debt Couns…" at bounding box center [367, 124] width 99 height 16
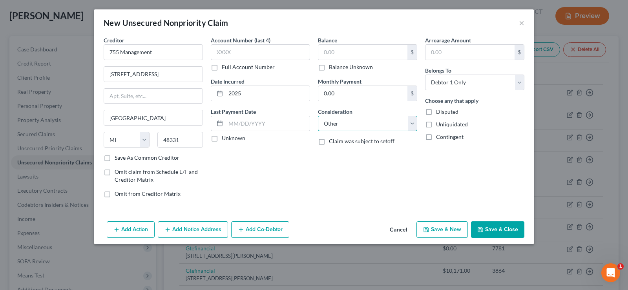
click at [318, 116] on select "Select Cable / Satellite Services Collection Agency Credit Card Debt Debt Couns…" at bounding box center [367, 124] width 99 height 16
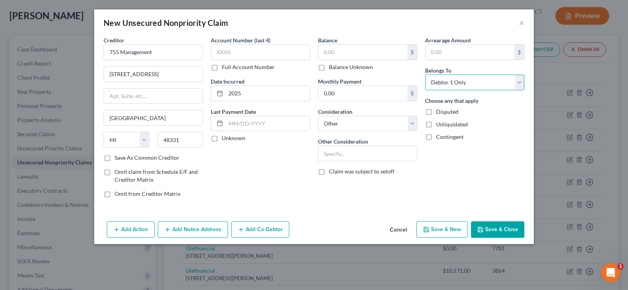
click at [488, 85] on select "Select Debtor 1 Only Debtor 2 Only Debtor 1 And Debtor 2 Only At Least One Of T…" at bounding box center [474, 83] width 99 height 16
click at [425, 75] on select "Select Debtor 1 Only Debtor 2 Only Debtor 1 And Debtor 2 Only At Least One Of T…" at bounding box center [474, 83] width 99 height 16
click at [322, 155] on input "text" at bounding box center [367, 153] width 98 height 15
click at [255, 226] on button "Add Co-Debtor" at bounding box center [260, 229] width 58 height 16
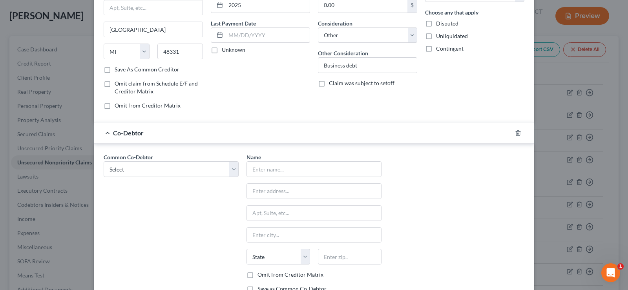
scroll to position [118, 0]
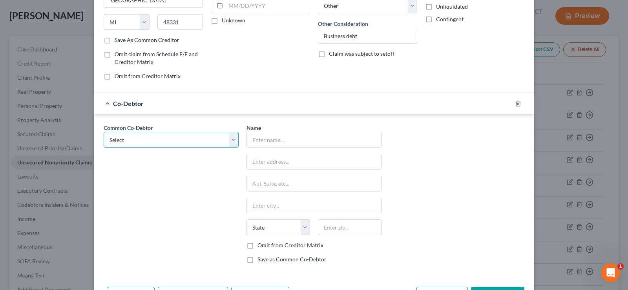
click at [163, 140] on select "Select Black Rock Carrollwood LLC Black Rock Carrollwood LLC 5th Bite of the Ap…" at bounding box center [171, 140] width 135 height 16
click at [104, 132] on select "Select Black Rock Carrollwood LLC Black Rock Carrollwood LLC 5th Bite of the Ap…" at bounding box center [171, 140] width 135 height 16
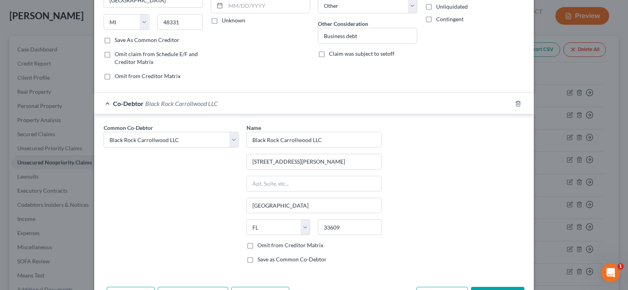
click at [257, 246] on label "Omit from Creditor Matrix" at bounding box center [290, 245] width 66 height 8
click at [260, 246] on input "Omit from Creditor Matrix" at bounding box center [262, 243] width 5 height 5
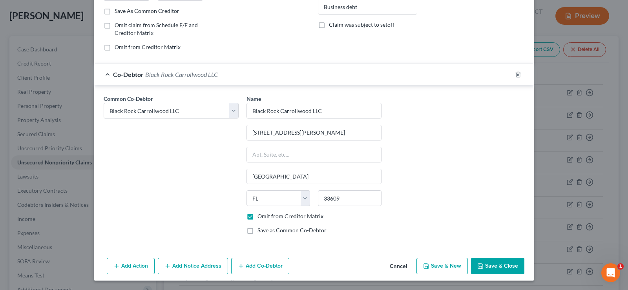
click at [266, 266] on button "Add Co-Debtor" at bounding box center [260, 266] width 58 height 16
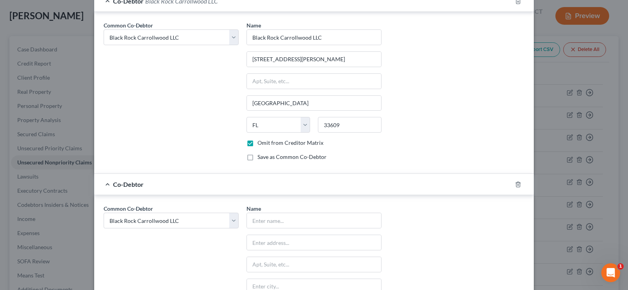
scroll to position [225, 0]
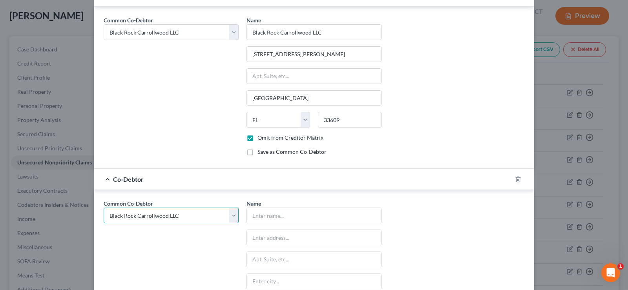
click at [189, 216] on select "Select Black Rock Carrollwood LLC Black Rock Carrollwood LLC 5th Bite of the Ap…" at bounding box center [171, 215] width 135 height 16
click at [104, 207] on select "Select Black Rock Carrollwood LLC Black Rock Carrollwood LLC 5th Bite of the Ap…" at bounding box center [171, 215] width 135 height 16
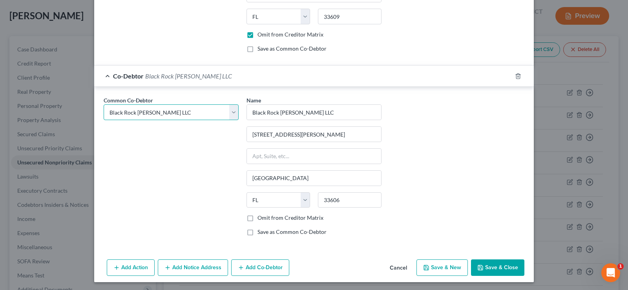
scroll to position [330, 0]
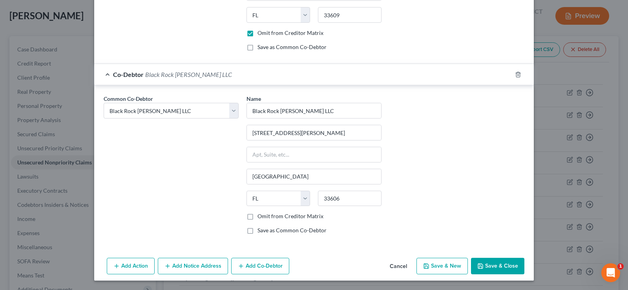
click at [257, 214] on label "Omit from Creditor Matrix" at bounding box center [290, 216] width 66 height 8
click at [260, 214] on input "Omit from Creditor Matrix" at bounding box center [262, 214] width 5 height 5
click at [260, 269] on button "Add Co-Debtor" at bounding box center [260, 266] width 58 height 16
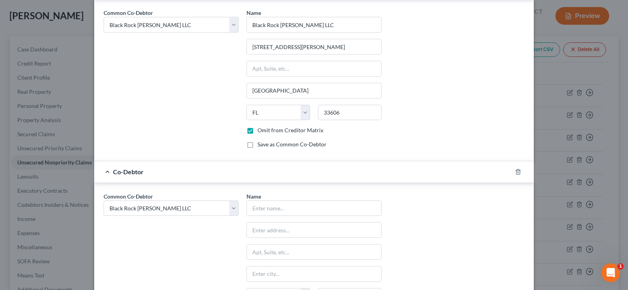
scroll to position [447, 0]
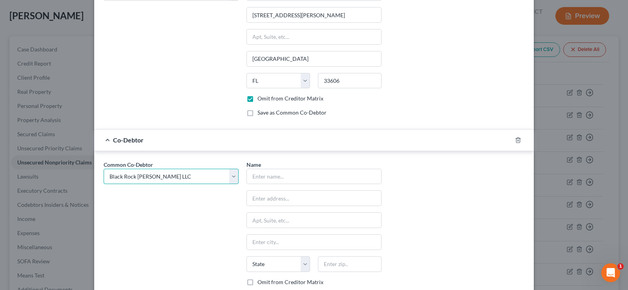
click at [161, 176] on select "Select Black Rock Carrollwood LLC Black Rock Carrollwood LLC 5th Bite of the Ap…" at bounding box center [171, 177] width 135 height 16
click at [104, 169] on select "Select Black Rock Carrollwood LLC Black Rock Carrollwood LLC 5th Bite of the Ap…" at bounding box center [171, 177] width 135 height 16
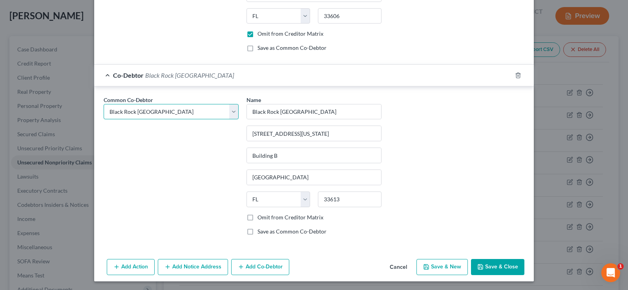
scroll to position [513, 0]
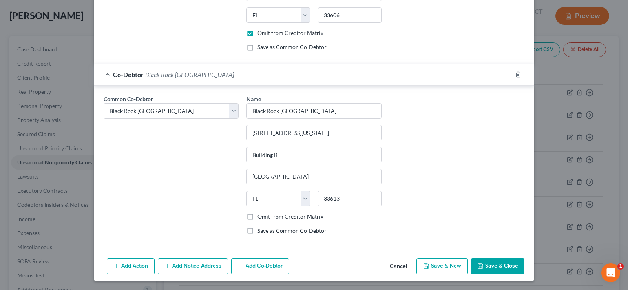
click at [257, 215] on label "Omit from Creditor Matrix" at bounding box center [290, 217] width 66 height 8
click at [260, 215] on input "Omit from Creditor Matrix" at bounding box center [262, 215] width 5 height 5
click at [253, 270] on button "Add Co-Debtor" at bounding box center [260, 266] width 58 height 16
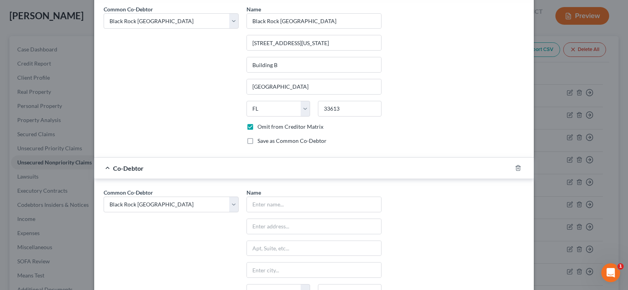
scroll to position [631, 0]
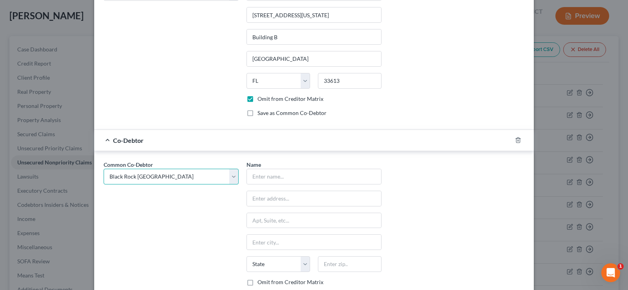
click at [191, 177] on select "Select Black Rock Carrollwood LLC Black Rock Carrollwood LLC 5th Bite of the Ap…" at bounding box center [171, 177] width 135 height 16
click at [104, 169] on select "Select Black Rock Carrollwood LLC Black Rock Carrollwood LLC 5th Bite of the Ap…" at bounding box center [171, 177] width 135 height 16
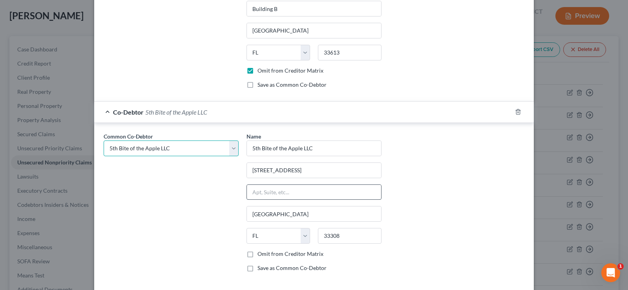
scroll to position [696, 0]
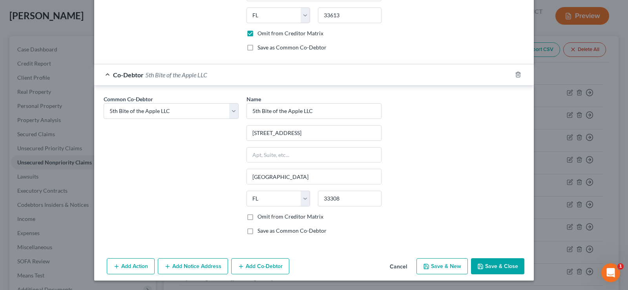
click at [257, 215] on label "Omit from Creditor Matrix" at bounding box center [290, 217] width 66 height 8
click at [260, 215] on input "Omit from Creditor Matrix" at bounding box center [262, 215] width 5 height 5
click at [258, 263] on button "Add Co-Debtor" at bounding box center [260, 266] width 58 height 16
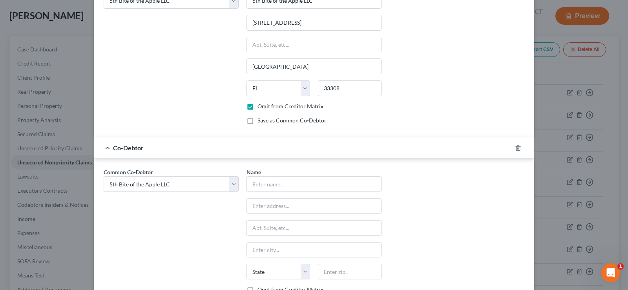
scroll to position [814, 0]
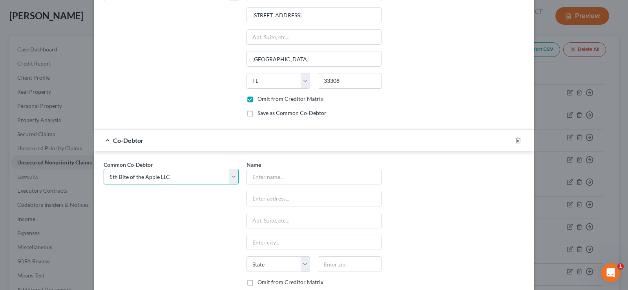
click at [164, 177] on select "Select Black Rock Carrollwood LLC Black Rock Carrollwood LLC 5th Bite of the Ap…" at bounding box center [171, 177] width 135 height 16
click at [104, 169] on select "Select Black Rock Carrollwood LLC Black Rock Carrollwood LLC 5th Bite of the Ap…" at bounding box center [171, 177] width 135 height 16
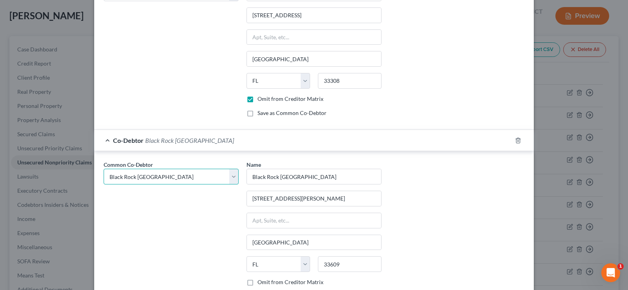
scroll to position [880, 0]
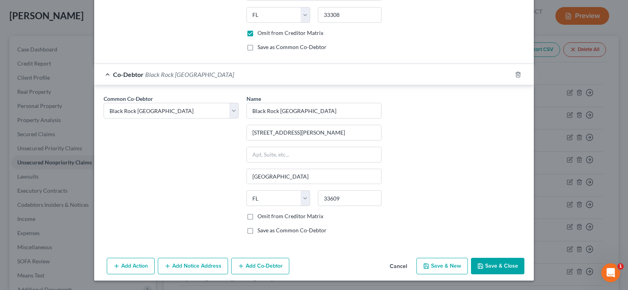
click at [257, 215] on label "Omit from Creditor Matrix" at bounding box center [290, 216] width 66 height 8
click at [260, 215] on input "Omit from Creditor Matrix" at bounding box center [262, 214] width 5 height 5
click at [257, 267] on button "Add Co-Debtor" at bounding box center [260, 266] width 58 height 16
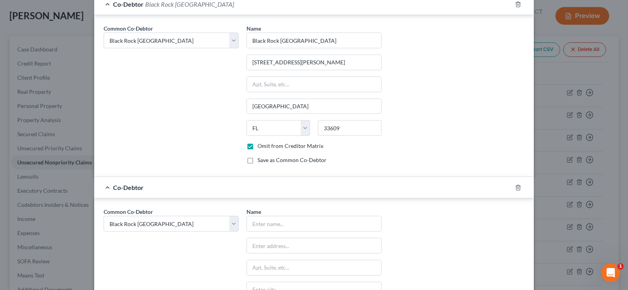
scroll to position [958, 0]
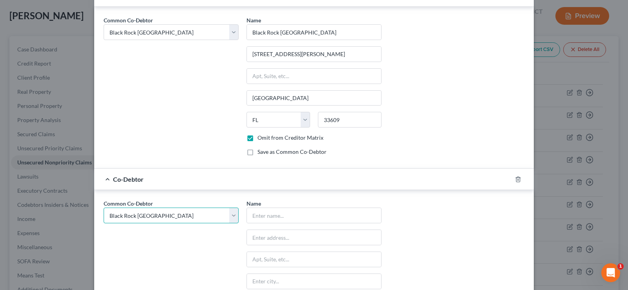
click at [180, 215] on select "Select Black Rock Carrollwood LLC Black Rock Carrollwood LLC 5th Bite of the Ap…" at bounding box center [171, 215] width 135 height 16
click at [104, 207] on select "Select Black Rock Carrollwood LLC Black Rock Carrollwood LLC 5th Bite of the Ap…" at bounding box center [171, 215] width 135 height 16
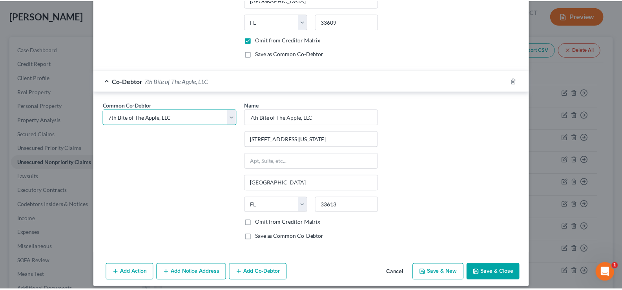
scroll to position [1063, 0]
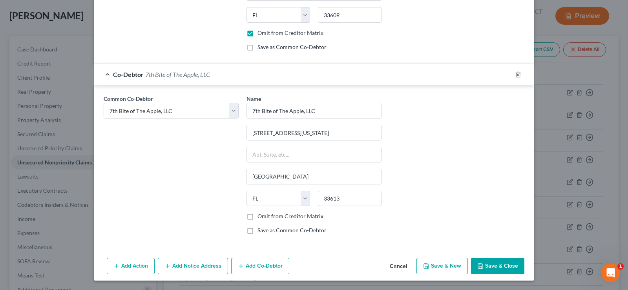
click at [257, 218] on label "Omit from Creditor Matrix" at bounding box center [290, 216] width 66 height 8
click at [260, 217] on input "Omit from Creditor Matrix" at bounding box center [262, 214] width 5 height 5
click at [494, 265] on button "Save & Close" at bounding box center [497, 266] width 53 height 16
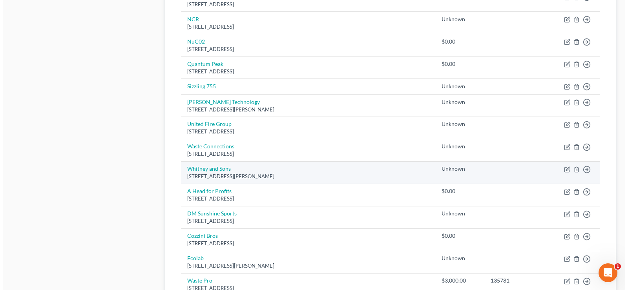
scroll to position [738, 0]
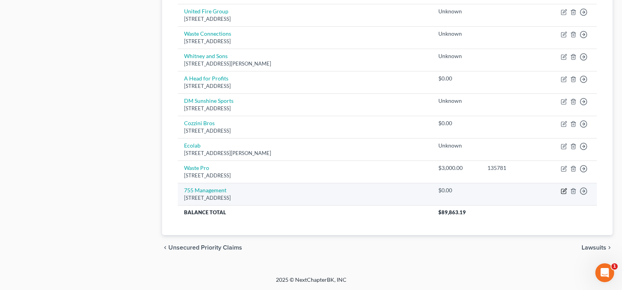
click at [565, 192] on icon "button" at bounding box center [563, 191] width 6 height 6
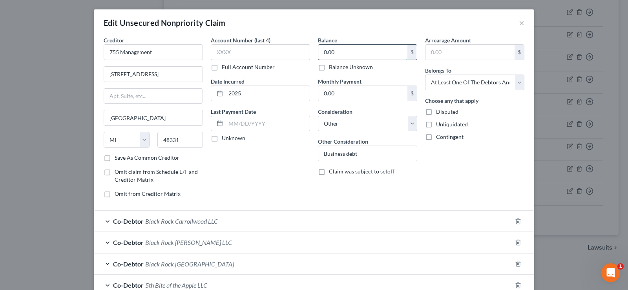
click at [355, 53] on input "0.00" at bounding box center [362, 52] width 89 height 15
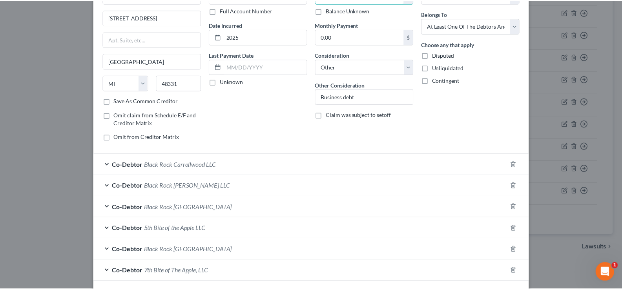
scroll to position [114, 0]
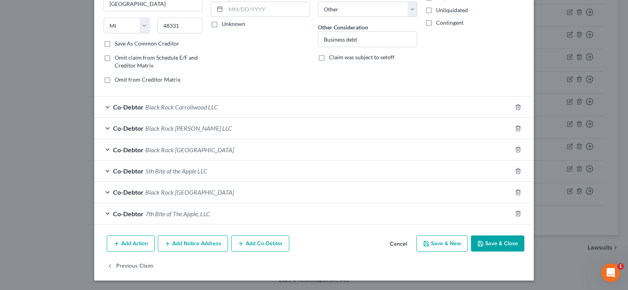
click at [489, 242] on button "Save & Close" at bounding box center [497, 243] width 53 height 16
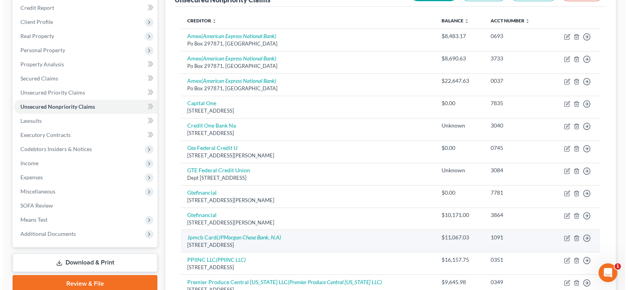
scroll to position [0, 0]
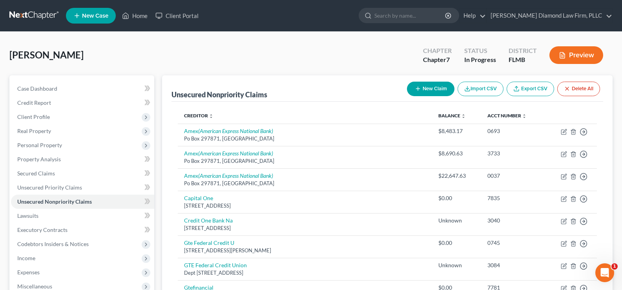
click at [411, 89] on button "New Claim" at bounding box center [430, 89] width 47 height 15
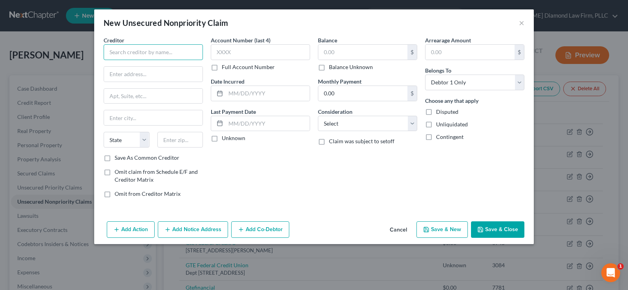
click at [154, 56] on input "text" at bounding box center [153, 52] width 99 height 16
click at [268, 51] on input "text" at bounding box center [260, 52] width 99 height 16
click at [245, 96] on input "text" at bounding box center [268, 93] width 84 height 15
click at [333, 58] on input "text" at bounding box center [362, 52] width 89 height 15
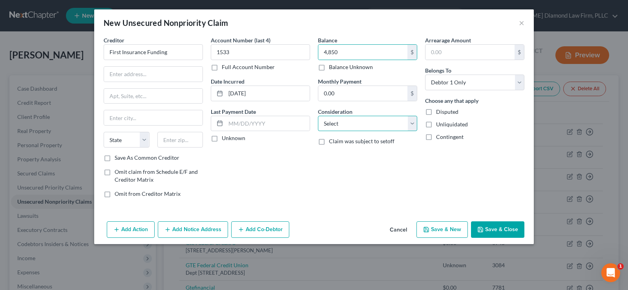
click at [363, 122] on select "Select Cable / Satellite Services Collection Agency Credit Card Debt Debt Couns…" at bounding box center [367, 124] width 99 height 16
click at [318, 116] on select "Select Cable / Satellite Services Collection Agency Credit Card Debt Debt Couns…" at bounding box center [367, 124] width 99 height 16
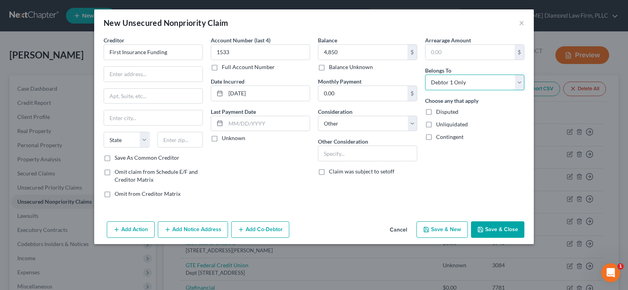
click at [500, 80] on select "Select Debtor 1 Only Debtor 2 Only Debtor 1 And Debtor 2 Only At Least One Of T…" at bounding box center [474, 83] width 99 height 16
click at [425, 75] on select "Select Debtor 1 Only Debtor 2 Only Debtor 1 And Debtor 2 Only At Least One Of T…" at bounding box center [474, 83] width 99 height 16
click at [349, 150] on input "text" at bounding box center [367, 153] width 98 height 15
click at [253, 231] on button "Add Co-Debtor" at bounding box center [260, 229] width 58 height 16
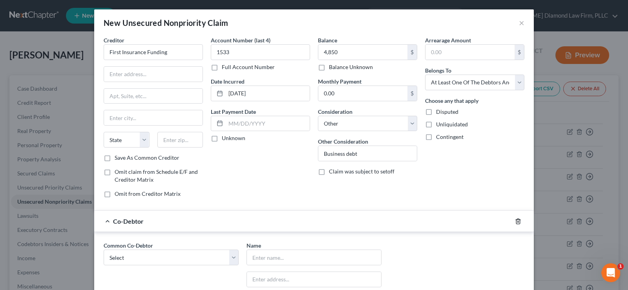
click at [517, 223] on icon "button" at bounding box center [518, 220] width 4 height 5
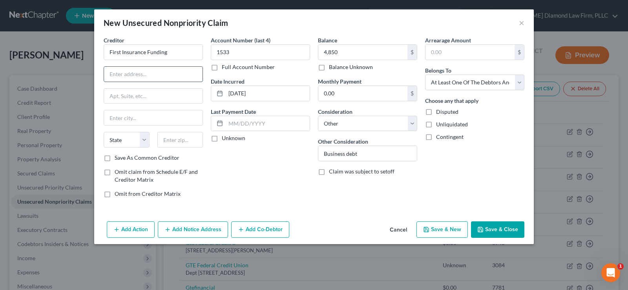
click at [136, 74] on input "text" at bounding box center [153, 74] width 98 height 15
paste input "[STREET_ADDRESS],"
click at [175, 138] on input "text" at bounding box center [180, 140] width 46 height 16
click at [151, 73] on input "[STREET_ADDRESS]" at bounding box center [153, 74] width 98 height 15
click at [515, 225] on button "Save & Close" at bounding box center [497, 229] width 53 height 16
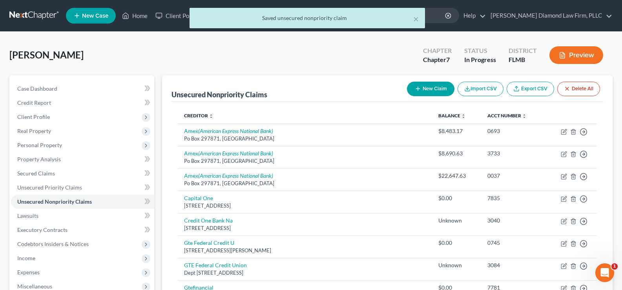
click at [435, 89] on button "New Claim" at bounding box center [430, 89] width 47 height 15
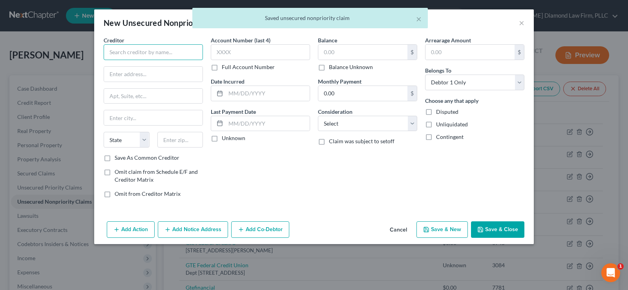
click at [120, 50] on input "text" at bounding box center [153, 52] width 99 height 16
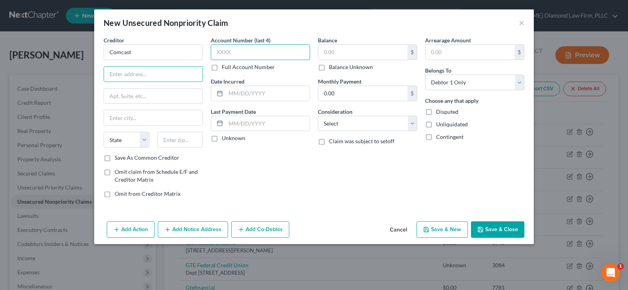
click at [249, 53] on input "text" at bounding box center [260, 52] width 99 height 16
click at [365, 55] on input "text" at bounding box center [362, 52] width 89 height 15
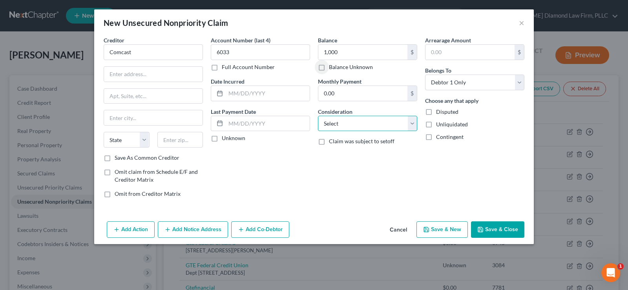
click at [378, 124] on select "Select Cable / Satellite Services Collection Agency Credit Card Debt Debt Couns…" at bounding box center [367, 124] width 99 height 16
click at [318, 116] on select "Select Cable / Satellite Services Collection Agency Credit Card Debt Debt Couns…" at bounding box center [367, 124] width 99 height 16
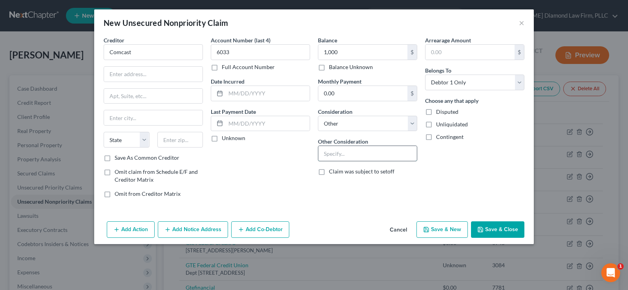
click at [337, 156] on input "text" at bounding box center [367, 153] width 98 height 15
click at [494, 83] on select "Select Debtor 1 Only Debtor 2 Only Debtor 1 And Debtor 2 Only At Least One Of T…" at bounding box center [474, 83] width 99 height 16
click at [425, 75] on select "Select Debtor 1 Only Debtor 2 Only Debtor 1 And Debtor 2 Only At Least One Of T…" at bounding box center [474, 83] width 99 height 16
click at [183, 139] on input "text" at bounding box center [180, 140] width 46 height 16
click at [164, 70] on input "text" at bounding box center [153, 74] width 98 height 15
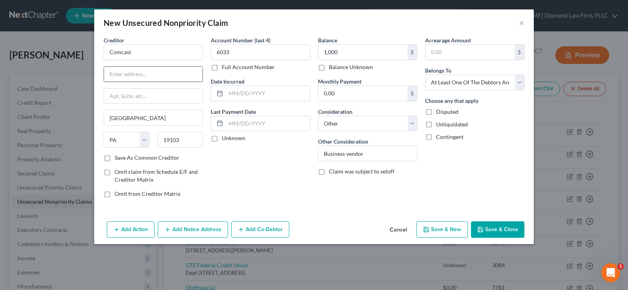
paste input "[STREET_ADDRESS]"
click at [251, 91] on input "text" at bounding box center [268, 93] width 84 height 15
click at [255, 93] on input "text" at bounding box center [268, 93] width 84 height 15
click at [495, 221] on button "Save & Close" at bounding box center [497, 229] width 53 height 16
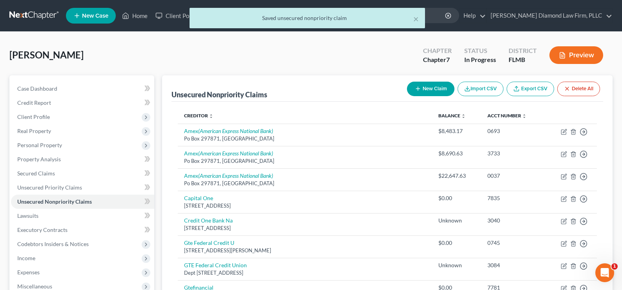
click at [430, 85] on button "New Claim" at bounding box center [430, 89] width 47 height 15
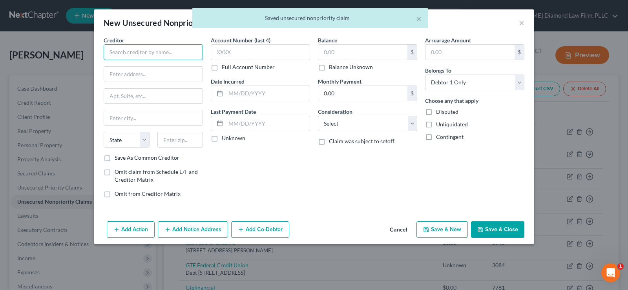
click at [149, 55] on input "text" at bounding box center [153, 52] width 99 height 16
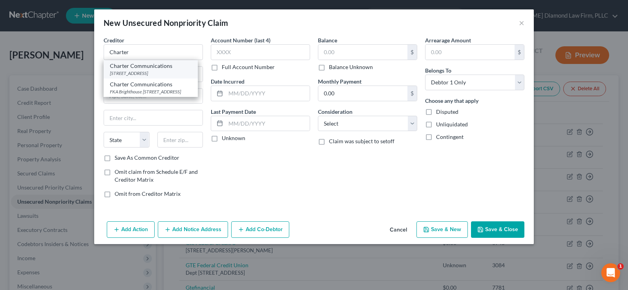
click at [154, 70] on div "[STREET_ADDRESS]" at bounding box center [151, 73] width 82 height 7
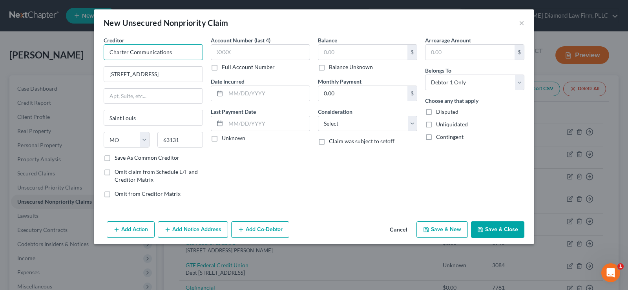
click at [176, 52] on input "Charter Communications" at bounding box center [153, 52] width 99 height 16
drag, startPoint x: 176, startPoint y: 52, endPoint x: 129, endPoint y: 49, distance: 46.4
click at [129, 49] on input "Charter Communications" at bounding box center [153, 52] width 99 height 16
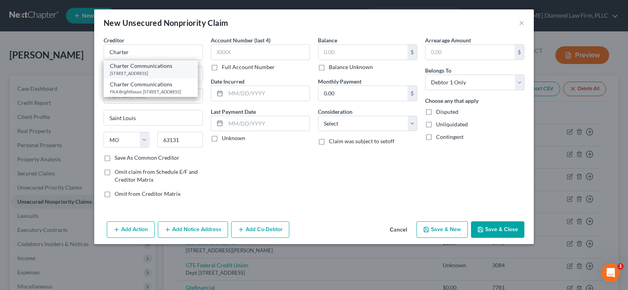
click at [159, 71] on div "[STREET_ADDRESS]" at bounding box center [151, 73] width 82 height 7
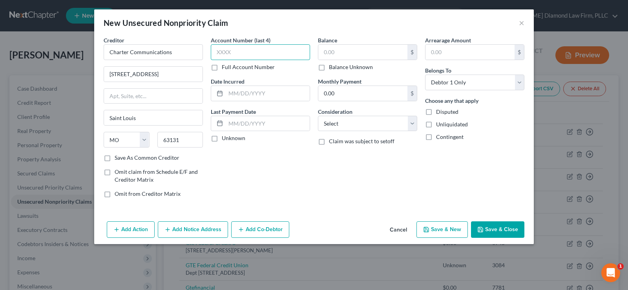
click at [244, 54] on input "text" at bounding box center [260, 52] width 99 height 16
click at [259, 93] on input "text" at bounding box center [268, 93] width 84 height 15
click at [352, 51] on input "text" at bounding box center [362, 52] width 89 height 15
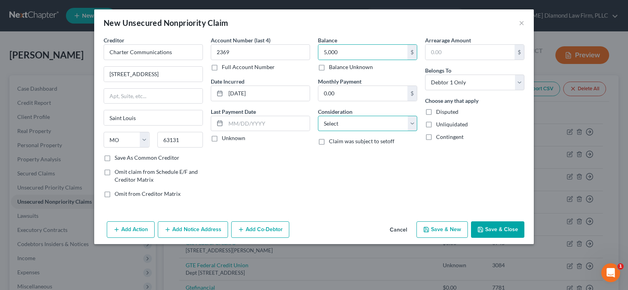
click at [366, 122] on select "Select Cable / Satellite Services Collection Agency Credit Card Debt Debt Couns…" at bounding box center [367, 124] width 99 height 16
click at [318, 116] on select "Select Cable / Satellite Services Collection Agency Credit Card Debt Debt Couns…" at bounding box center [367, 124] width 99 height 16
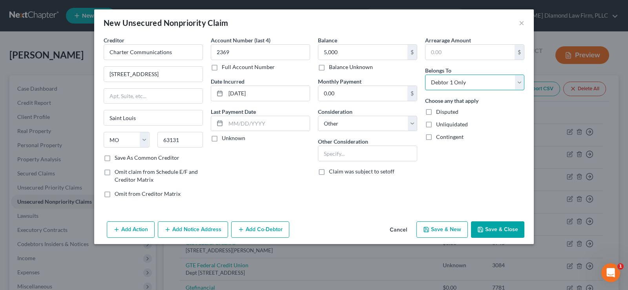
click at [493, 81] on select "Select Debtor 1 Only Debtor 2 Only Debtor 1 And Debtor 2 Only At Least One Of T…" at bounding box center [474, 83] width 99 height 16
click at [425, 75] on select "Select Debtor 1 Only Debtor 2 Only Debtor 1 And Debtor 2 Only At Least One Of T…" at bounding box center [474, 83] width 99 height 16
click at [362, 153] on input "text" at bounding box center [367, 153] width 98 height 15
click at [270, 232] on button "Add Co-Debtor" at bounding box center [260, 229] width 58 height 16
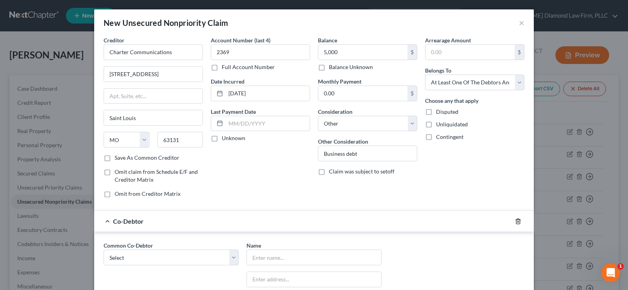
click at [515, 221] on icon "button" at bounding box center [518, 221] width 6 height 6
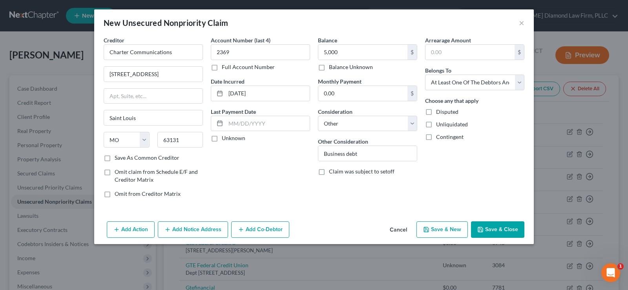
click at [209, 229] on button "Add Notice Address" at bounding box center [193, 229] width 70 height 16
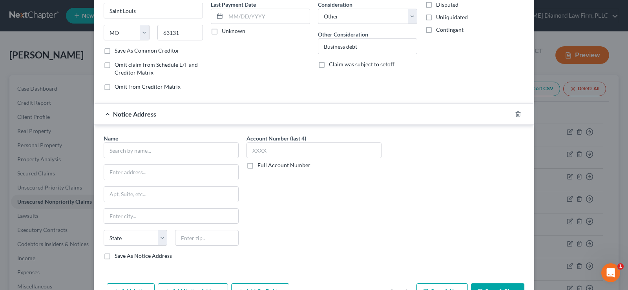
scroll to position [118, 0]
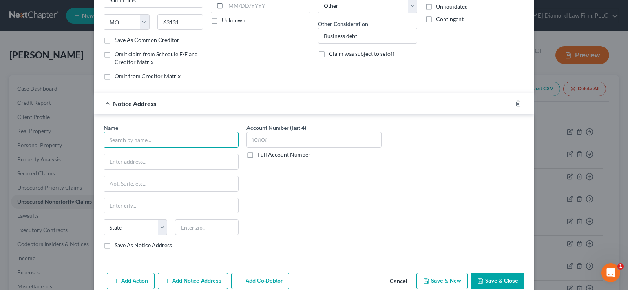
click at [160, 139] on input "text" at bounding box center [171, 140] width 135 height 16
click at [135, 143] on input "Sequim" at bounding box center [171, 140] width 135 height 16
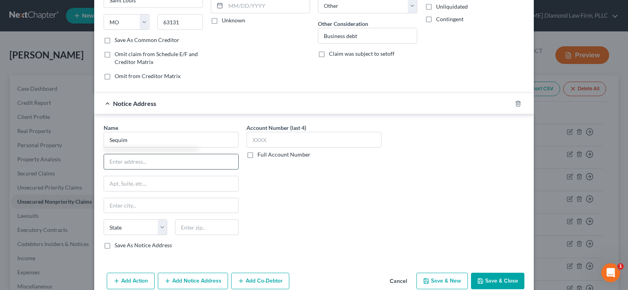
click at [134, 155] on input "text" at bounding box center [171, 161] width 134 height 15
click at [135, 144] on input "Sequim" at bounding box center [171, 140] width 135 height 16
click at [136, 162] on input "text" at bounding box center [171, 161] width 134 height 15
paste input "[STREET_ADDRESS]"
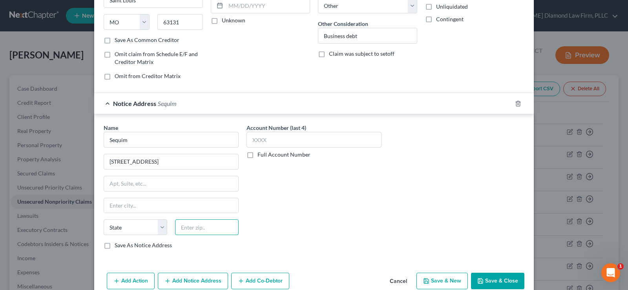
click at [196, 226] on input "text" at bounding box center [207, 227] width 64 height 16
click at [281, 137] on input "text" at bounding box center [313, 140] width 135 height 16
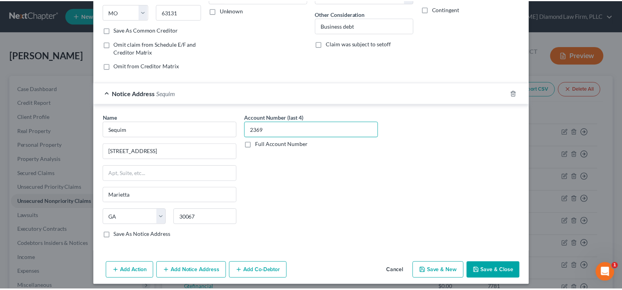
scroll to position [133, 0]
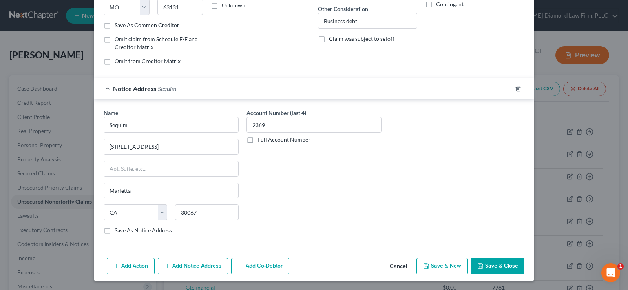
click at [495, 266] on button "Save & Close" at bounding box center [497, 266] width 53 height 16
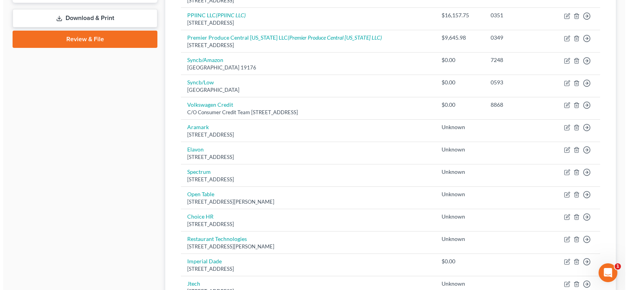
scroll to position [353, 0]
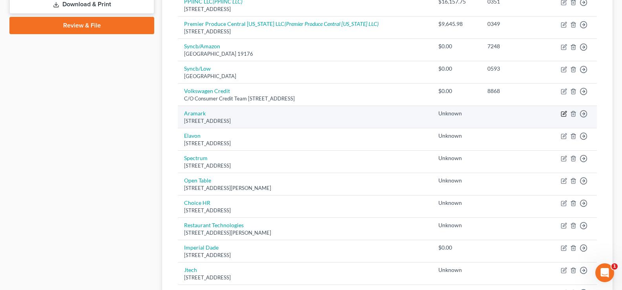
click at [564, 116] on icon "button" at bounding box center [563, 114] width 6 height 6
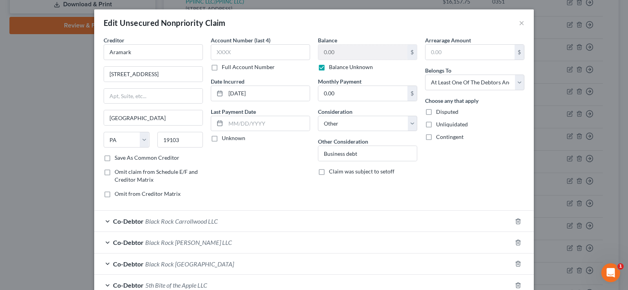
click at [329, 67] on label "Balance Unknown" at bounding box center [351, 67] width 44 height 8
click at [332, 67] on input "Balance Unknown" at bounding box center [334, 65] width 5 height 5
click at [337, 55] on input "0.00" at bounding box center [362, 52] width 89 height 15
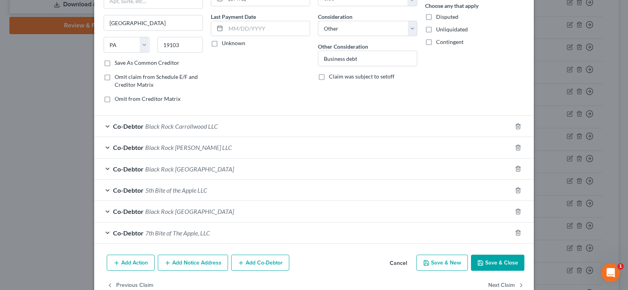
scroll to position [114, 0]
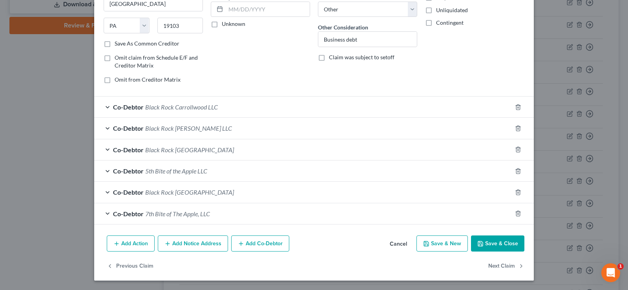
click at [508, 245] on button "Save & Close" at bounding box center [497, 243] width 53 height 16
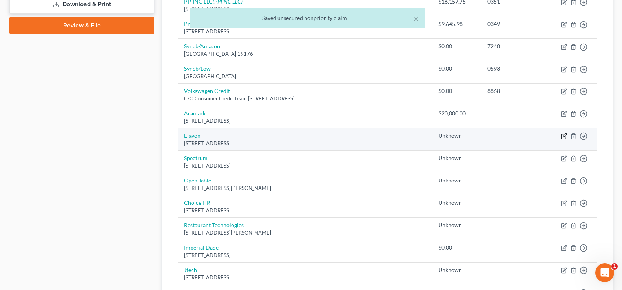
click at [564, 136] on icon "button" at bounding box center [564, 136] width 4 height 4
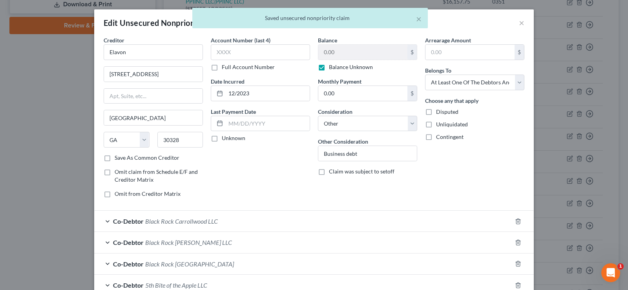
click at [329, 67] on label "Balance Unknown" at bounding box center [351, 67] width 44 height 8
click at [332, 67] on input "Balance Unknown" at bounding box center [334, 65] width 5 height 5
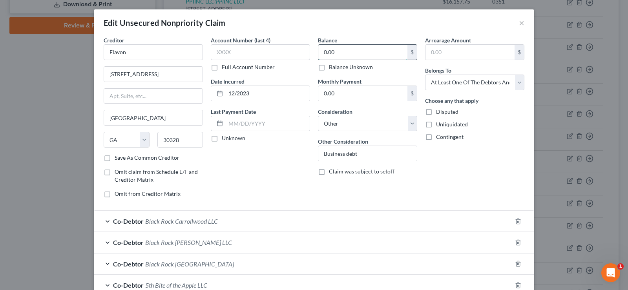
click at [350, 53] on input "0.00" at bounding box center [362, 52] width 89 height 15
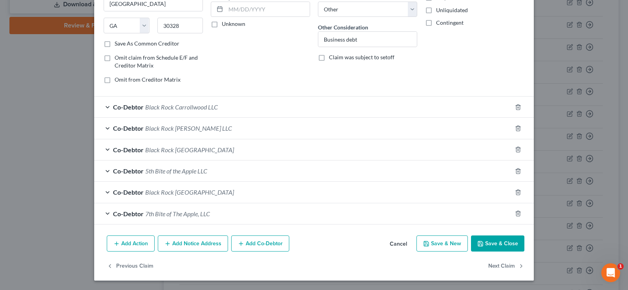
click at [501, 241] on button "Save & Close" at bounding box center [497, 243] width 53 height 16
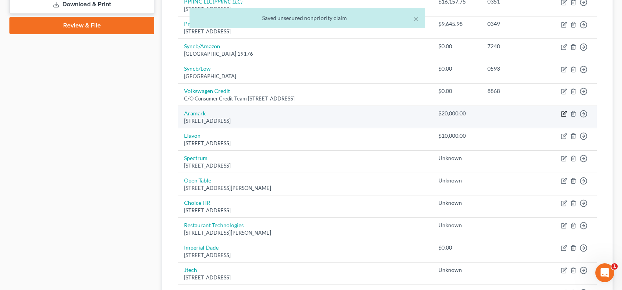
click at [564, 113] on icon "button" at bounding box center [564, 113] width 4 height 4
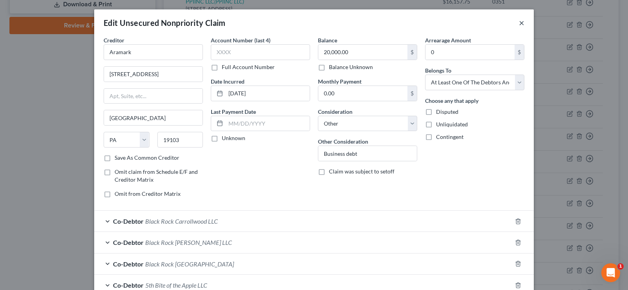
click at [520, 23] on button "×" at bounding box center [520, 22] width 5 height 9
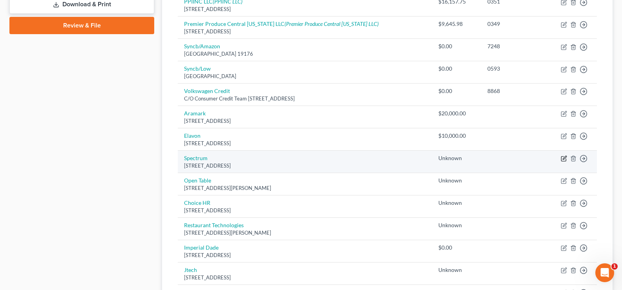
click at [563, 160] on icon "button" at bounding box center [564, 158] width 4 height 4
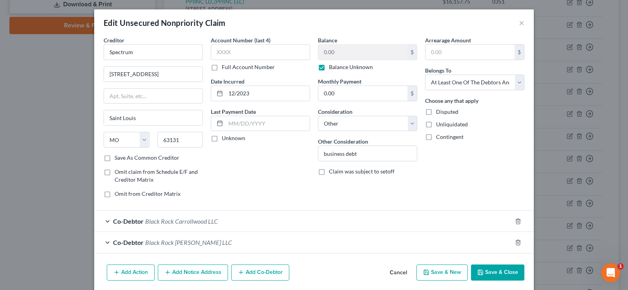
click at [329, 65] on label "Balance Unknown" at bounding box center [351, 67] width 44 height 8
click at [332, 65] on input "Balance Unknown" at bounding box center [334, 65] width 5 height 5
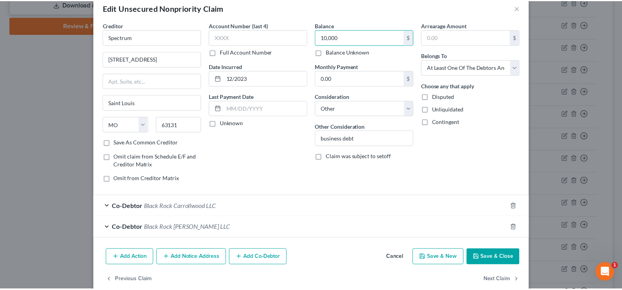
scroll to position [29, 0]
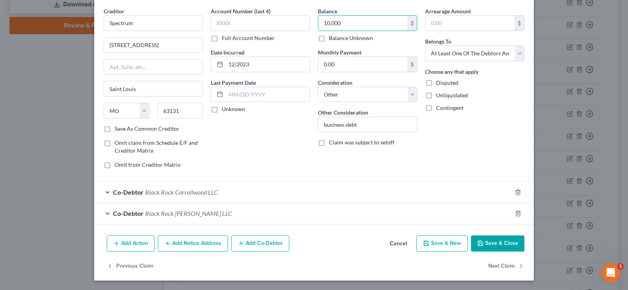
click at [497, 242] on button "Save & Close" at bounding box center [497, 243] width 53 height 16
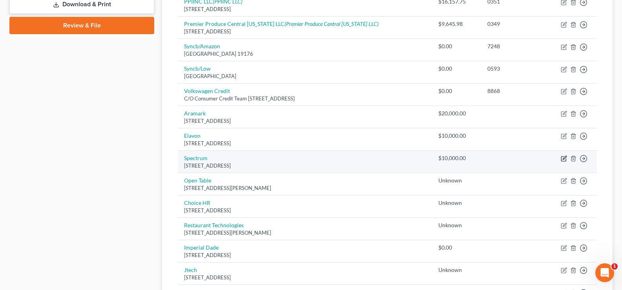
click at [564, 158] on icon "button" at bounding box center [563, 158] width 6 height 6
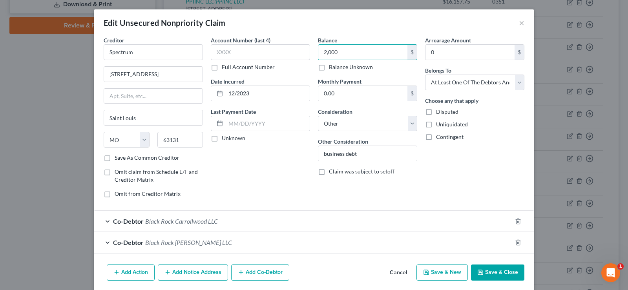
click at [502, 266] on button "Save & Close" at bounding box center [497, 272] width 53 height 16
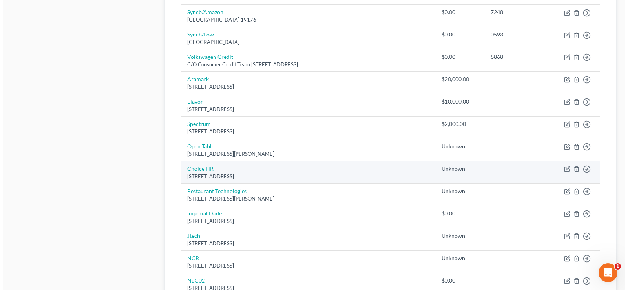
scroll to position [431, 0]
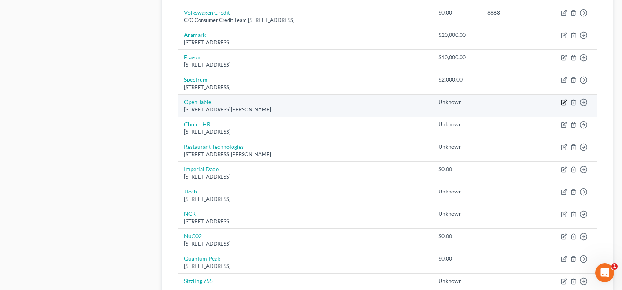
click at [562, 102] on icon "button" at bounding box center [563, 102] width 6 height 6
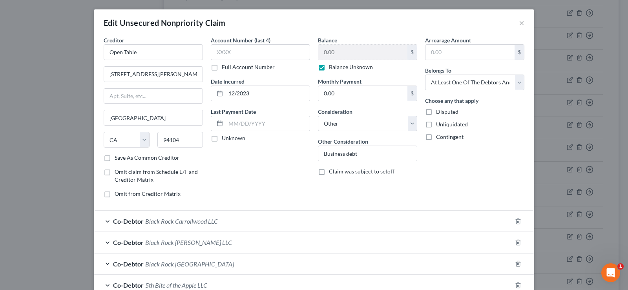
click at [329, 69] on label "Balance Unknown" at bounding box center [351, 67] width 44 height 8
click at [332, 68] on input "Balance Unknown" at bounding box center [334, 65] width 5 height 5
click at [339, 51] on input "0.00" at bounding box center [362, 52] width 89 height 15
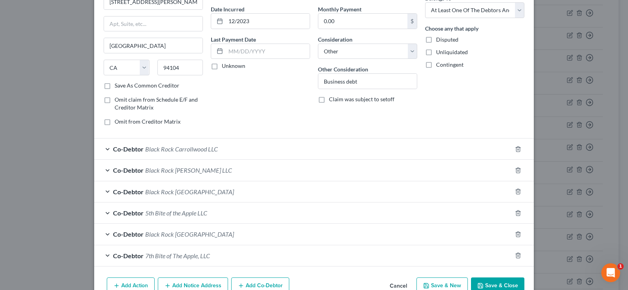
scroll to position [78, 0]
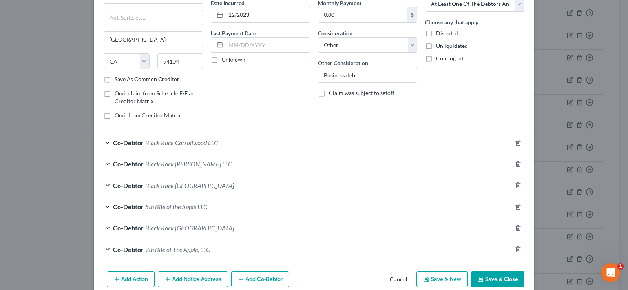
click at [507, 280] on button "Save & Close" at bounding box center [497, 279] width 53 height 16
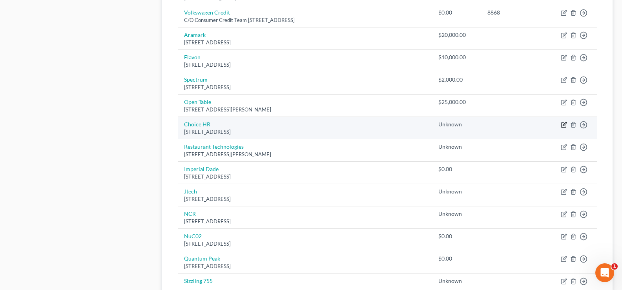
click at [564, 123] on icon "button" at bounding box center [563, 125] width 6 height 6
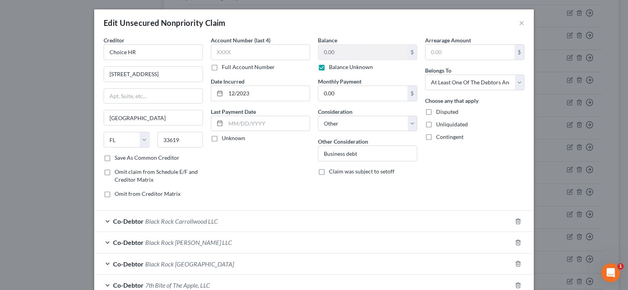
click at [329, 68] on label "Balance Unknown" at bounding box center [351, 67] width 44 height 8
click at [332, 68] on input "Balance Unknown" at bounding box center [334, 65] width 5 height 5
click at [342, 50] on input "0.00" at bounding box center [362, 52] width 89 height 15
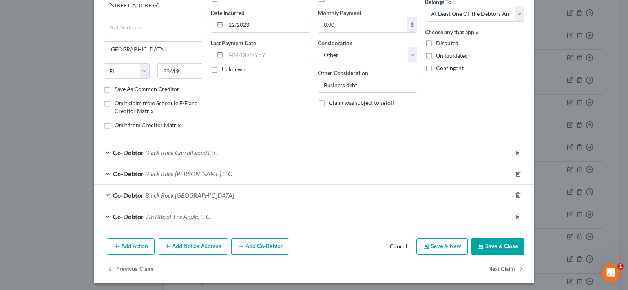
scroll to position [71, 0]
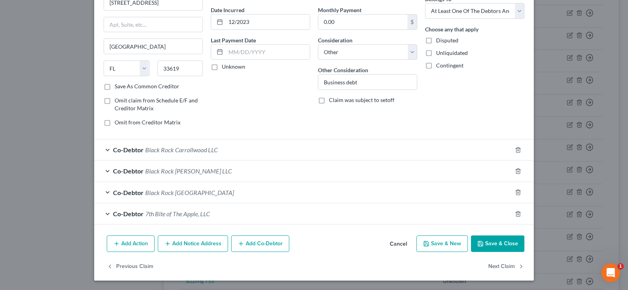
click at [493, 245] on button "Save & Close" at bounding box center [497, 243] width 53 height 16
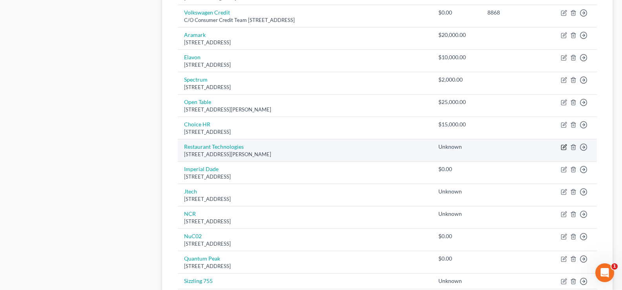
click at [562, 147] on icon "button" at bounding box center [563, 147] width 6 height 6
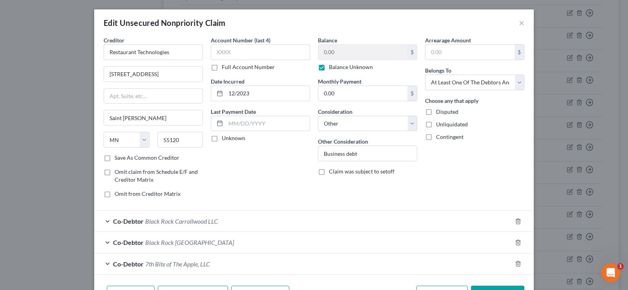
click at [329, 69] on label "Balance Unknown" at bounding box center [351, 67] width 44 height 8
click at [332, 68] on input "Balance Unknown" at bounding box center [334, 65] width 5 height 5
click at [342, 56] on input "0.00" at bounding box center [362, 52] width 89 height 15
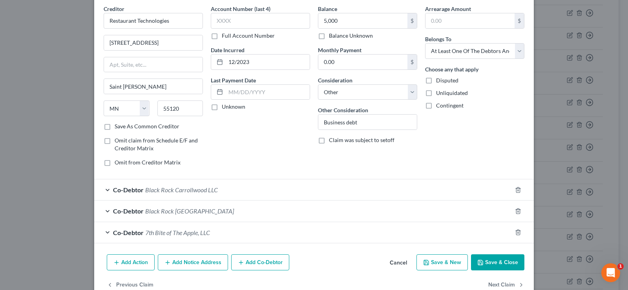
scroll to position [50, 0]
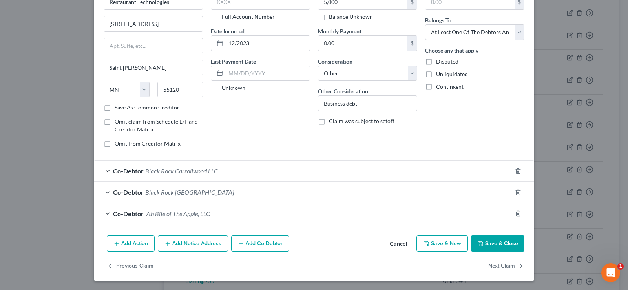
click at [492, 248] on button "Save & Close" at bounding box center [497, 243] width 53 height 16
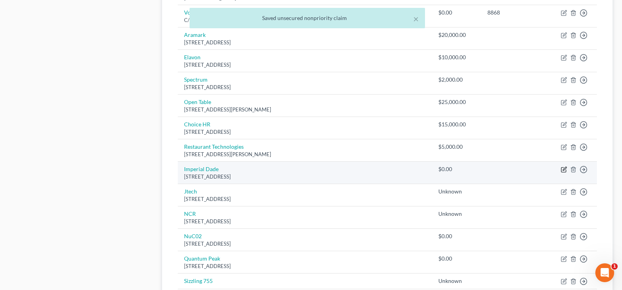
click at [564, 168] on icon "button" at bounding box center [564, 169] width 4 height 4
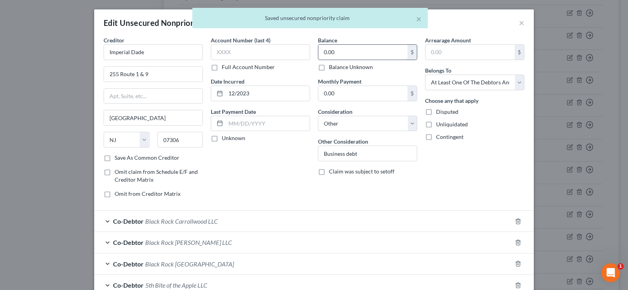
click at [347, 54] on input "0.00" at bounding box center [362, 52] width 89 height 15
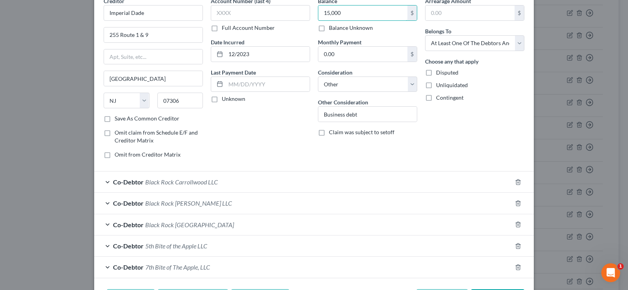
scroll to position [78, 0]
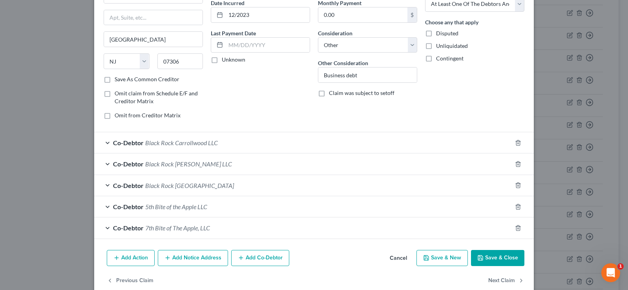
click at [491, 254] on button "Save & Close" at bounding box center [497, 258] width 53 height 16
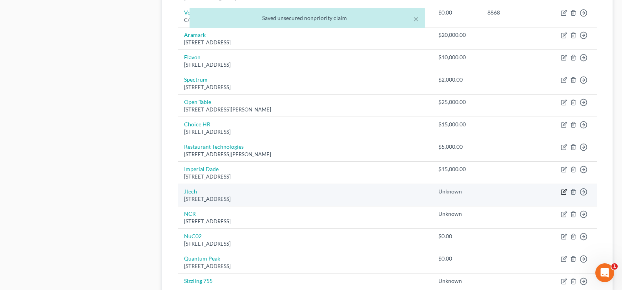
click at [564, 193] on icon "button" at bounding box center [563, 192] width 6 height 6
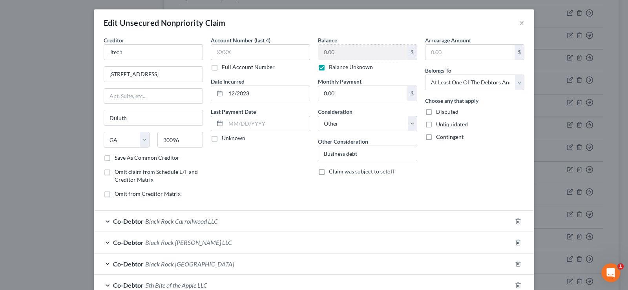
click at [329, 69] on label "Balance Unknown" at bounding box center [351, 67] width 44 height 8
click at [332, 68] on input "Balance Unknown" at bounding box center [334, 65] width 5 height 5
click at [331, 53] on input "0.00" at bounding box center [362, 52] width 89 height 15
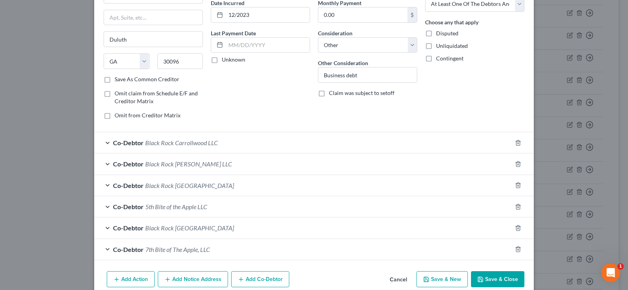
click at [505, 279] on button "Save & Close" at bounding box center [497, 279] width 53 height 16
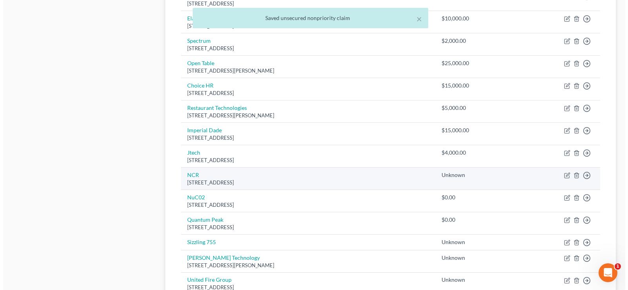
scroll to position [471, 0]
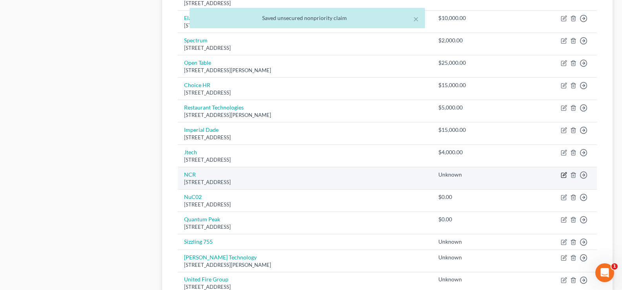
click at [564, 176] on icon "button" at bounding box center [564, 174] width 4 height 4
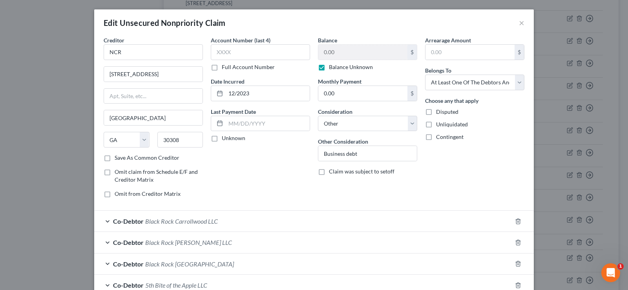
click at [329, 67] on label "Balance Unknown" at bounding box center [351, 67] width 44 height 8
click at [332, 67] on input "Balance Unknown" at bounding box center [334, 65] width 5 height 5
click at [336, 55] on input "0.00" at bounding box center [362, 52] width 89 height 15
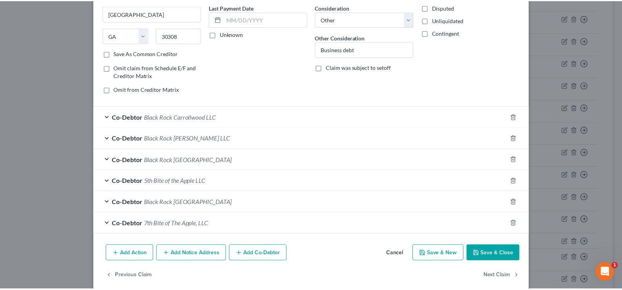
scroll to position [114, 0]
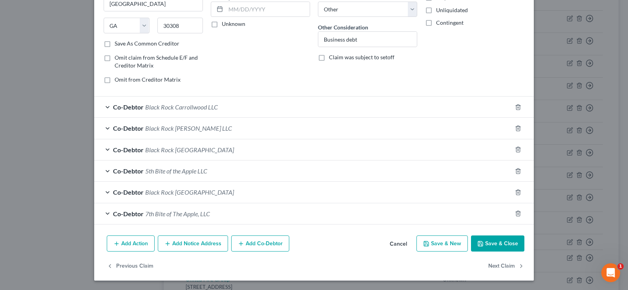
click at [506, 244] on button "Save & Close" at bounding box center [497, 243] width 53 height 16
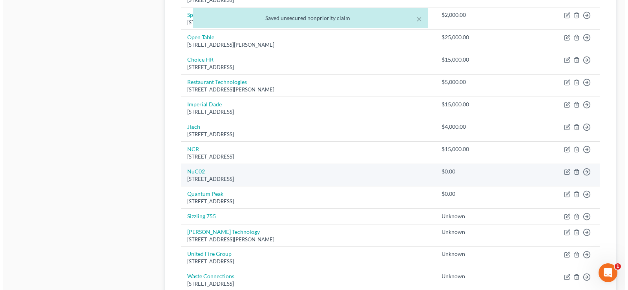
scroll to position [510, 0]
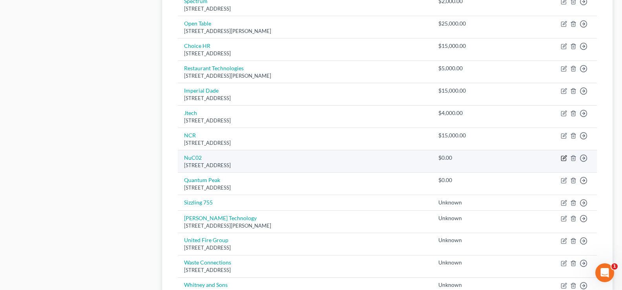
click at [563, 158] on icon "button" at bounding box center [564, 157] width 4 height 4
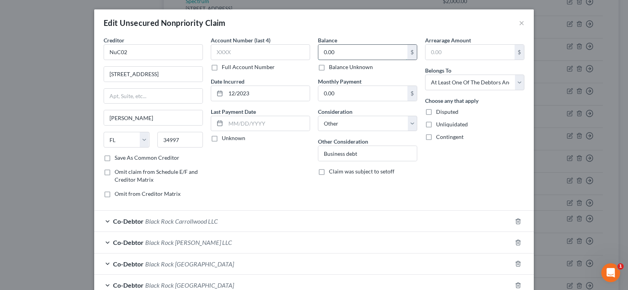
click at [335, 58] on input "0.00" at bounding box center [362, 52] width 89 height 15
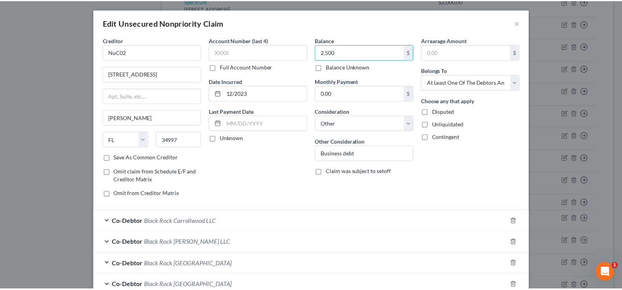
scroll to position [78, 0]
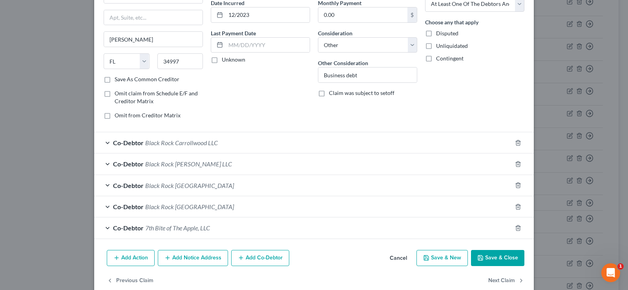
click at [489, 255] on button "Save & Close" at bounding box center [497, 258] width 53 height 16
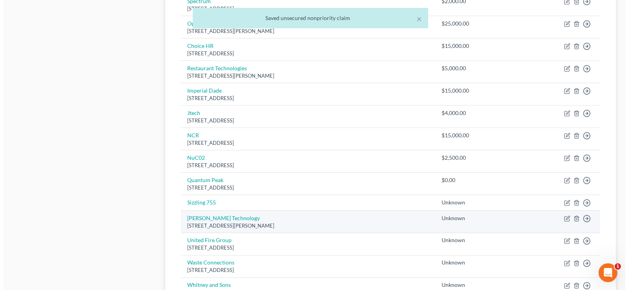
scroll to position [549, 0]
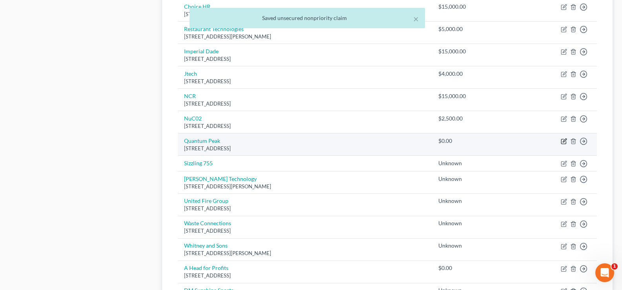
click at [562, 142] on icon "button" at bounding box center [564, 140] width 4 height 4
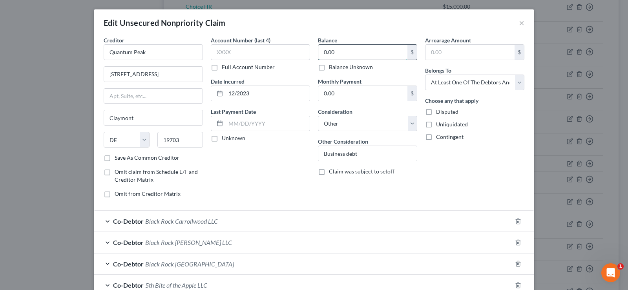
click at [361, 57] on input "0.00" at bounding box center [362, 52] width 89 height 15
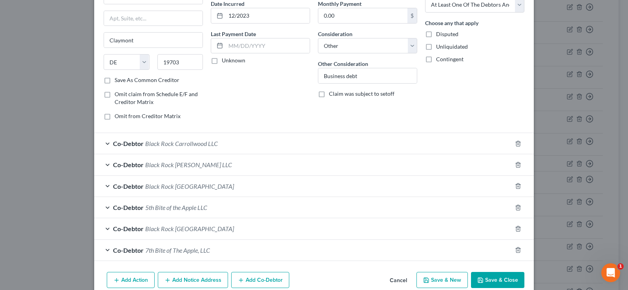
scroll to position [78, 0]
click at [493, 276] on button "Save & Close" at bounding box center [497, 279] width 53 height 16
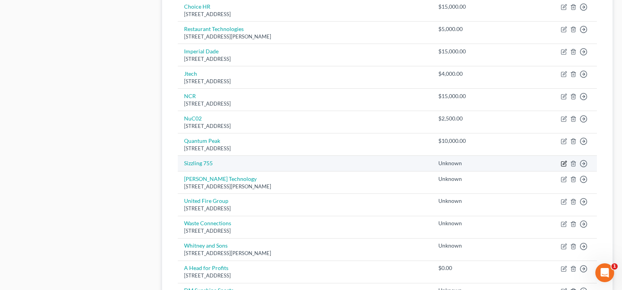
click at [565, 165] on icon "button" at bounding box center [563, 163] width 6 height 6
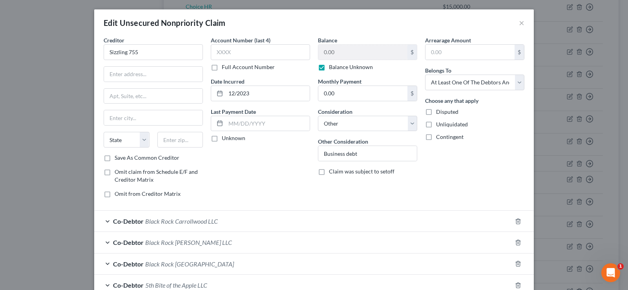
click at [329, 68] on label "Balance Unknown" at bounding box center [351, 67] width 44 height 8
click at [332, 68] on input "Balance Unknown" at bounding box center [334, 65] width 5 height 5
click at [338, 51] on input "0.00" at bounding box center [362, 52] width 89 height 15
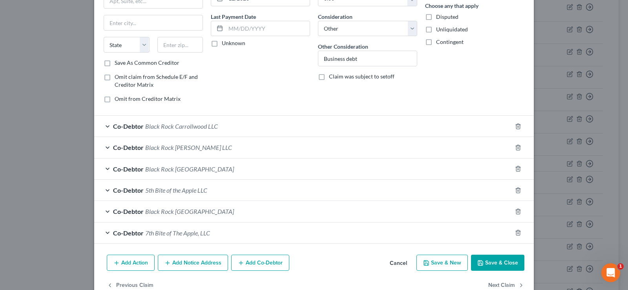
scroll to position [114, 0]
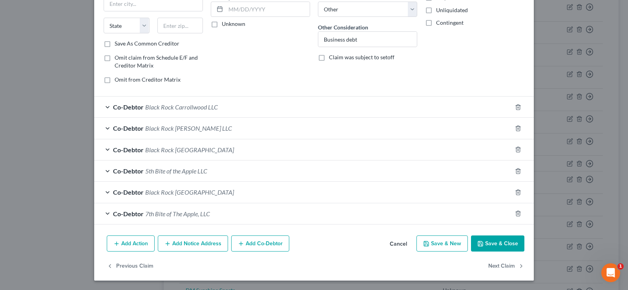
click at [490, 236] on button "Save & Close" at bounding box center [497, 243] width 53 height 16
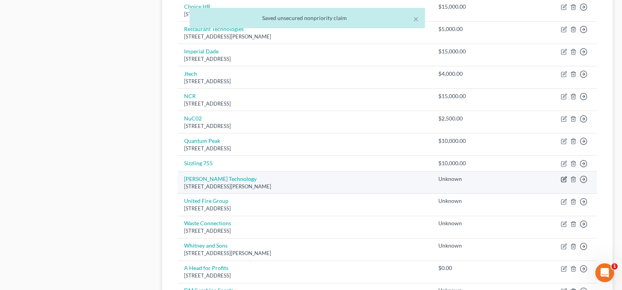
click at [564, 179] on icon "button" at bounding box center [563, 179] width 6 height 6
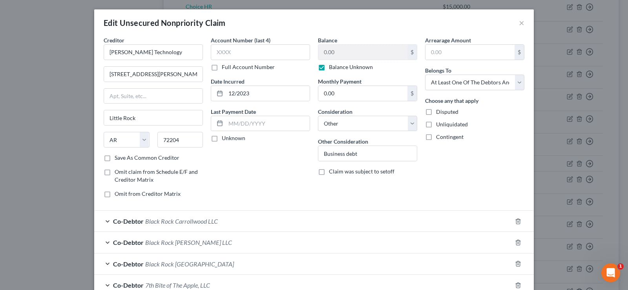
click at [329, 67] on label "Balance Unknown" at bounding box center [351, 67] width 44 height 8
click at [332, 67] on input "Balance Unknown" at bounding box center [334, 65] width 5 height 5
click at [331, 56] on input "0.00" at bounding box center [362, 52] width 89 height 15
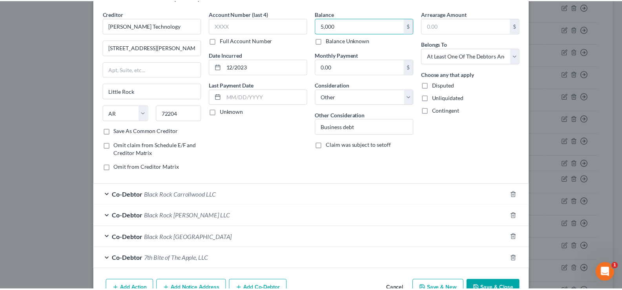
scroll to position [71, 0]
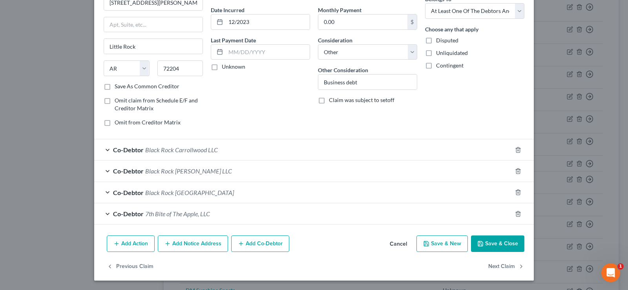
click at [487, 244] on button "Save & Close" at bounding box center [497, 243] width 53 height 16
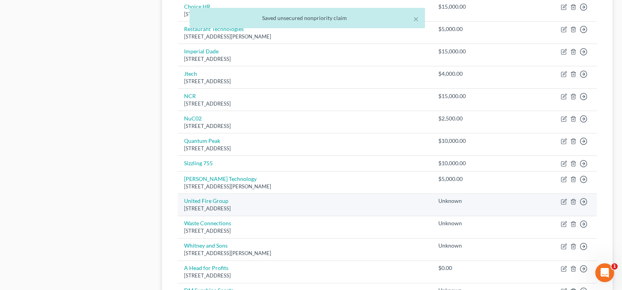
scroll to position [588, 0]
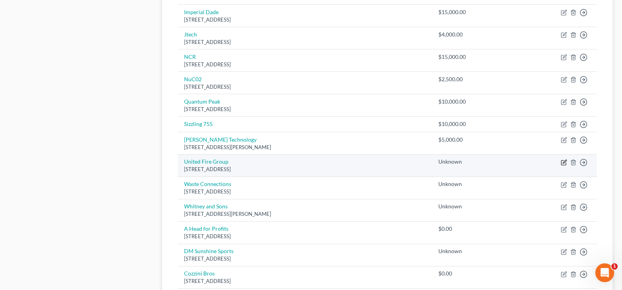
click at [564, 163] on icon "button" at bounding box center [564, 162] width 4 height 4
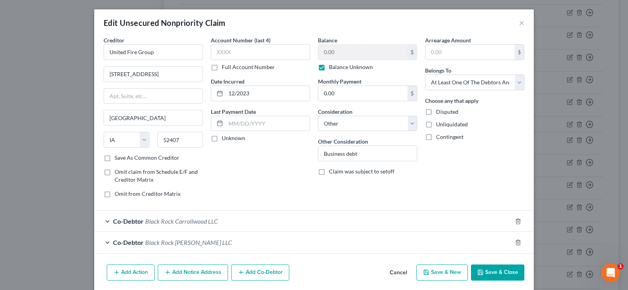
click at [329, 69] on label "Balance Unknown" at bounding box center [351, 67] width 44 height 8
click at [332, 68] on input "Balance Unknown" at bounding box center [334, 65] width 5 height 5
click at [351, 54] on input "0.00" at bounding box center [362, 52] width 89 height 15
click at [500, 271] on button "Save & Close" at bounding box center [497, 272] width 53 height 16
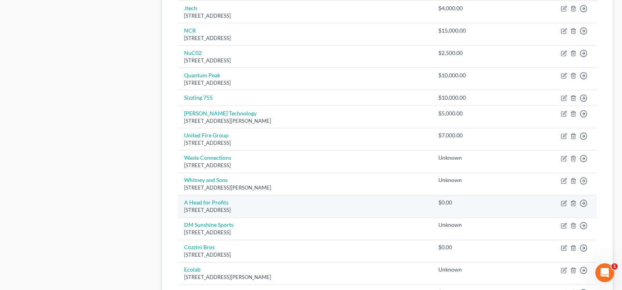
scroll to position [628, 0]
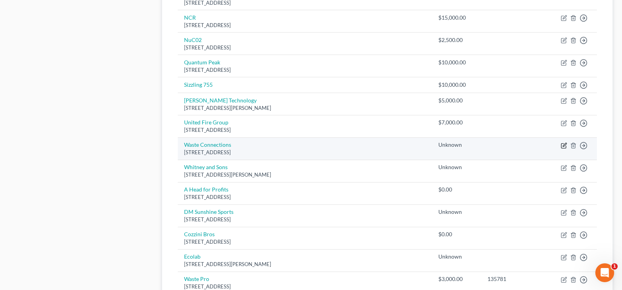
click at [563, 144] on icon "button" at bounding box center [563, 145] width 6 height 6
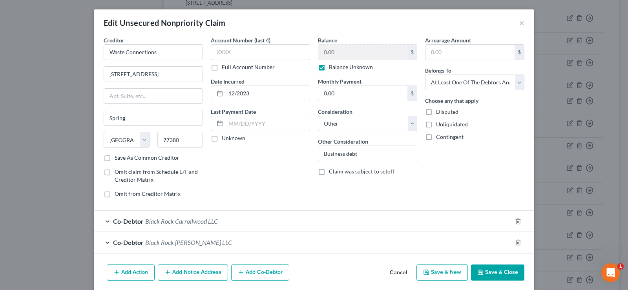
click at [329, 67] on label "Balance Unknown" at bounding box center [351, 67] width 44 height 8
click at [332, 67] on input "Balance Unknown" at bounding box center [334, 65] width 5 height 5
click at [345, 51] on input "0.00" at bounding box center [362, 52] width 89 height 15
click at [497, 269] on button "Save & Close" at bounding box center [497, 272] width 53 height 16
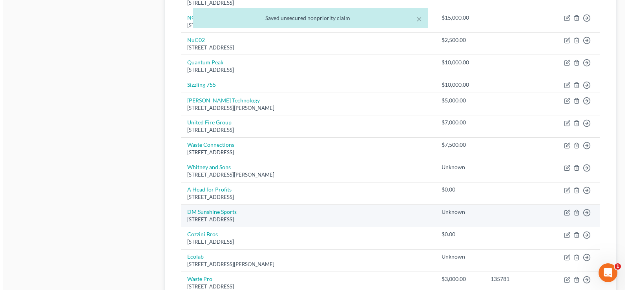
scroll to position [667, 0]
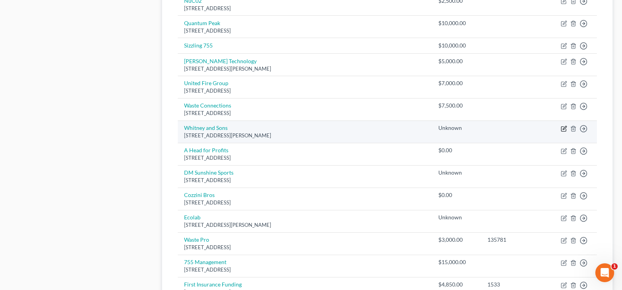
click at [564, 128] on icon "button" at bounding box center [564, 128] width 4 height 4
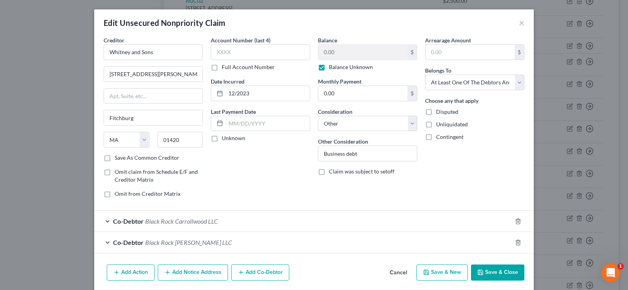
click at [329, 69] on label "Balance Unknown" at bounding box center [351, 67] width 44 height 8
click at [332, 68] on input "Balance Unknown" at bounding box center [334, 65] width 5 height 5
click at [335, 56] on input "0.00" at bounding box center [362, 52] width 89 height 15
click at [501, 275] on button "Save & Close" at bounding box center [497, 272] width 53 height 16
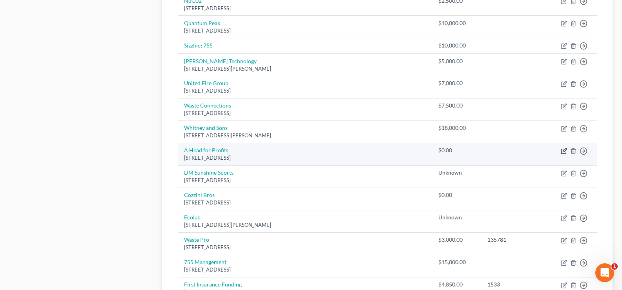
click at [564, 153] on icon "button" at bounding box center [563, 151] width 6 height 6
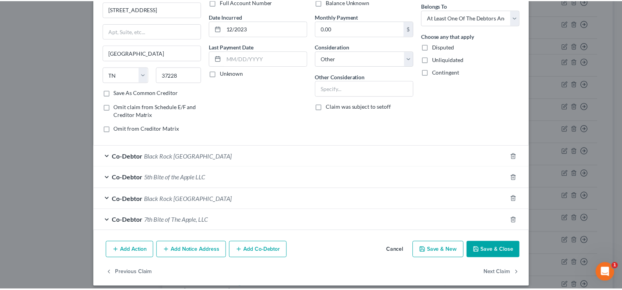
scroll to position [71, 0]
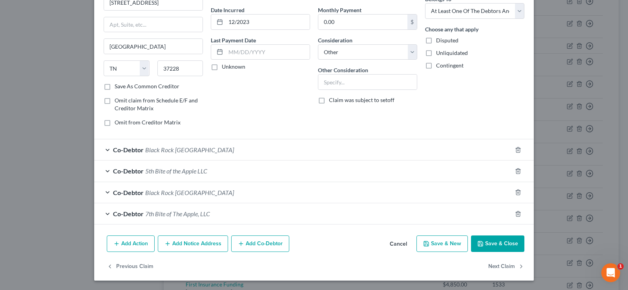
click at [491, 244] on button "Save & Close" at bounding box center [497, 243] width 53 height 16
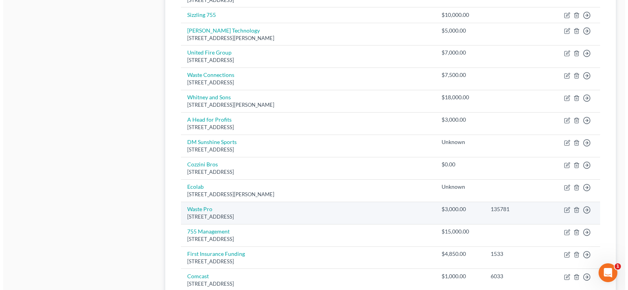
scroll to position [706, 0]
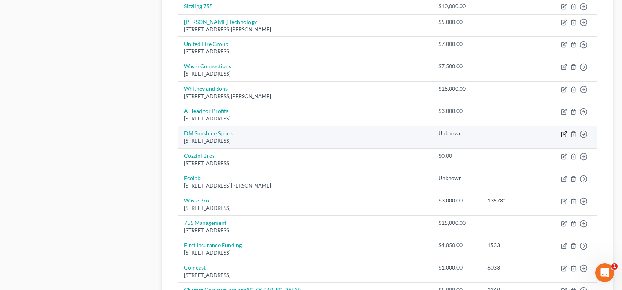
click at [561, 133] on icon "button" at bounding box center [563, 134] width 5 height 5
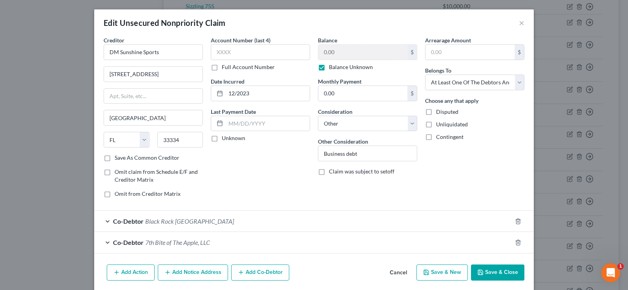
click at [329, 67] on label "Balance Unknown" at bounding box center [351, 67] width 44 height 8
click at [332, 67] on input "Balance Unknown" at bounding box center [334, 65] width 5 height 5
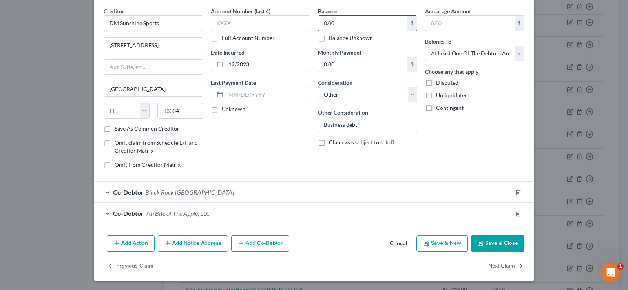
click at [351, 24] on input "0.00" at bounding box center [362, 23] width 89 height 15
click at [498, 242] on button "Save & Close" at bounding box center [497, 243] width 53 height 16
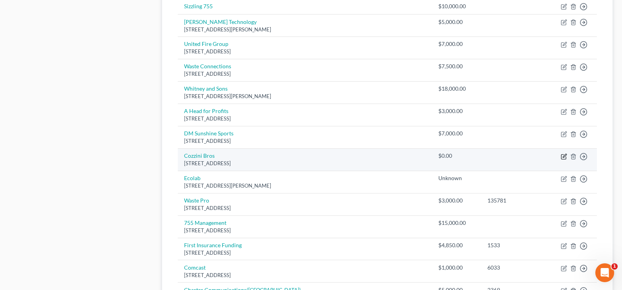
click at [564, 157] on icon "button" at bounding box center [563, 156] width 6 height 6
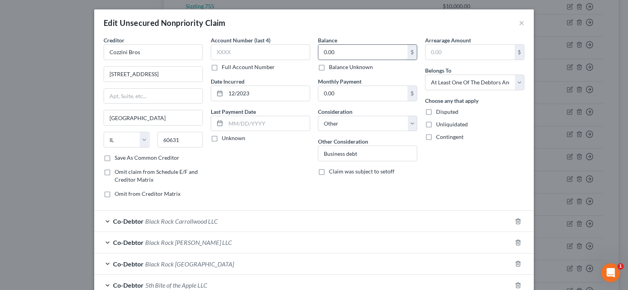
click at [346, 54] on input "0.00" at bounding box center [362, 52] width 89 height 15
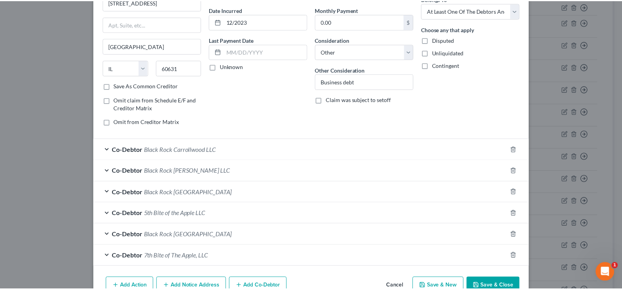
scroll to position [78, 0]
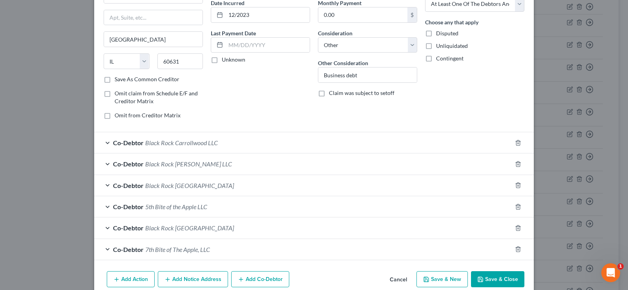
click at [502, 276] on button "Save & Close" at bounding box center [497, 279] width 53 height 16
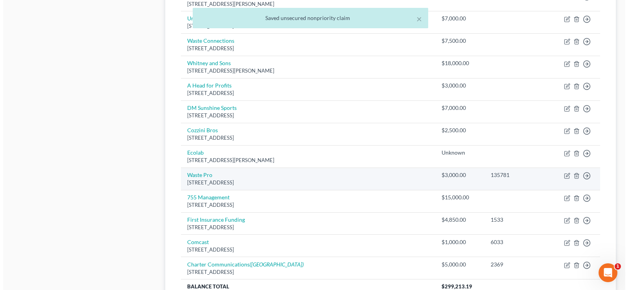
scroll to position [745, 0]
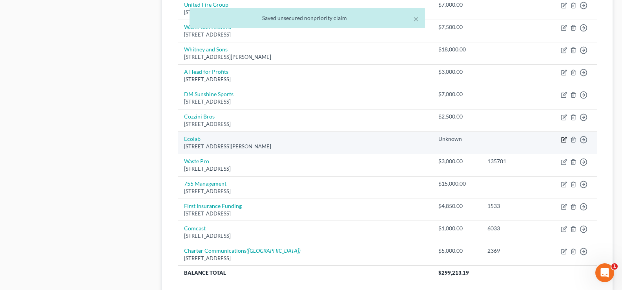
click at [562, 138] on icon "button" at bounding box center [563, 139] width 6 height 6
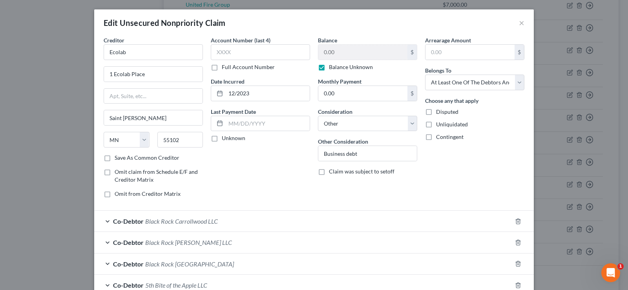
click at [329, 68] on label "Balance Unknown" at bounding box center [351, 67] width 44 height 8
click at [332, 68] on input "Balance Unknown" at bounding box center [334, 65] width 5 height 5
click at [341, 51] on input "0.00" at bounding box center [362, 52] width 89 height 15
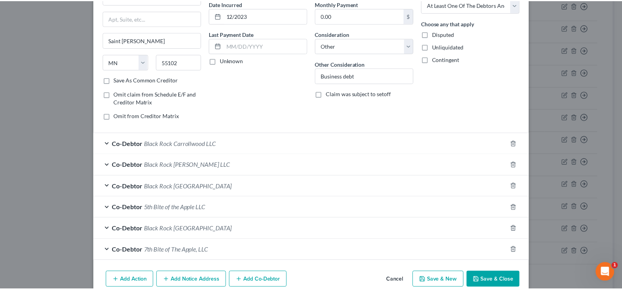
scroll to position [78, 0]
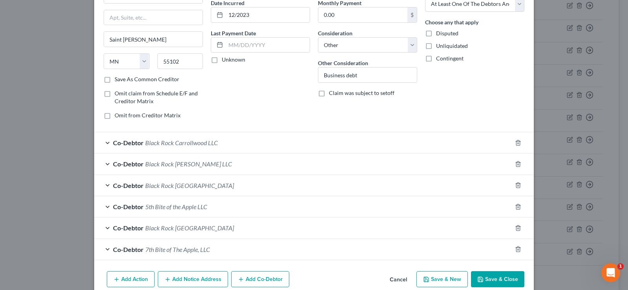
click at [486, 278] on button "Save & Close" at bounding box center [497, 279] width 53 height 16
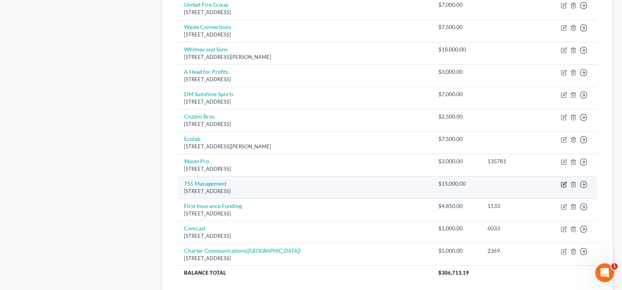
click at [562, 184] on icon "button" at bounding box center [563, 184] width 6 height 6
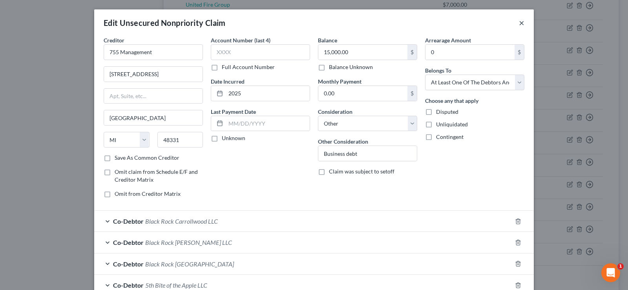
click at [518, 24] on button "×" at bounding box center [520, 22] width 5 height 9
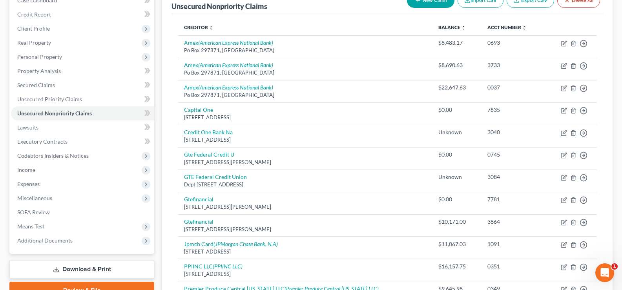
scroll to position [0, 0]
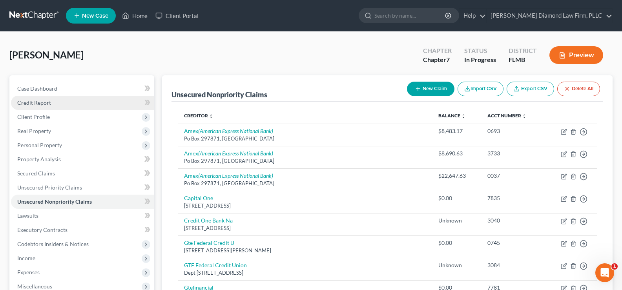
click at [40, 102] on span "Credit Report" at bounding box center [34, 102] width 34 height 7
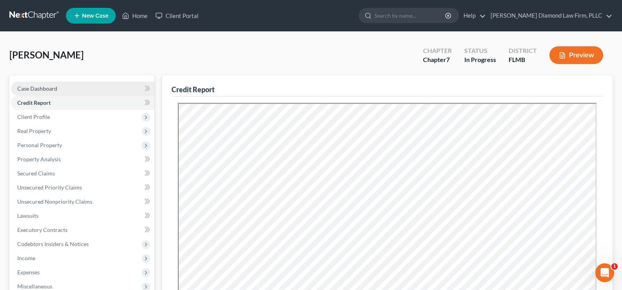
click at [45, 87] on span "Case Dashboard" at bounding box center [37, 88] width 40 height 7
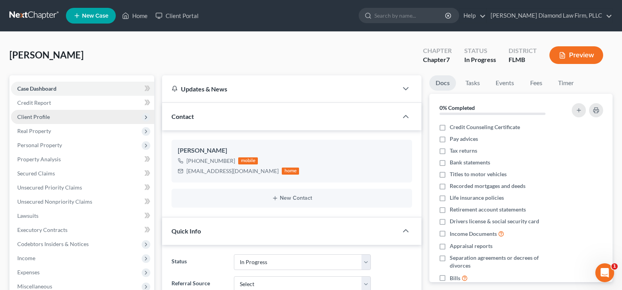
click at [41, 117] on span "Client Profile" at bounding box center [33, 116] width 33 height 7
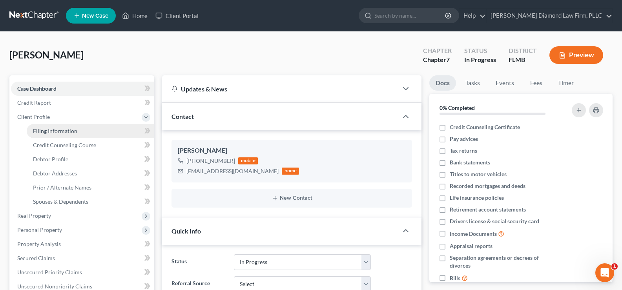
click at [54, 130] on span "Filing Information" at bounding box center [55, 130] width 44 height 7
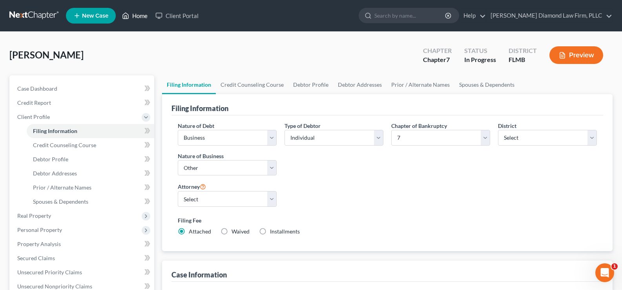
click at [144, 16] on link "Home" at bounding box center [134, 16] width 33 height 14
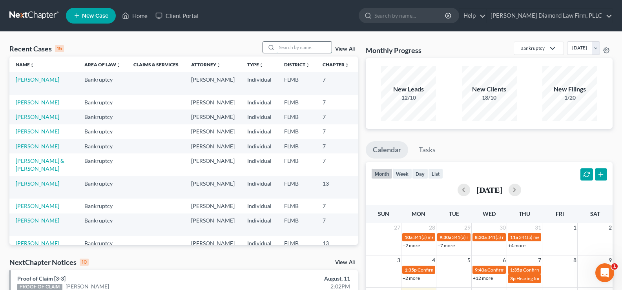
click at [299, 48] on input "search" at bounding box center [303, 47] width 55 height 11
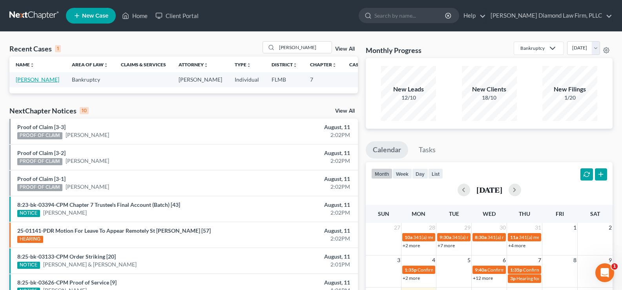
click at [25, 83] on link "[PERSON_NAME]" at bounding box center [38, 79] width 44 height 7
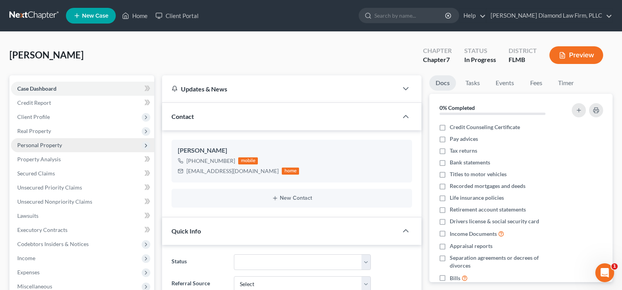
click at [63, 147] on span "Personal Property" at bounding box center [82, 145] width 143 height 14
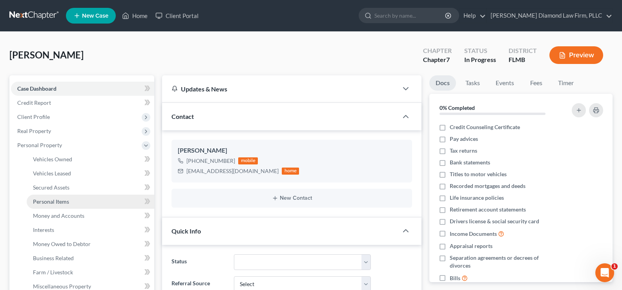
click at [80, 203] on link "Personal Items" at bounding box center [90, 202] width 127 height 14
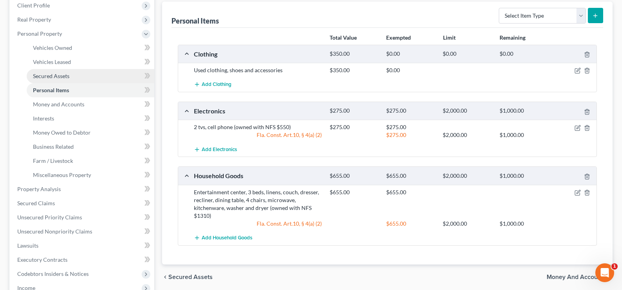
scroll to position [118, 0]
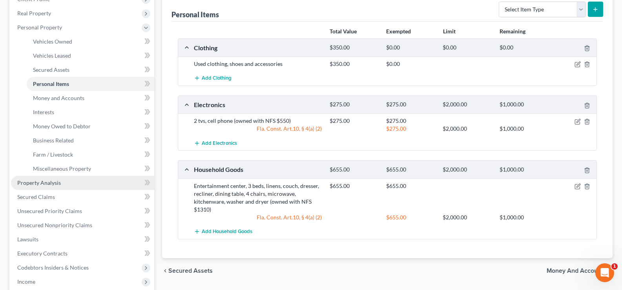
click at [60, 182] on link "Property Analysis" at bounding box center [82, 183] width 143 height 14
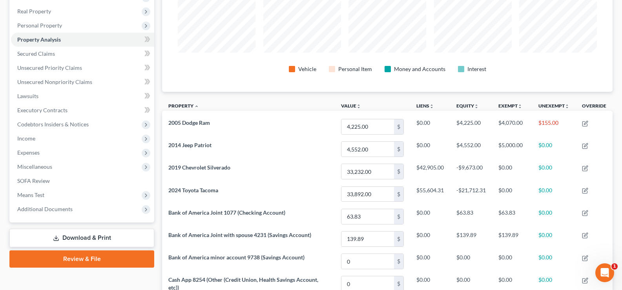
scroll to position [118, 0]
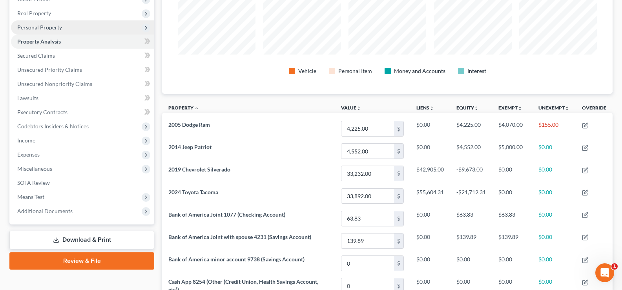
click at [54, 31] on span "Personal Property" at bounding box center [82, 27] width 143 height 14
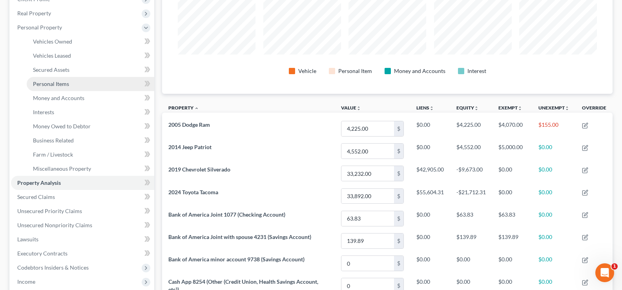
click at [84, 84] on link "Personal Items" at bounding box center [90, 84] width 127 height 14
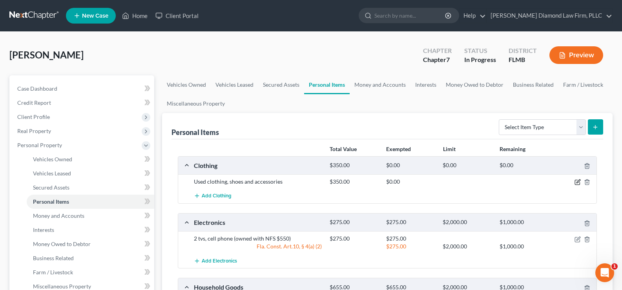
click at [578, 180] on icon "button" at bounding box center [577, 182] width 6 height 6
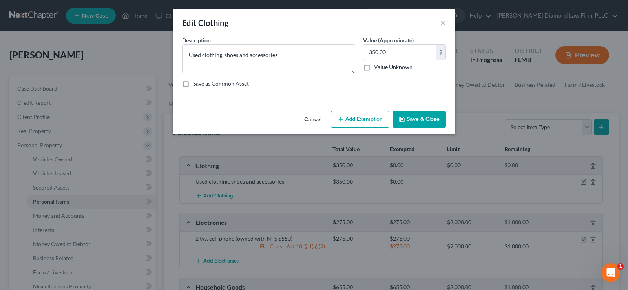
click at [361, 120] on button "Add Exemption" at bounding box center [360, 119] width 58 height 16
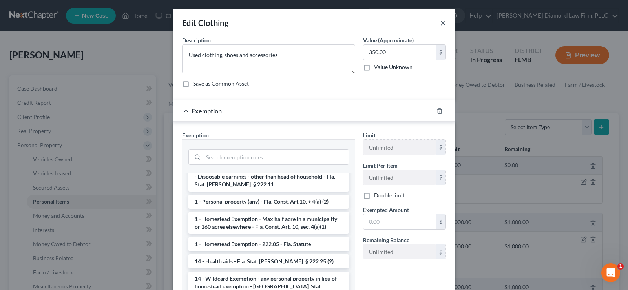
click at [440, 23] on button "×" at bounding box center [442, 22] width 5 height 9
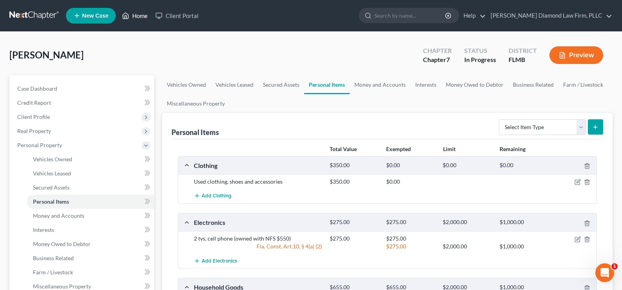
click at [142, 16] on link "Home" at bounding box center [134, 16] width 33 height 14
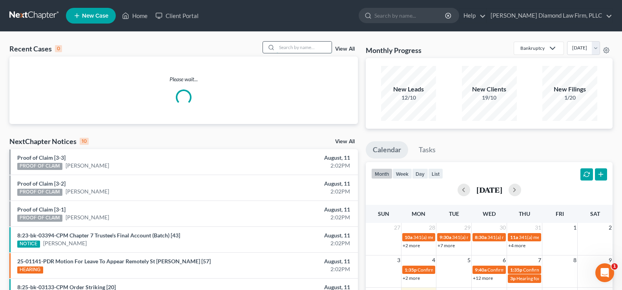
click at [308, 49] on input "search" at bounding box center [303, 47] width 55 height 11
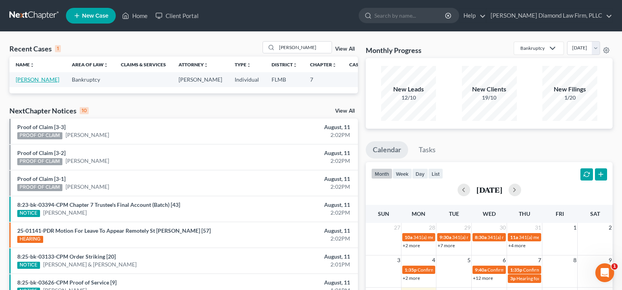
click at [27, 83] on link "[PERSON_NAME]" at bounding box center [38, 79] width 44 height 7
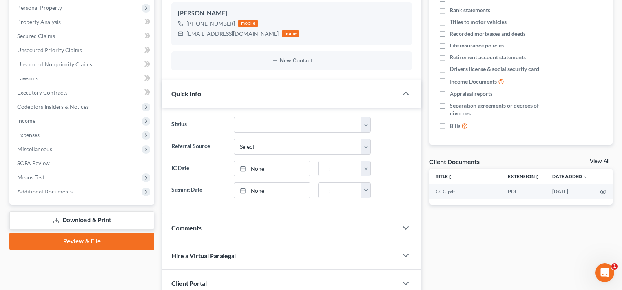
scroll to position [124, 0]
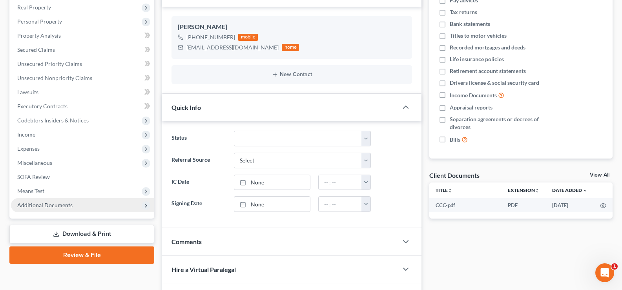
click at [60, 205] on span "Additional Documents" at bounding box center [44, 205] width 55 height 7
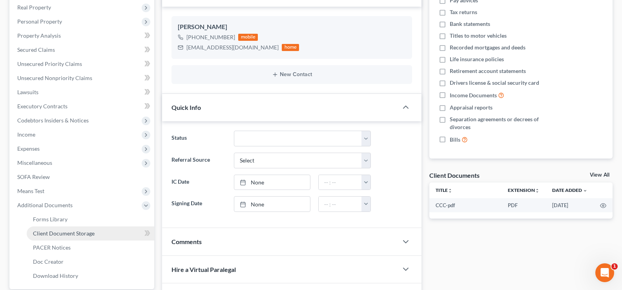
click at [75, 235] on span "Client Document Storage" at bounding box center [64, 233] width 62 height 7
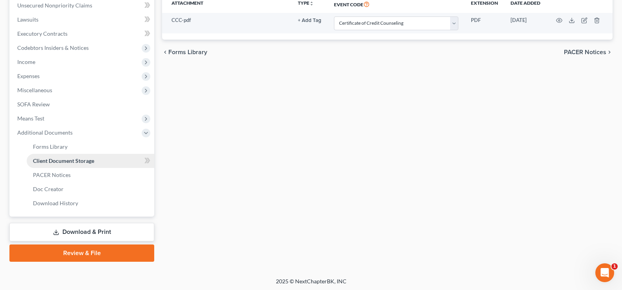
scroll to position [198, 0]
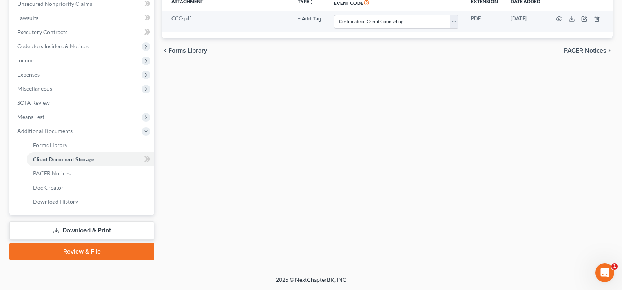
click at [95, 253] on link "Review & File" at bounding box center [81, 251] width 145 height 17
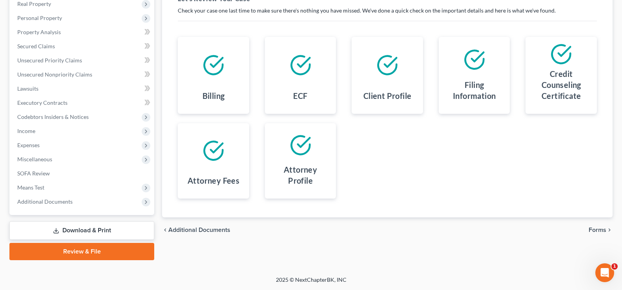
scroll to position [49, 0]
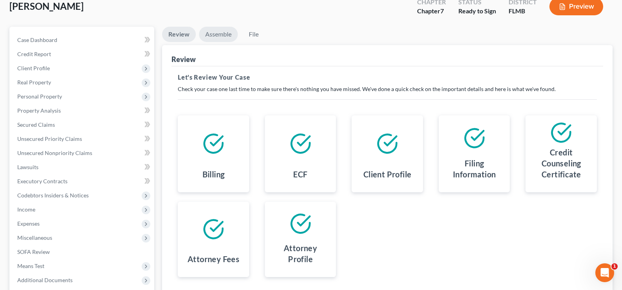
click at [219, 35] on link "Assemble" at bounding box center [218, 34] width 39 height 15
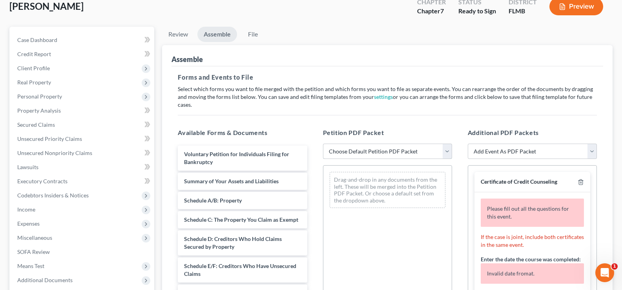
click at [381, 144] on select "Choose Default Petition PDF Packet Complete Bankruptcy Petition (all forms and …" at bounding box center [387, 152] width 129 height 16
click at [323, 144] on select "Choose Default Petition PDF Packet Complete Bankruptcy Petition (all forms and …" at bounding box center [387, 152] width 129 height 16
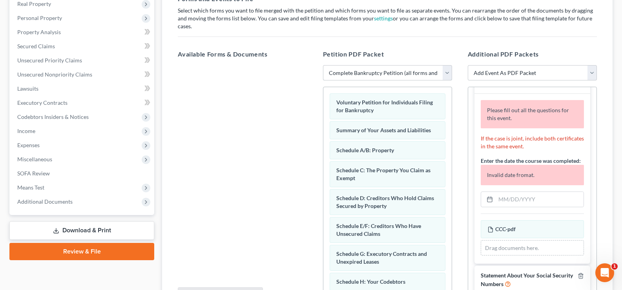
scroll to position [39, 0]
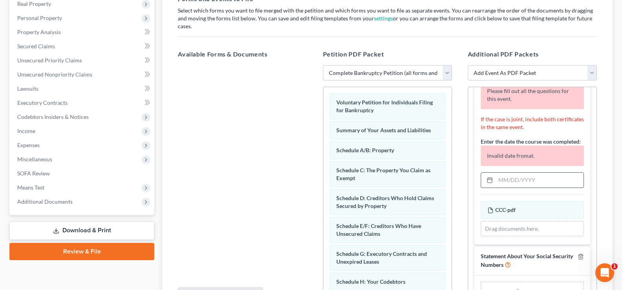
click at [537, 179] on input "text" at bounding box center [539, 180] width 88 height 15
click at [547, 182] on input "text" at bounding box center [539, 180] width 88 height 15
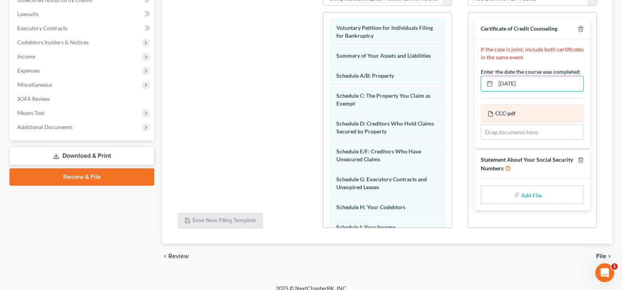
scroll to position [202, 0]
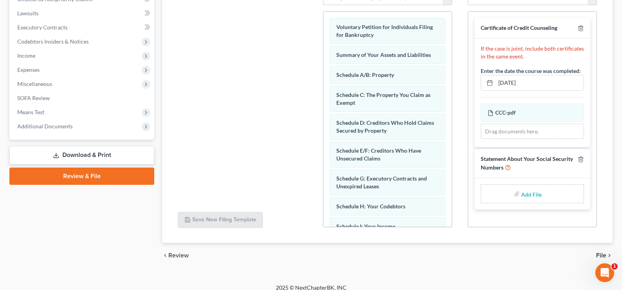
click at [533, 187] on input "file" at bounding box center [530, 194] width 19 height 14
click at [602, 252] on span "File" at bounding box center [601, 255] width 10 height 6
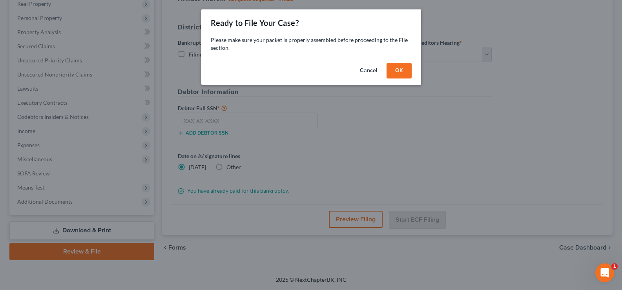
scroll to position [127, 0]
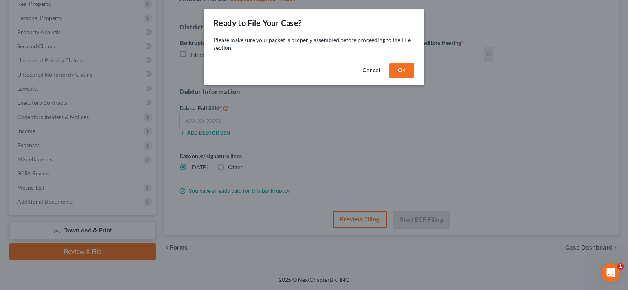
click at [370, 71] on button "Cancel" at bounding box center [371, 71] width 30 height 16
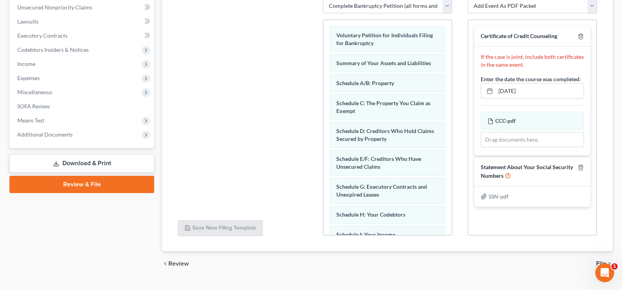
scroll to position [202, 0]
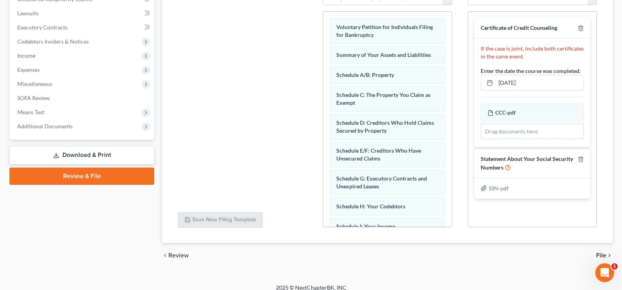
click at [604, 252] on span "File" at bounding box center [601, 255] width 10 height 6
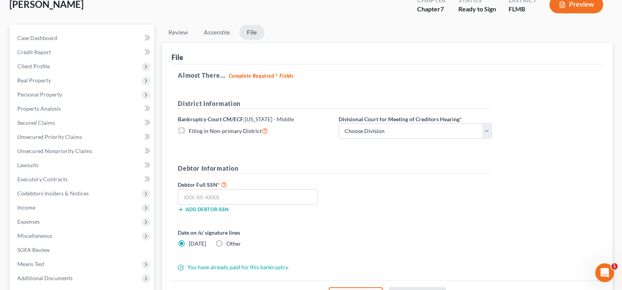
scroll to position [49, 0]
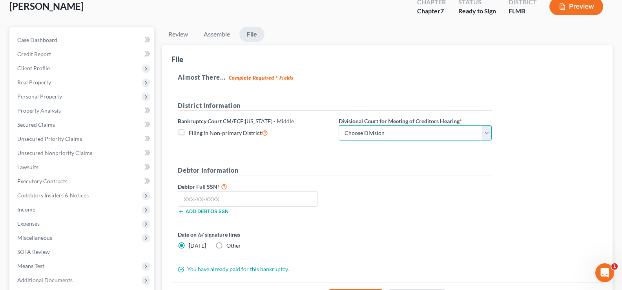
click at [410, 137] on select "Choose Division [GEOGRAPHIC_DATA][PERSON_NAME] [GEOGRAPHIC_DATA] [GEOGRAPHIC_DA…" at bounding box center [414, 133] width 153 height 16
click at [338, 125] on select "Choose Division [GEOGRAPHIC_DATA][PERSON_NAME] [GEOGRAPHIC_DATA] [GEOGRAPHIC_DA…" at bounding box center [414, 133] width 153 height 16
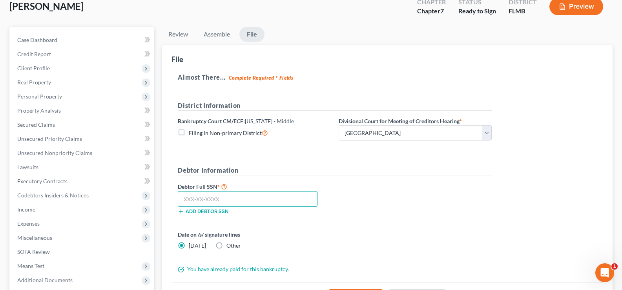
click at [251, 202] on input "text" at bounding box center [248, 199] width 140 height 16
click at [244, 198] on input "text" at bounding box center [248, 199] width 140 height 16
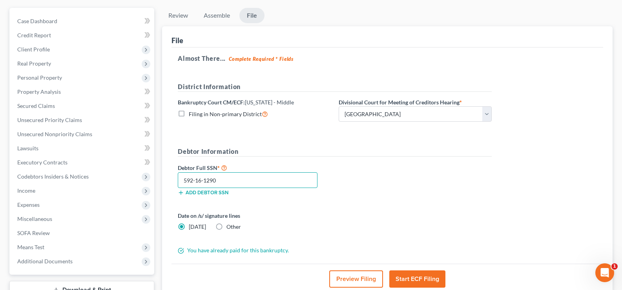
scroll to position [127, 0]
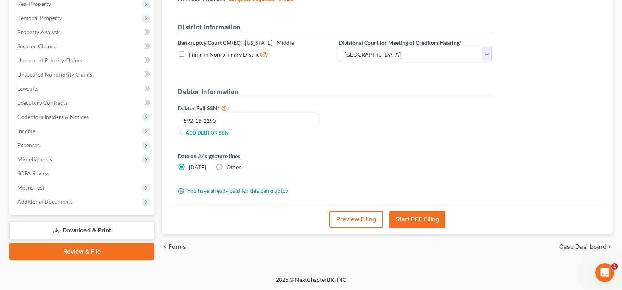
click at [418, 219] on button "Start ECF Filing" at bounding box center [417, 219] width 56 height 17
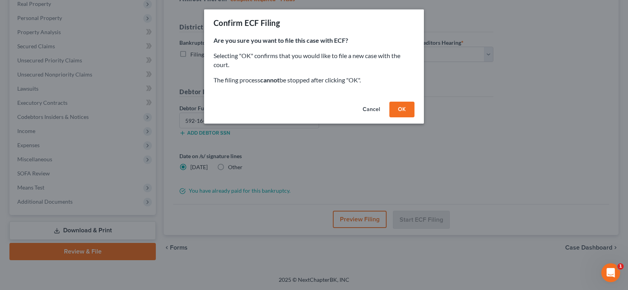
click at [404, 110] on button "OK" at bounding box center [401, 110] width 25 height 16
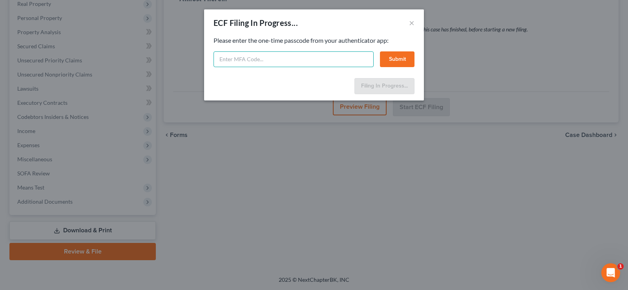
click at [264, 62] on input "text" at bounding box center [293, 59] width 160 height 16
click at [400, 60] on button "Submit" at bounding box center [397, 59] width 35 height 16
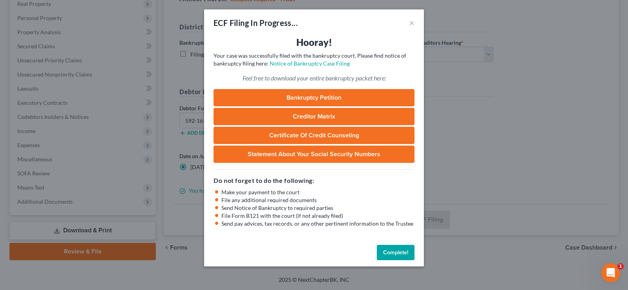
click at [391, 251] on button "Complete!" at bounding box center [396, 253] width 38 height 16
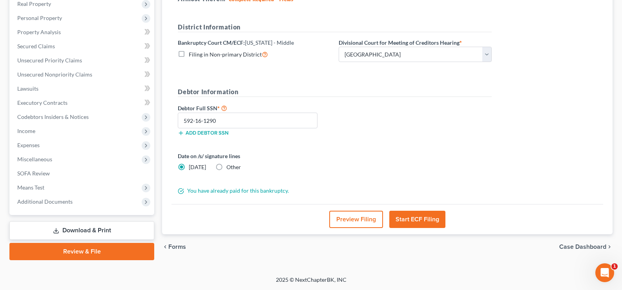
scroll to position [0, 0]
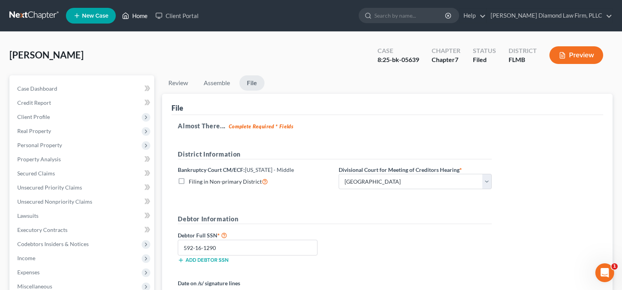
click at [136, 14] on link "Home" at bounding box center [134, 16] width 33 height 14
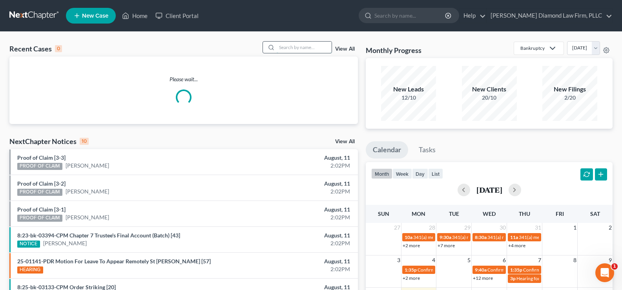
click at [295, 50] on input "search" at bounding box center [303, 47] width 55 height 11
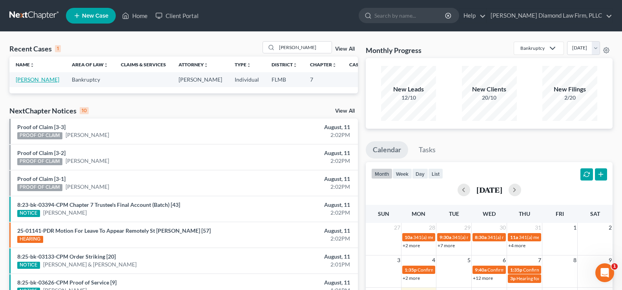
click at [23, 83] on link "[PERSON_NAME]" at bounding box center [38, 79] width 44 height 7
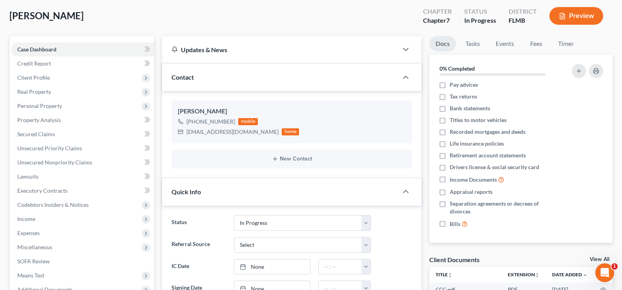
scroll to position [196, 0]
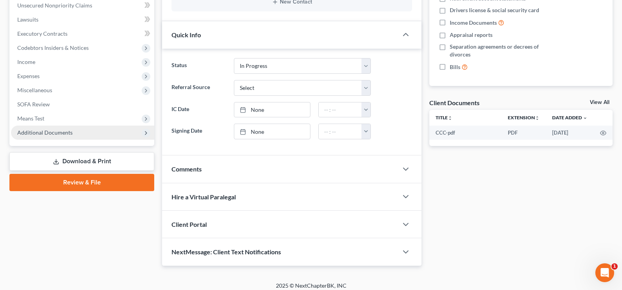
click at [69, 133] on span "Additional Documents" at bounding box center [44, 132] width 55 height 7
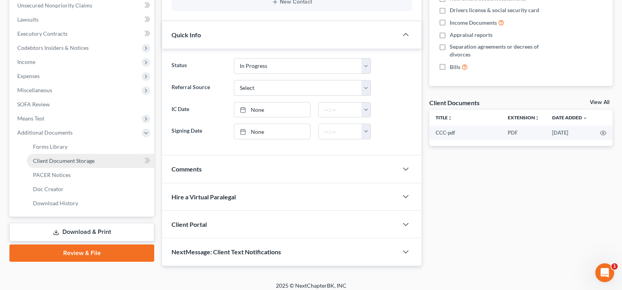
click at [83, 156] on link "Client Document Storage" at bounding box center [90, 161] width 127 height 14
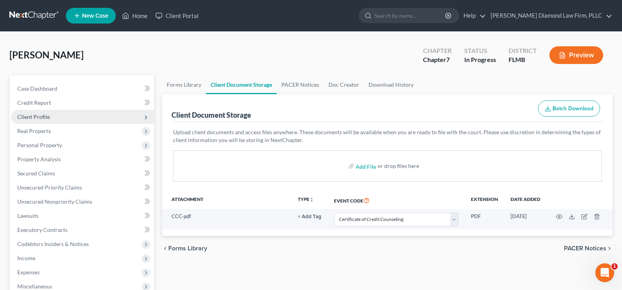
click at [51, 115] on span "Client Profile" at bounding box center [82, 117] width 143 height 14
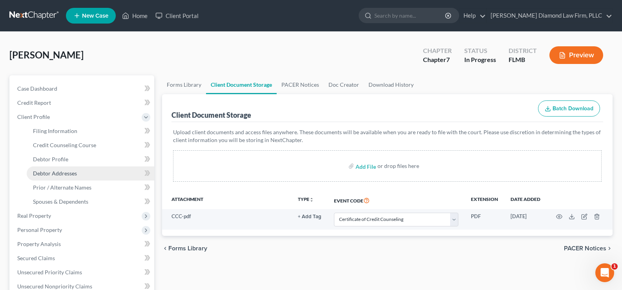
click at [62, 173] on span "Debtor Addresses" at bounding box center [55, 173] width 44 height 7
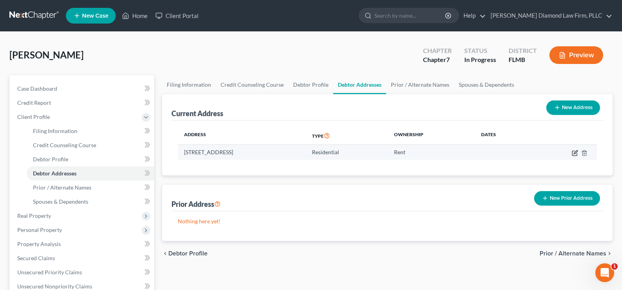
click at [575, 151] on icon "button" at bounding box center [575, 152] width 4 height 4
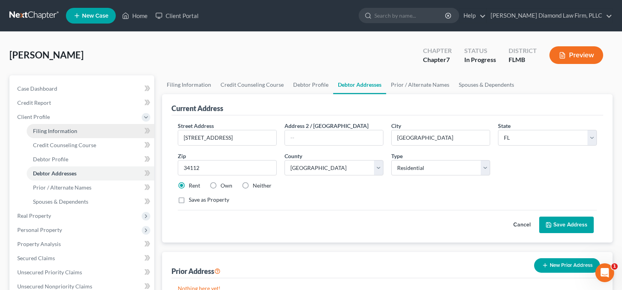
click at [68, 135] on link "Filing Information" at bounding box center [90, 131] width 127 height 14
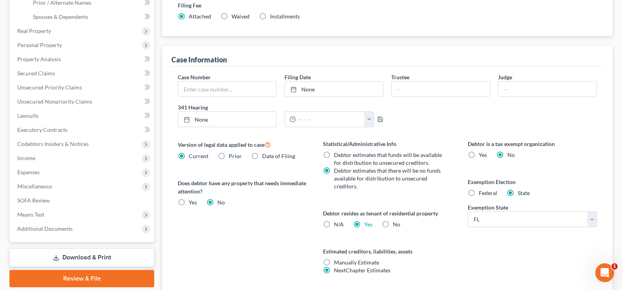
scroll to position [235, 0]
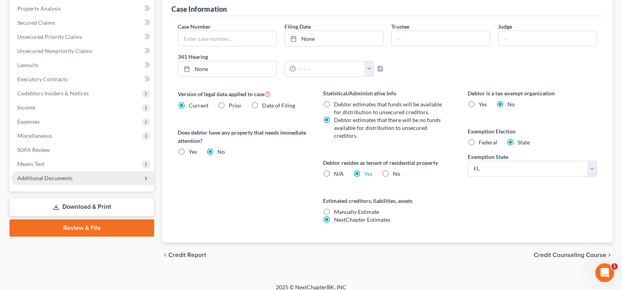
click at [84, 179] on span "Additional Documents" at bounding box center [82, 178] width 143 height 14
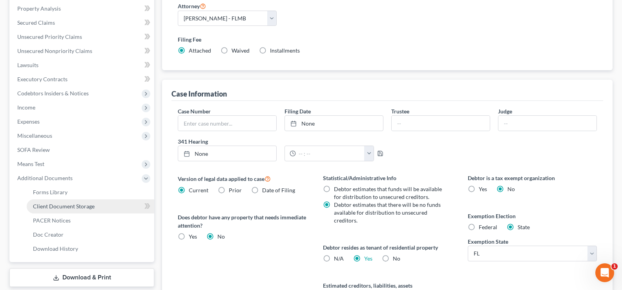
click at [90, 209] on span "Client Document Storage" at bounding box center [64, 206] width 62 height 7
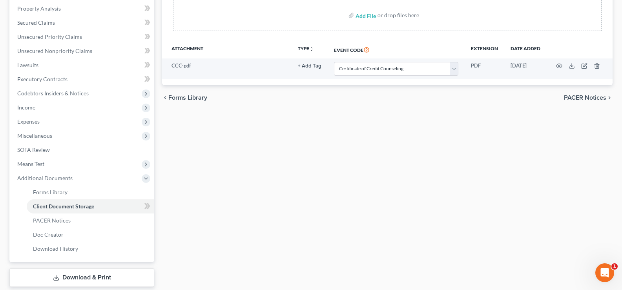
scroll to position [198, 0]
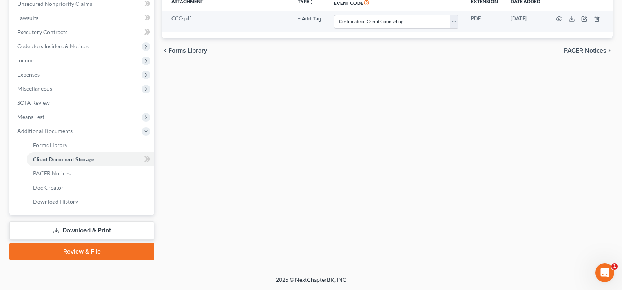
click at [98, 253] on link "Review & File" at bounding box center [81, 251] width 145 height 17
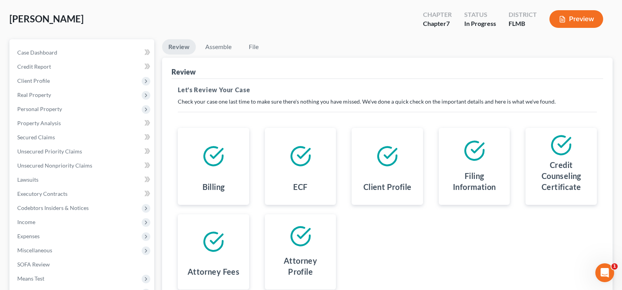
scroll to position [127, 0]
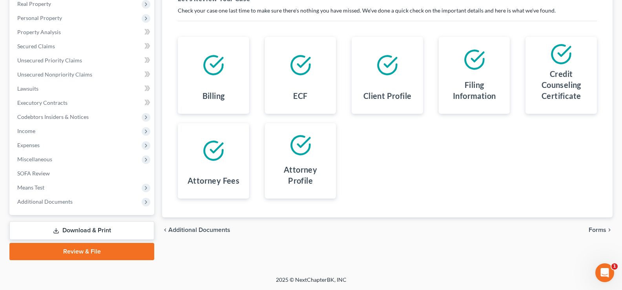
click at [600, 230] on span "Forms" at bounding box center [597, 230] width 18 height 6
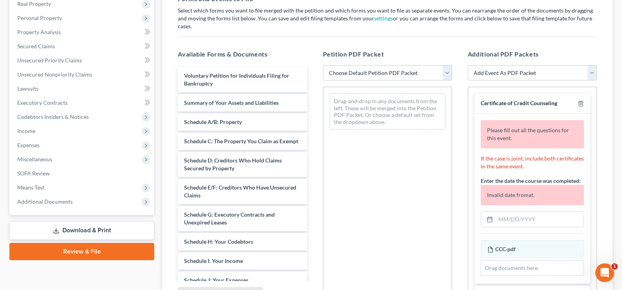
click at [391, 65] on select "Choose Default Petition PDF Packet Complete Bankruptcy Petition (all forms and …" at bounding box center [387, 73] width 129 height 16
click at [323, 65] on select "Choose Default Petition PDF Packet Complete Bankruptcy Petition (all forms and …" at bounding box center [387, 73] width 129 height 16
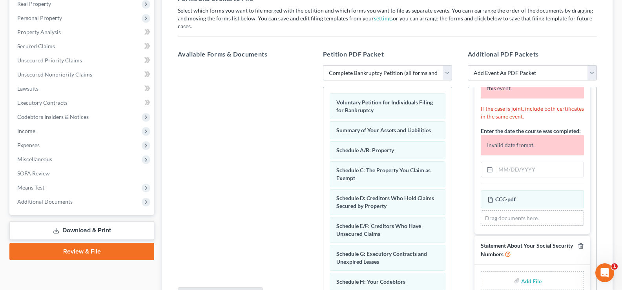
scroll to position [58, 0]
click at [537, 162] on input "text" at bounding box center [539, 169] width 88 height 15
click at [558, 164] on input "text" at bounding box center [539, 169] width 88 height 15
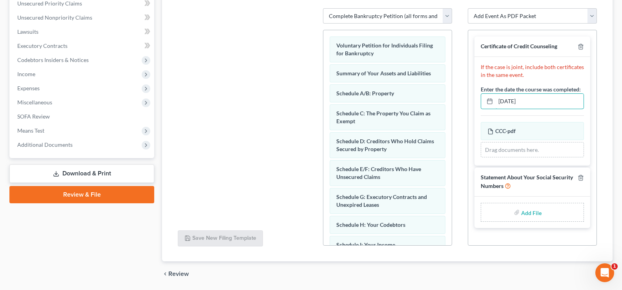
scroll to position [202, 0]
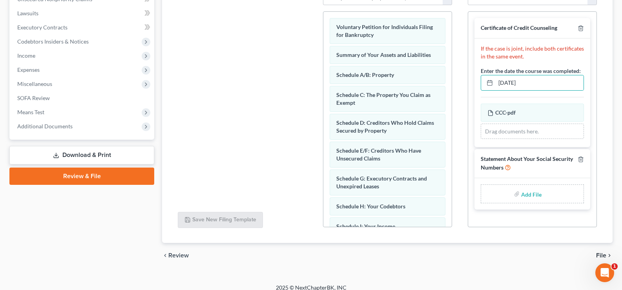
click at [528, 187] on input "file" at bounding box center [530, 194] width 19 height 14
click at [601, 252] on span "File" at bounding box center [601, 255] width 10 height 6
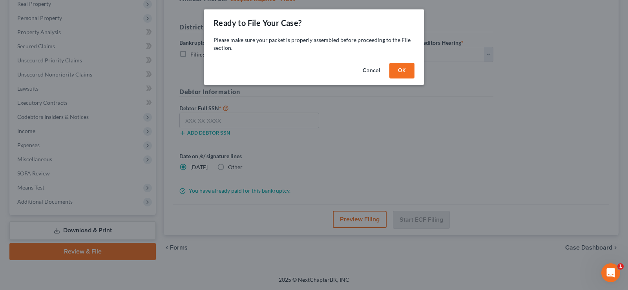
click at [397, 64] on button "OK" at bounding box center [401, 71] width 25 height 16
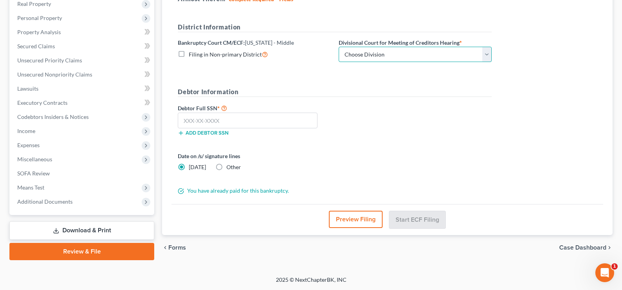
click at [441, 51] on select "Choose Division [GEOGRAPHIC_DATA][PERSON_NAME] [GEOGRAPHIC_DATA] [GEOGRAPHIC_DA…" at bounding box center [414, 55] width 153 height 16
click at [338, 47] on select "Choose Division [GEOGRAPHIC_DATA][PERSON_NAME] [GEOGRAPHIC_DATA] [GEOGRAPHIC_DA…" at bounding box center [414, 55] width 153 height 16
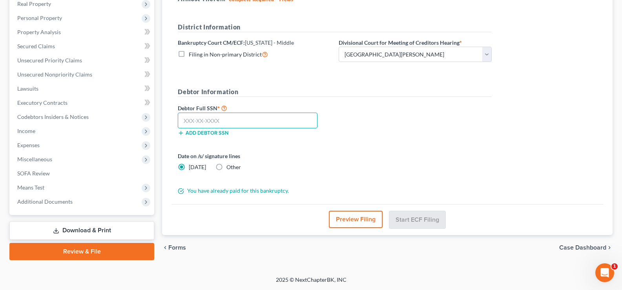
click at [230, 118] on input "text" at bounding box center [248, 121] width 140 height 16
click at [241, 118] on input "text" at bounding box center [248, 121] width 140 height 16
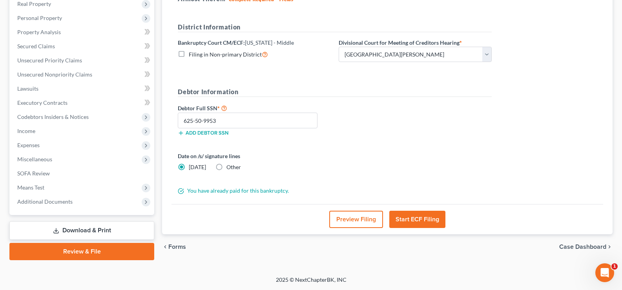
click at [417, 218] on button "Start ECF Filing" at bounding box center [417, 219] width 56 height 17
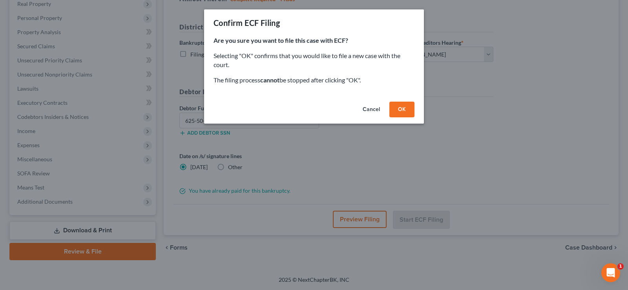
click at [404, 111] on button "OK" at bounding box center [401, 110] width 25 height 16
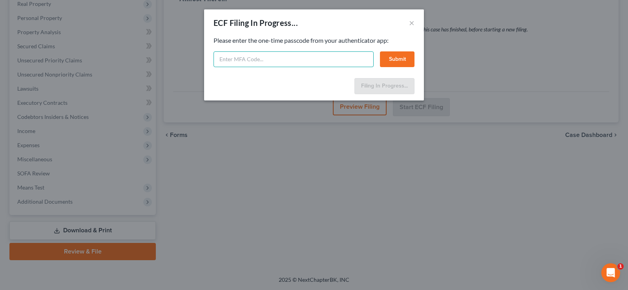
click at [249, 61] on input "text" at bounding box center [293, 59] width 160 height 16
click at [405, 56] on button "Submit" at bounding box center [397, 59] width 35 height 16
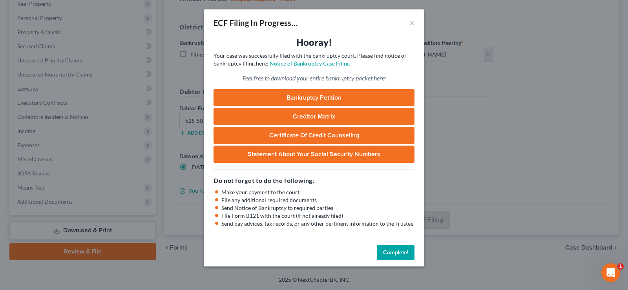
click at [402, 254] on button "Complete!" at bounding box center [396, 253] width 38 height 16
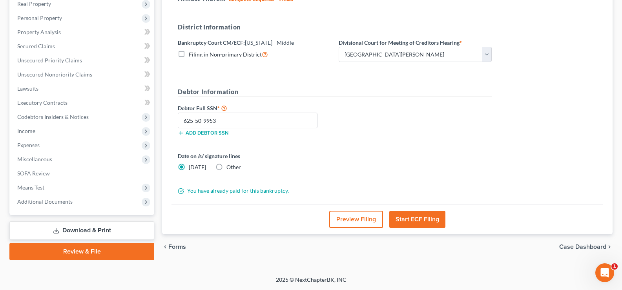
scroll to position [0, 0]
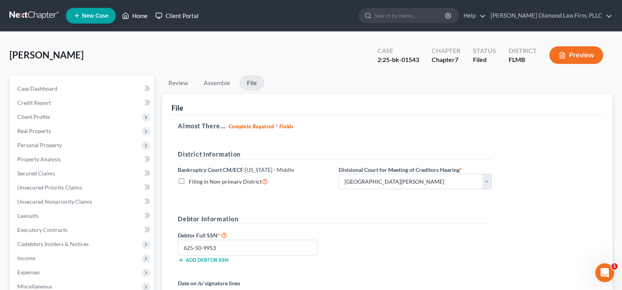
drag, startPoint x: 137, startPoint y: 16, endPoint x: 153, endPoint y: 22, distance: 17.4
click at [137, 16] on link "Home" at bounding box center [134, 16] width 33 height 14
